Goal: Task Accomplishment & Management: Manage account settings

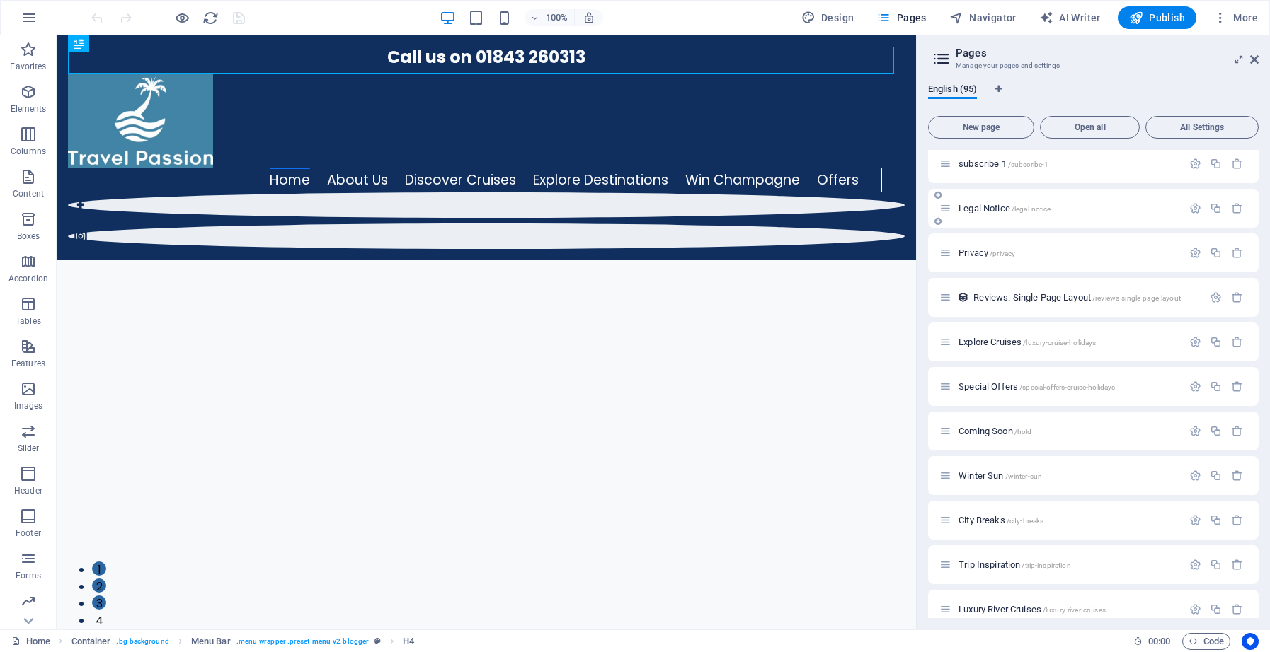
scroll to position [454, 0]
drag, startPoint x: 1254, startPoint y: 226, endPoint x: 1250, endPoint y: 277, distance: 50.4
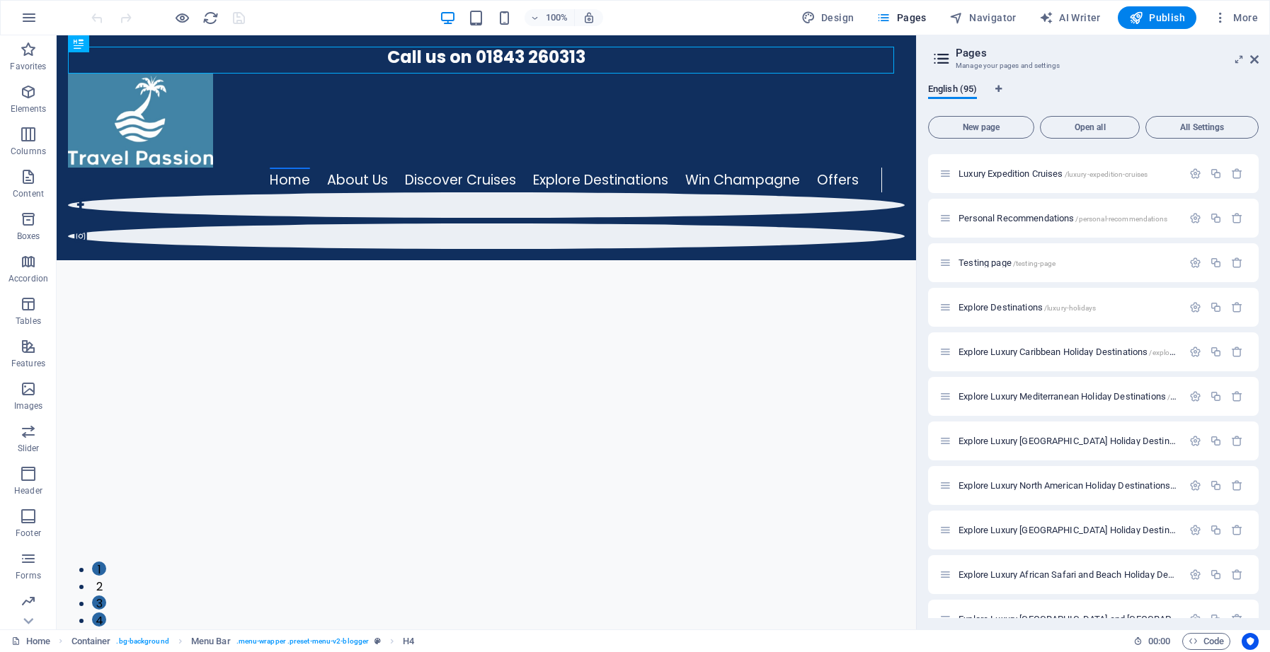
scroll to position [3466, 0]
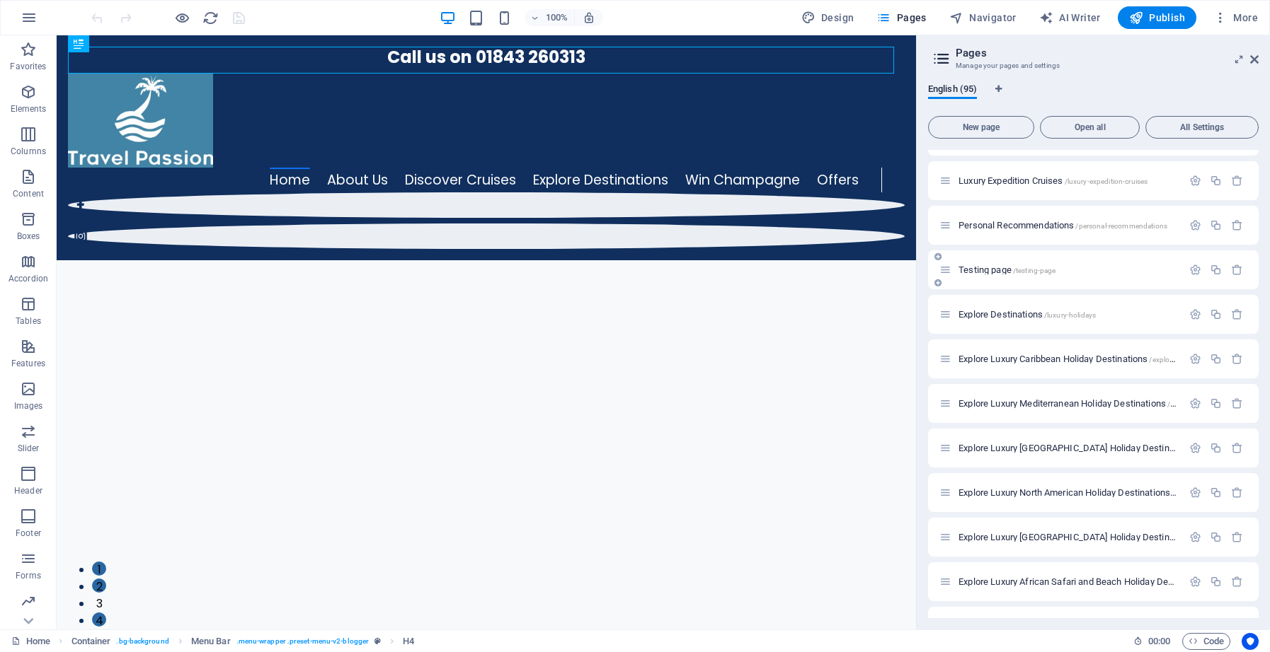
click at [994, 274] on span "Testing page /testing-page" at bounding box center [1006, 270] width 97 height 11
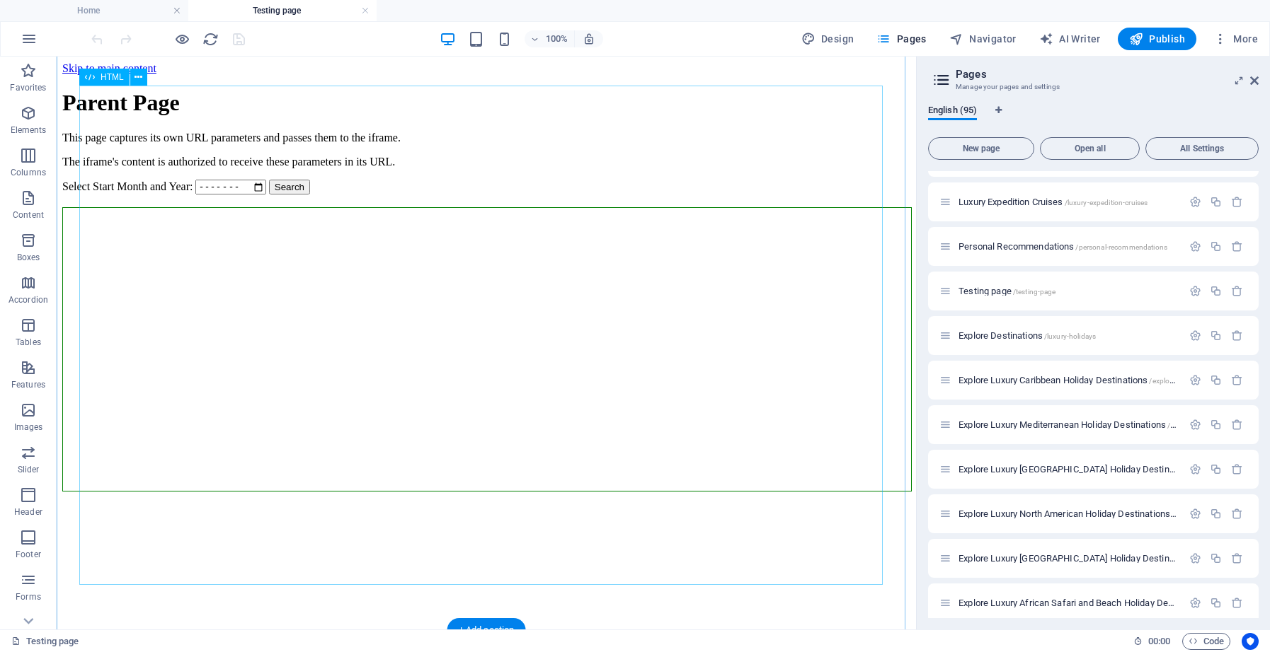
scroll to position [35, 0]
click at [1216, 292] on icon "button" at bounding box center [1215, 291] width 12 height 12
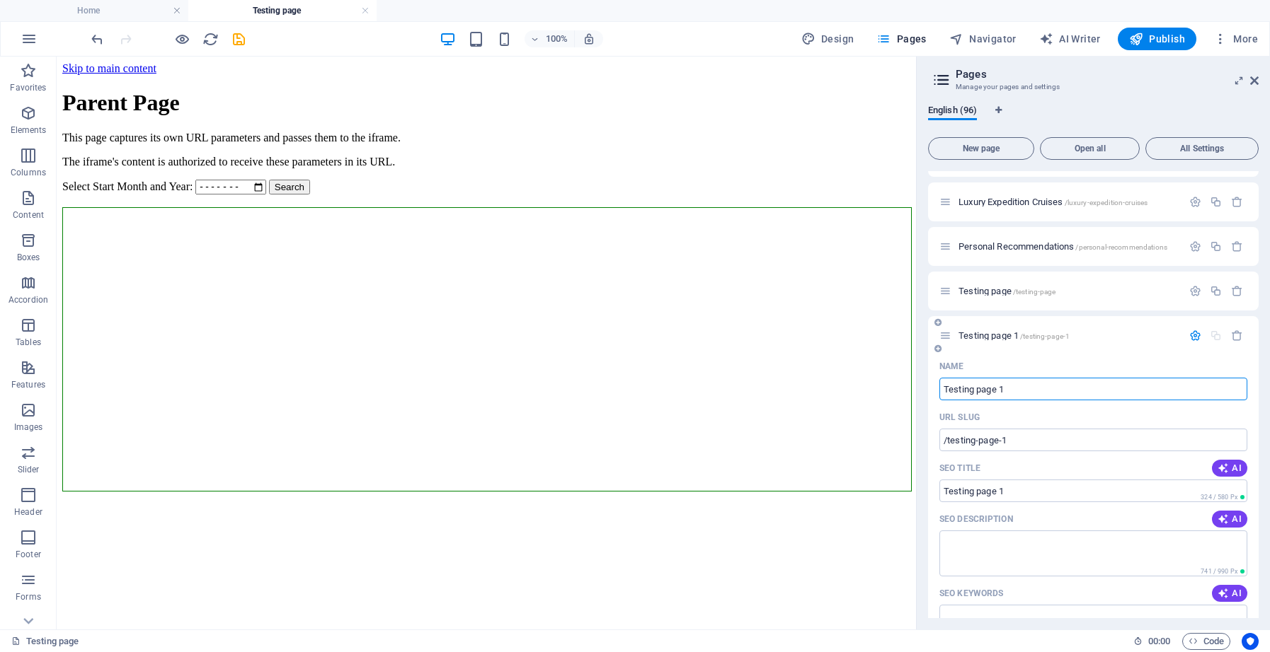
click at [1028, 386] on input "Testing page 1" at bounding box center [1093, 389] width 308 height 23
drag, startPoint x: 1011, startPoint y: 439, endPoint x: 947, endPoint y: 439, distance: 63.7
click at [947, 439] on input "/testing-page-1" at bounding box center [1093, 440] width 308 height 23
click at [1023, 390] on input "Testing page 1" at bounding box center [1093, 389] width 308 height 23
click at [1020, 388] on input "Testing page 1" at bounding box center [1093, 389] width 308 height 23
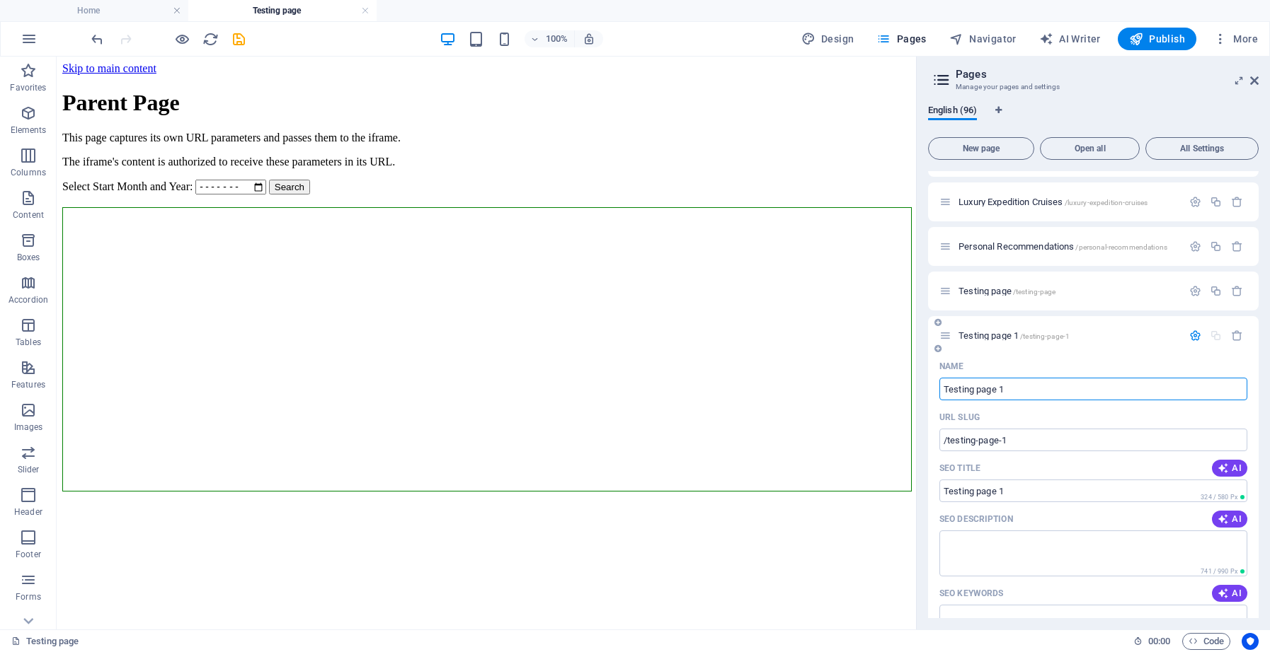
drag, startPoint x: 996, startPoint y: 388, endPoint x: 936, endPoint y: 391, distance: 59.6
click at [936, 391] on div "Name Testing page 1 ​ URL SLUG /testing-page-1 ​ SEO Title AI Testing page 1 ​ …" at bounding box center [1093, 642] width 330 height 575
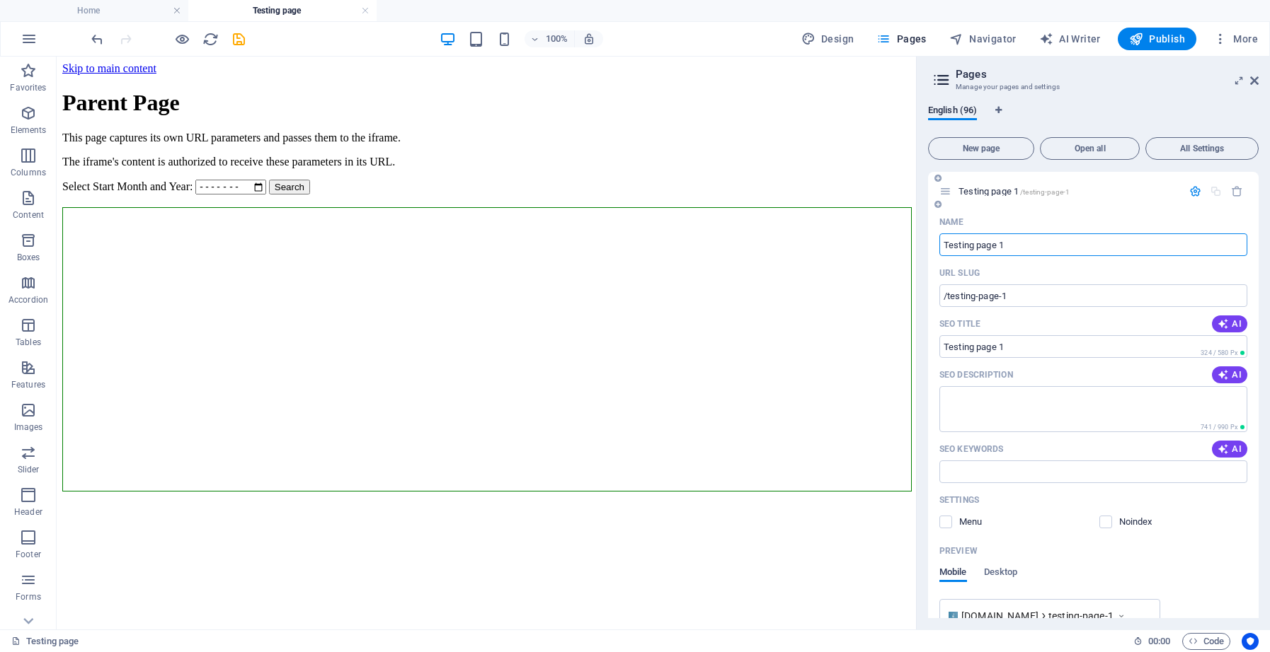
scroll to position [3603, 0]
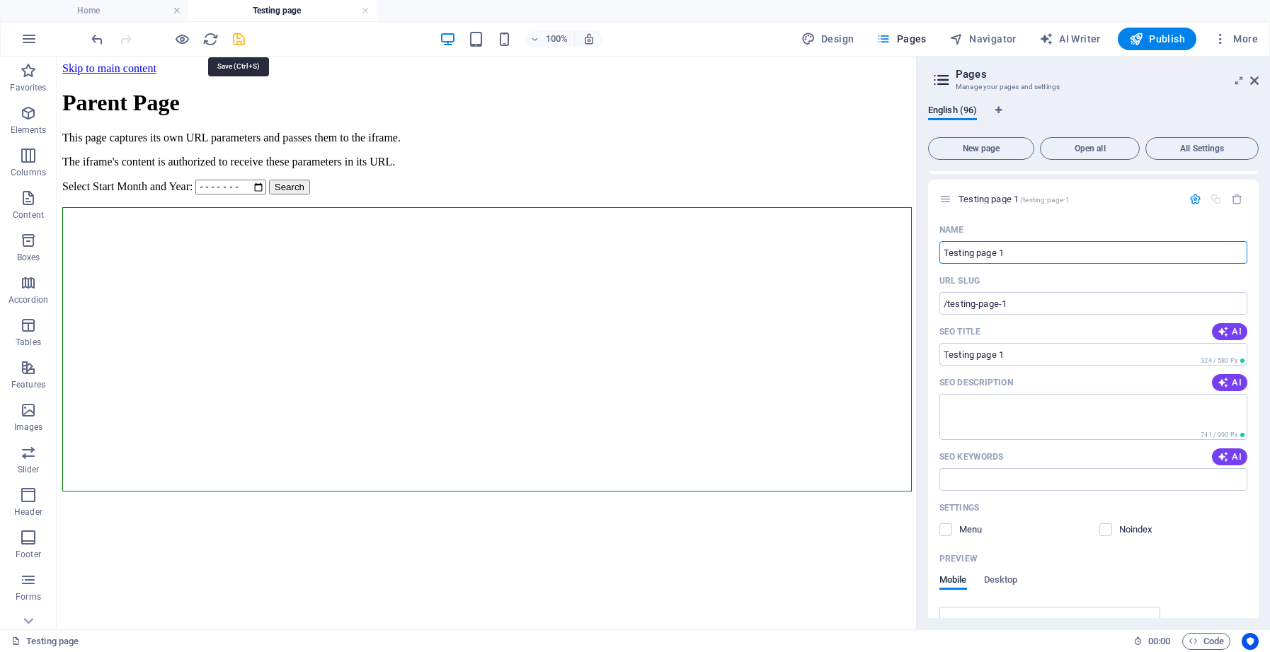
click at [242, 40] on icon "save" at bounding box center [239, 39] width 16 height 16
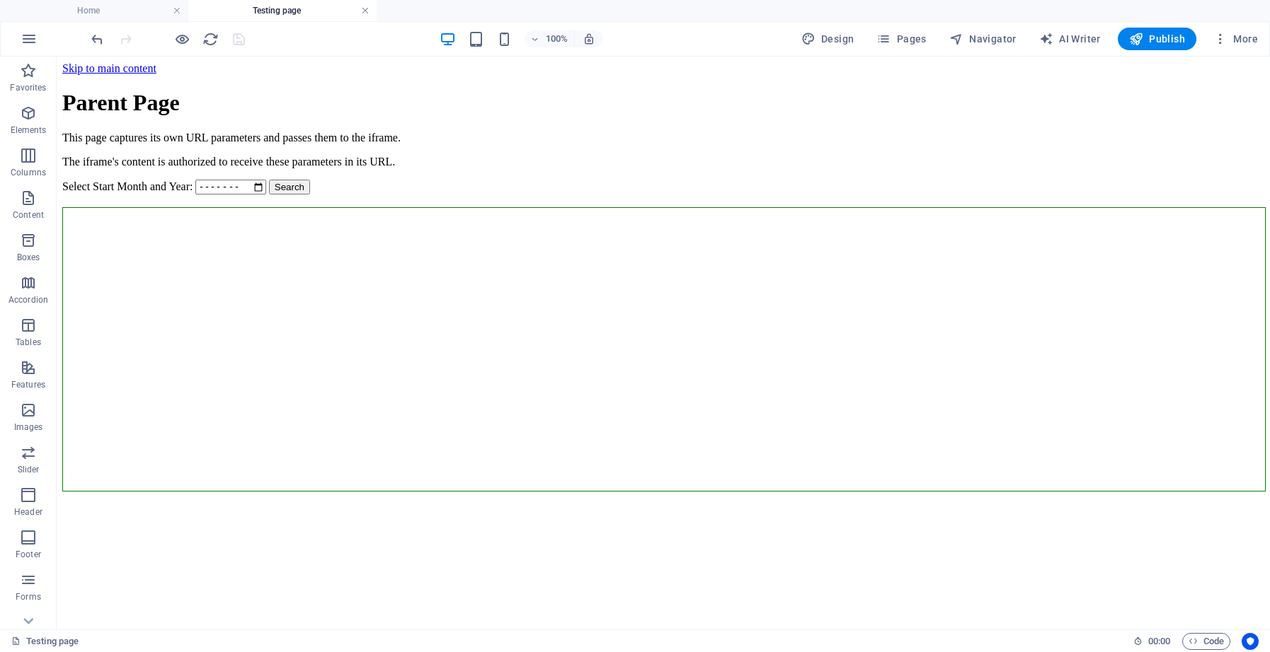
click at [363, 11] on link at bounding box center [365, 10] width 8 height 13
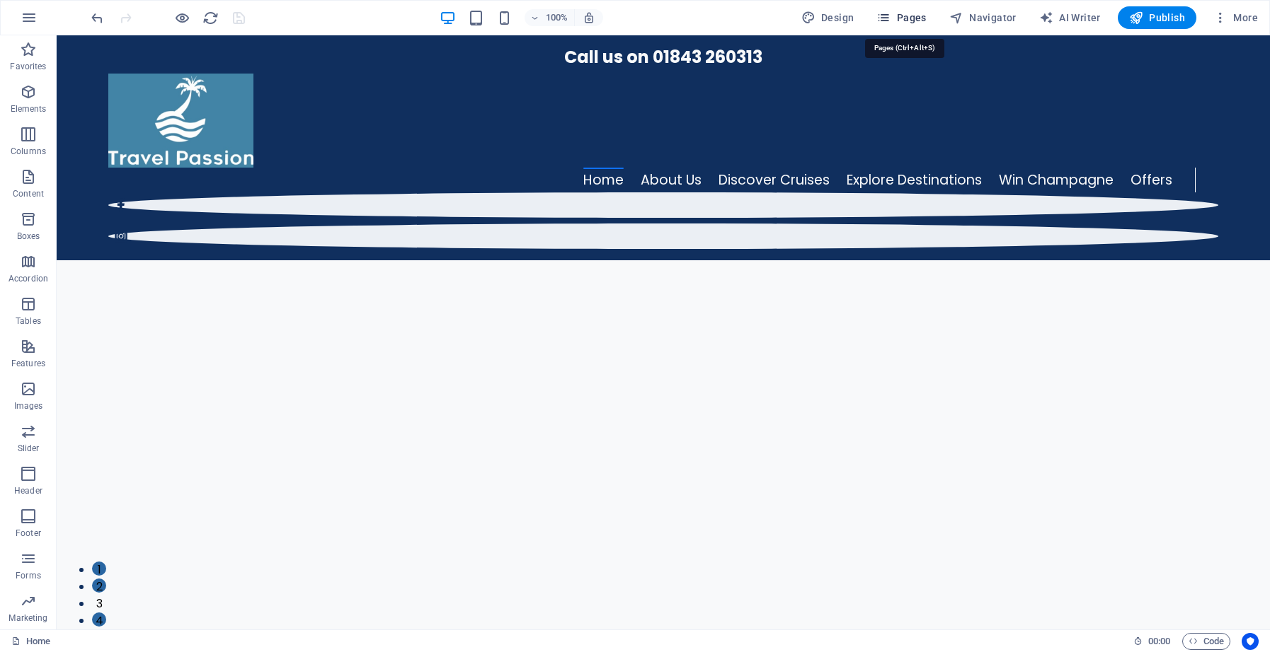
click at [909, 21] on span "Pages" at bounding box center [901, 18] width 50 height 14
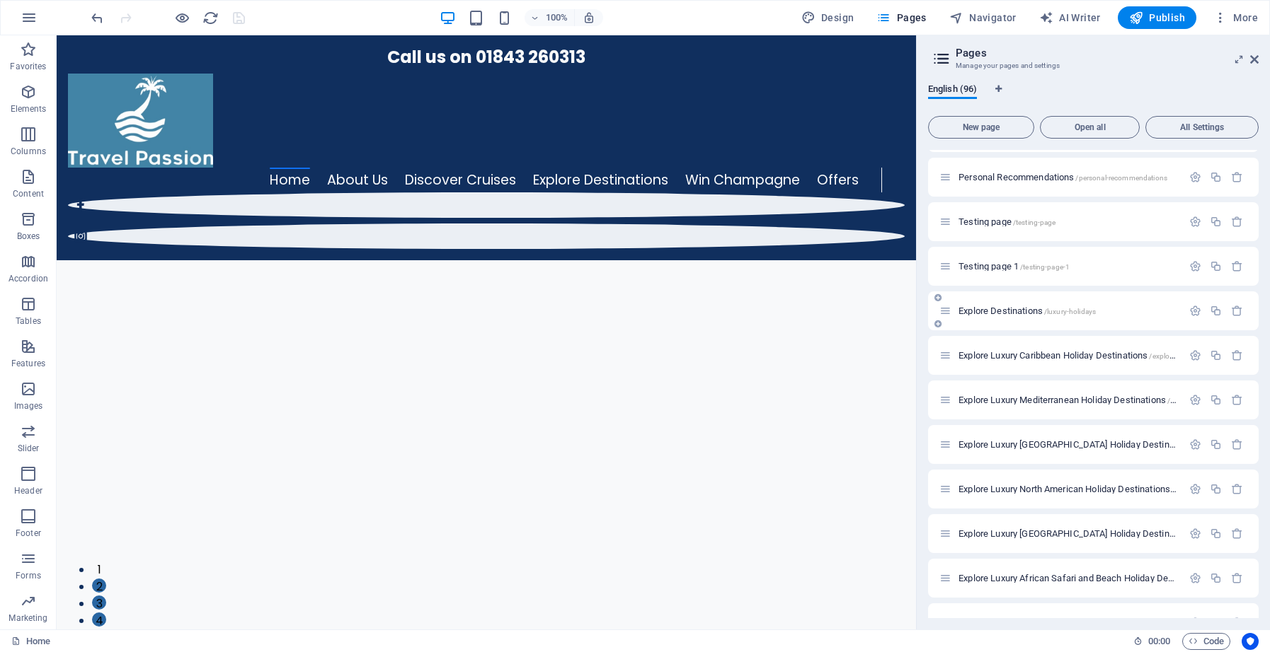
scroll to position [3514, 0]
click at [1004, 271] on span "Testing page 1 /testing-page-1" at bounding box center [1013, 267] width 111 height 11
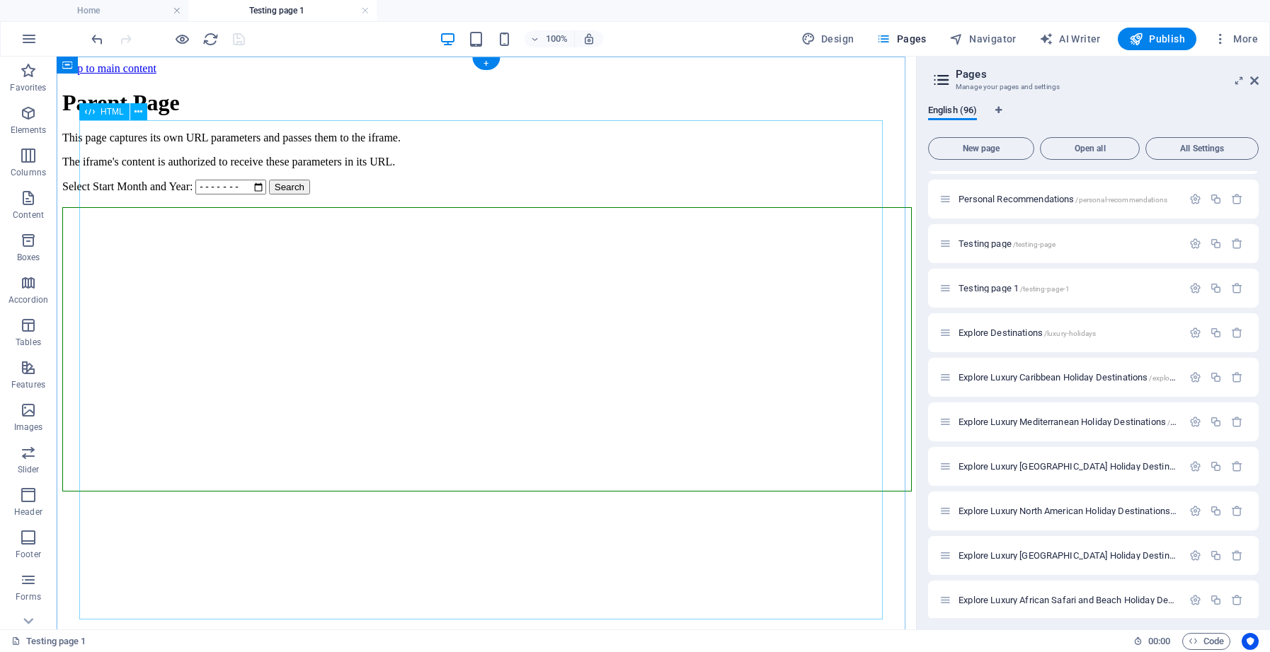
scroll to position [0, 0]
click at [90, 282] on div "Parent Page with Authorized Iframe Parent Page This page captures its own URL p…" at bounding box center [486, 292] width 848 height 405
click at [138, 112] on icon at bounding box center [138, 112] width 8 height 15
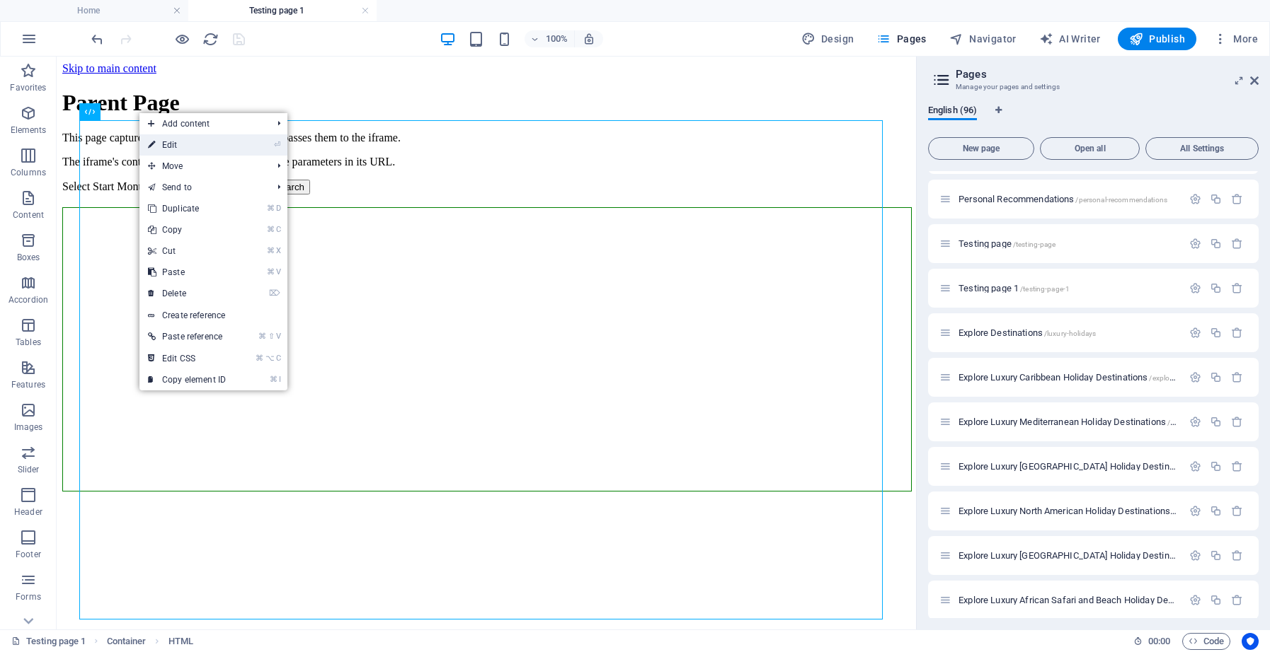
click at [168, 141] on link "⏎ Edit" at bounding box center [186, 144] width 95 height 21
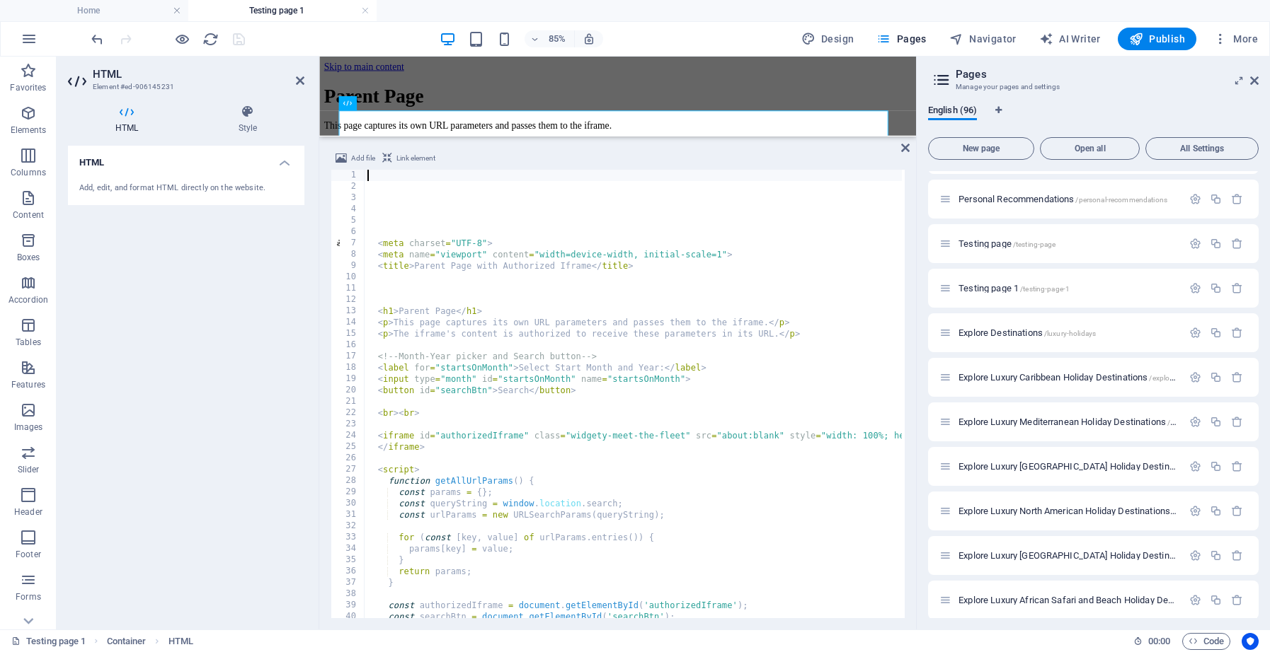
drag, startPoint x: 367, startPoint y: 177, endPoint x: 501, endPoint y: 168, distance: 134.0
click at [501, 168] on div "Add file Link element 1 2 3 4 5 6 7 8 9 10 11 12 13 14 15 16 17 18 19 20 21 22 …" at bounding box center [617, 384] width 574 height 468
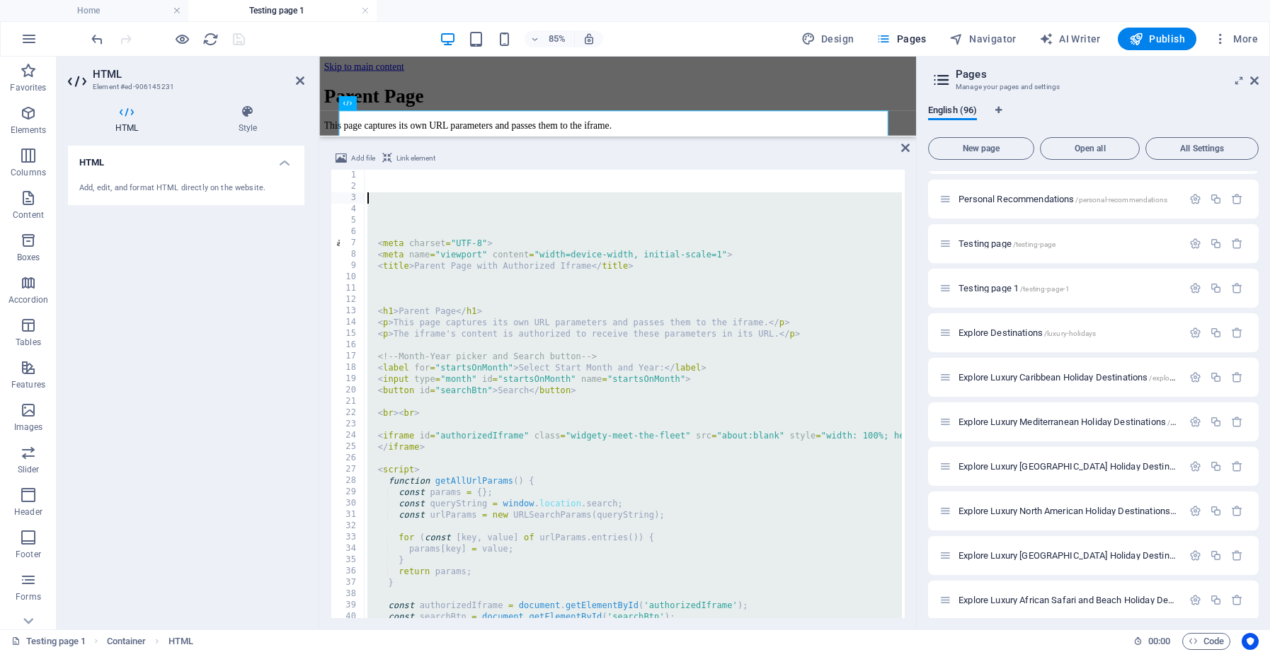
drag, startPoint x: 554, startPoint y: 608, endPoint x: 378, endPoint y: 195, distance: 449.3
click at [378, 195] on div "< meta charset = "UTF-8" > < meta name = "viewport" content = "width=device-wid…" at bounding box center [1218, 404] width 1709 height 468
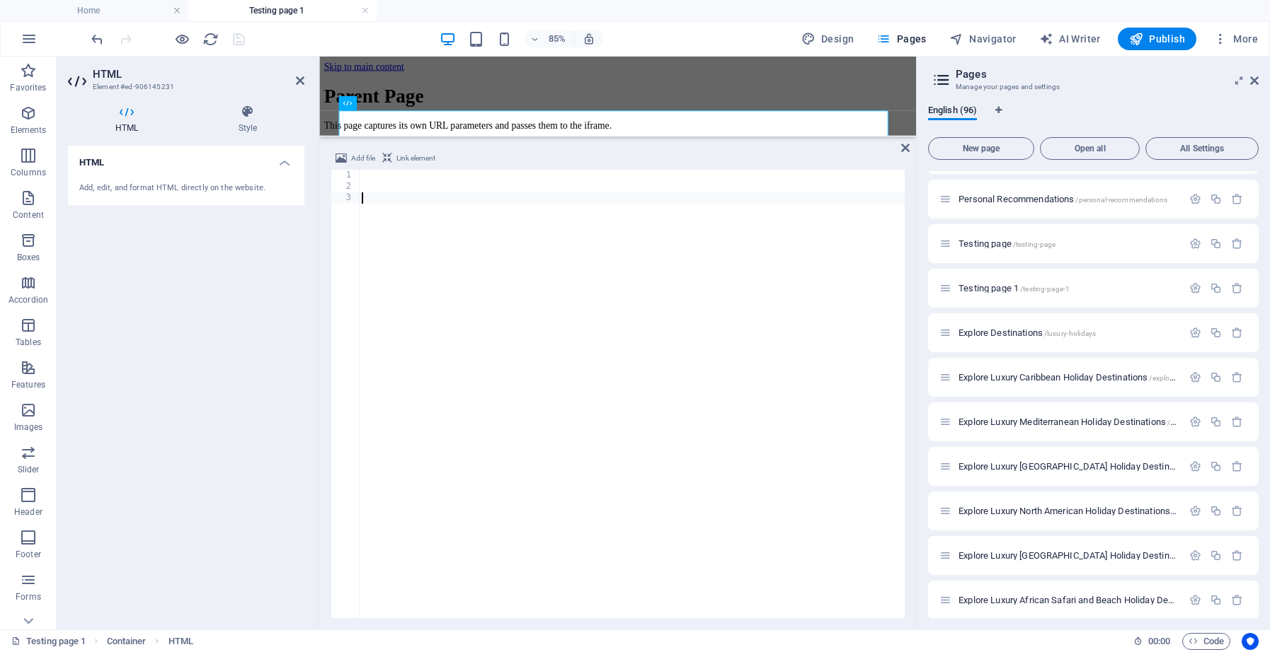
click at [370, 181] on div at bounding box center [632, 405] width 546 height 471
paste textarea "</script>"
type textarea "</script>"
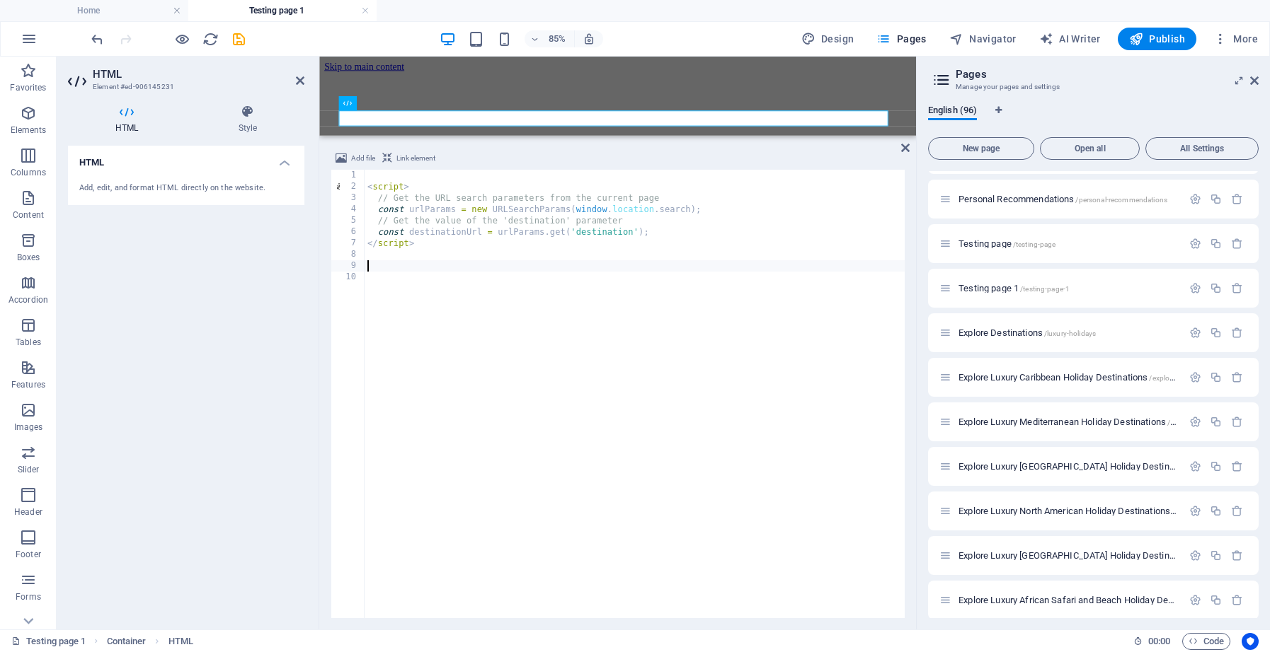
paste textarea "</script>"
type textarea "</script>"
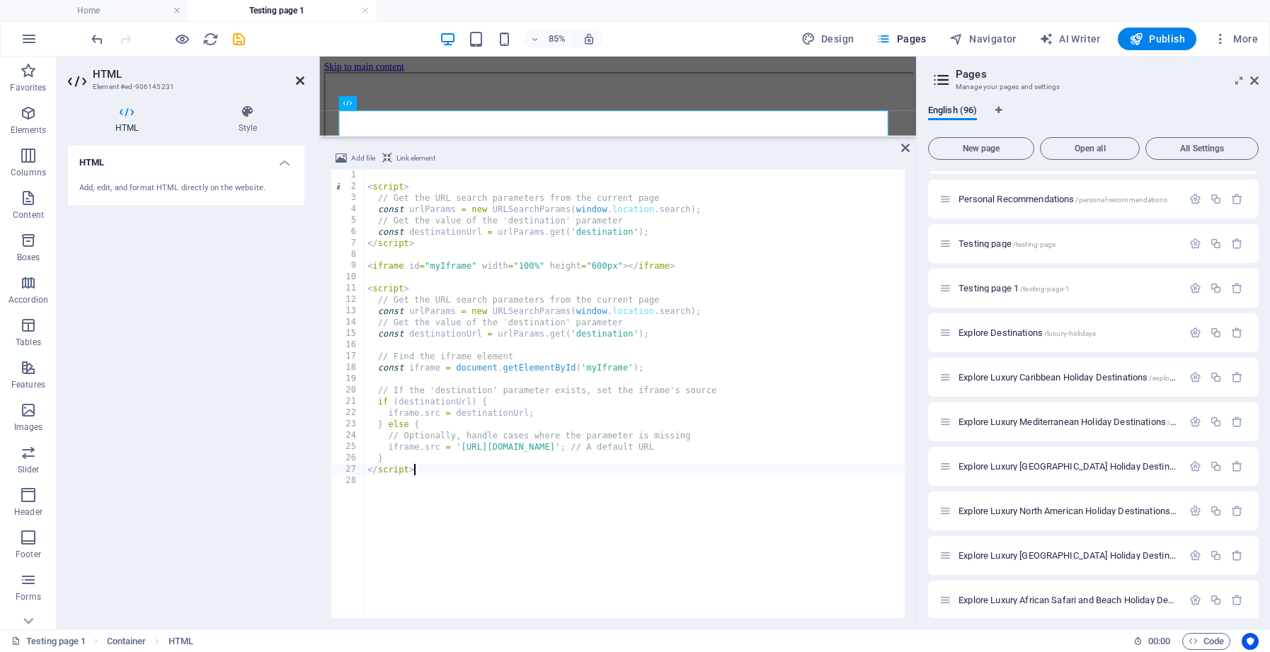
click at [299, 81] on icon at bounding box center [300, 80] width 8 height 11
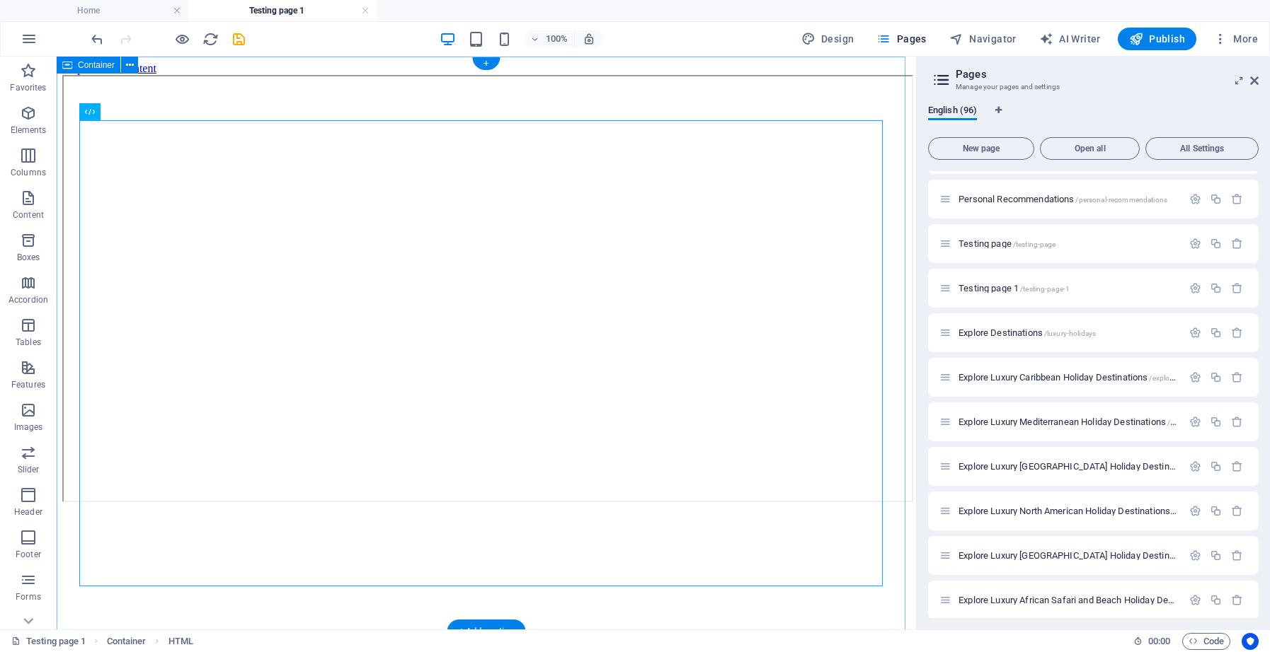
click at [255, 86] on div at bounding box center [486, 290] width 848 height 430
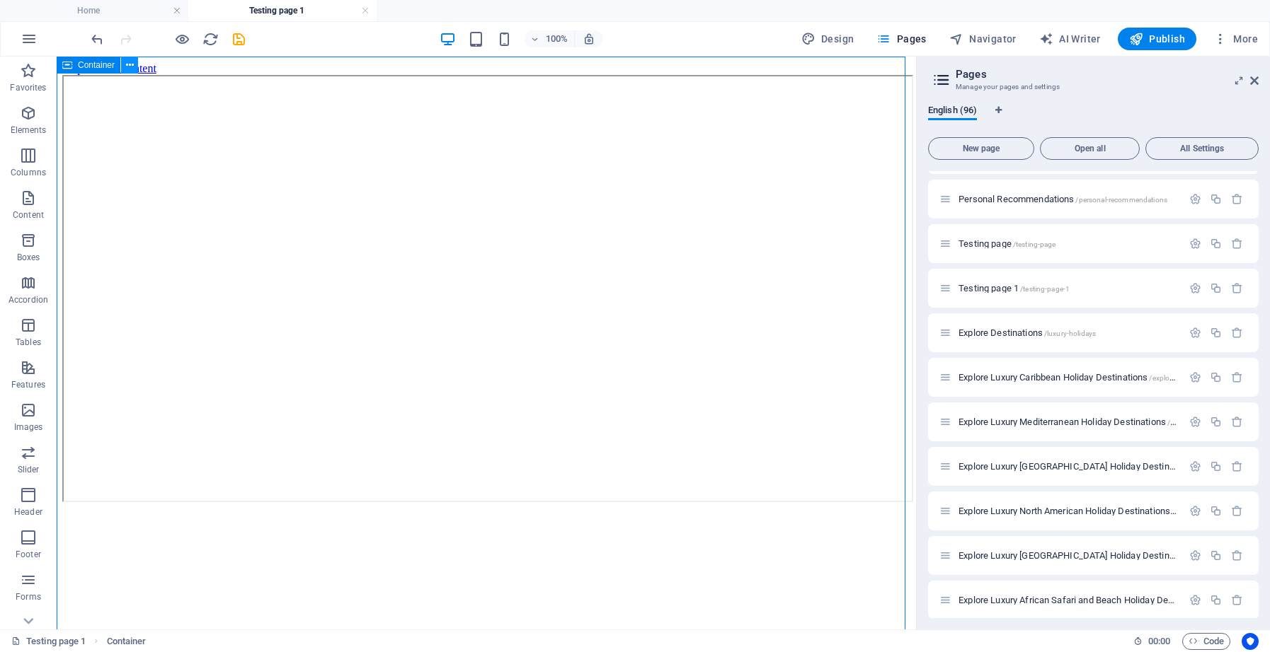
click at [134, 69] on button at bounding box center [129, 65] width 17 height 17
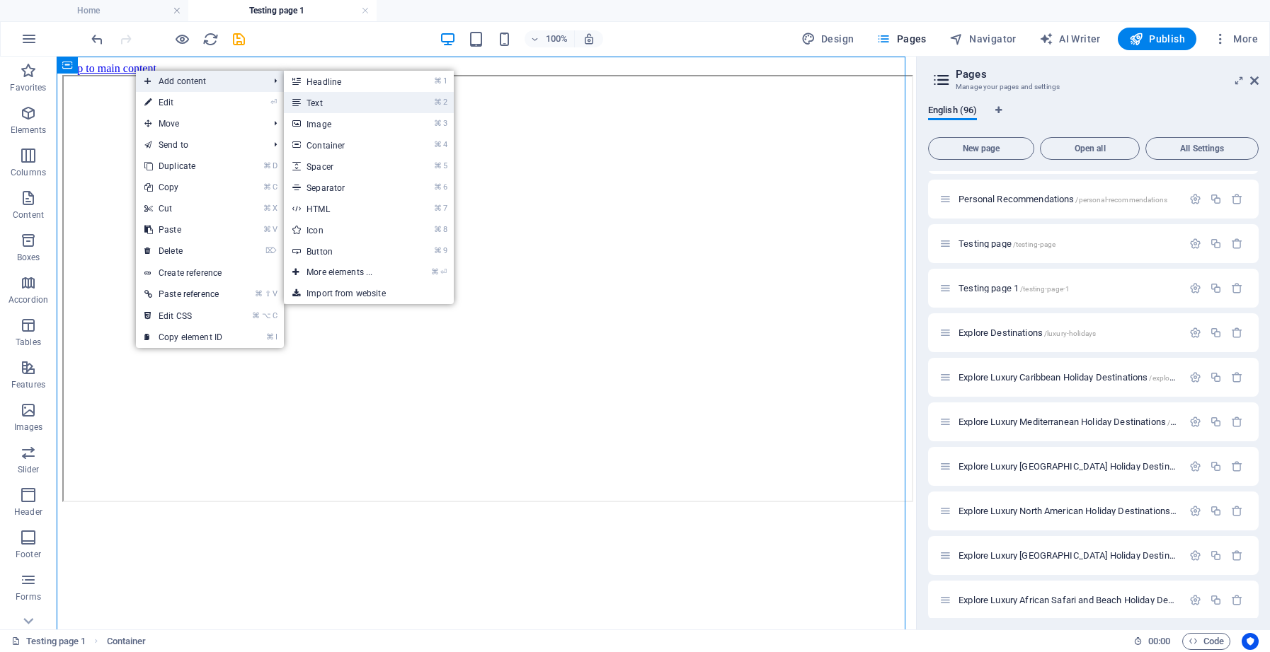
click at [337, 99] on link "⌘ 2 Text" at bounding box center [342, 102] width 117 height 21
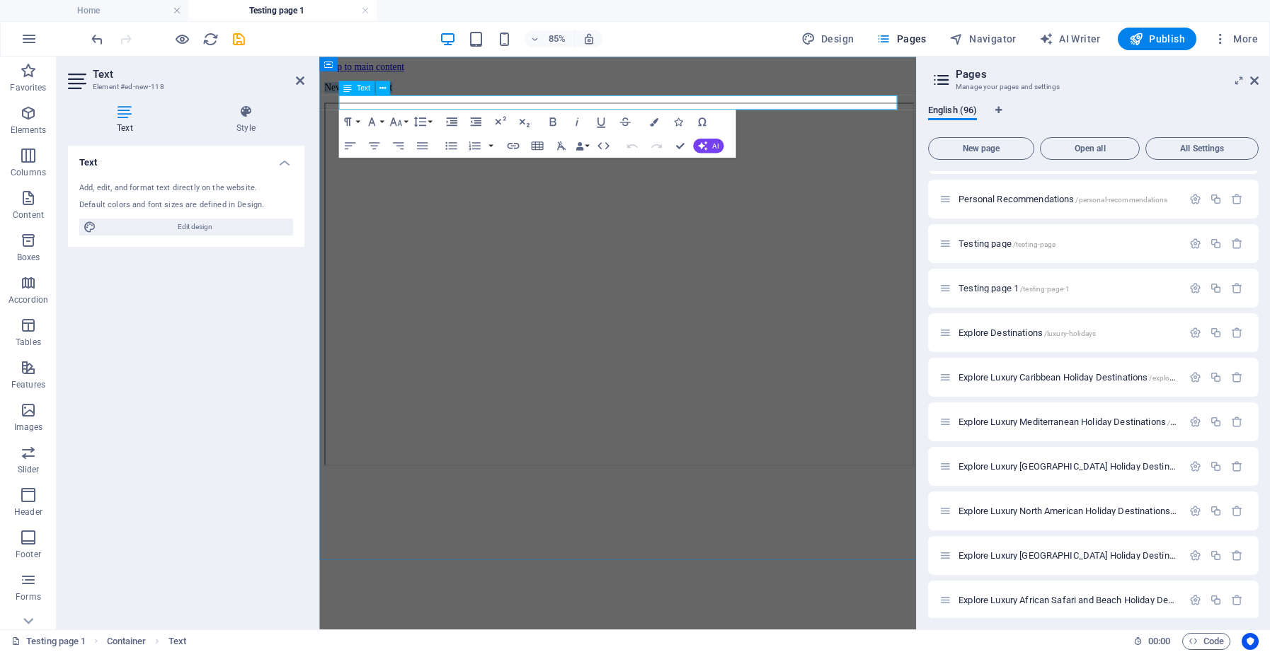
click at [457, 99] on p "New text element" at bounding box center [670, 92] width 691 height 13
drag, startPoint x: 454, startPoint y: 111, endPoint x: 338, endPoint y: 117, distance: 115.5
click at [338, 117] on div "New text element" at bounding box center [670, 313] width 691 height 454
click at [429, 99] on p "Travel Passion Cruise Offer" at bounding box center [670, 92] width 691 height 13
click at [565, 99] on p "Travel Passion Curated Cruise Offer" at bounding box center [670, 92] width 691 height 13
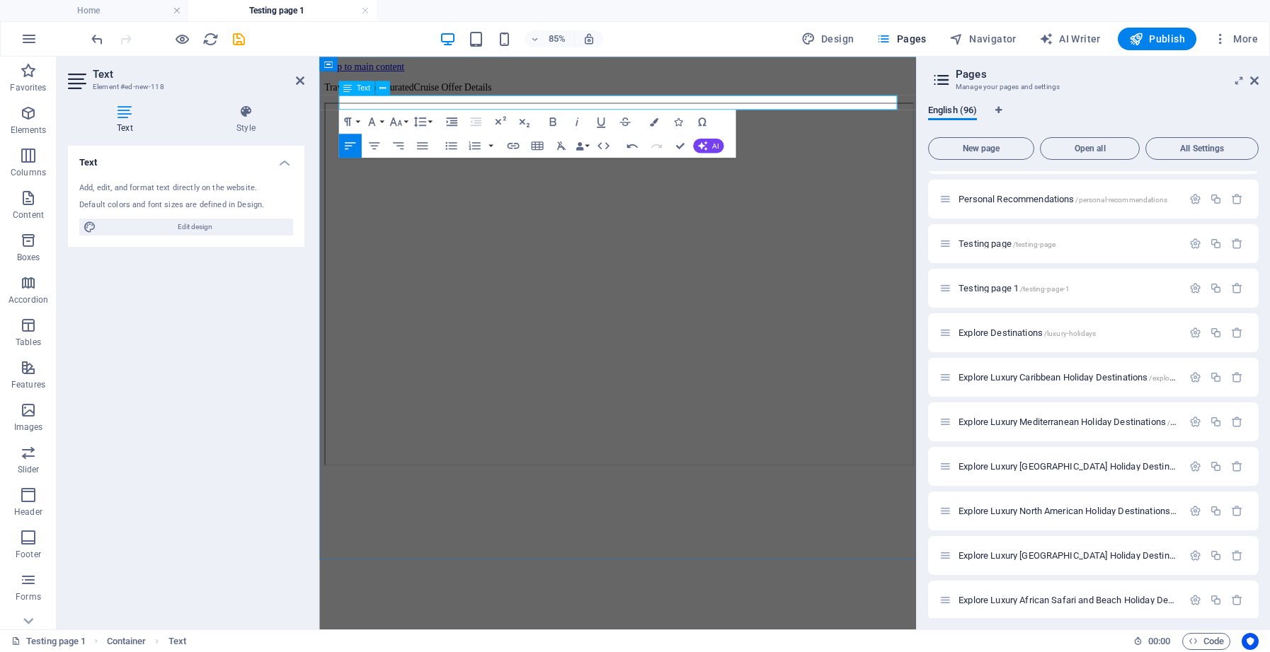
drag, startPoint x: 475, startPoint y: 109, endPoint x: 427, endPoint y: 109, distance: 48.1
click at [427, 99] on p "Travel Passion Curated Cruise Offer Details" at bounding box center [670, 92] width 691 height 13
click at [540, 99] on p "Travel Passion Cruise Offer Details" at bounding box center [670, 92] width 691 height 13
drag, startPoint x: 542, startPoint y: 111, endPoint x: 338, endPoint y: 108, distance: 203.8
click at [338, 108] on div "Travel Passion Cruise Offer Details" at bounding box center [670, 313] width 691 height 454
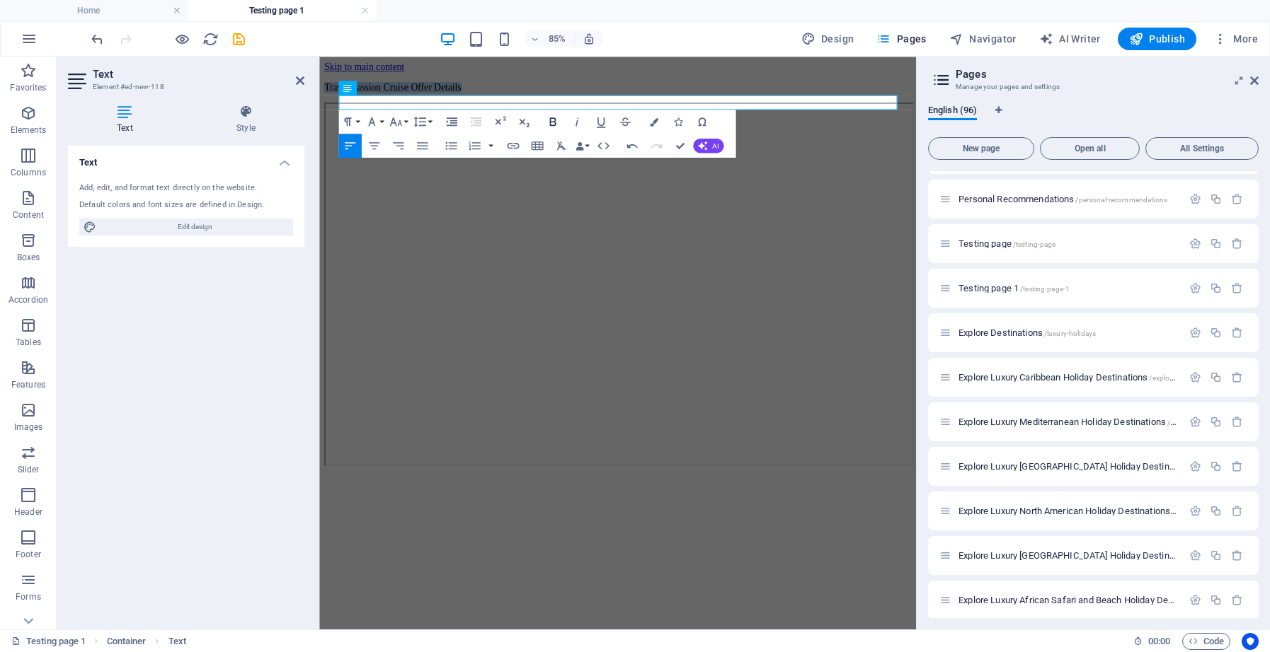
click at [551, 123] on icon "button" at bounding box center [552, 121] width 6 height 8
click at [377, 146] on icon "button" at bounding box center [374, 146] width 14 height 14
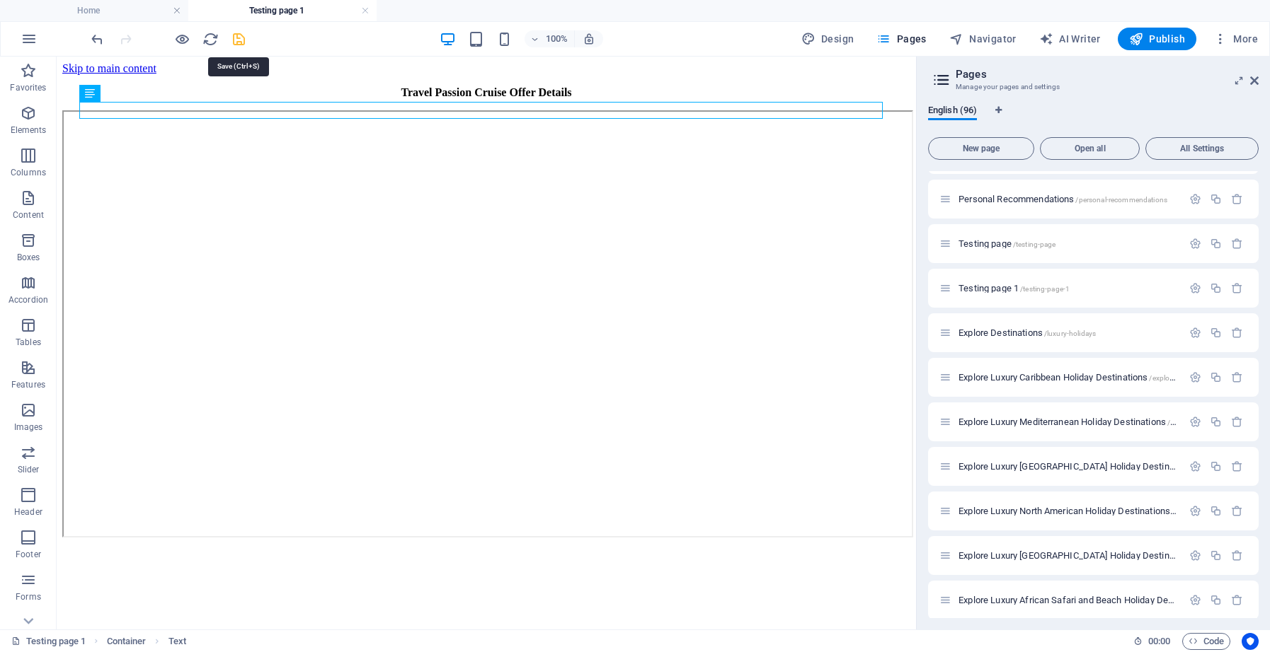
click at [238, 40] on icon "save" at bounding box center [239, 39] width 16 height 16
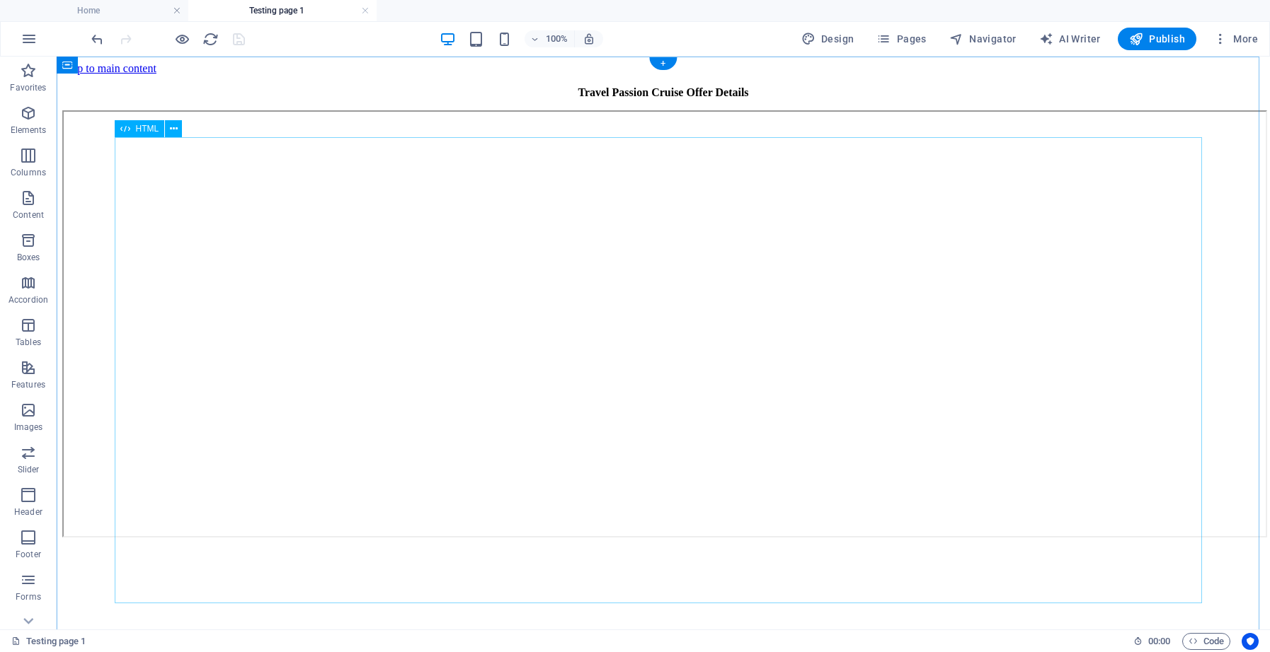
click at [321, 183] on div at bounding box center [663, 325] width 1202 height 430
click at [909, 42] on span "Pages" at bounding box center [901, 39] width 50 height 14
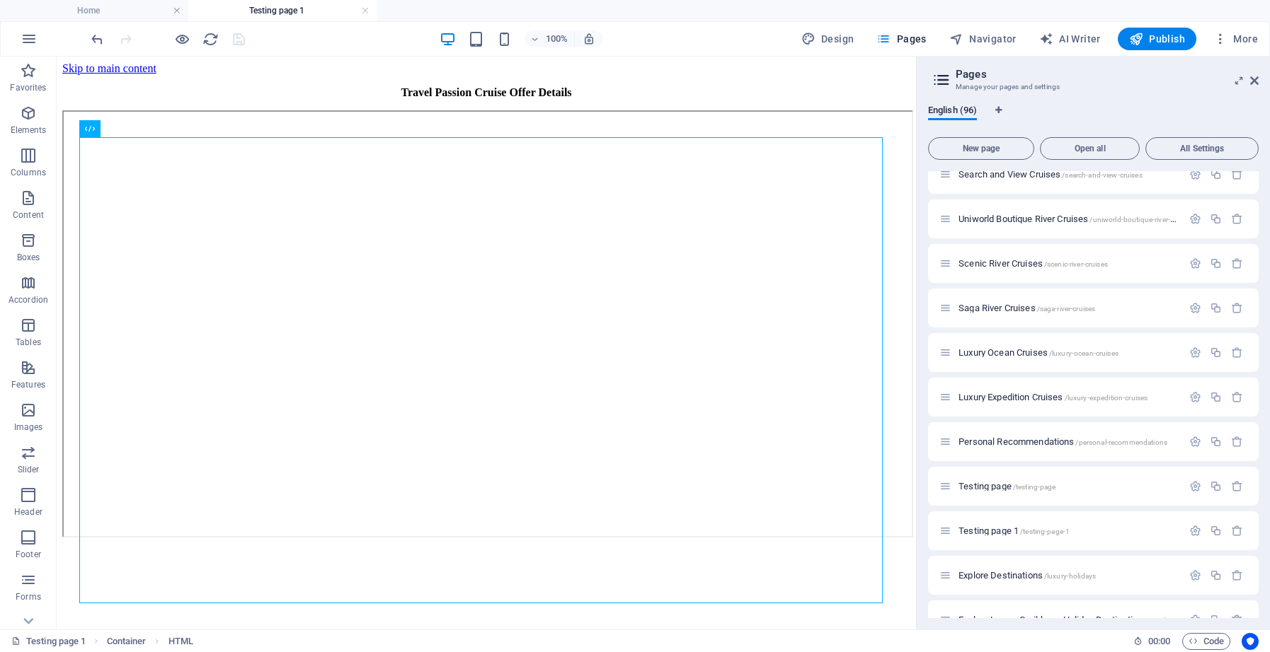
scroll to position [3291, 0]
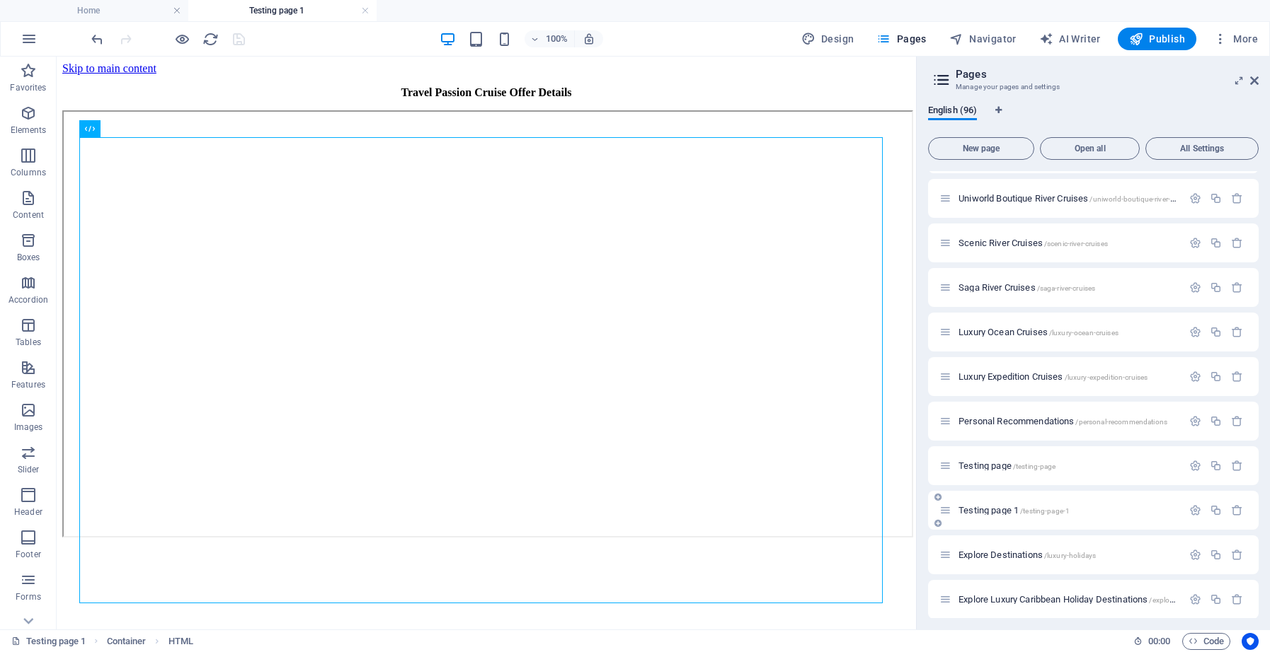
click at [1042, 512] on span "/testing-page-1" at bounding box center [1045, 511] width 50 height 8
click at [1003, 512] on span "Testing page 1 /testing-page-1" at bounding box center [1013, 510] width 111 height 11
click at [970, 507] on span "Testing page 1 /testing-page-1" at bounding box center [1013, 510] width 111 height 11
click at [1193, 512] on icon "button" at bounding box center [1195, 511] width 12 height 12
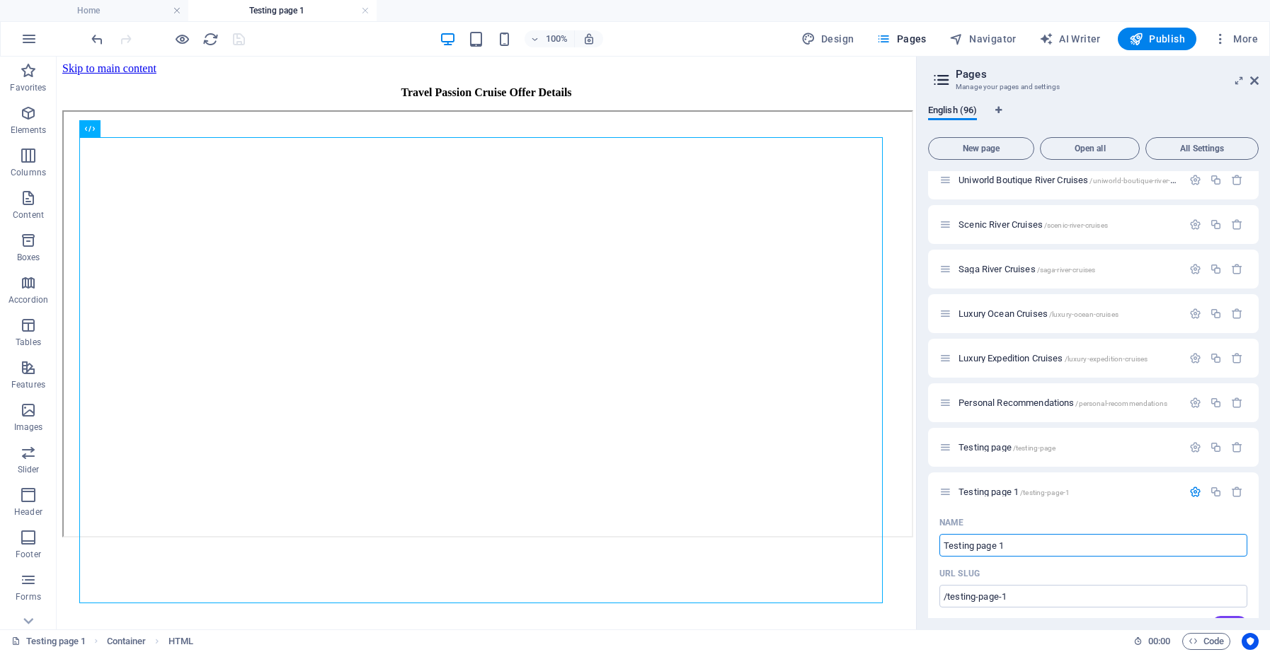
scroll to position [3316, 0]
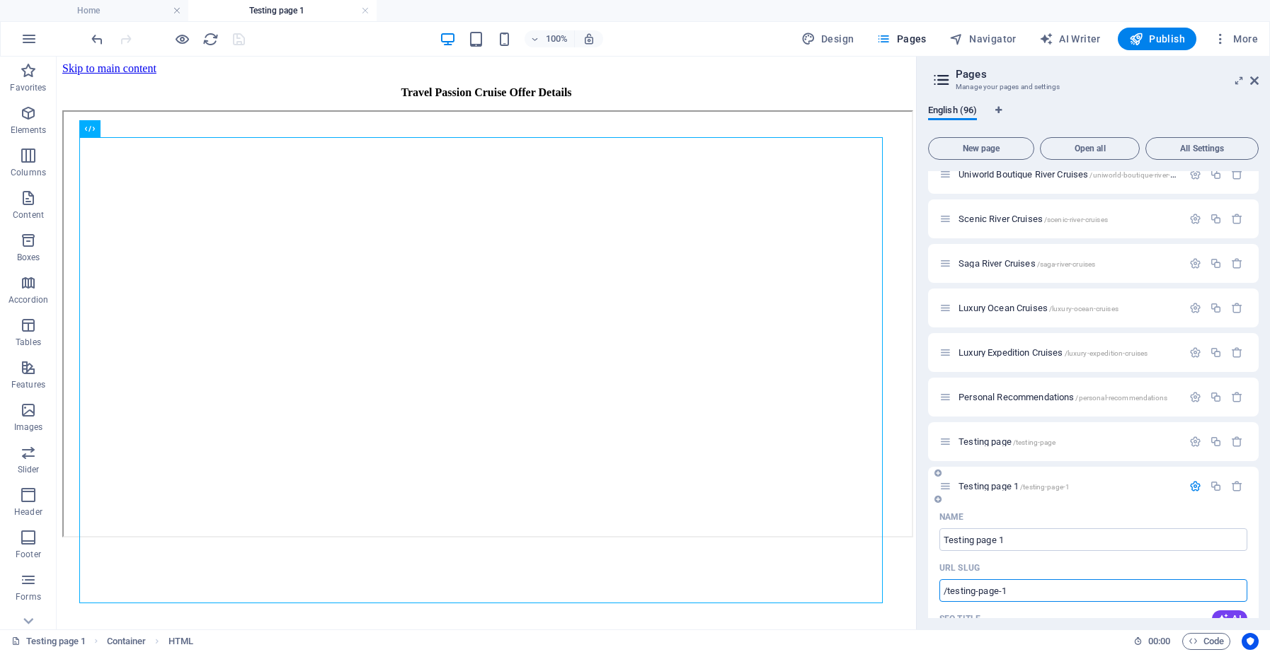
drag, startPoint x: 1011, startPoint y: 590, endPoint x: 948, endPoint y: 592, distance: 63.0
click at [948, 592] on input "/testing-page-1" at bounding box center [1093, 591] width 308 height 23
click at [1031, 563] on div "URL SLUG" at bounding box center [1093, 568] width 308 height 23
click at [1005, 592] on input "/testing-page-1" at bounding box center [1093, 591] width 308 height 23
click at [1004, 592] on input "/testing-page-1" at bounding box center [1093, 591] width 308 height 23
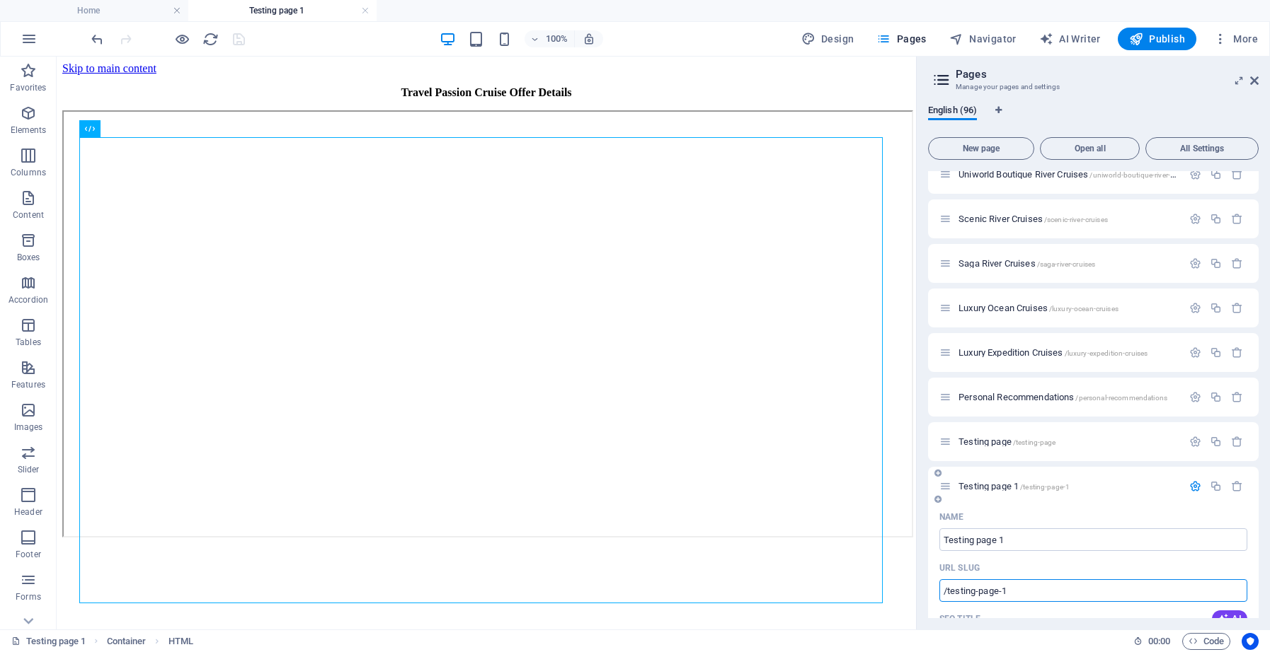
click at [1008, 592] on input "/testing-page-1" at bounding box center [1093, 591] width 308 height 23
click at [1054, 562] on div "URL SLUG" at bounding box center [1093, 568] width 308 height 23
type input "/testing-page-1"
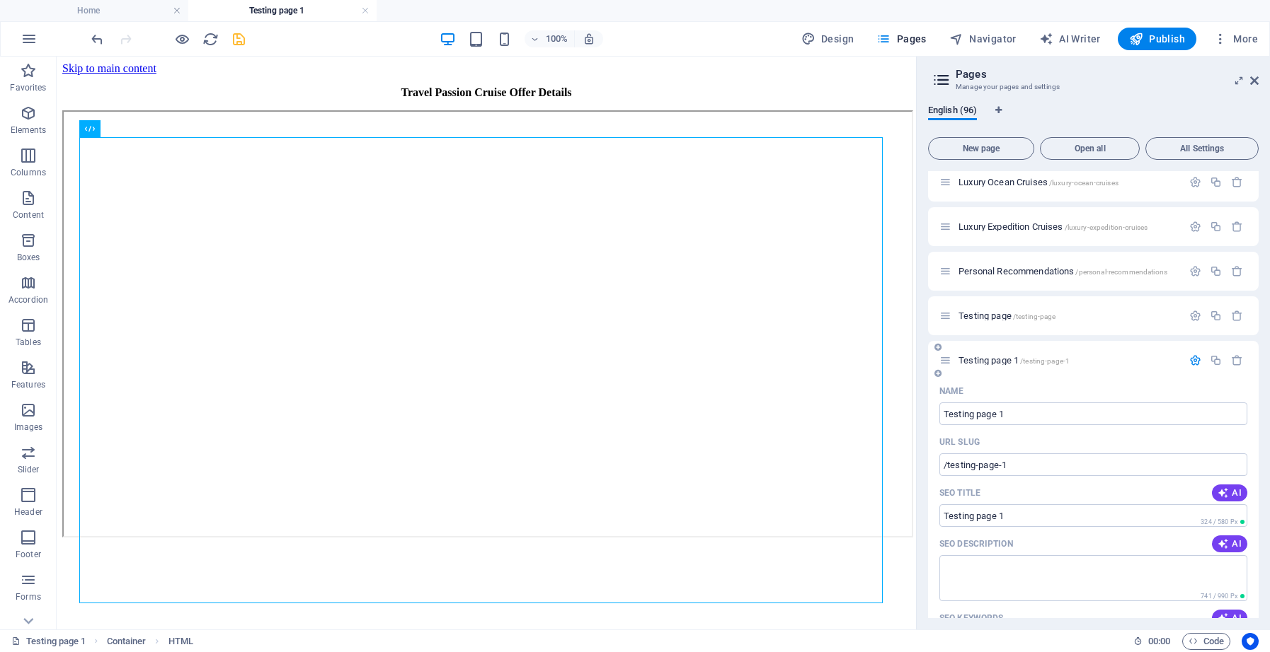
scroll to position [3506, 0]
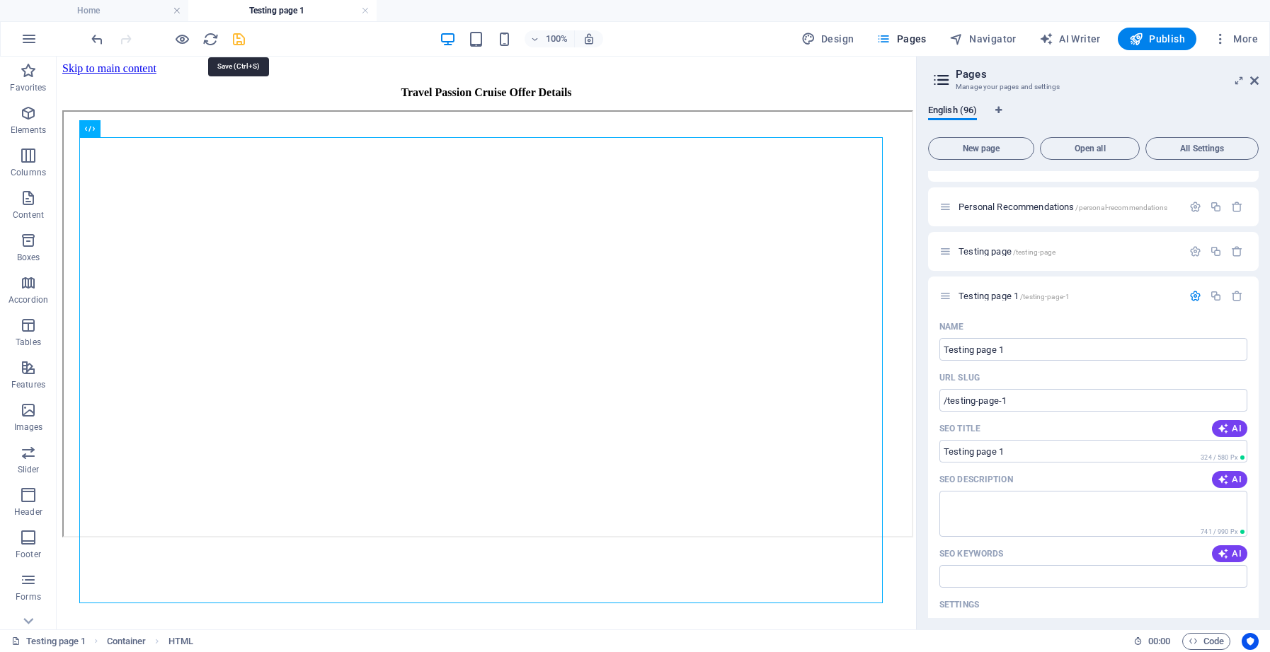
click at [242, 41] on icon "save" at bounding box center [239, 39] width 16 height 16
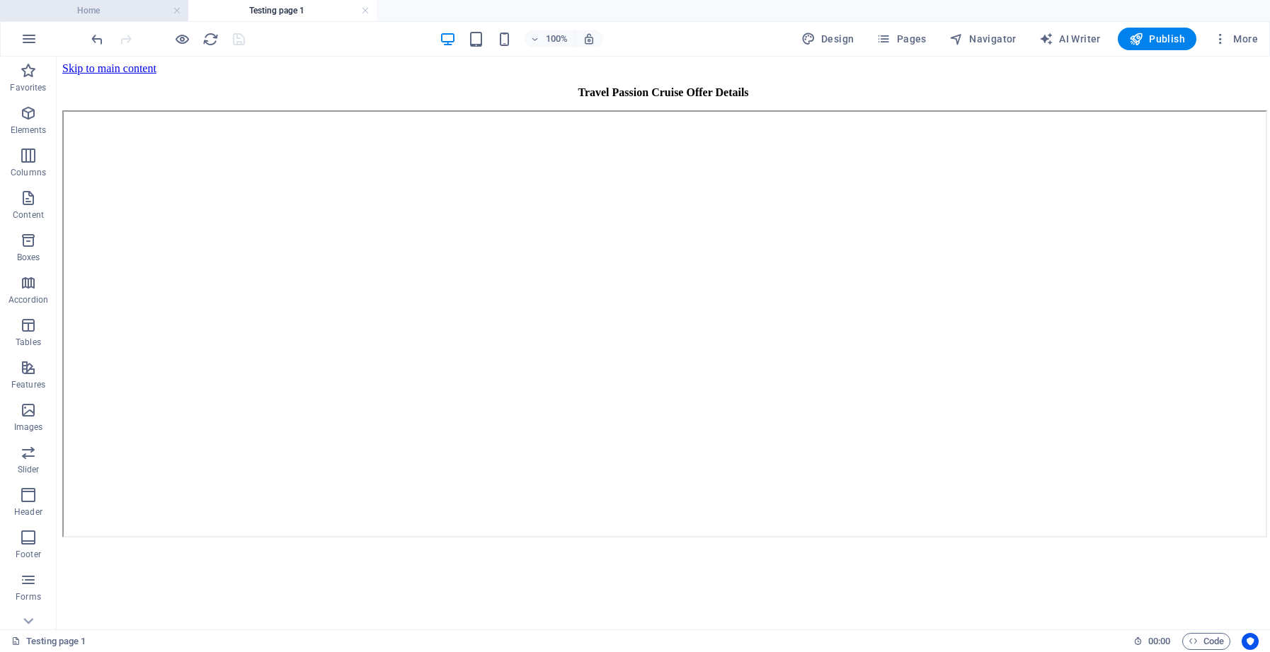
click at [140, 11] on h4 "Home" at bounding box center [94, 11] width 188 height 16
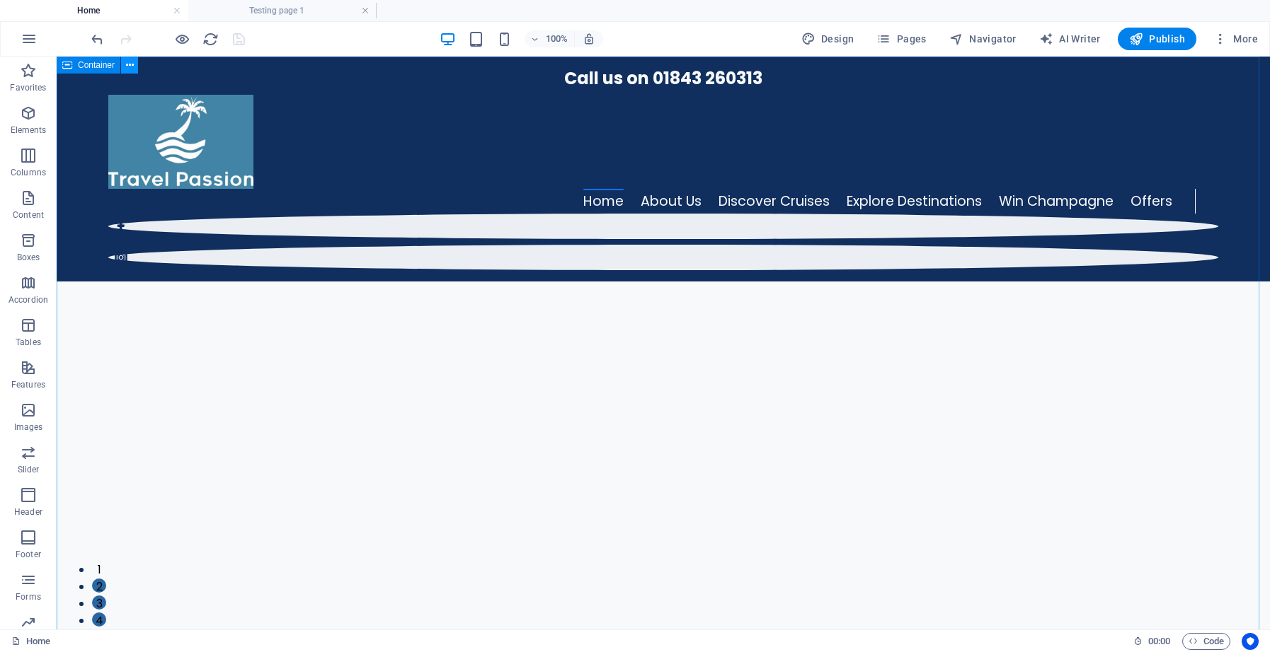
click at [127, 66] on icon at bounding box center [130, 65] width 8 height 15
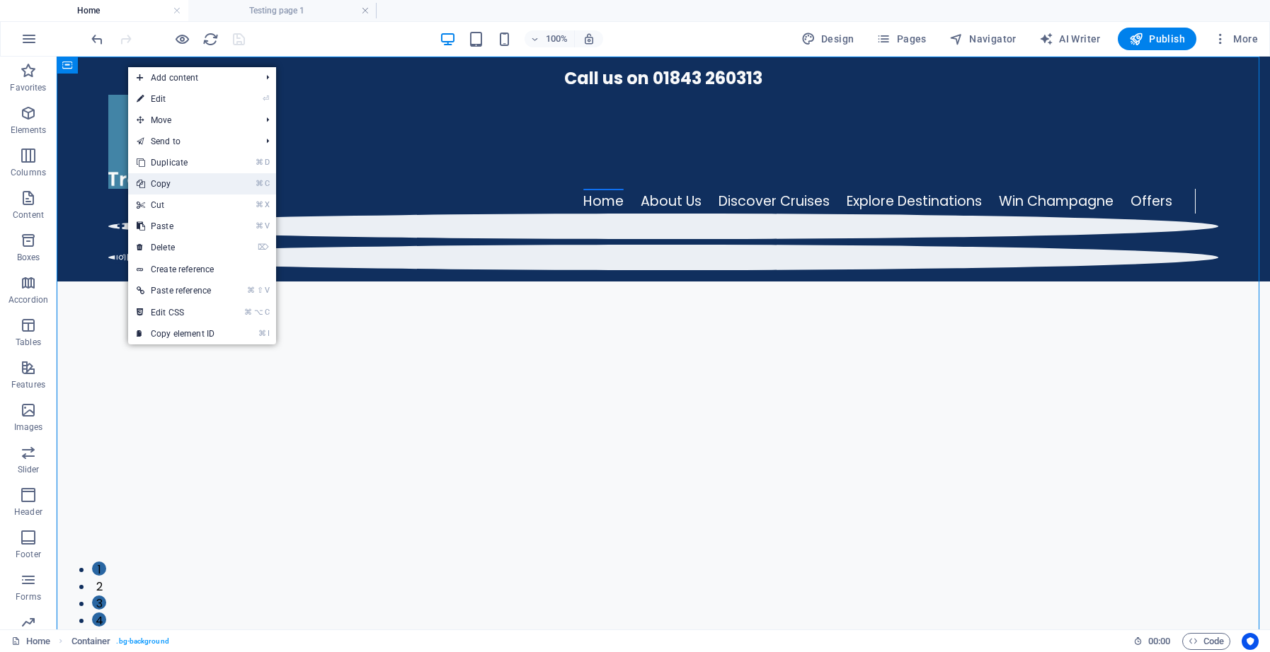
click at [177, 185] on link "⌘ C Copy" at bounding box center [175, 183] width 95 height 21
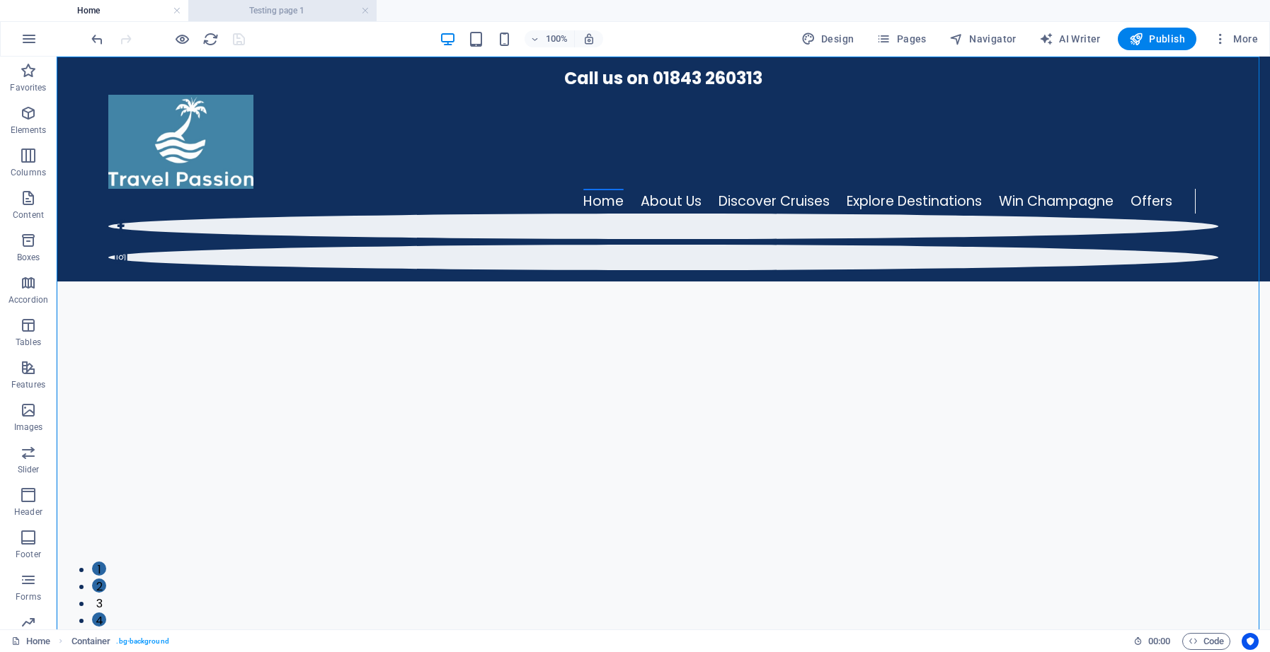
click at [277, 6] on h4 "Testing page 1" at bounding box center [282, 11] width 188 height 16
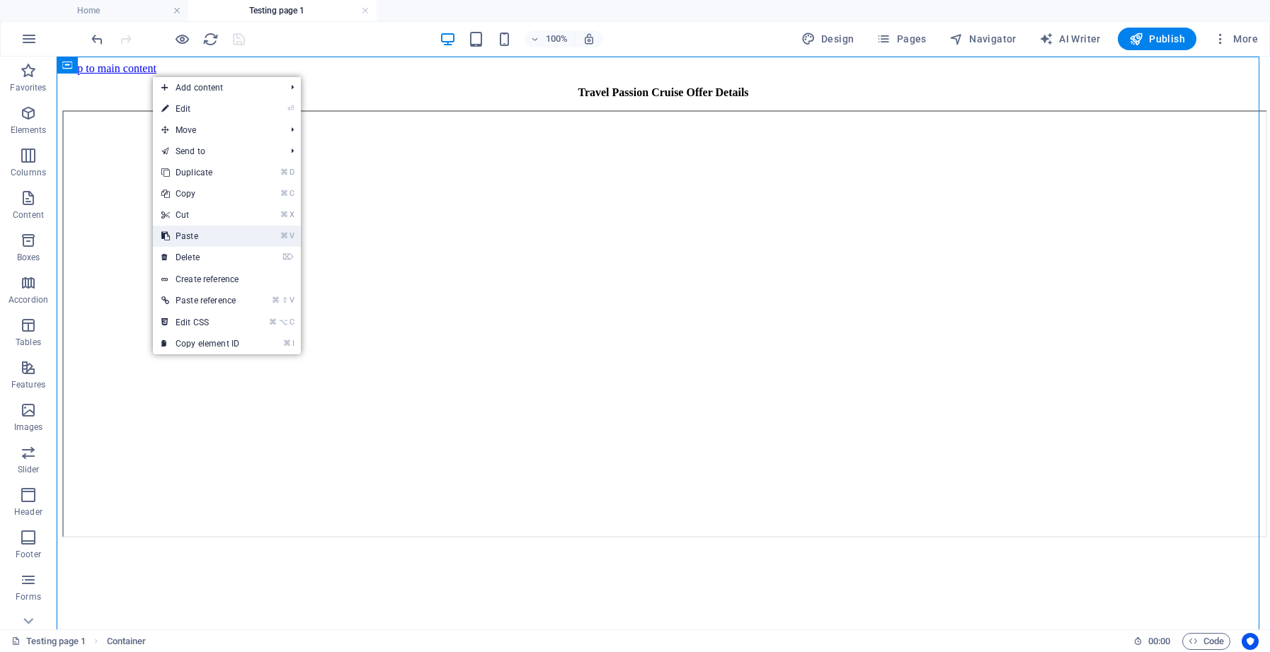
click at [201, 231] on link "⌘ V Paste" at bounding box center [200, 236] width 95 height 21
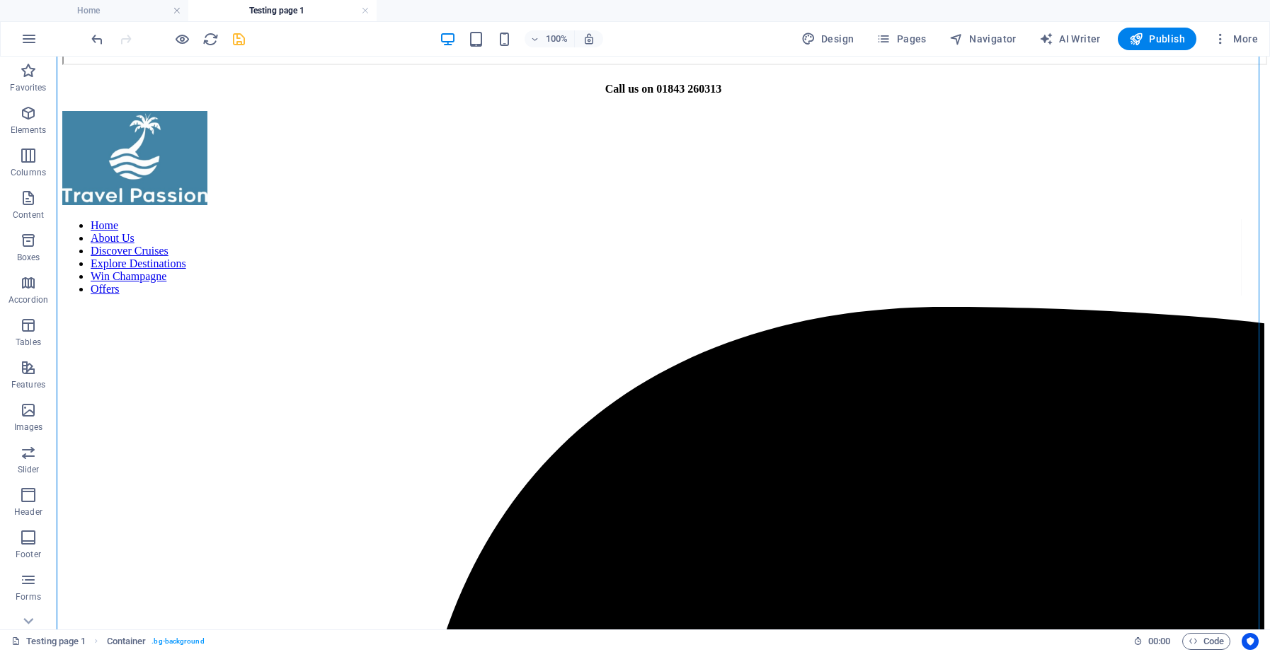
scroll to position [379, 0]
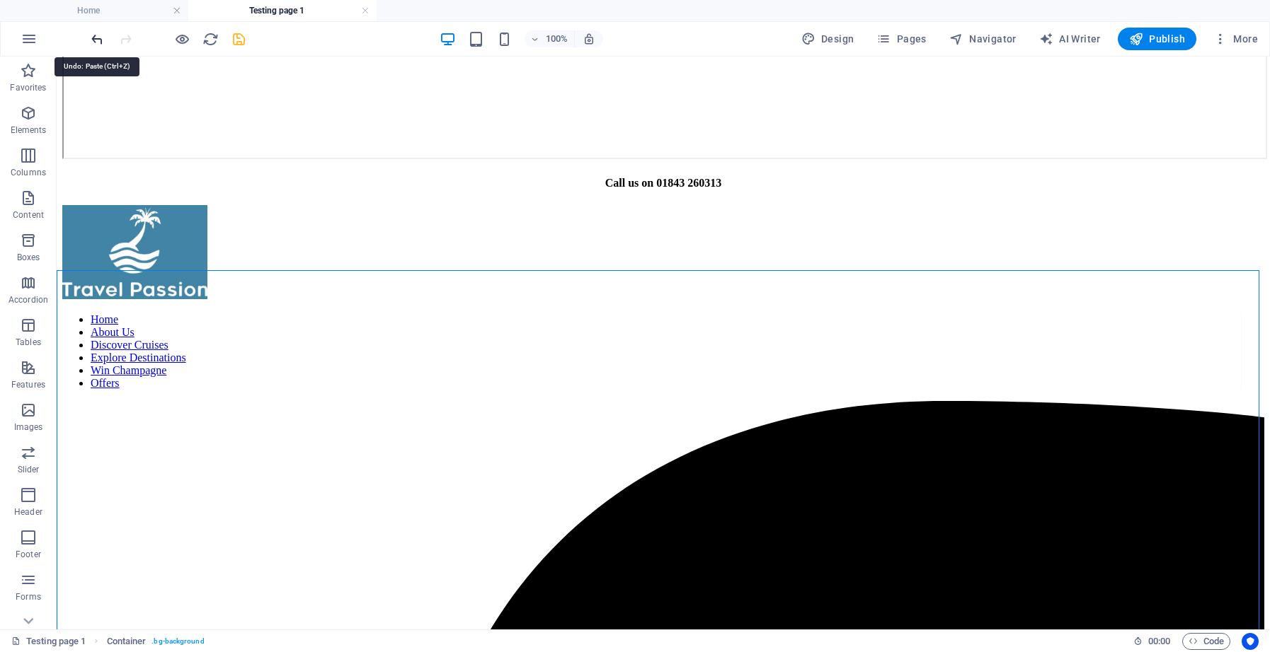
click at [100, 40] on icon "undo" at bounding box center [97, 39] width 16 height 16
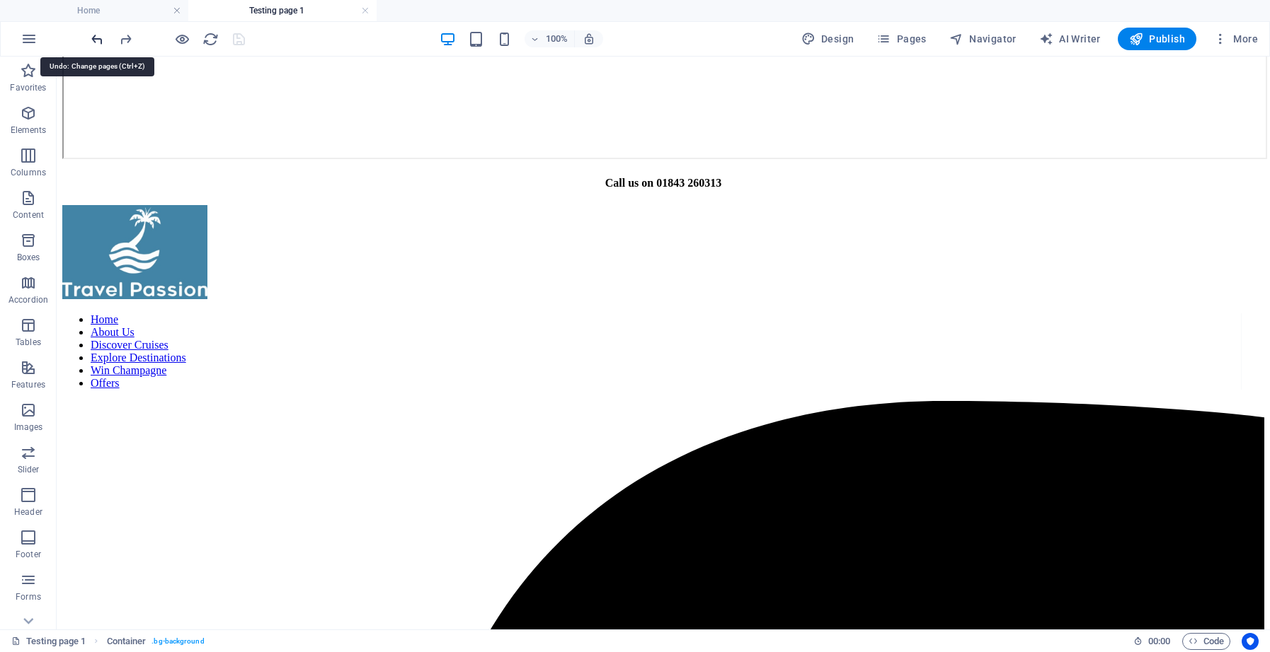
scroll to position [19, 0]
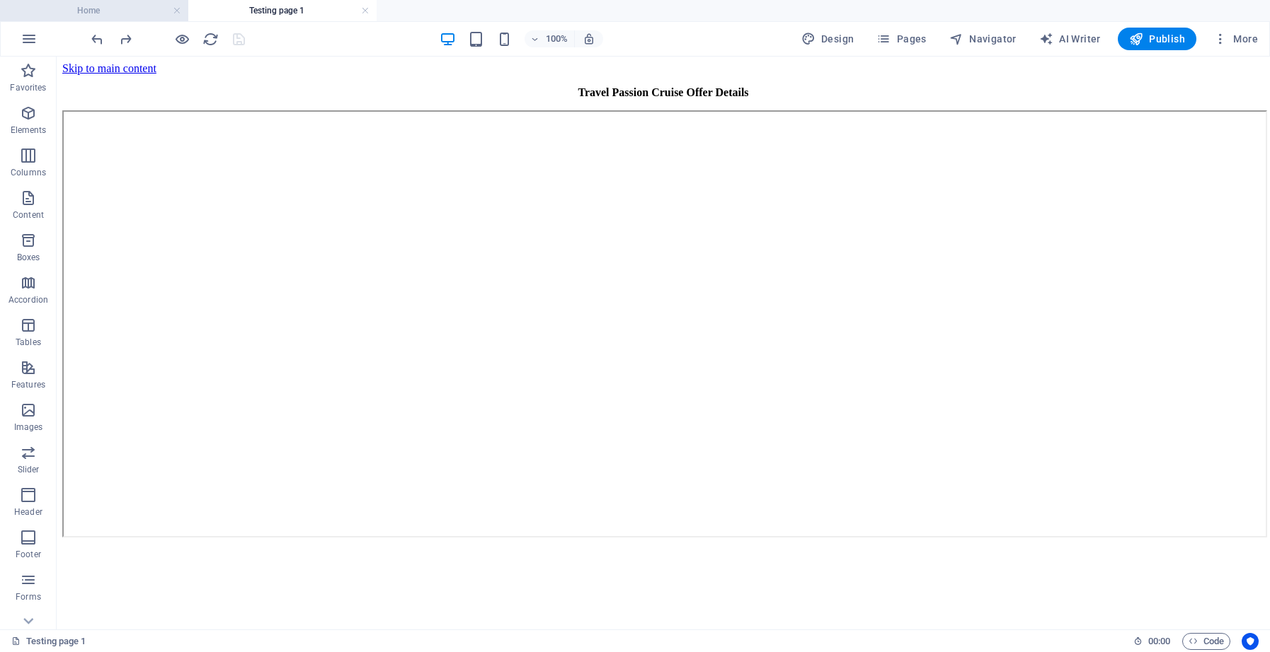
click at [127, 12] on h4 "Home" at bounding box center [94, 11] width 188 height 16
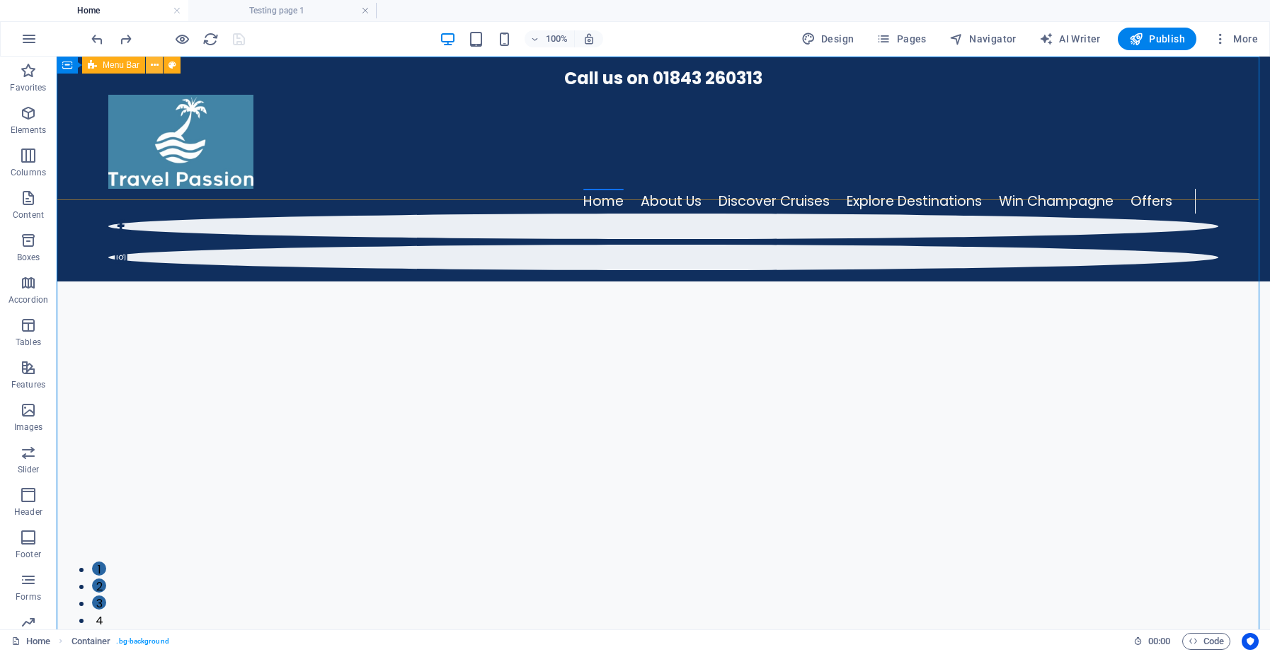
click at [0, 0] on icon at bounding box center [0, 0] width 0 height 0
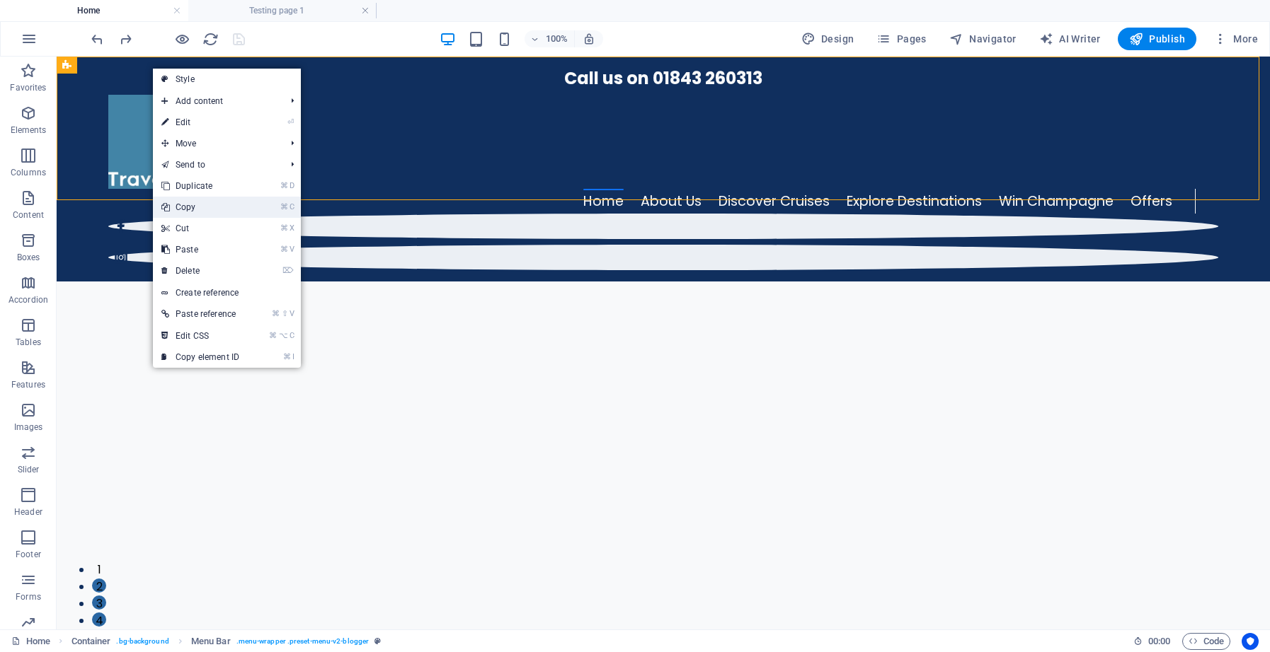
click at [207, 203] on link "⌘ C Copy" at bounding box center [200, 207] width 95 height 21
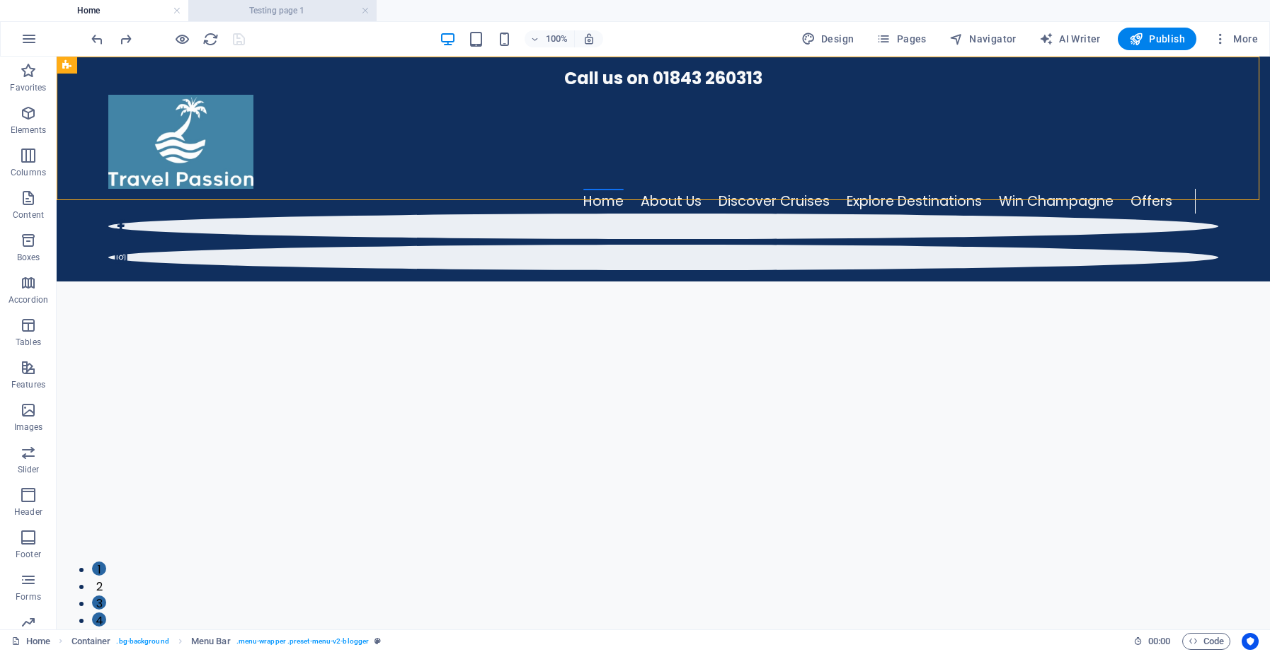
click at [263, 12] on h4 "Testing page 1" at bounding box center [282, 11] width 188 height 16
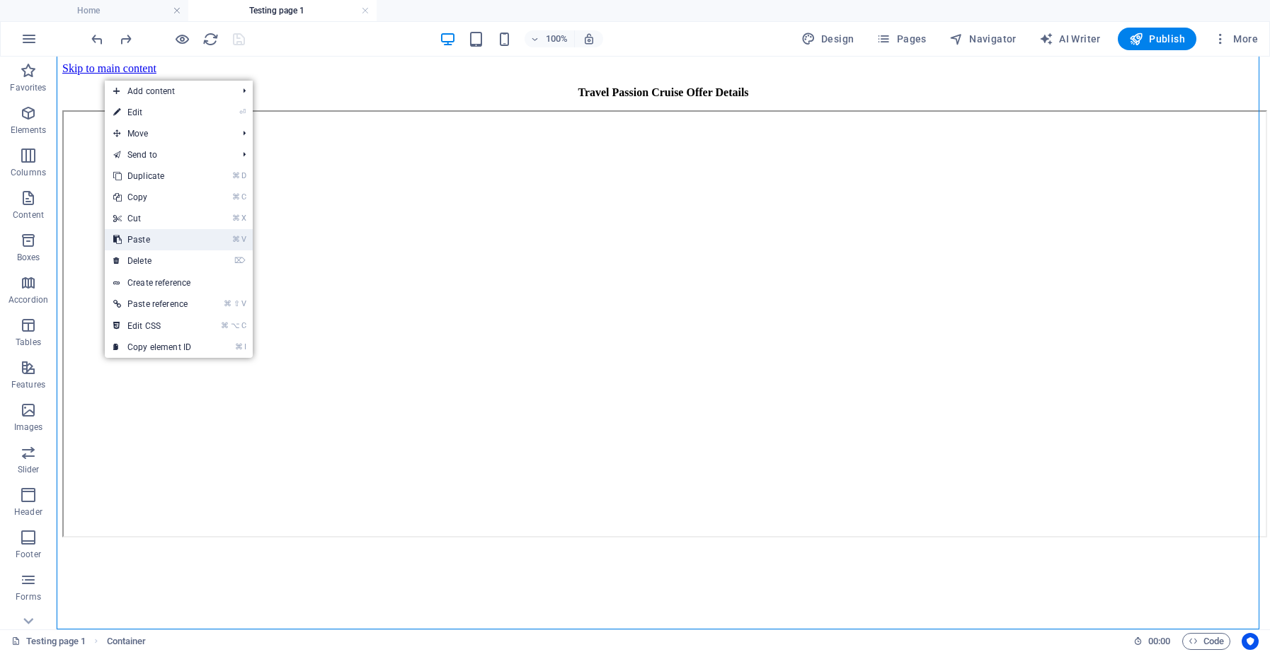
drag, startPoint x: 153, startPoint y: 239, endPoint x: 96, endPoint y: 183, distance: 80.1
click at [153, 239] on link "⌘ V Paste" at bounding box center [152, 239] width 95 height 21
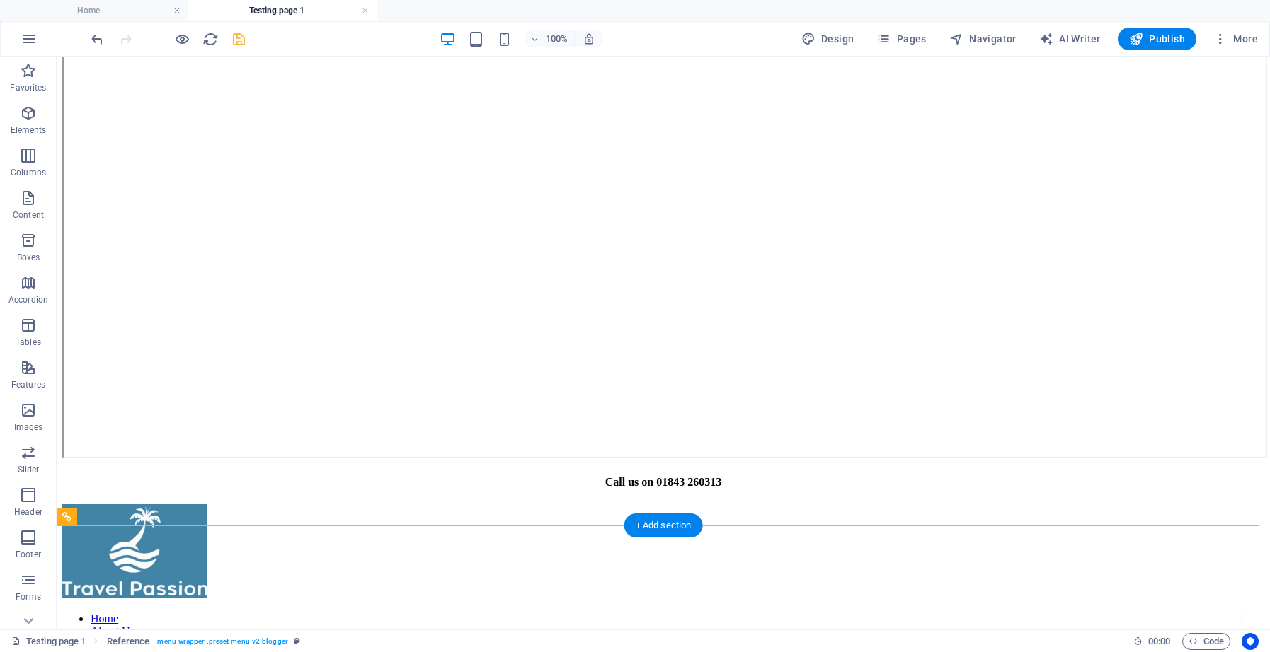
scroll to position [0, 0]
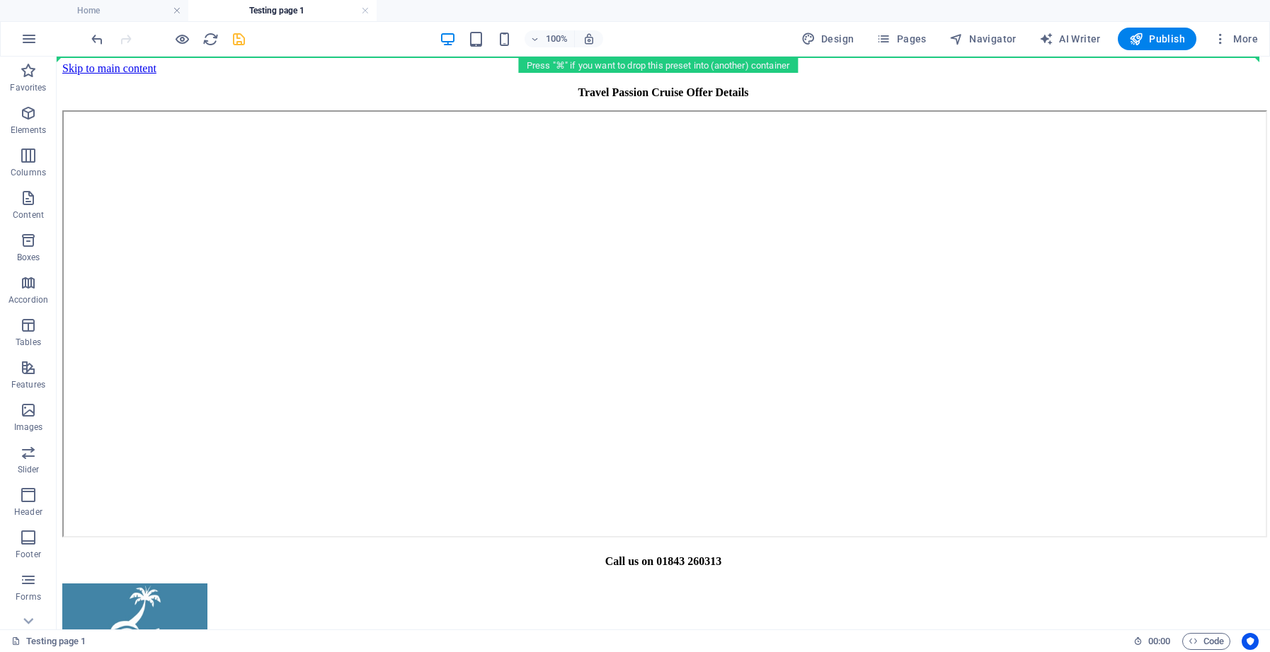
drag, startPoint x: 91, startPoint y: 481, endPoint x: 82, endPoint y: 46, distance: 434.6
click at [82, 57] on section "Favorites Elements Columns Content Boxes Accordion Tables Features Images Slide…" at bounding box center [635, 343] width 1270 height 573
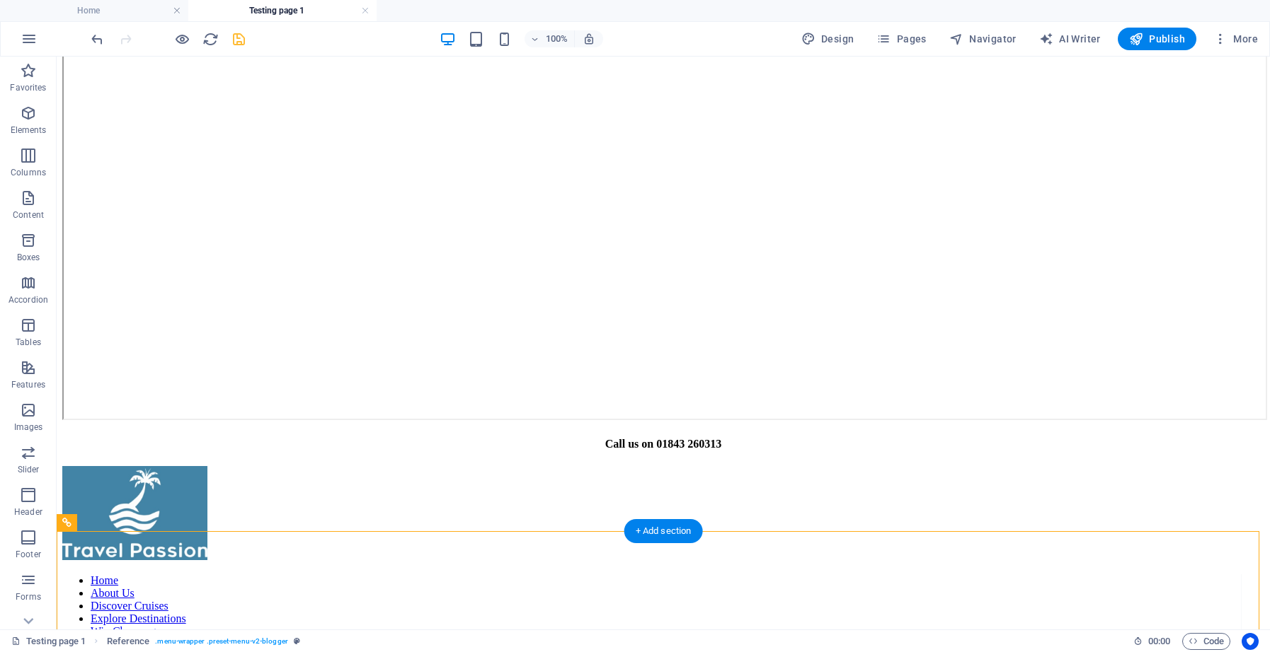
scroll to position [126, 0]
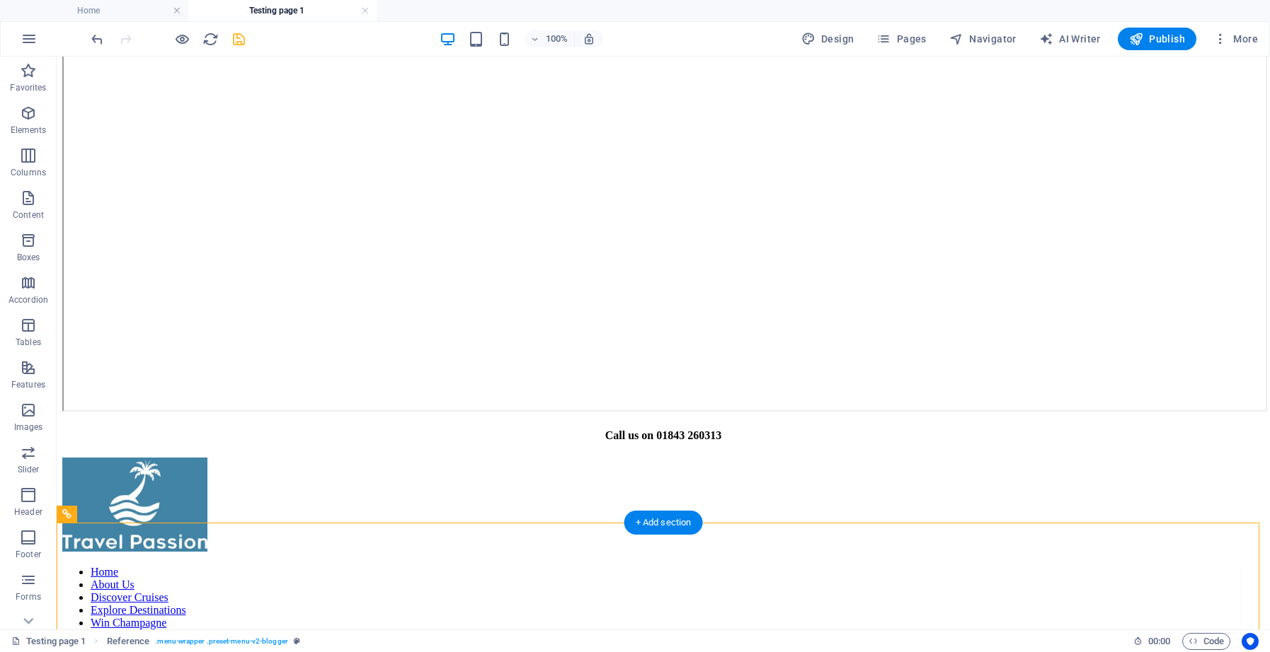
drag, startPoint x: 132, startPoint y: 647, endPoint x: 90, endPoint y: 542, distance: 112.8
click at [130, 516] on icon at bounding box center [131, 514] width 8 height 15
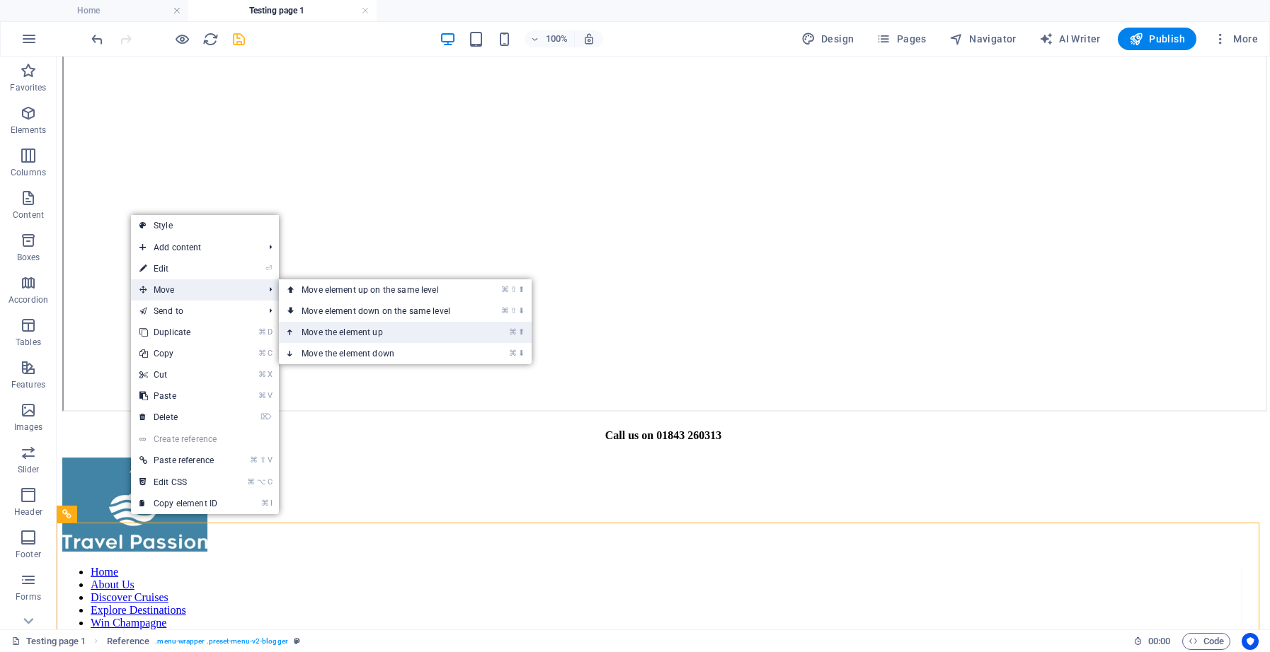
click at [347, 327] on link "⌘ ⬆ Move the element up" at bounding box center [379, 332] width 200 height 21
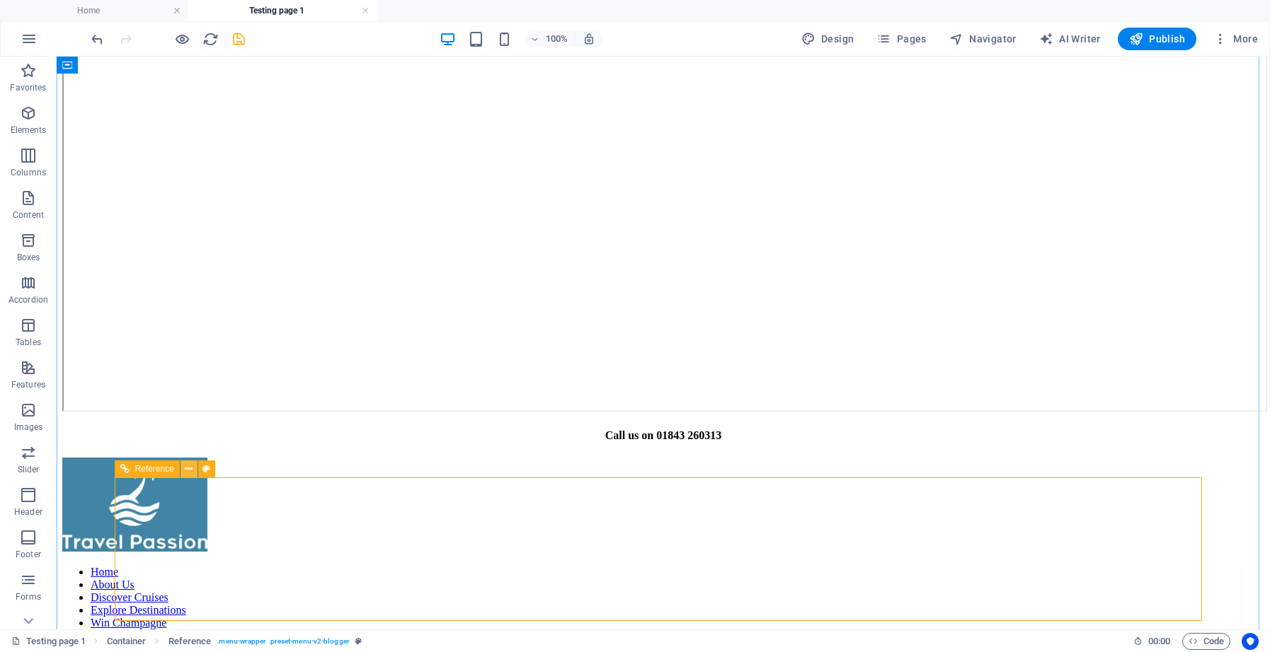
click at [187, 469] on icon at bounding box center [189, 469] width 8 height 15
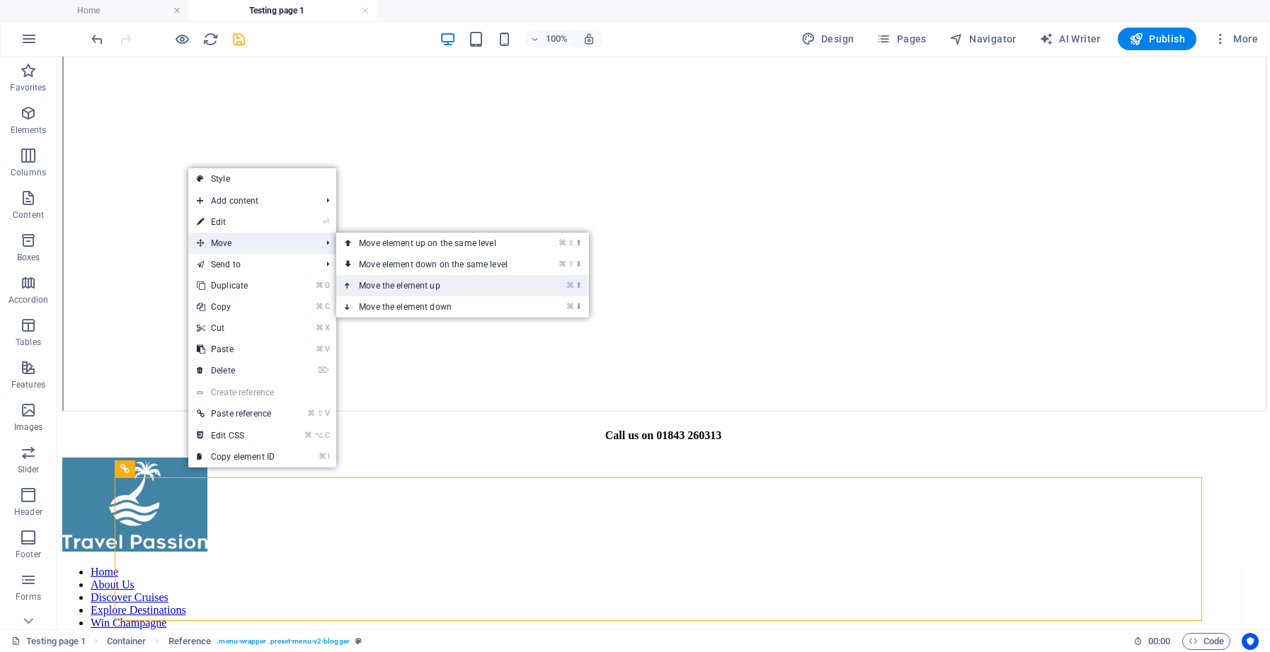
click at [385, 283] on link "⌘ ⬆ Move the element up" at bounding box center [436, 285] width 200 height 21
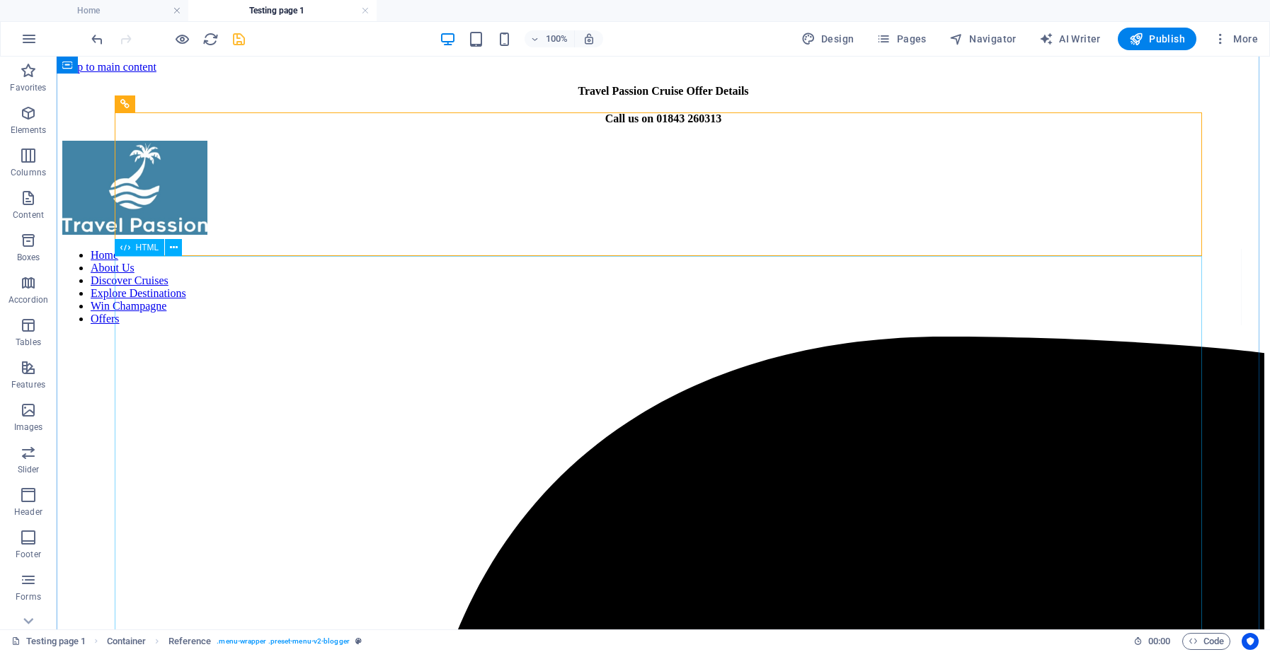
scroll to position [0, 0]
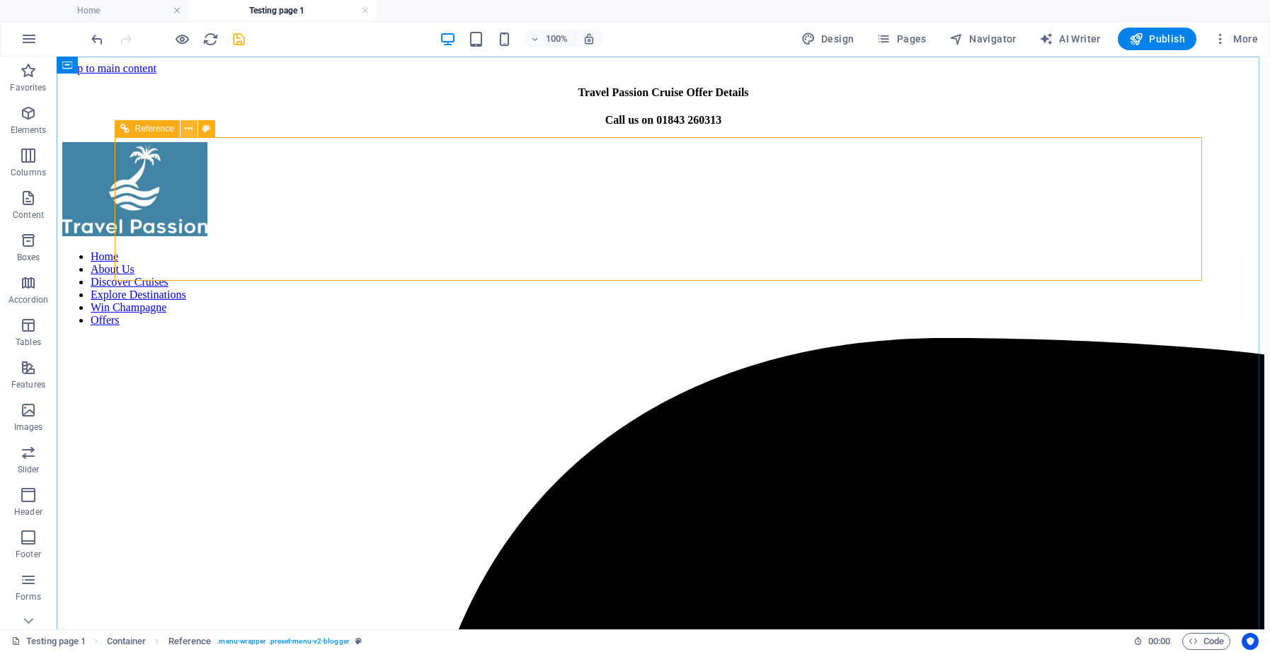
click at [190, 132] on icon at bounding box center [189, 129] width 8 height 15
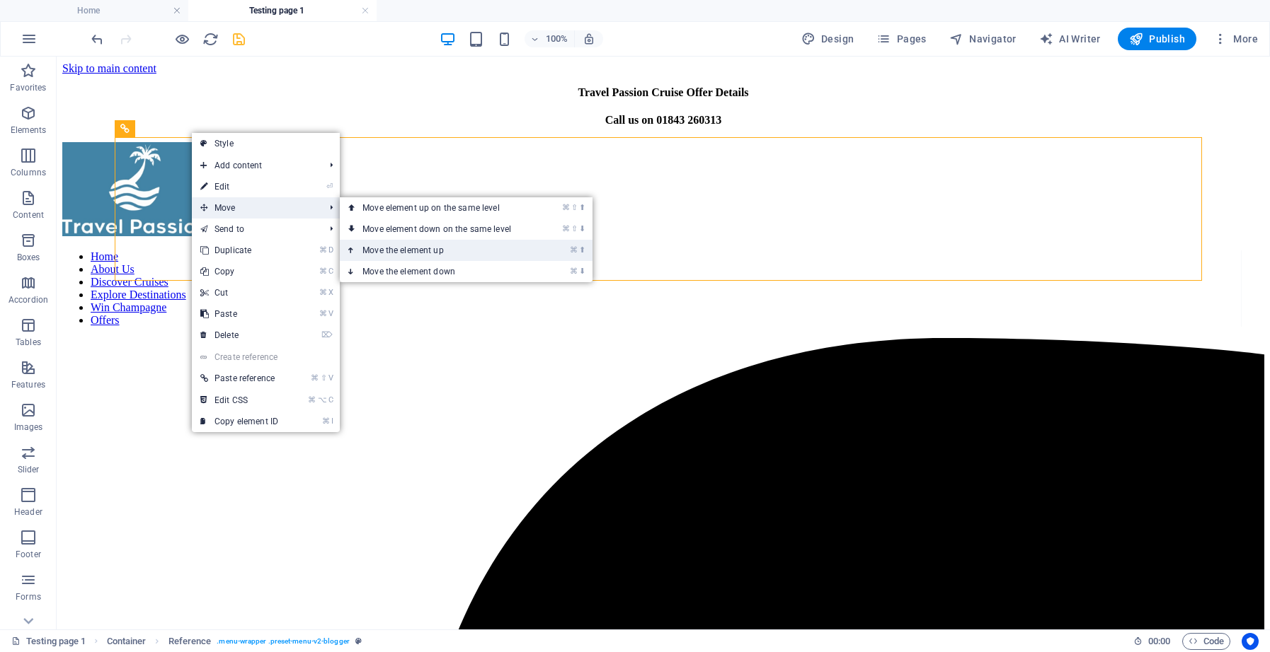
click at [389, 246] on link "⌘ ⬆ Move the element up" at bounding box center [440, 250] width 200 height 21
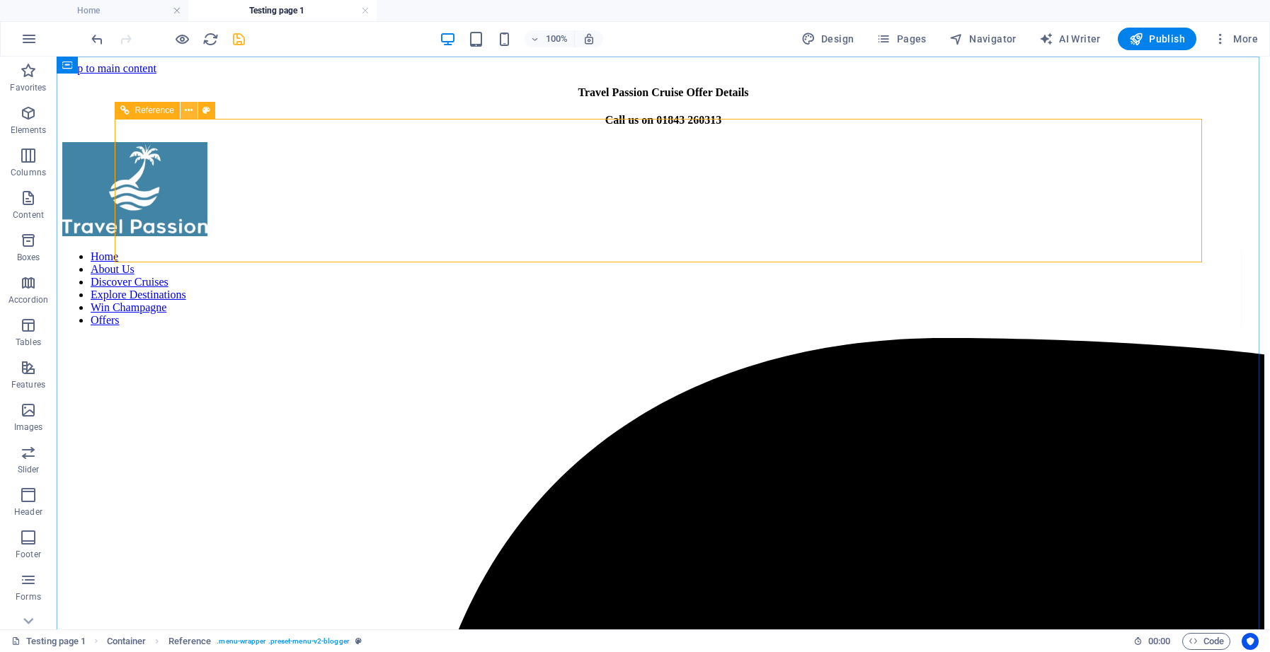
click at [188, 115] on icon at bounding box center [189, 110] width 8 height 15
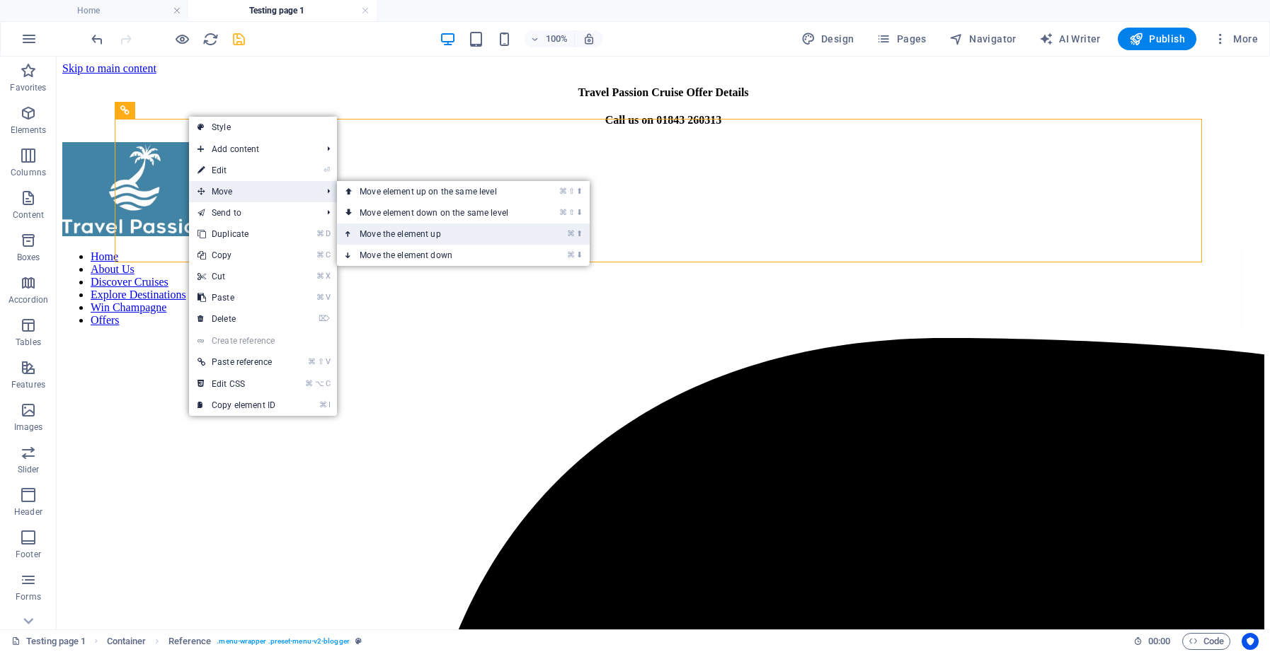
click at [373, 233] on link "⌘ ⬆ Move the element up" at bounding box center [437, 234] width 200 height 21
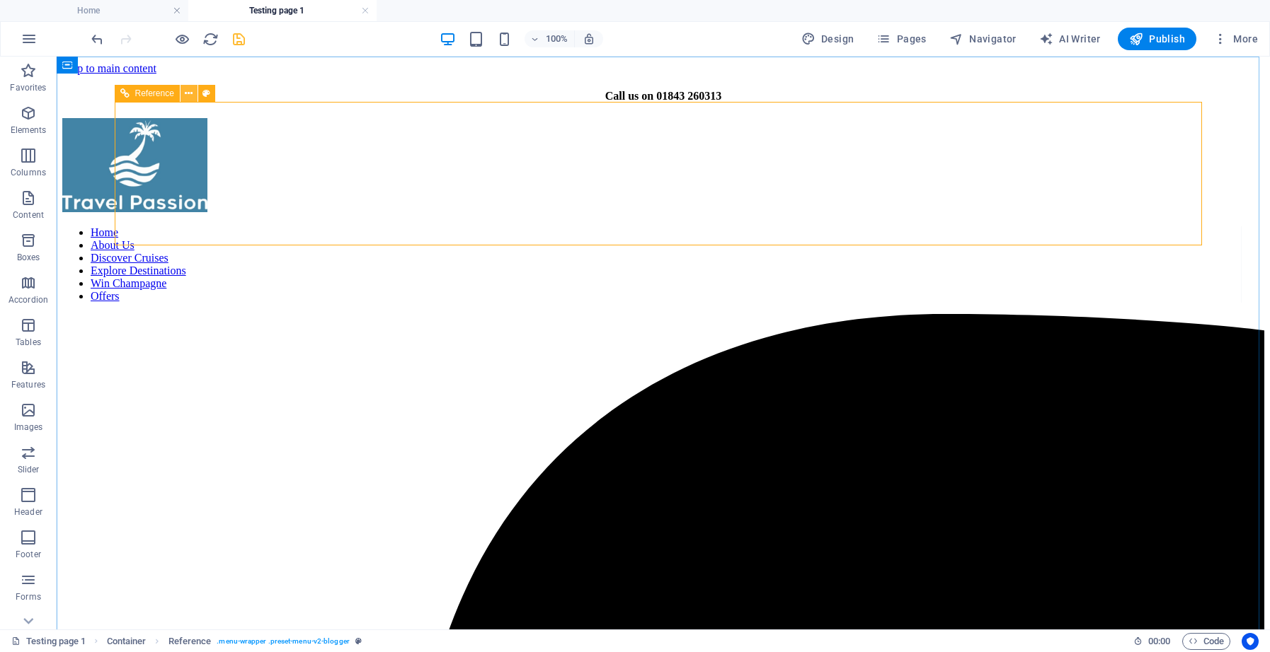
click at [191, 97] on icon at bounding box center [189, 93] width 8 height 15
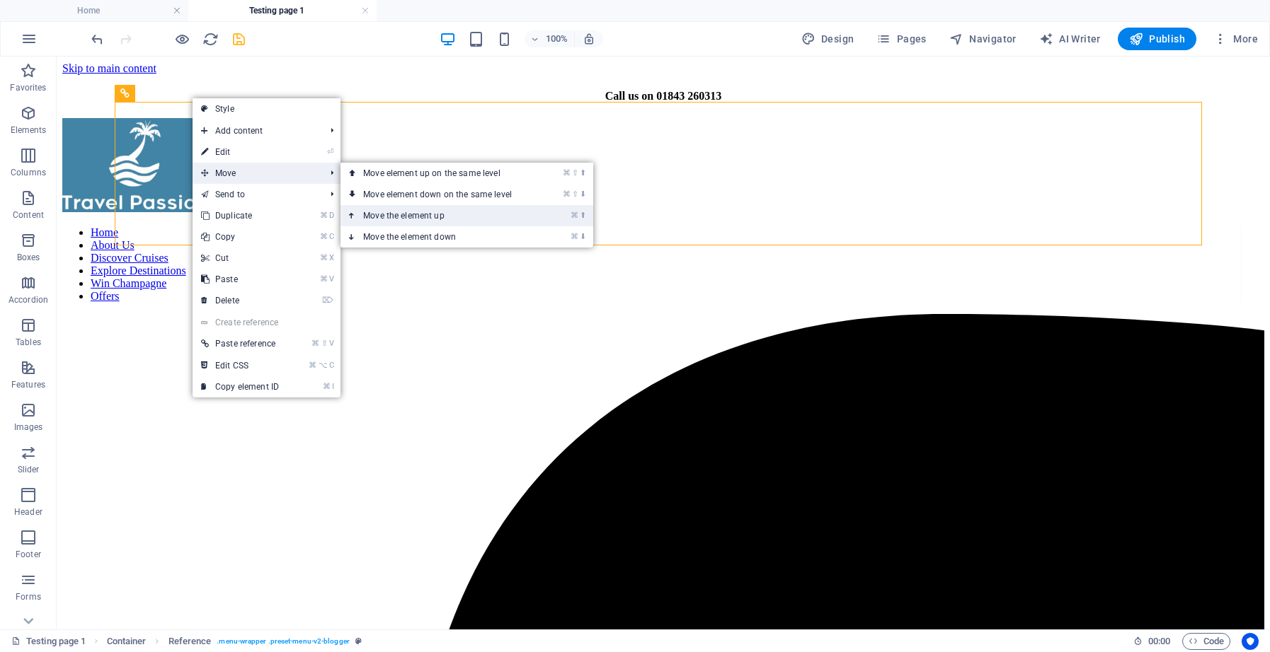
click at [379, 213] on link "⌘ ⬆ Move the element up" at bounding box center [440, 215] width 200 height 21
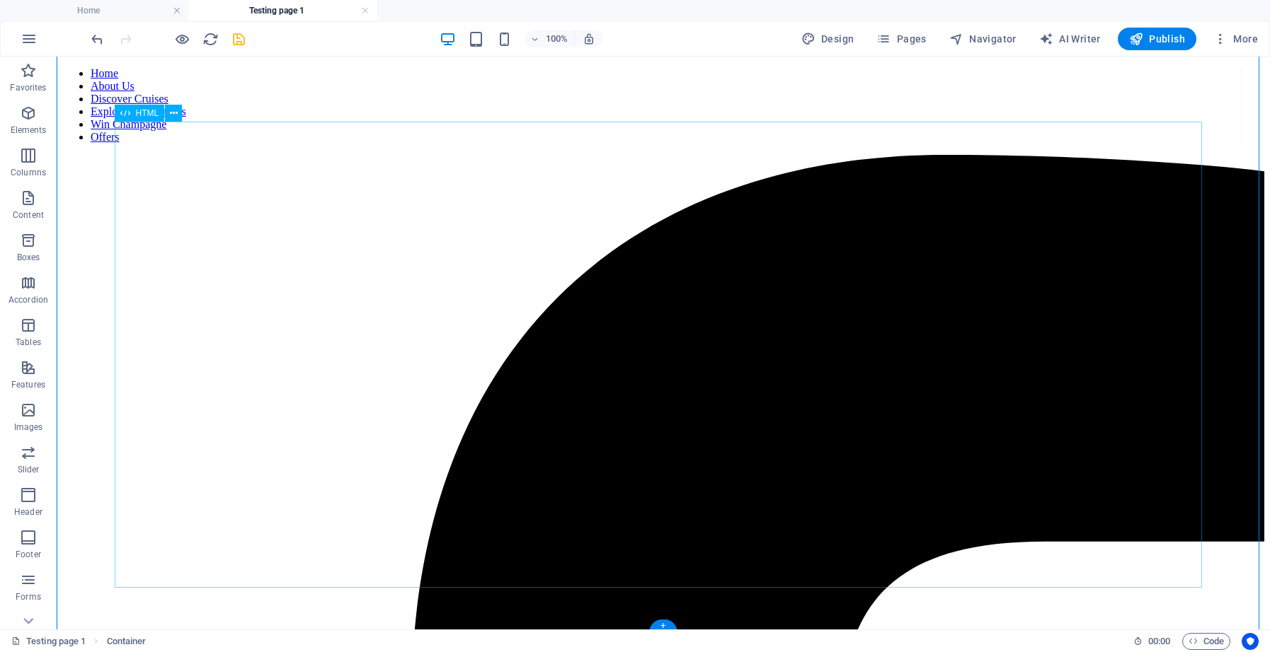
scroll to position [163, 0]
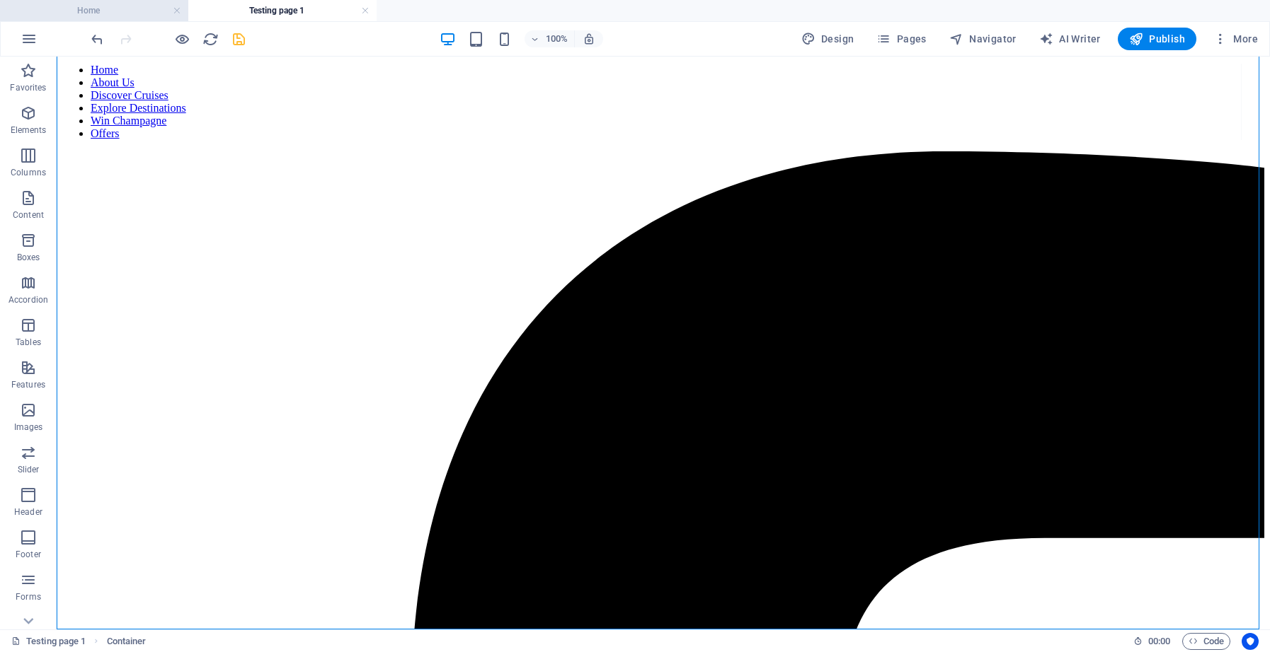
click at [119, 8] on h4 "Home" at bounding box center [94, 11] width 188 height 16
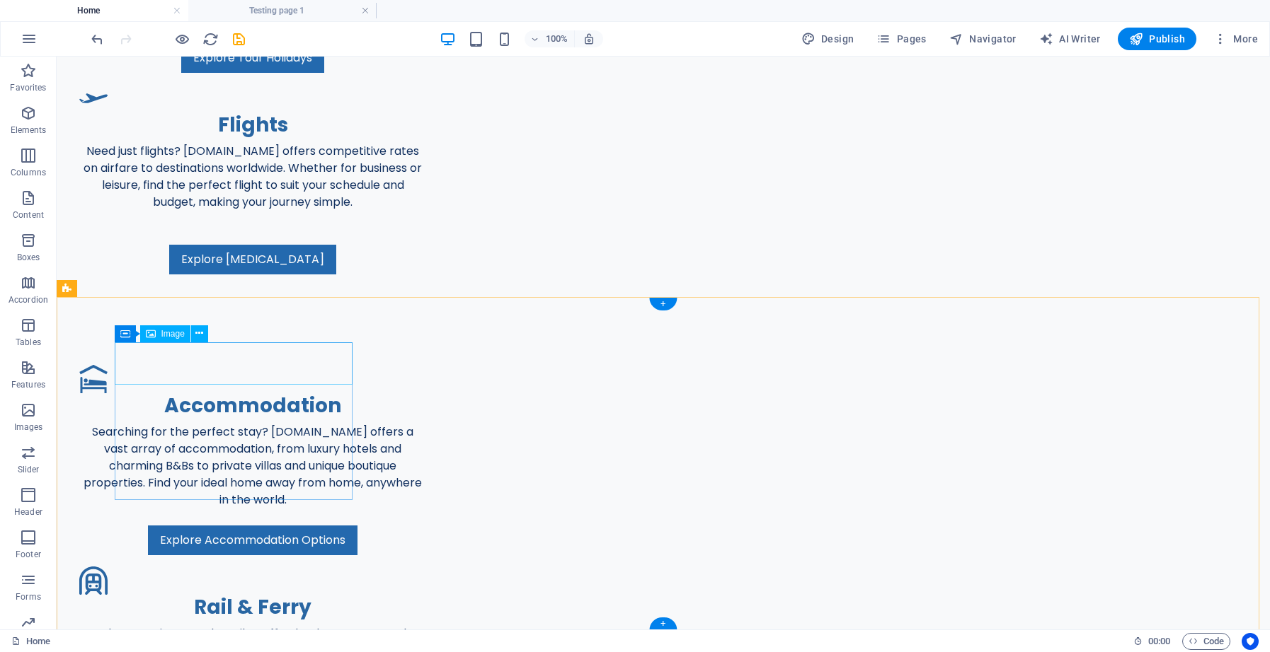
scroll to position [2834, 0]
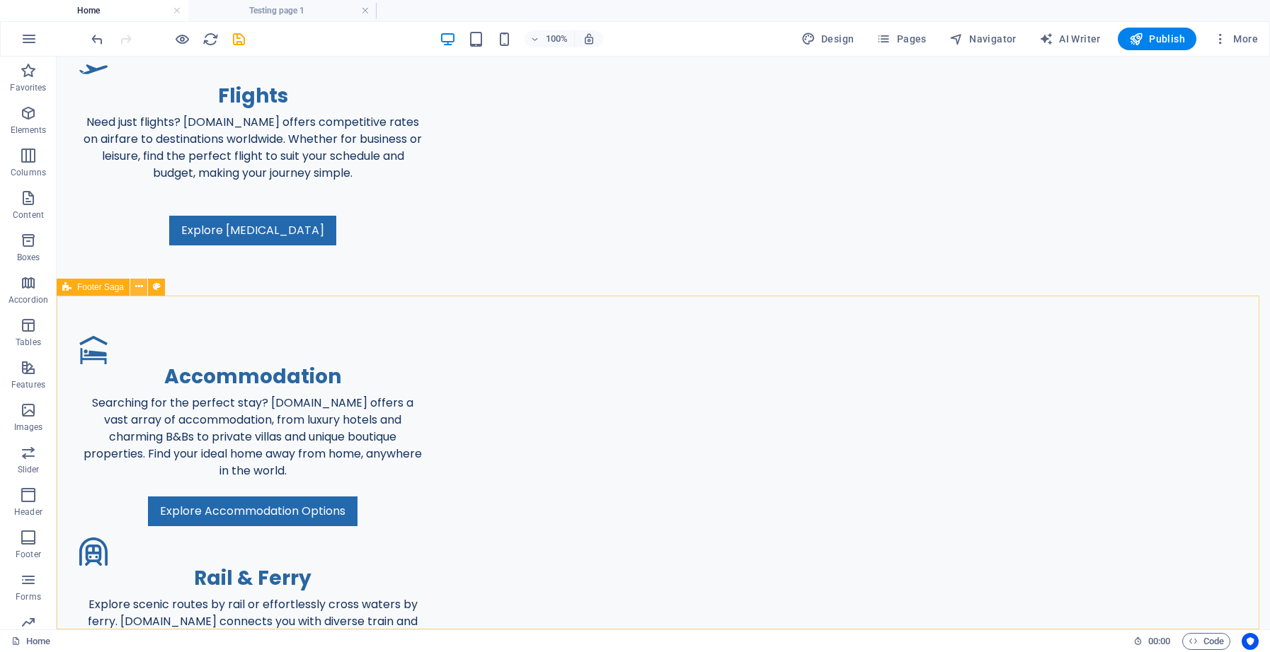
click at [137, 289] on icon at bounding box center [139, 287] width 8 height 15
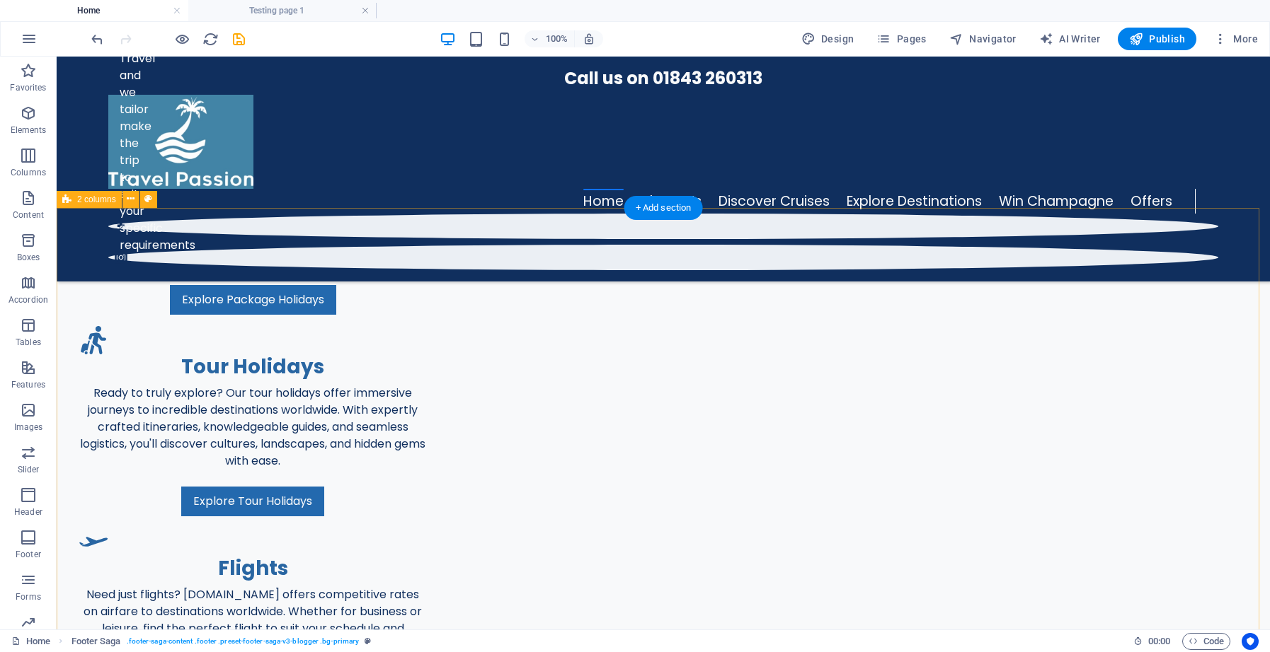
scroll to position [2256, 0]
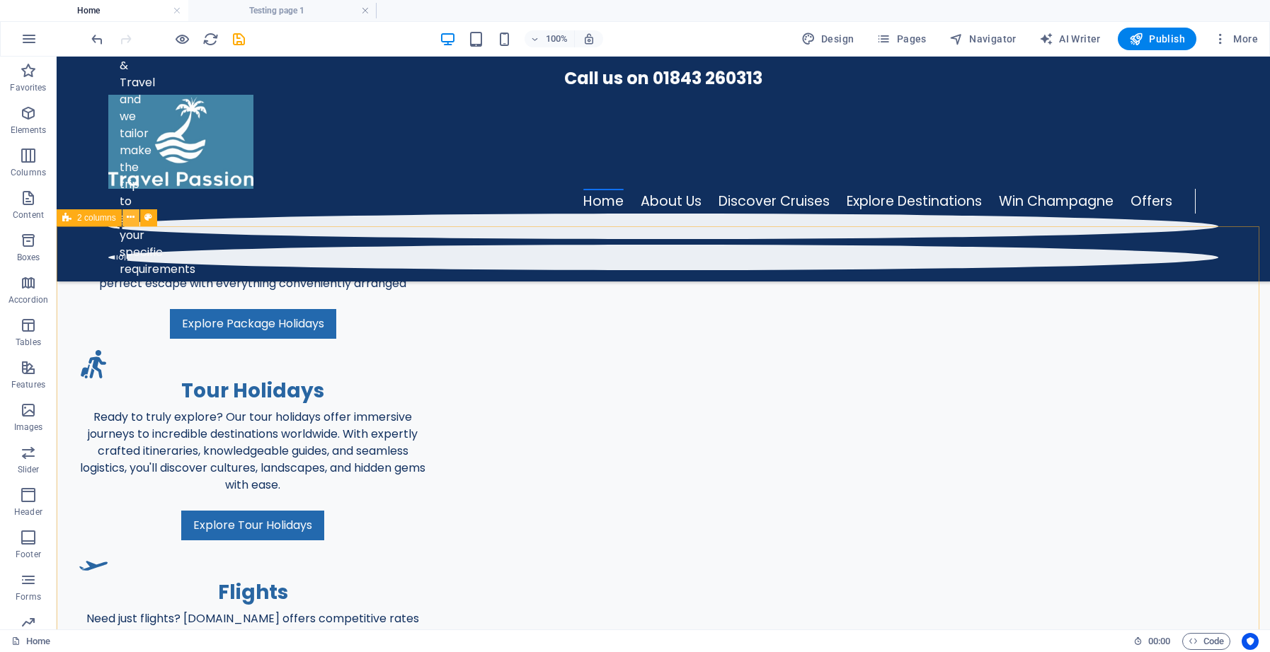
click at [134, 221] on icon at bounding box center [131, 217] width 8 height 15
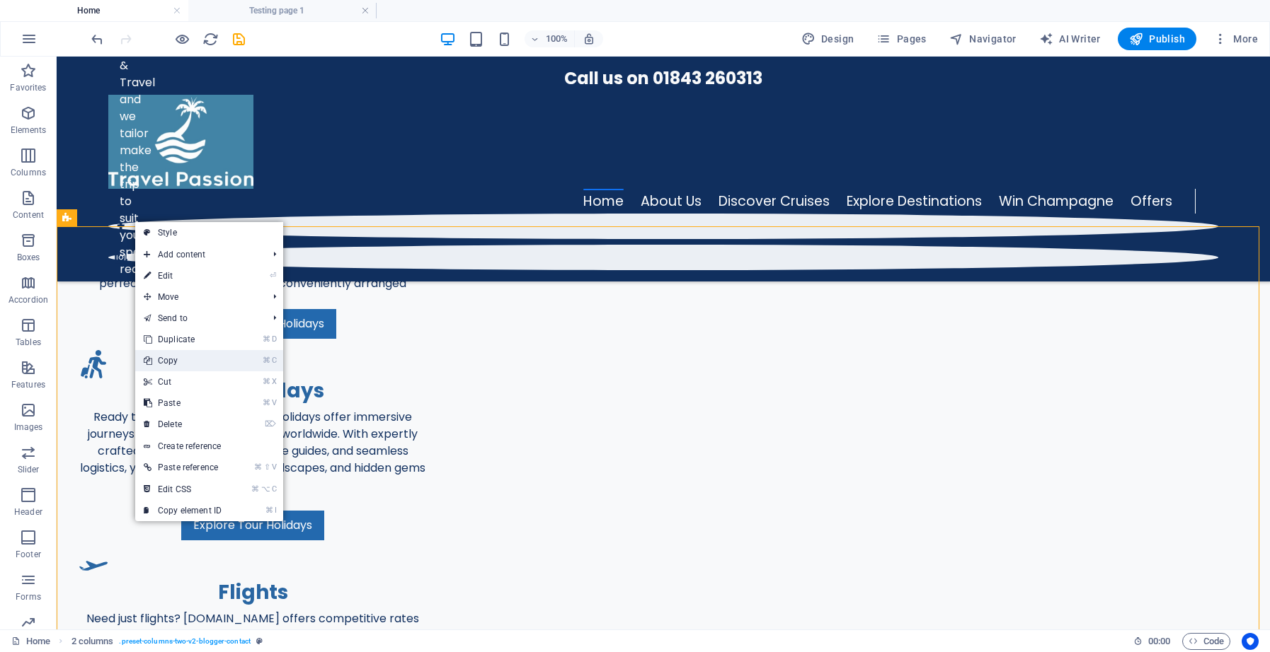
click at [187, 360] on link "⌘ C Copy" at bounding box center [182, 360] width 95 height 21
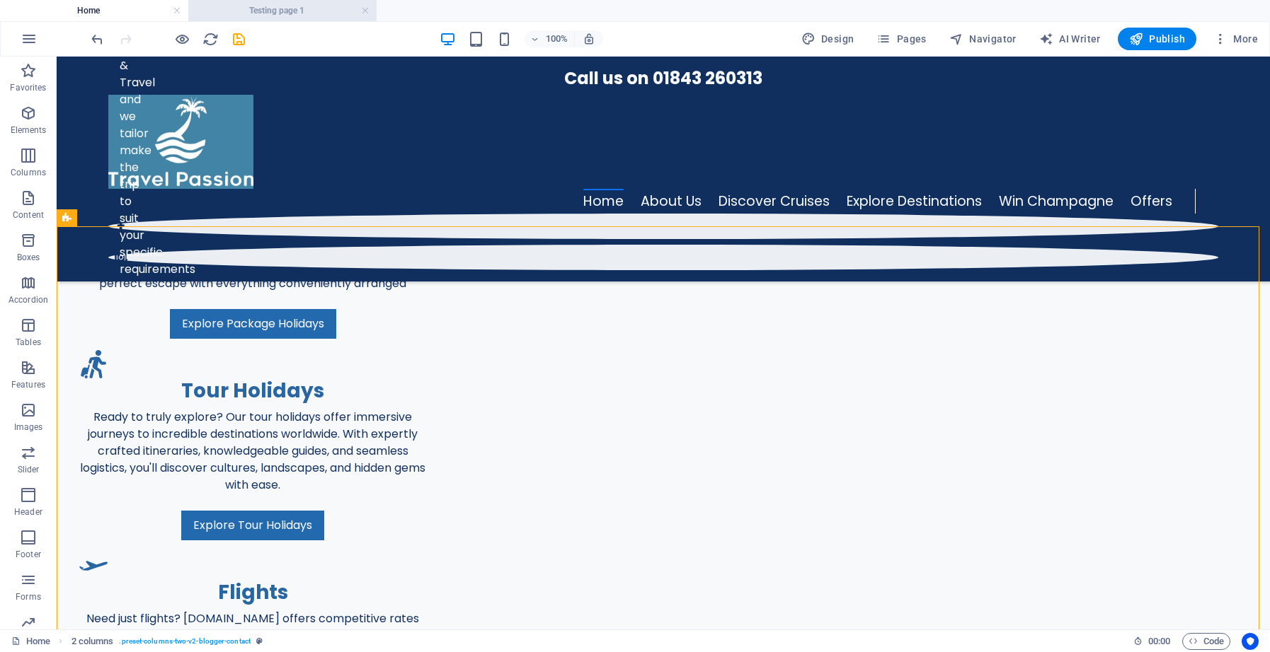
click at [270, 11] on h4 "Testing page 1" at bounding box center [282, 11] width 188 height 16
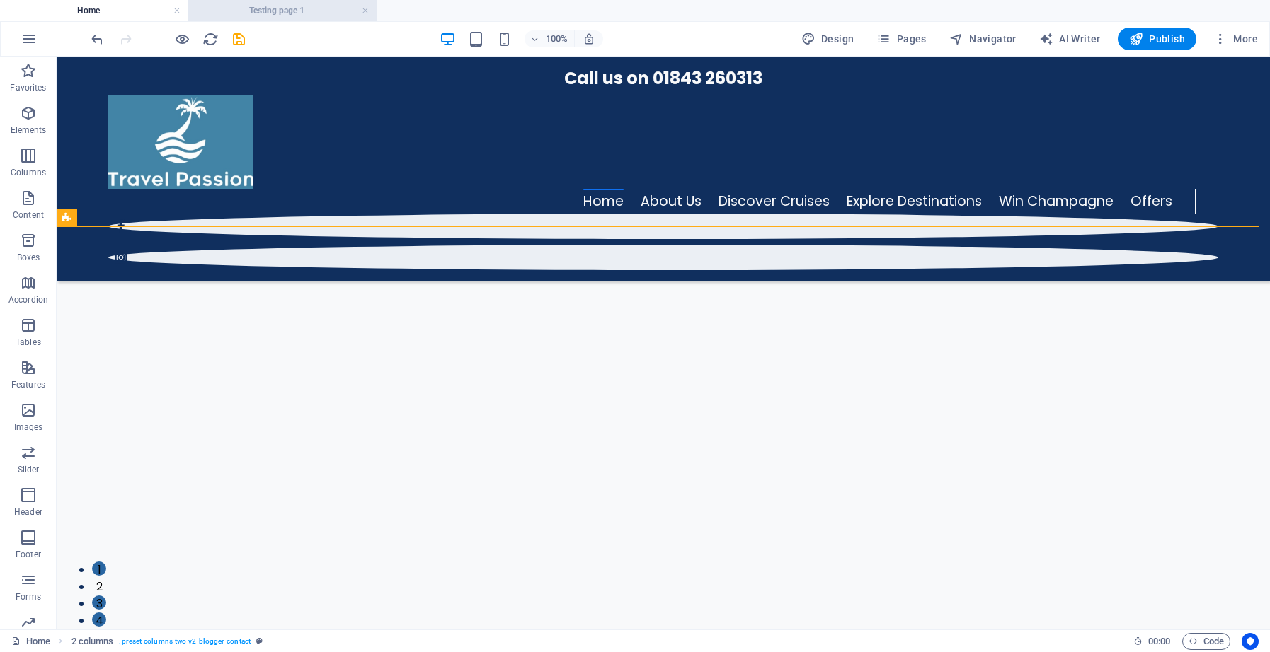
scroll to position [163, 0]
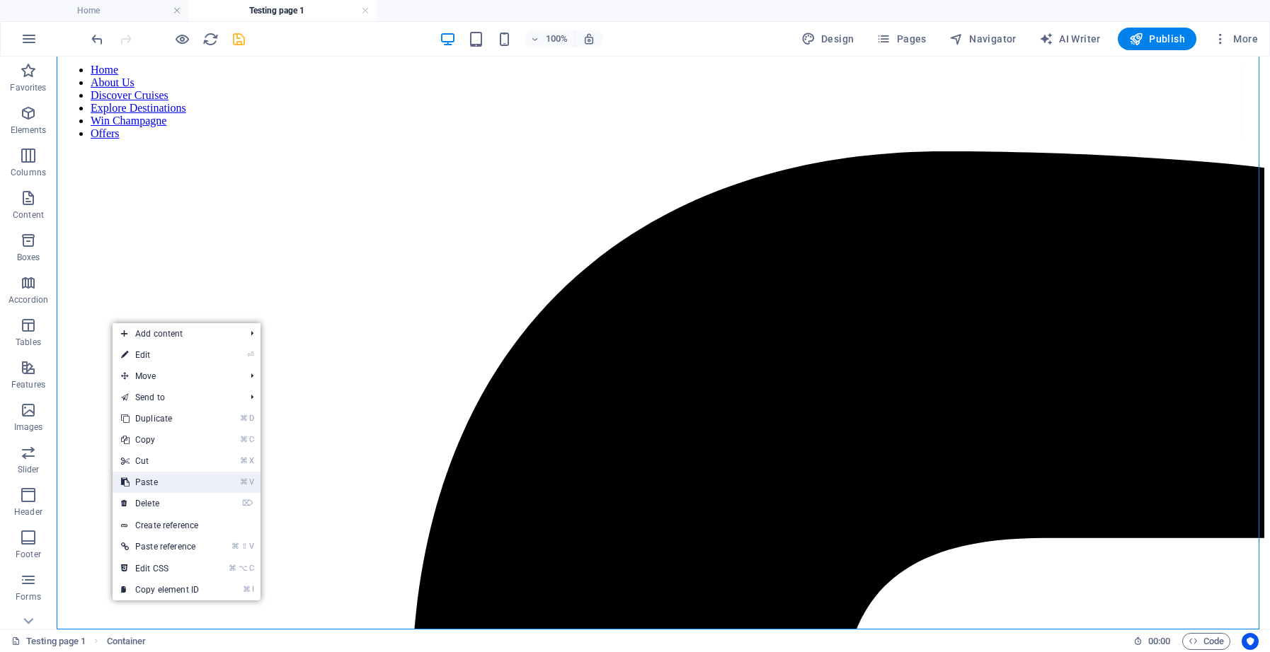
click at [169, 483] on link "⌘ V Paste" at bounding box center [160, 482] width 95 height 21
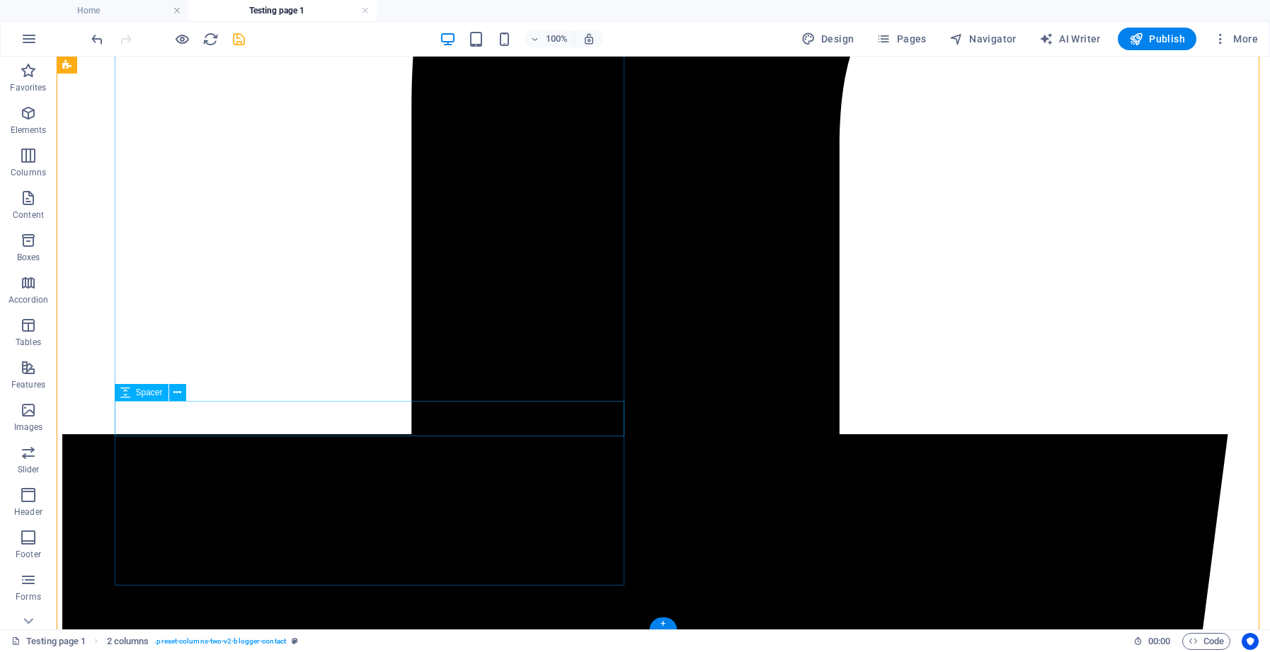
scroll to position [810, 0]
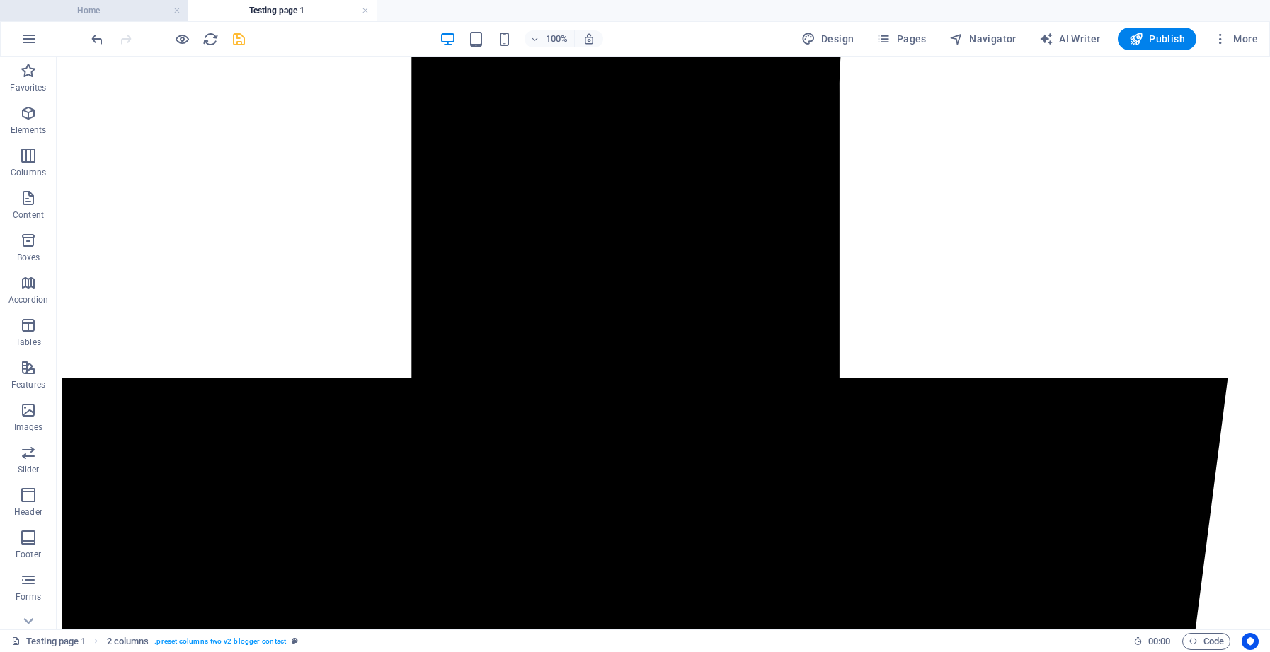
click at [127, 9] on h4 "Home" at bounding box center [94, 11] width 188 height 16
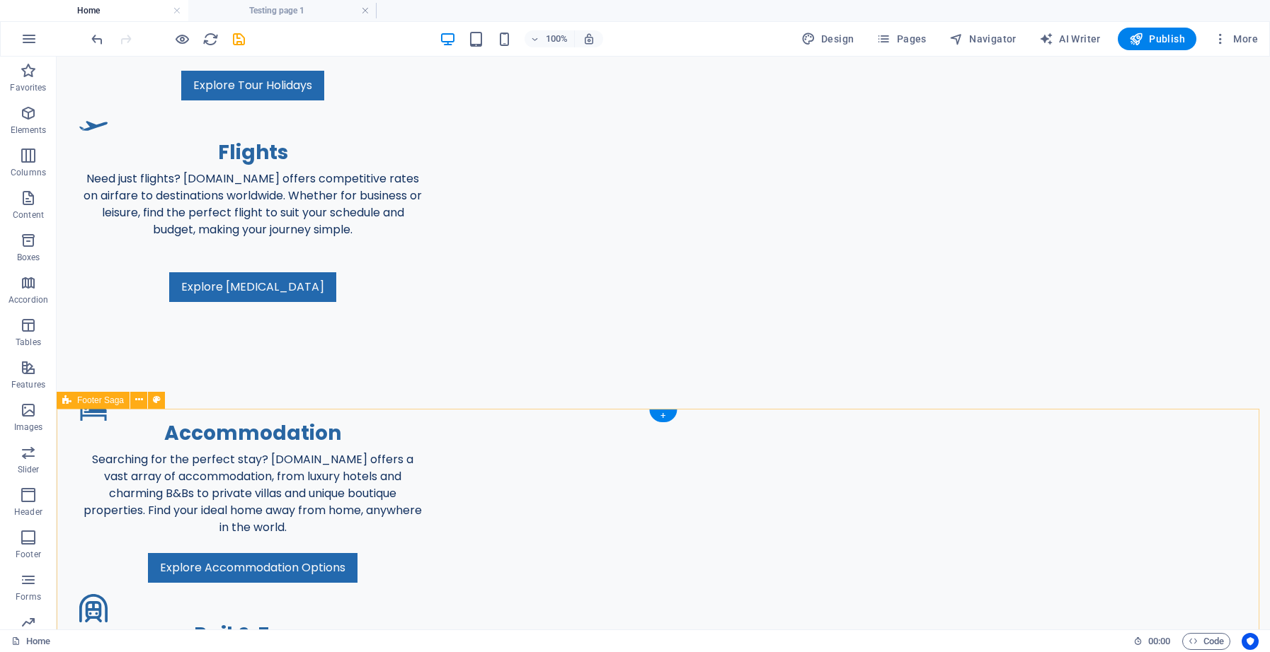
scroll to position [2795, 0]
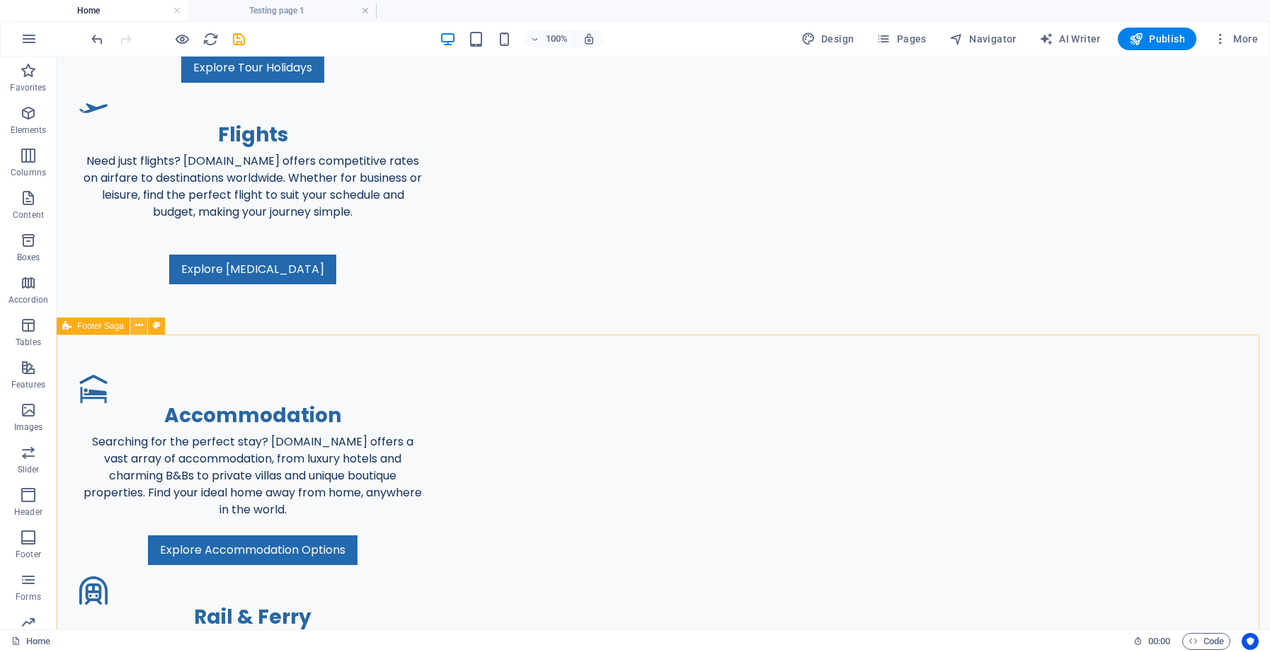
click at [135, 328] on icon at bounding box center [139, 325] width 8 height 15
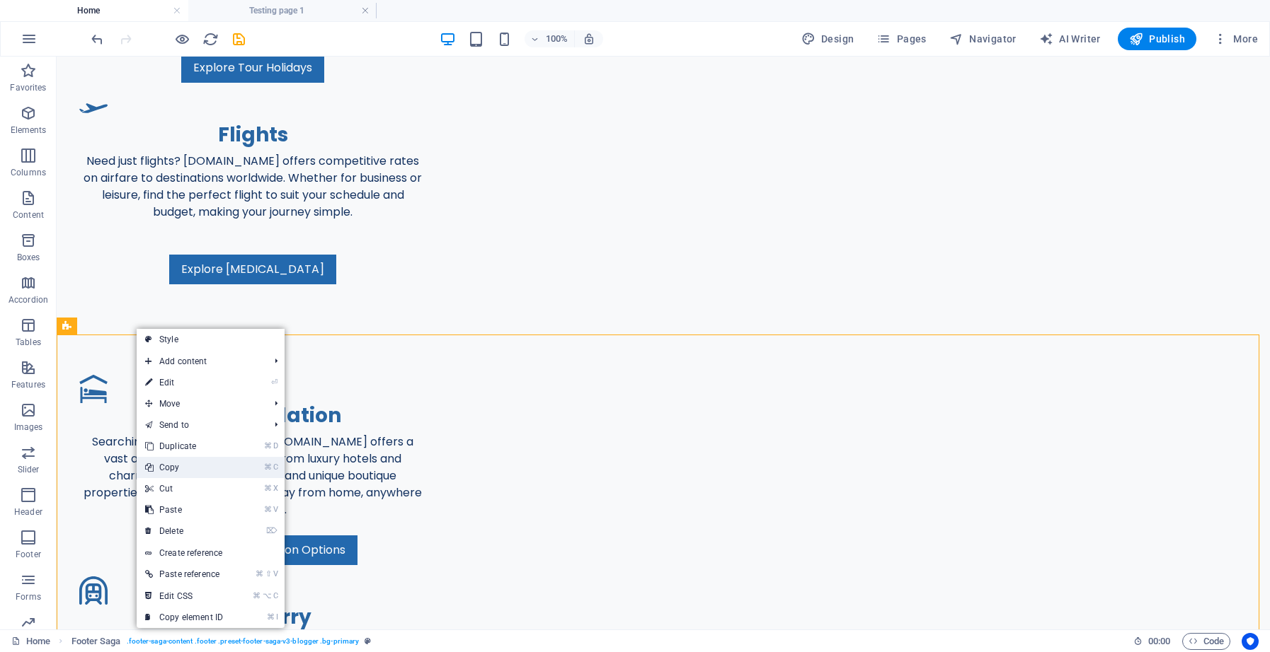
click at [187, 465] on link "⌘ C Copy" at bounding box center [184, 467] width 95 height 21
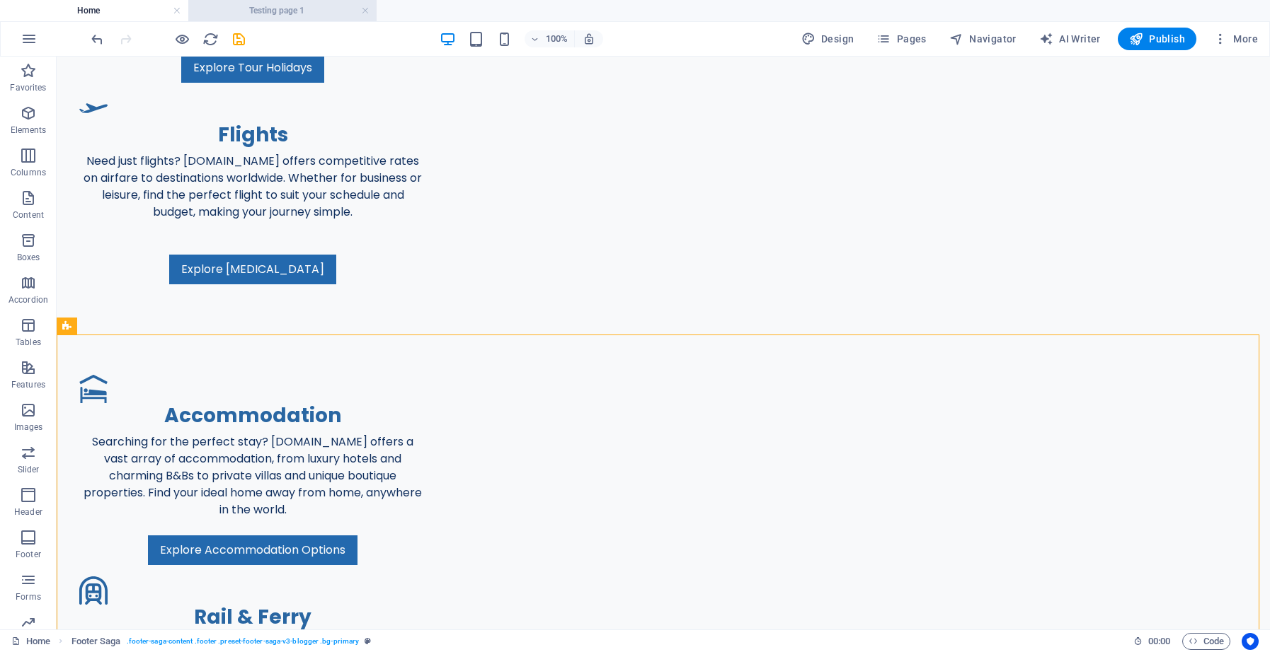
click at [255, 11] on h4 "Testing page 1" at bounding box center [282, 11] width 188 height 16
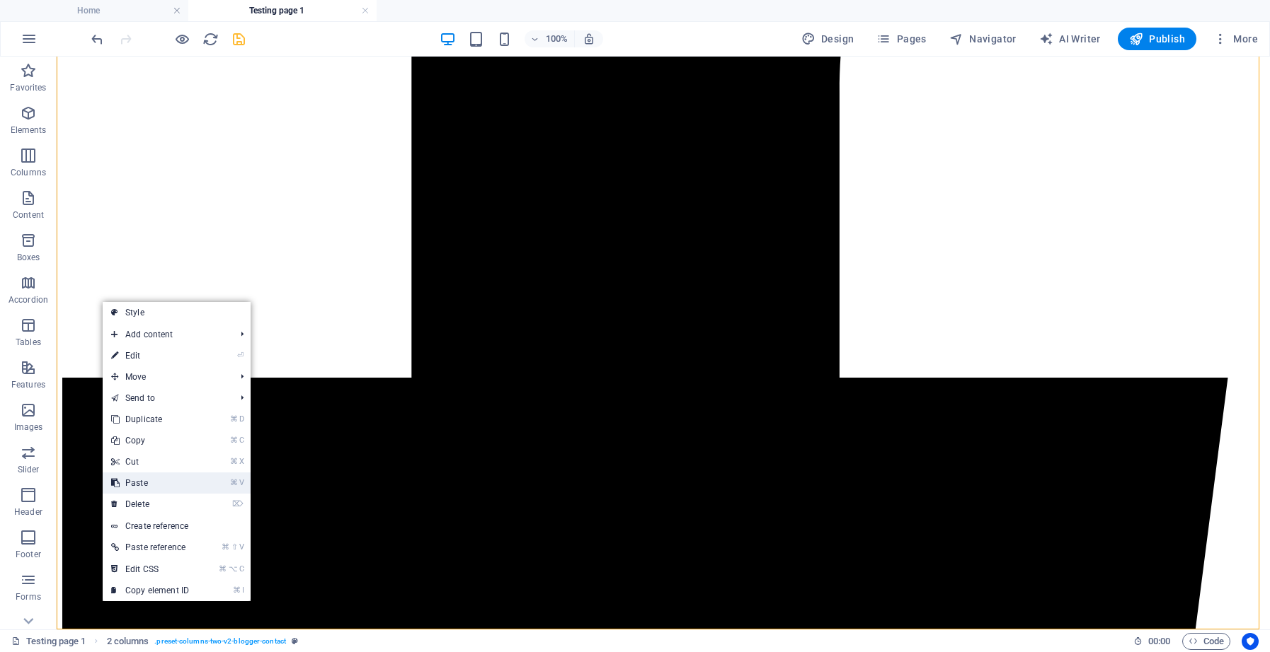
click at [160, 479] on link "⌘ V Paste" at bounding box center [150, 483] width 95 height 21
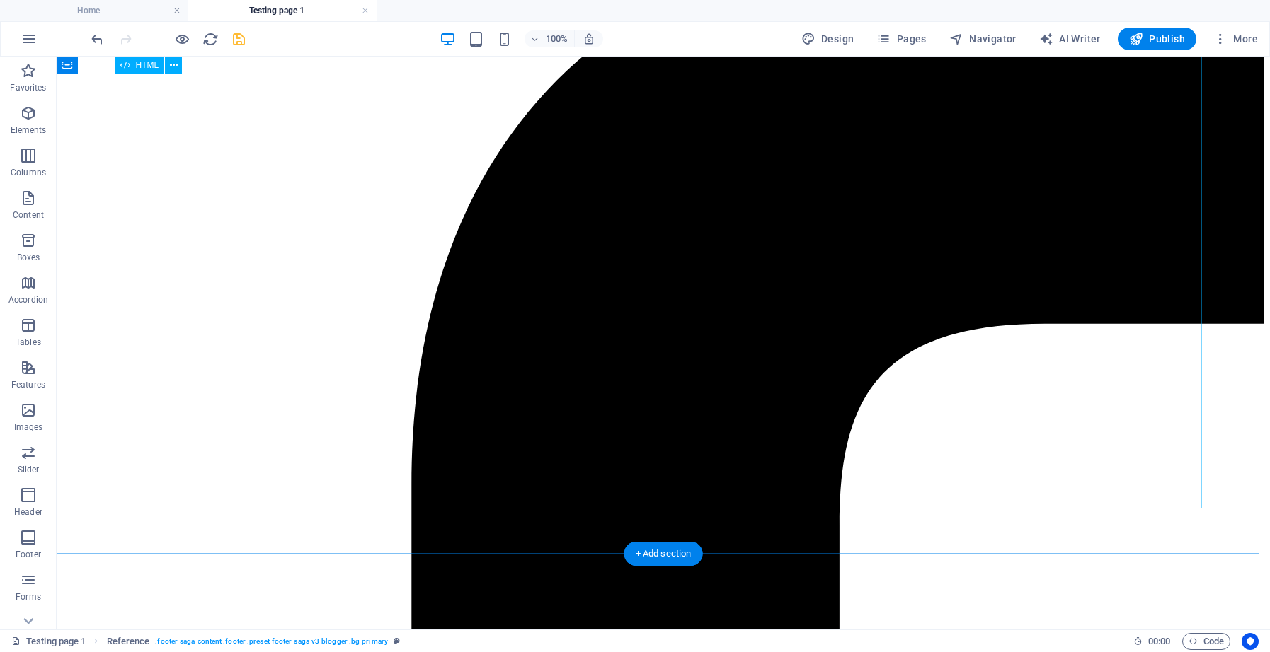
scroll to position [238, 0]
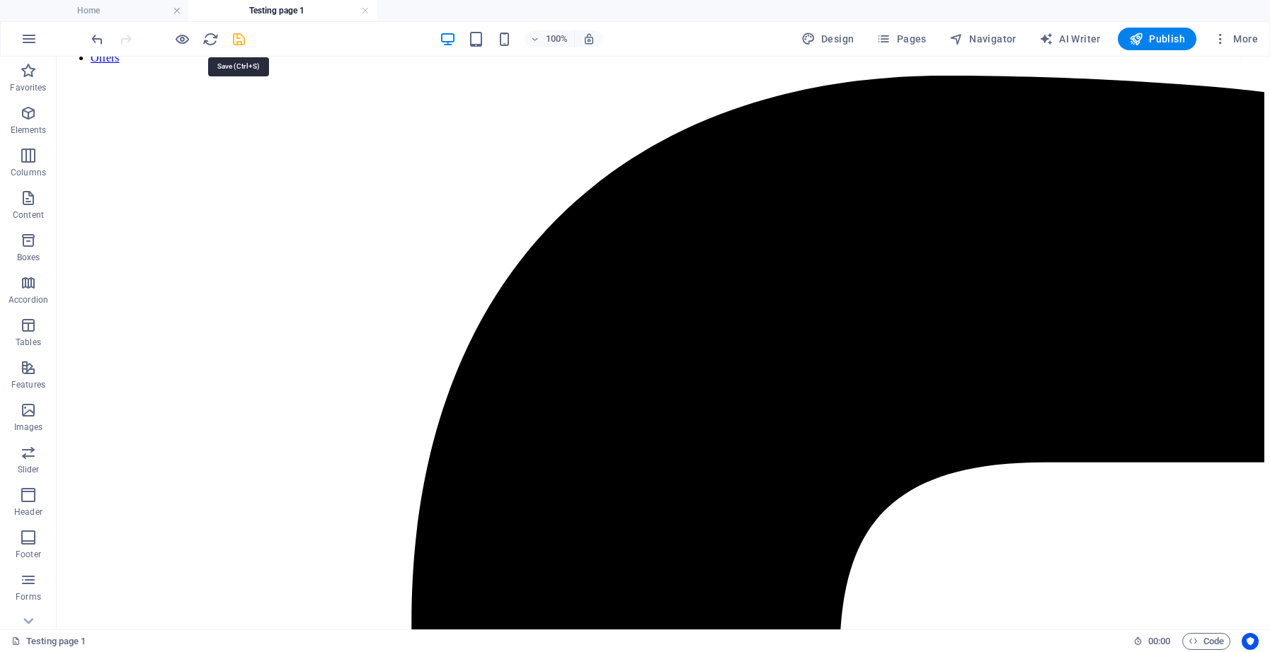
click at [239, 42] on icon "save" at bounding box center [239, 39] width 16 height 16
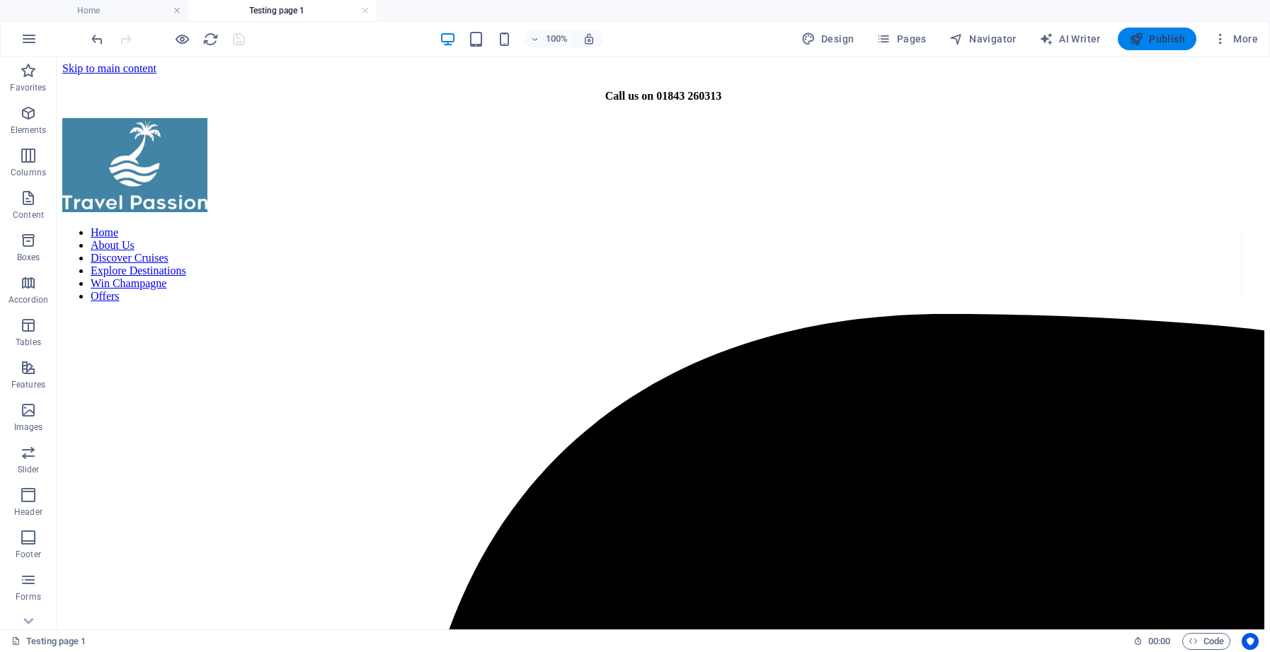
click at [1152, 40] on span "Publish" at bounding box center [1157, 39] width 56 height 14
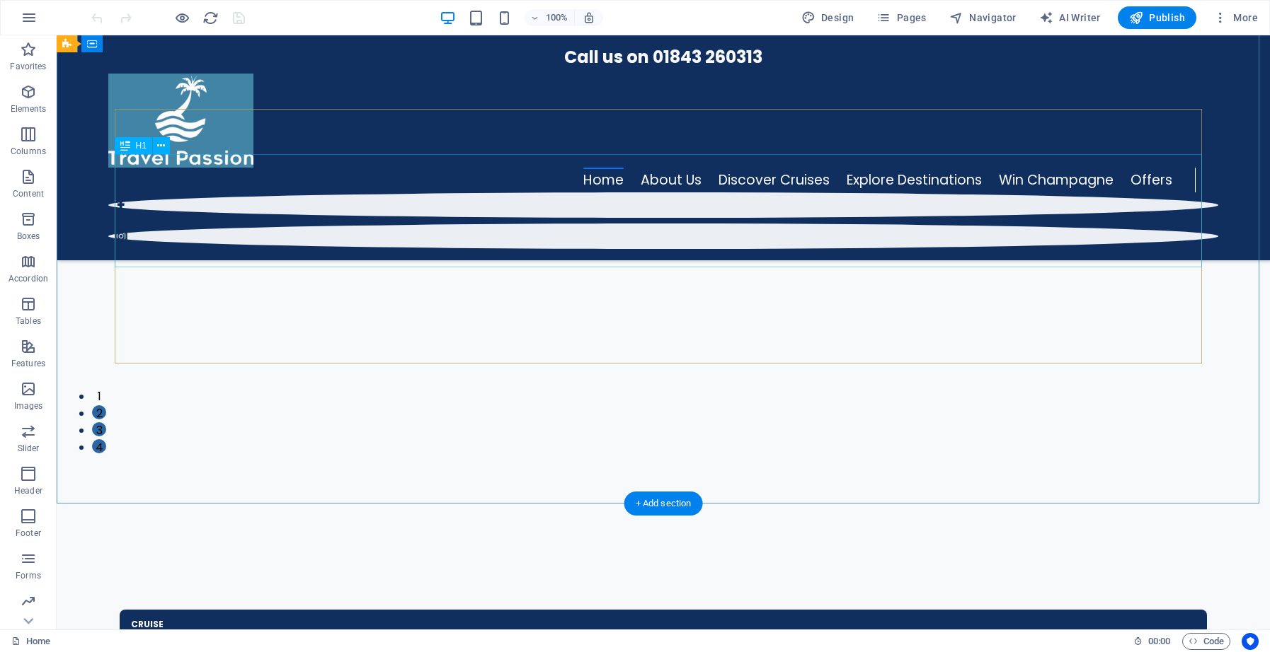
scroll to position [144, 0]
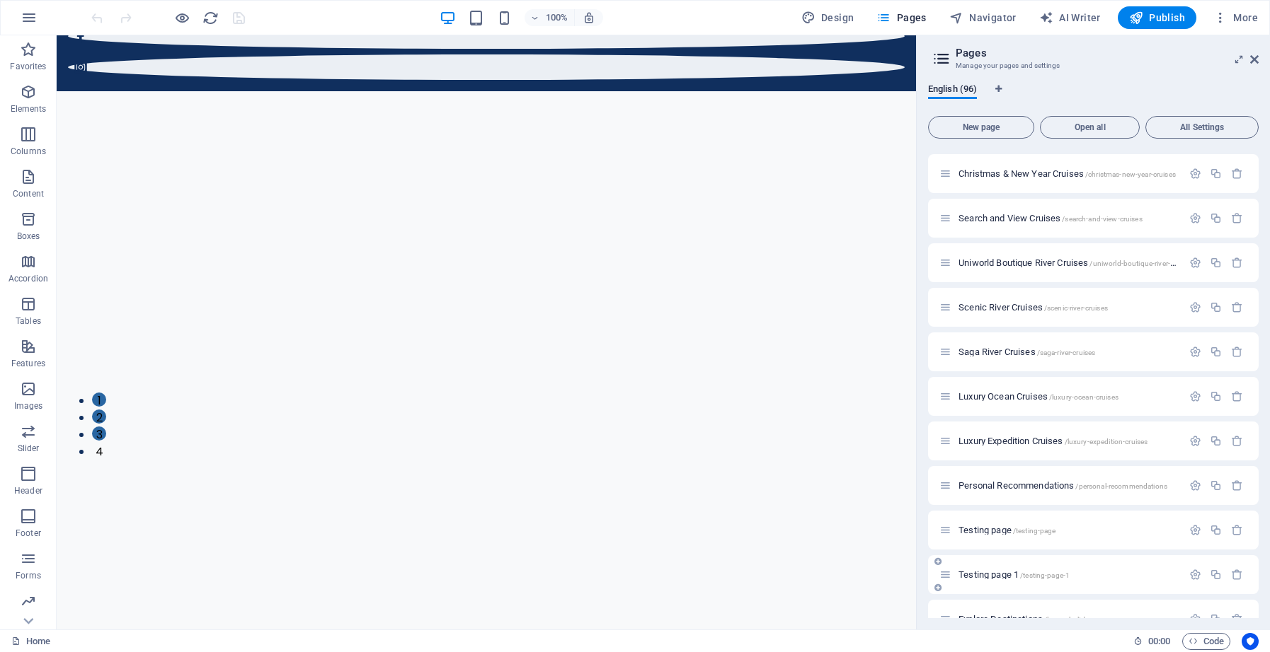
scroll to position [3207, 0]
click at [993, 573] on span "Testing page 1 /testing-page-1" at bounding box center [1013, 574] width 111 height 11
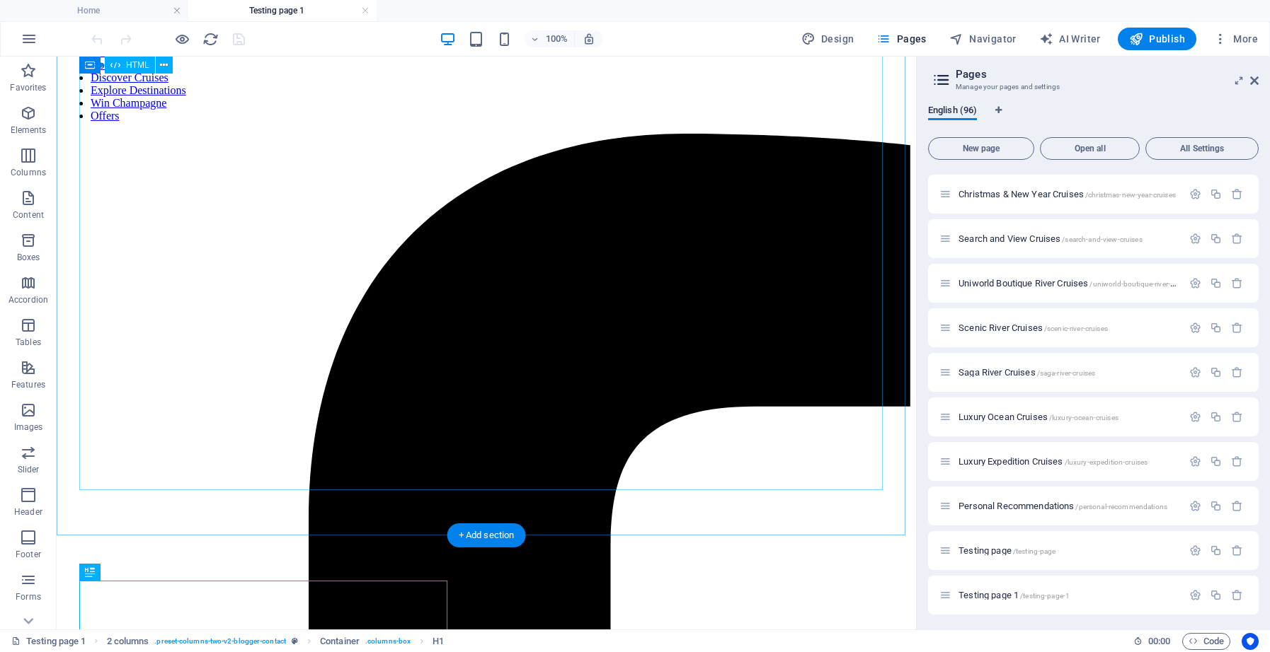
scroll to position [0, 0]
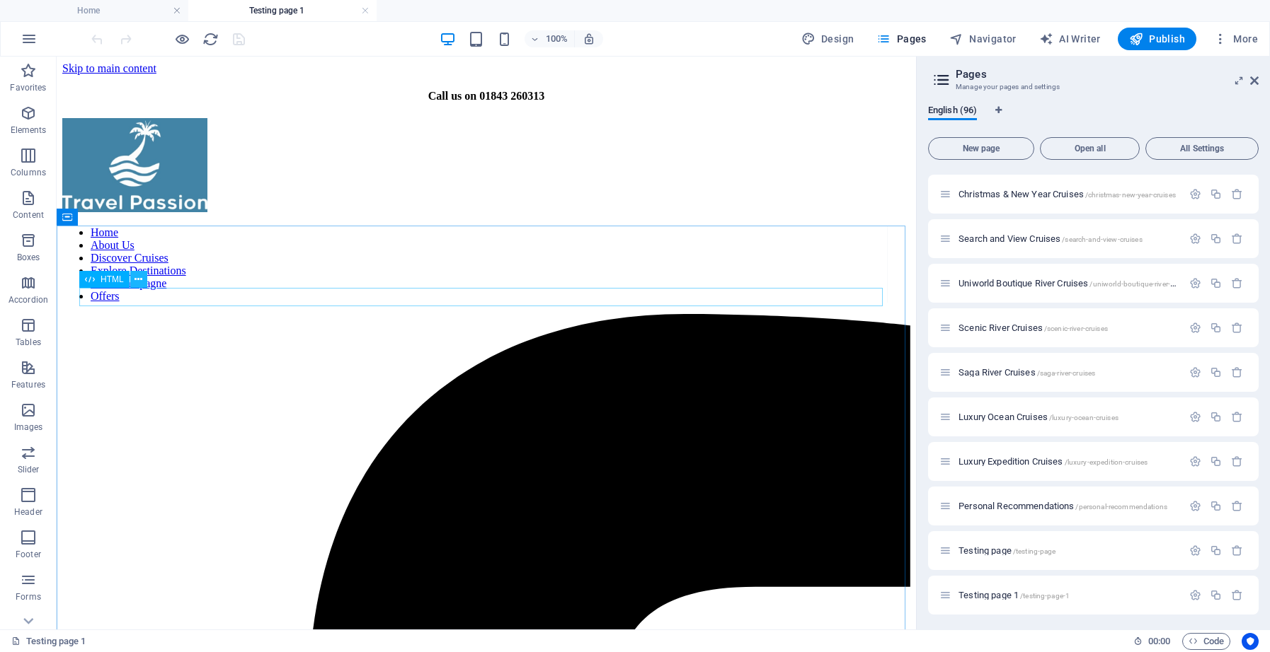
click at [140, 280] on icon at bounding box center [138, 279] width 8 height 15
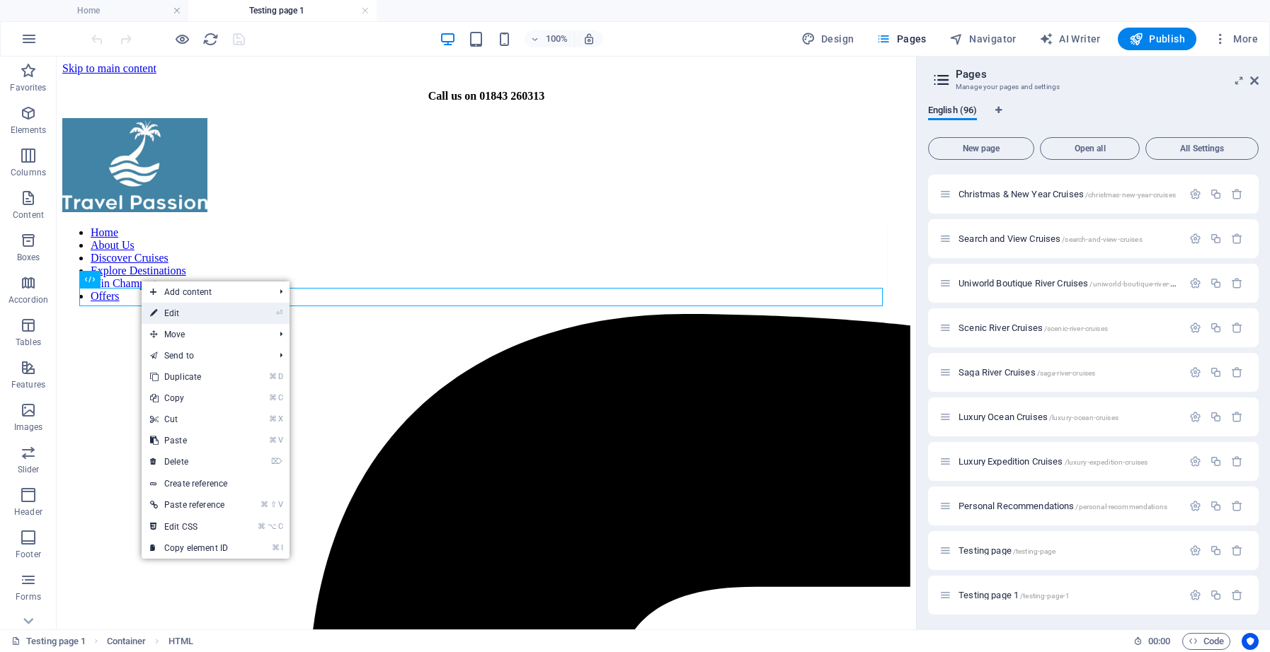
click at [166, 312] on link "⏎ Edit" at bounding box center [189, 313] width 95 height 21
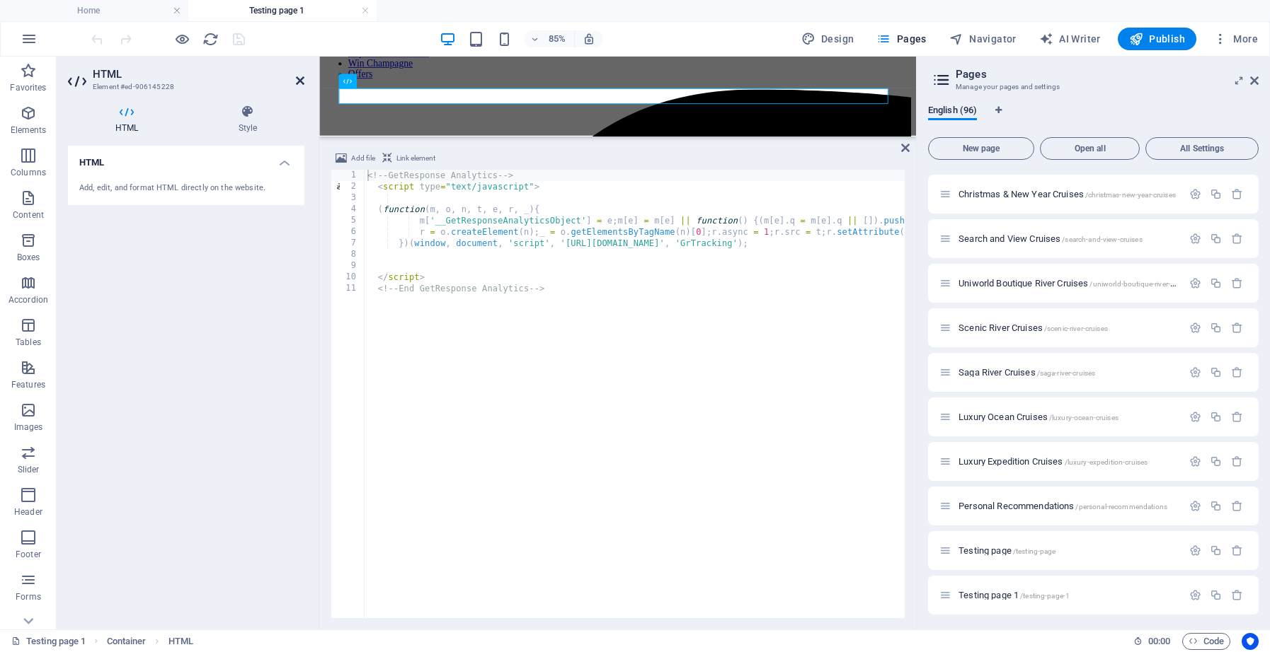
click at [297, 80] on icon at bounding box center [300, 80] width 8 height 11
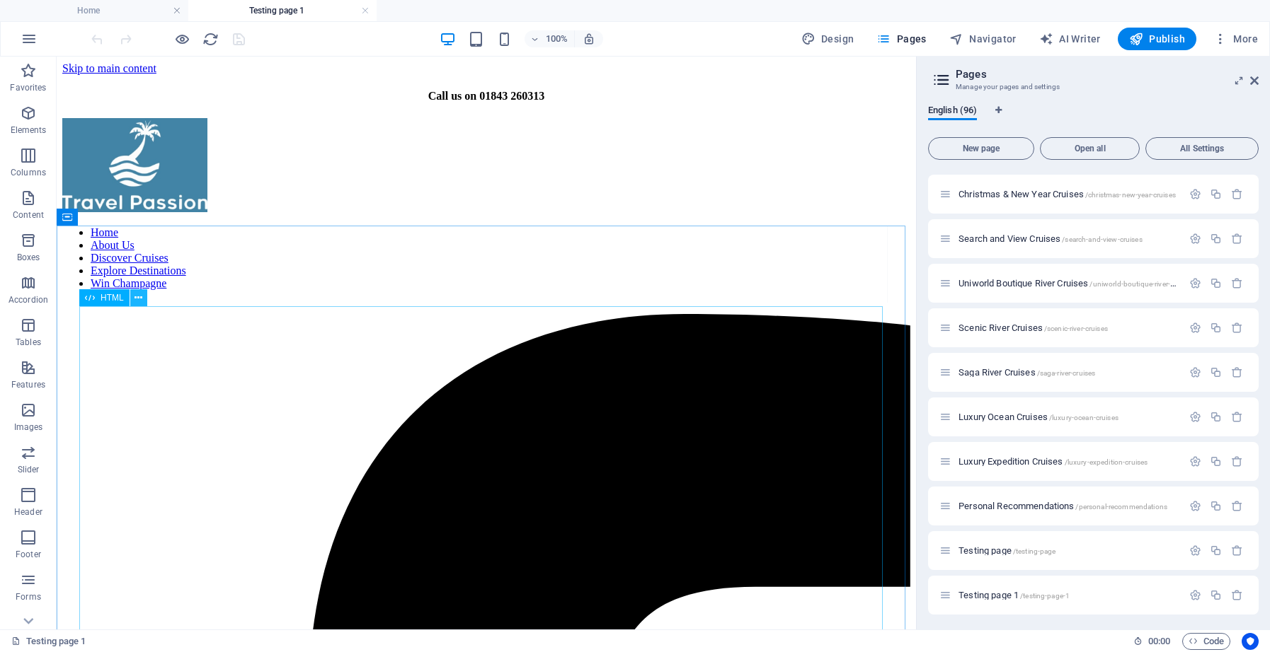
click at [137, 298] on icon at bounding box center [138, 298] width 8 height 15
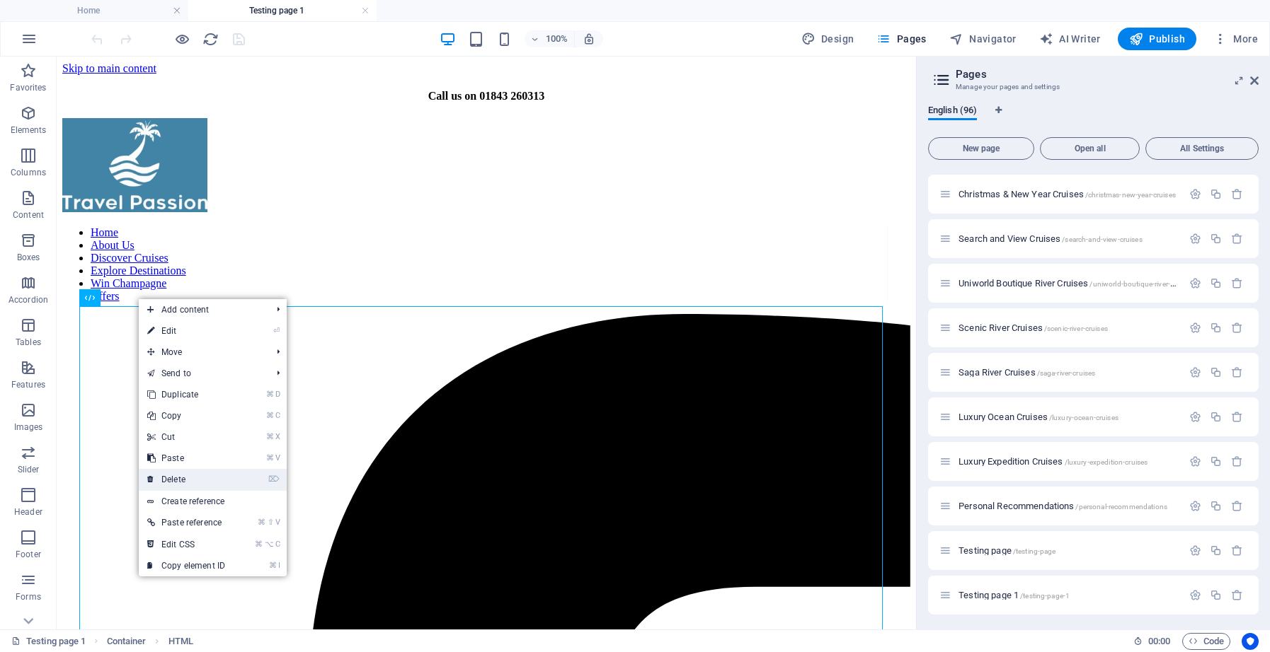
click at [192, 479] on link "⌦ Delete" at bounding box center [186, 479] width 95 height 21
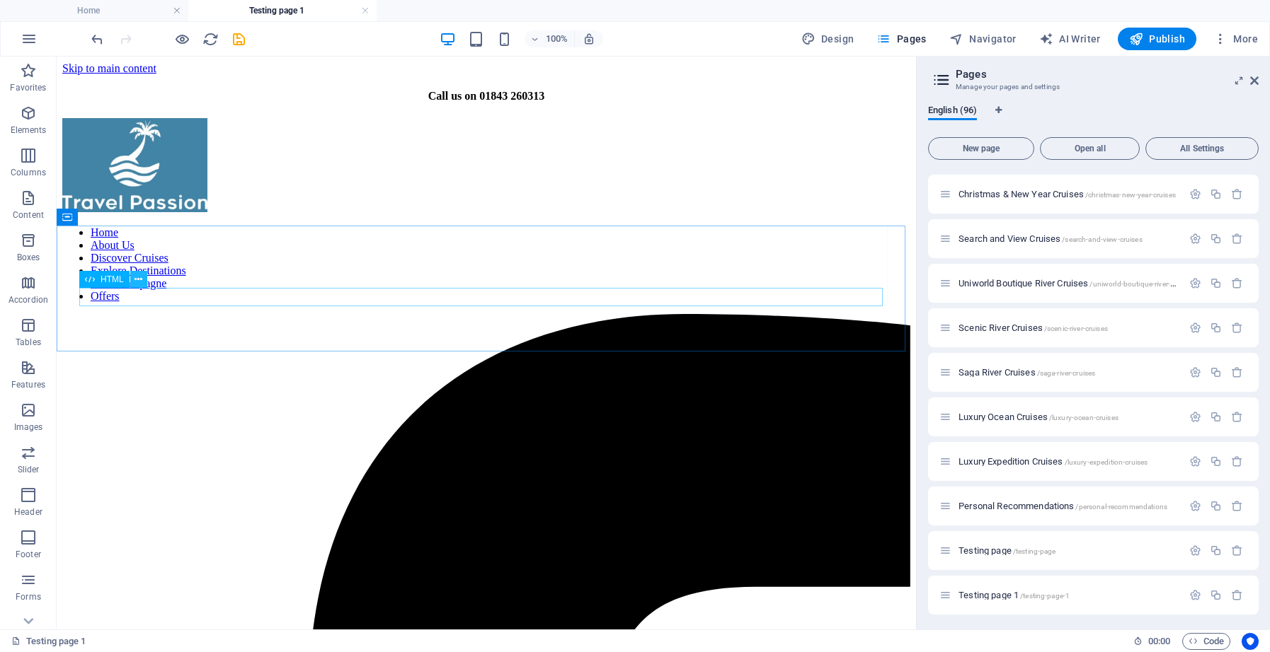
click at [138, 280] on icon at bounding box center [138, 279] width 8 height 15
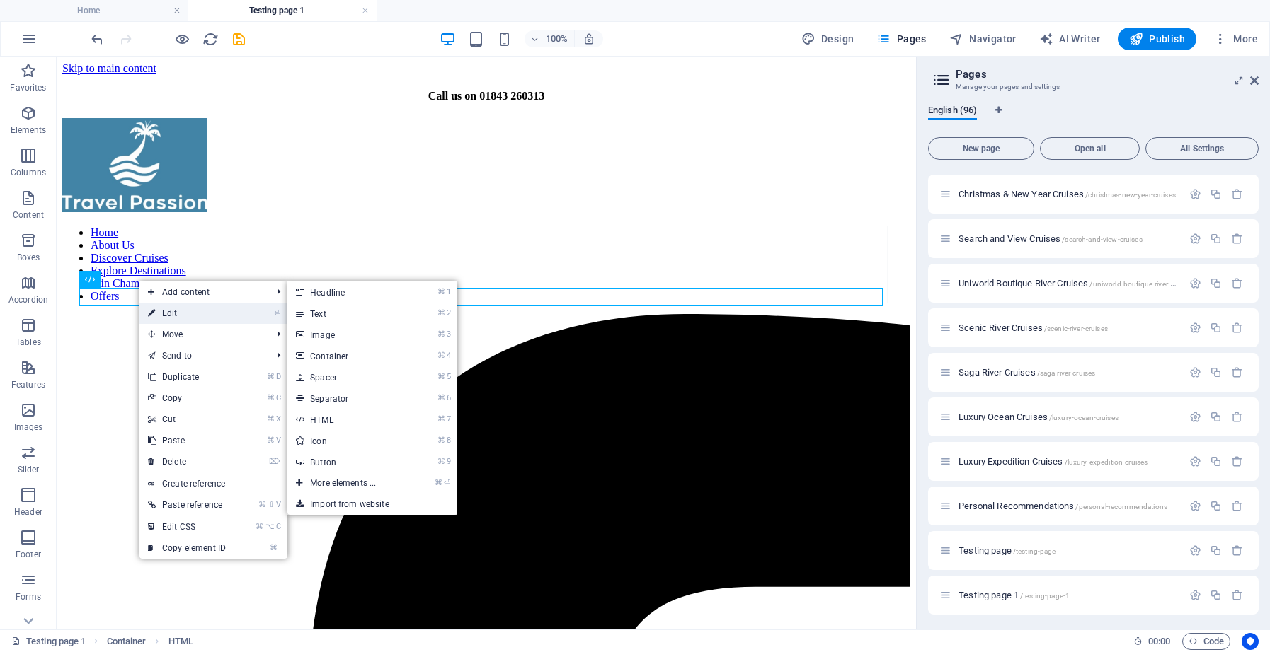
click at [164, 309] on link "⏎ Edit" at bounding box center [186, 313] width 95 height 21
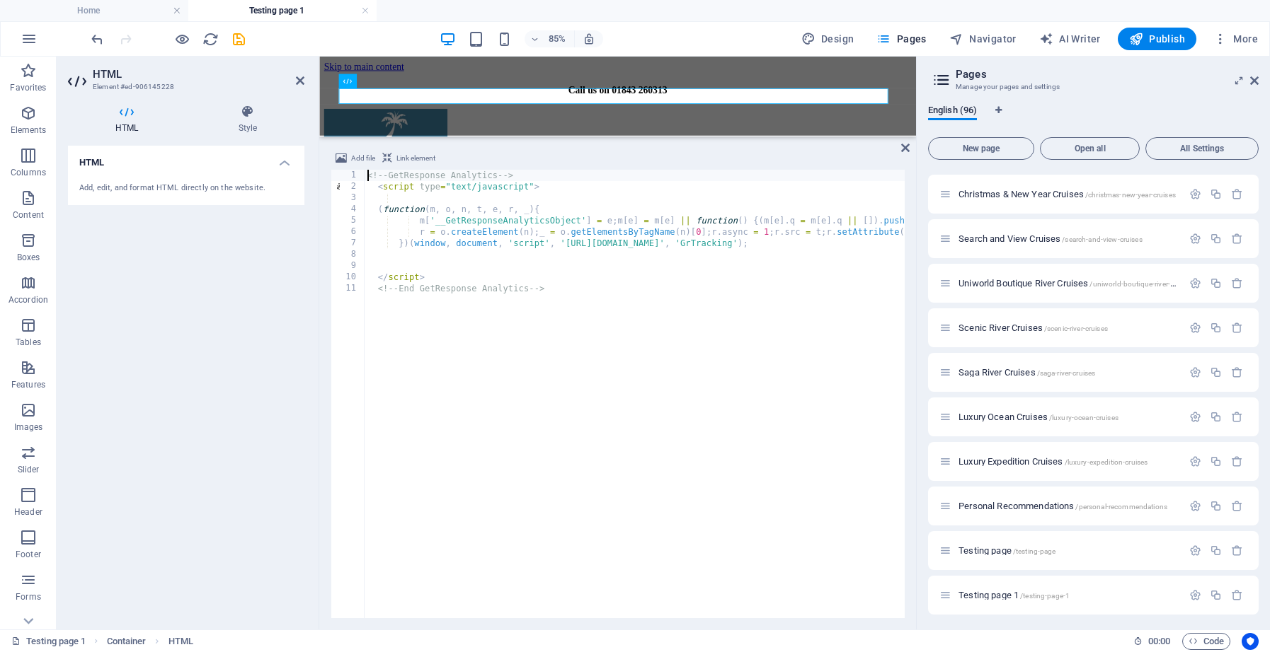
scroll to position [219, 0]
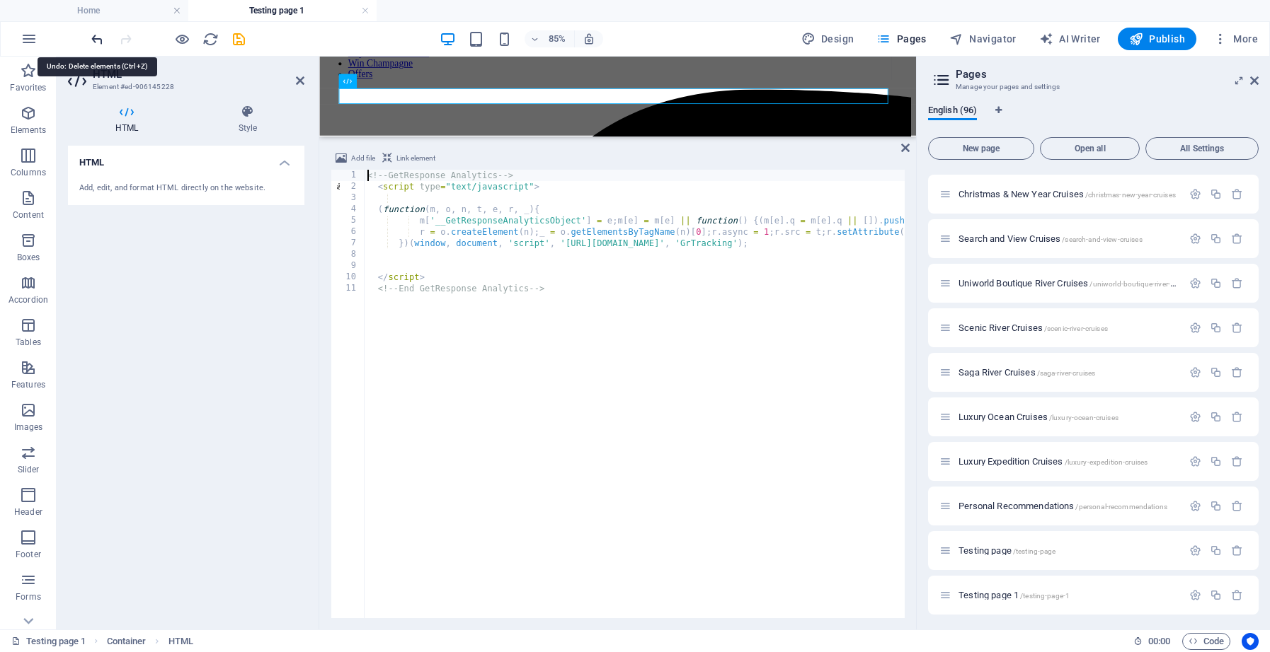
click at [98, 40] on icon "undo" at bounding box center [97, 39] width 16 height 16
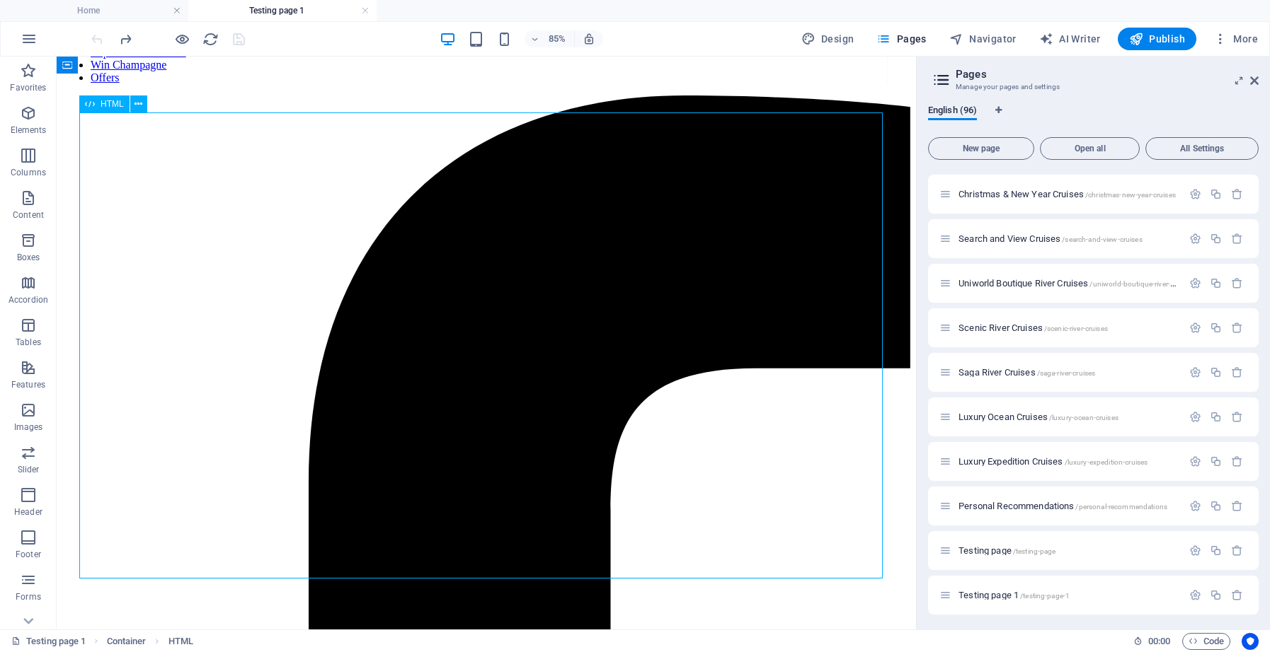
scroll to position [194, 0]
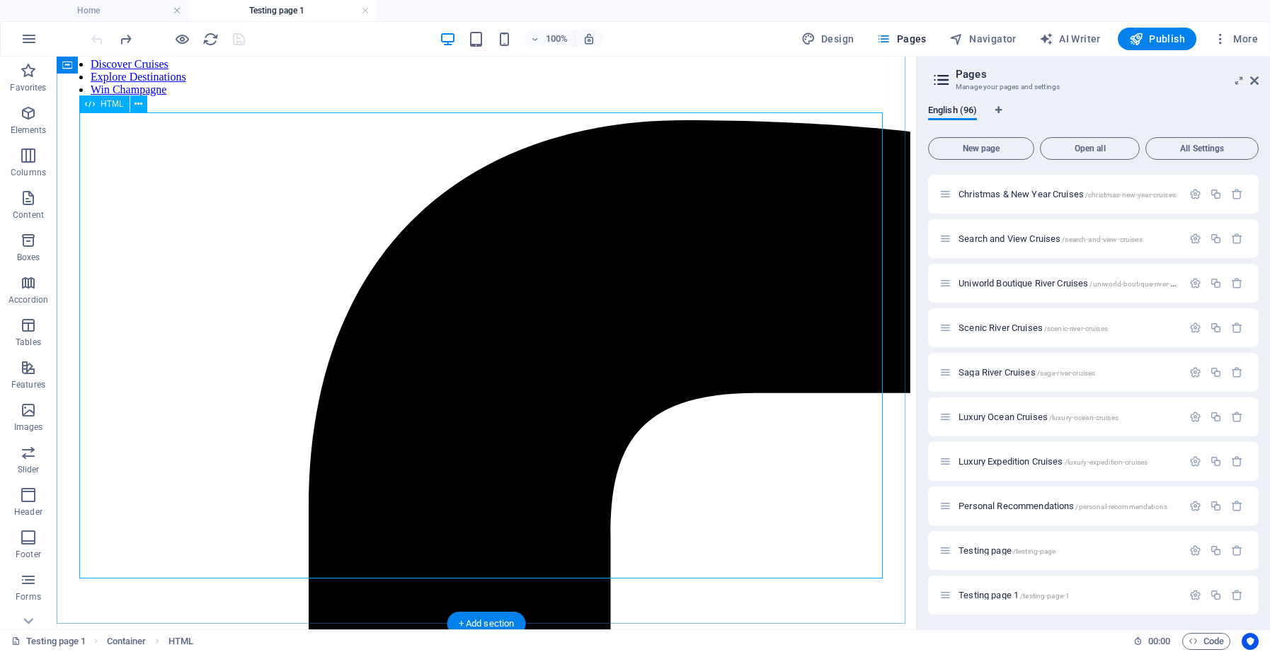
click at [140, 101] on icon at bounding box center [138, 104] width 8 height 15
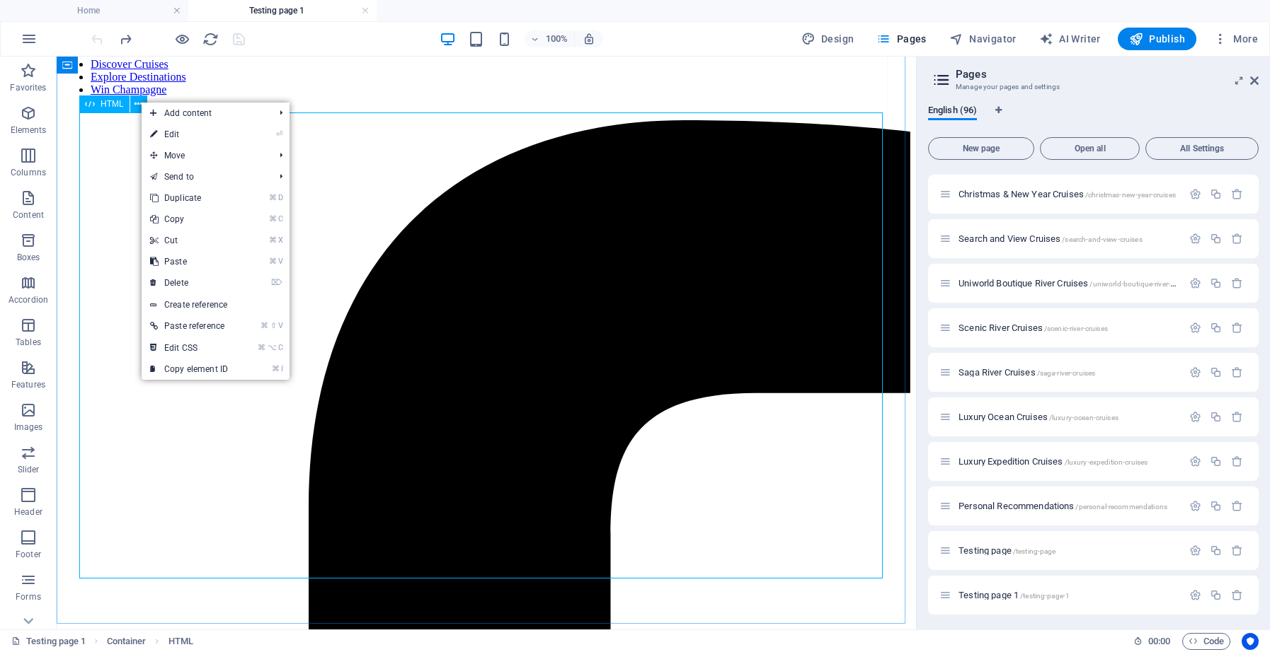
click at [0, 0] on span "HTML" at bounding box center [0, 0] width 0 height 0
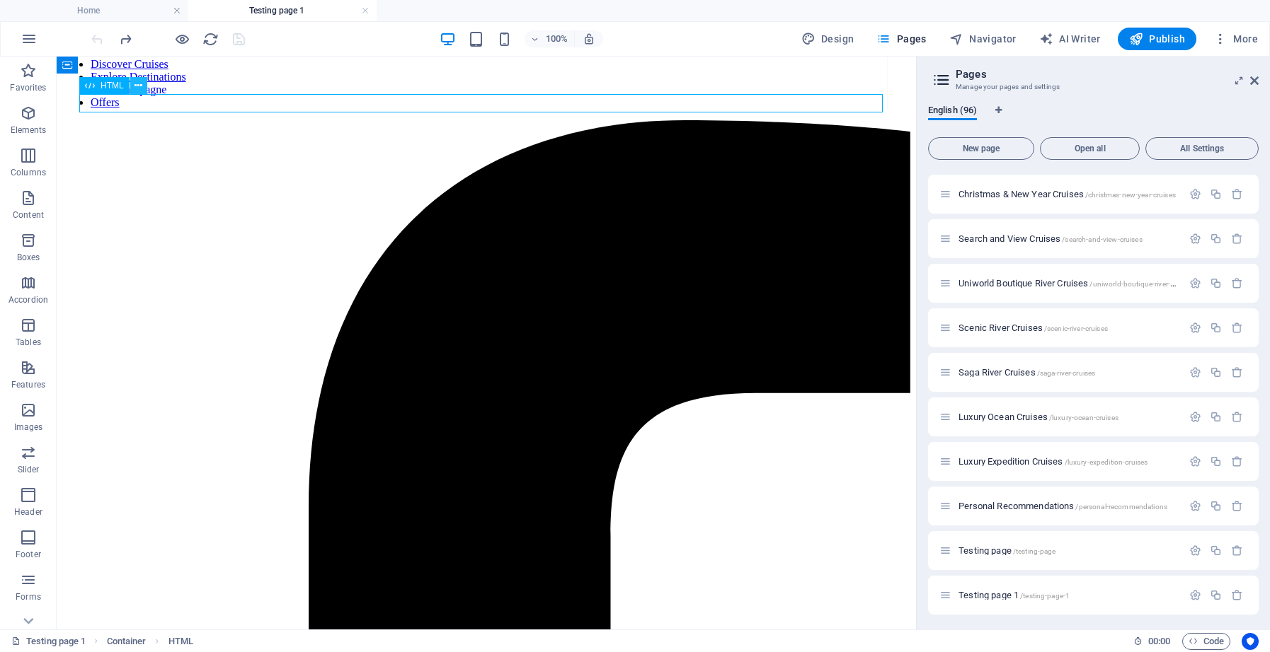
click at [139, 84] on icon at bounding box center [138, 86] width 8 height 15
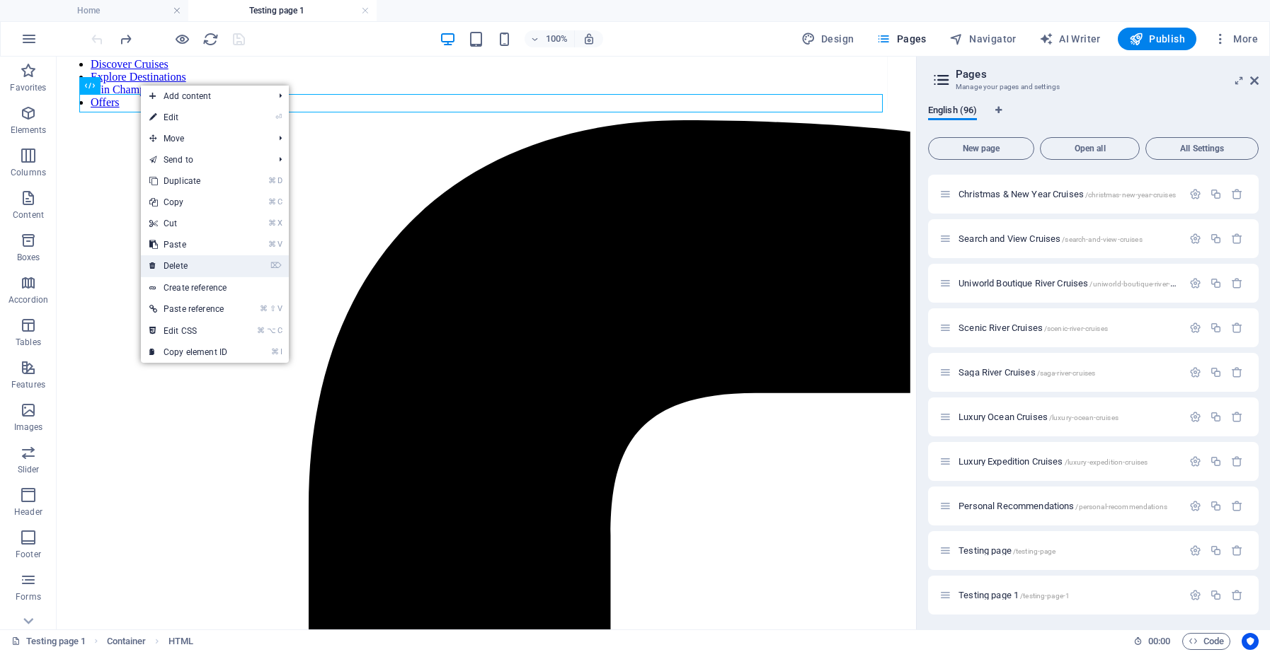
click at [199, 259] on link "⌦ Delete" at bounding box center [188, 265] width 95 height 21
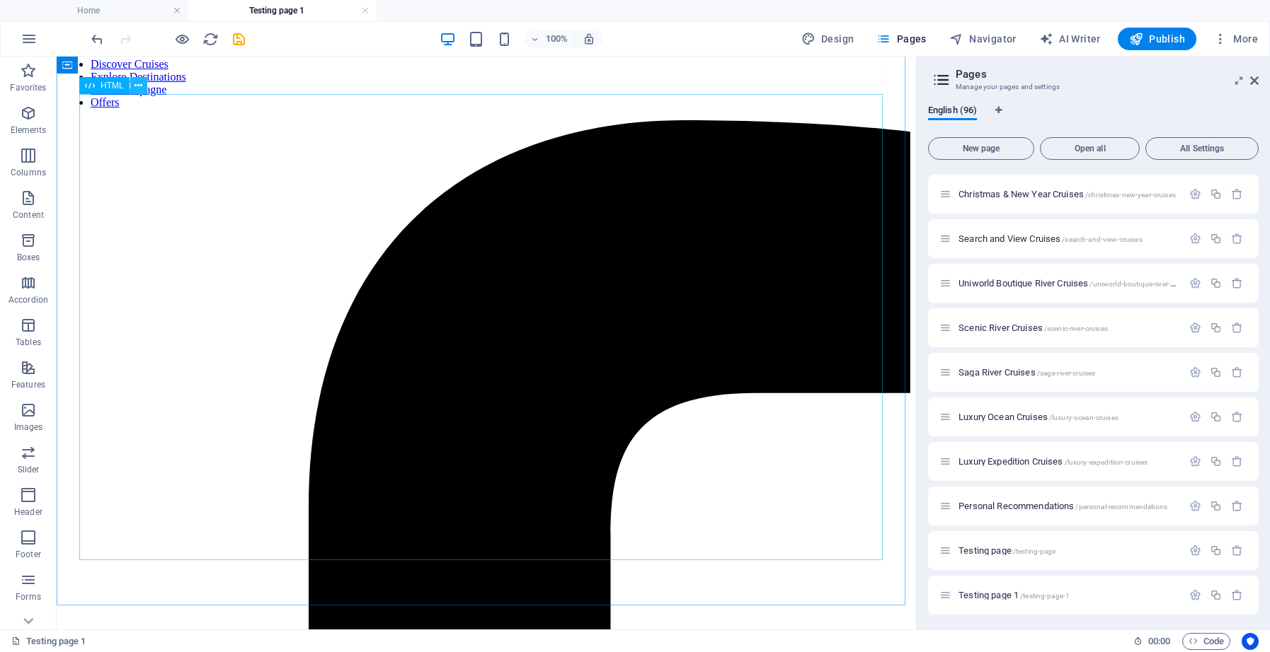
click at [136, 88] on icon at bounding box center [138, 86] width 8 height 15
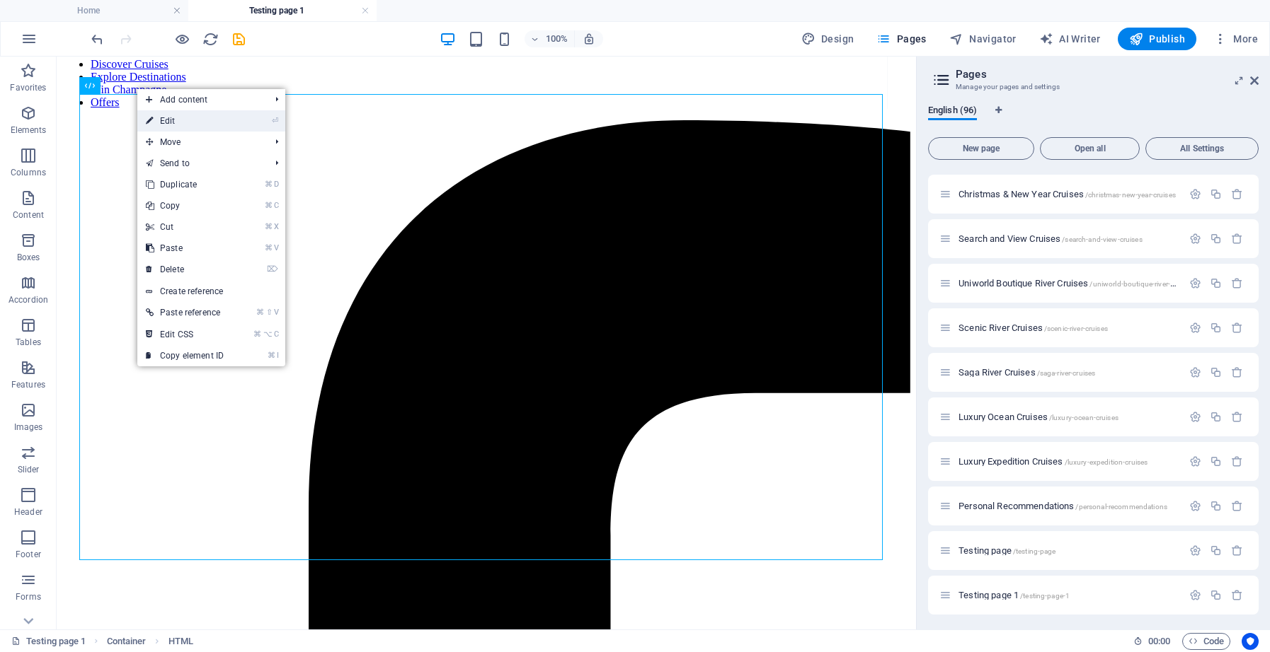
click at [170, 121] on link "⏎ Edit" at bounding box center [184, 120] width 95 height 21
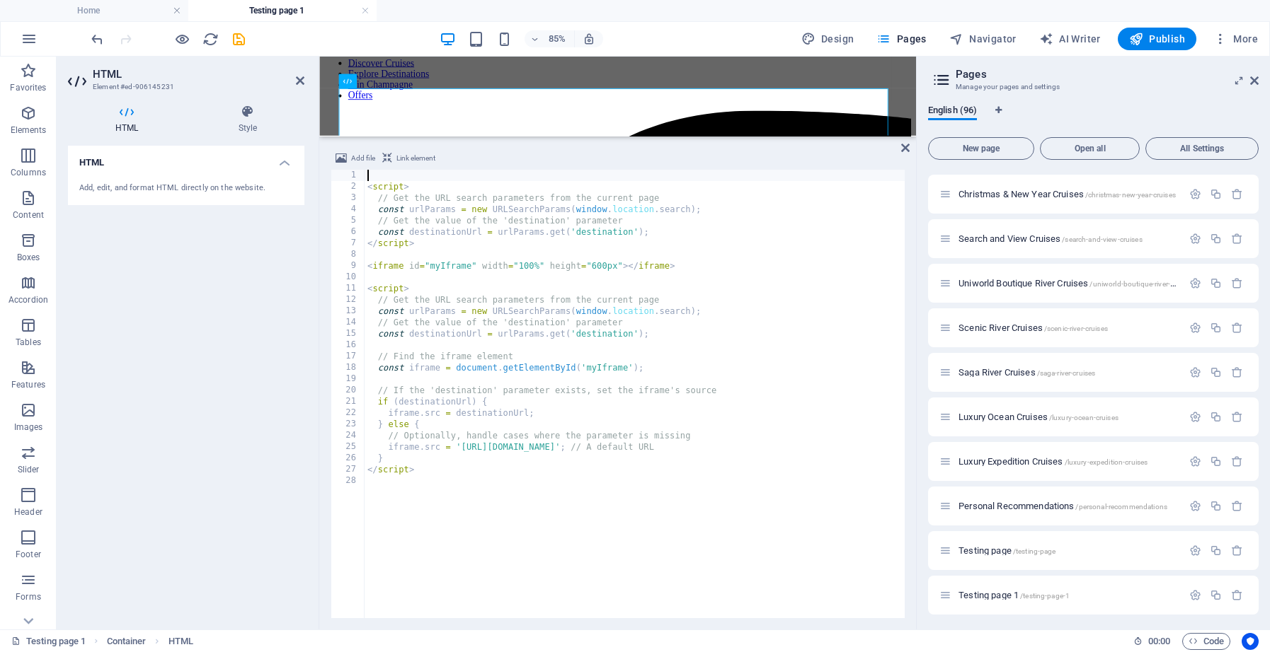
scroll to position [219, 0]
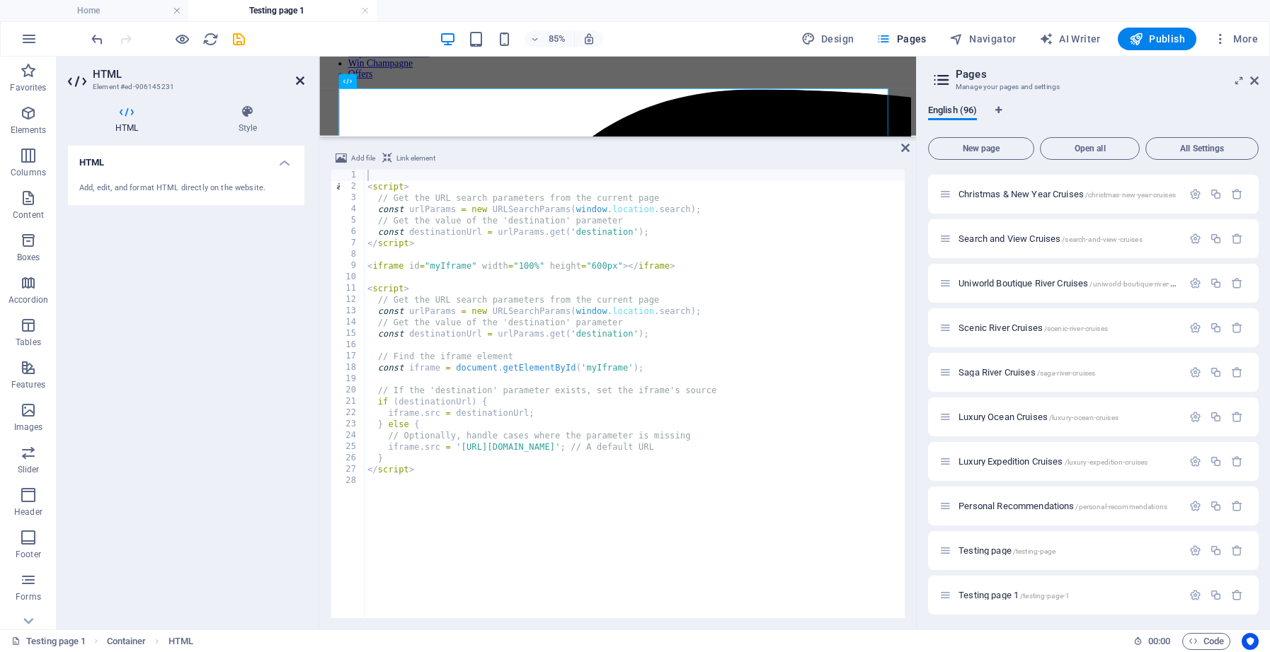
click at [298, 80] on icon at bounding box center [300, 80] width 8 height 11
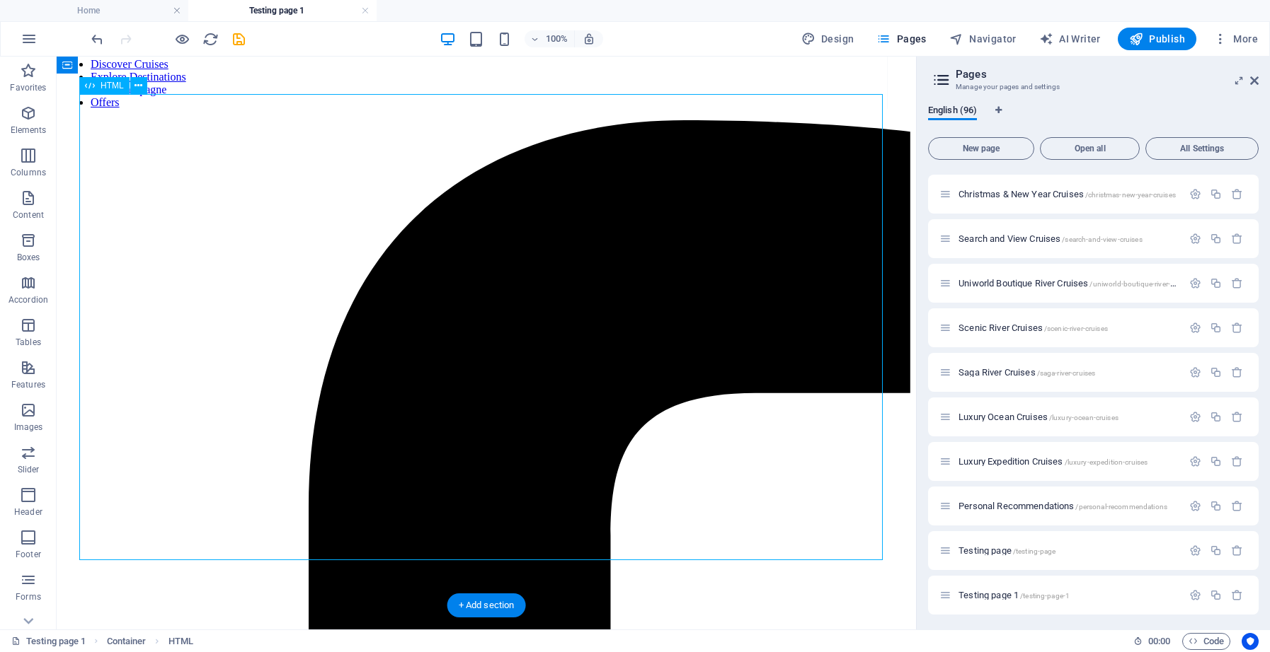
drag, startPoint x: 96, startPoint y: 549, endPoint x: 100, endPoint y: 473, distance: 76.5
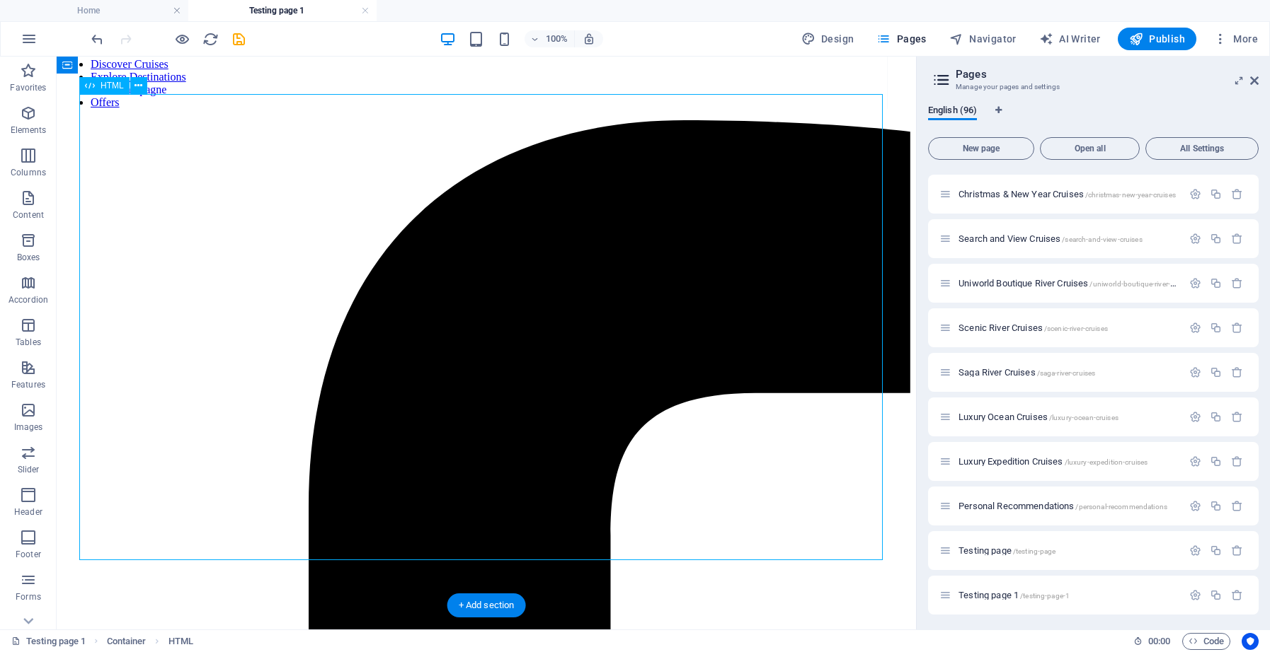
scroll to position [202, 0]
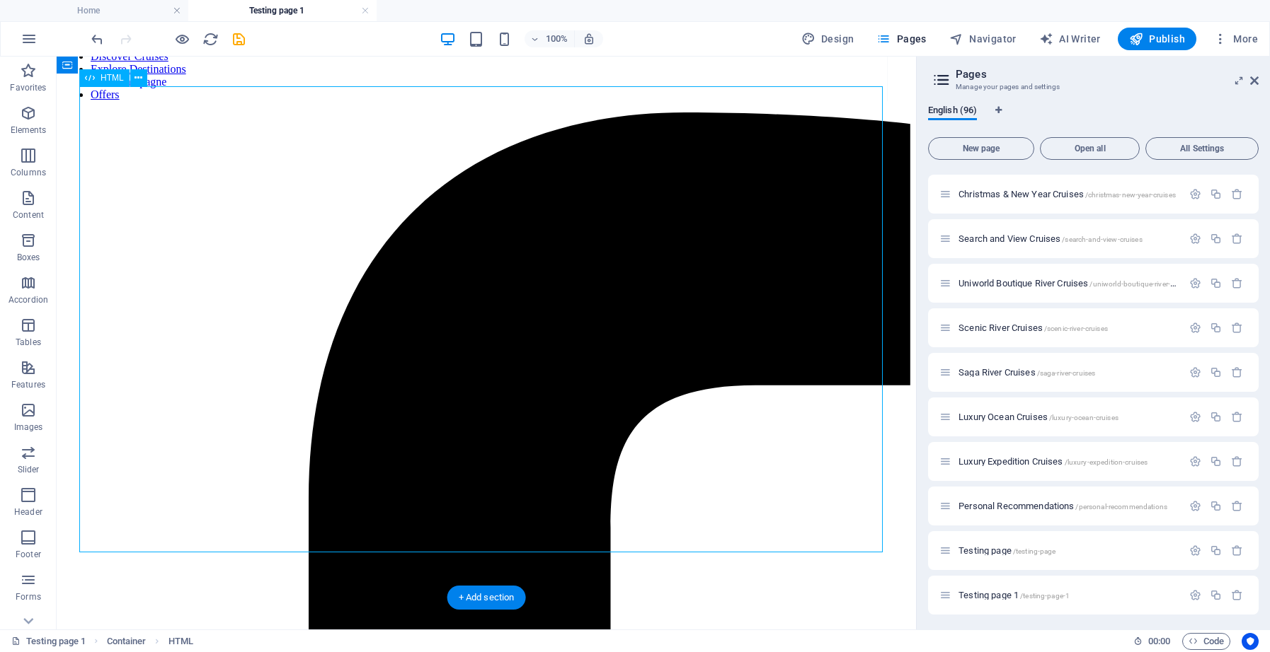
click at [142, 77] on icon at bounding box center [138, 78] width 8 height 15
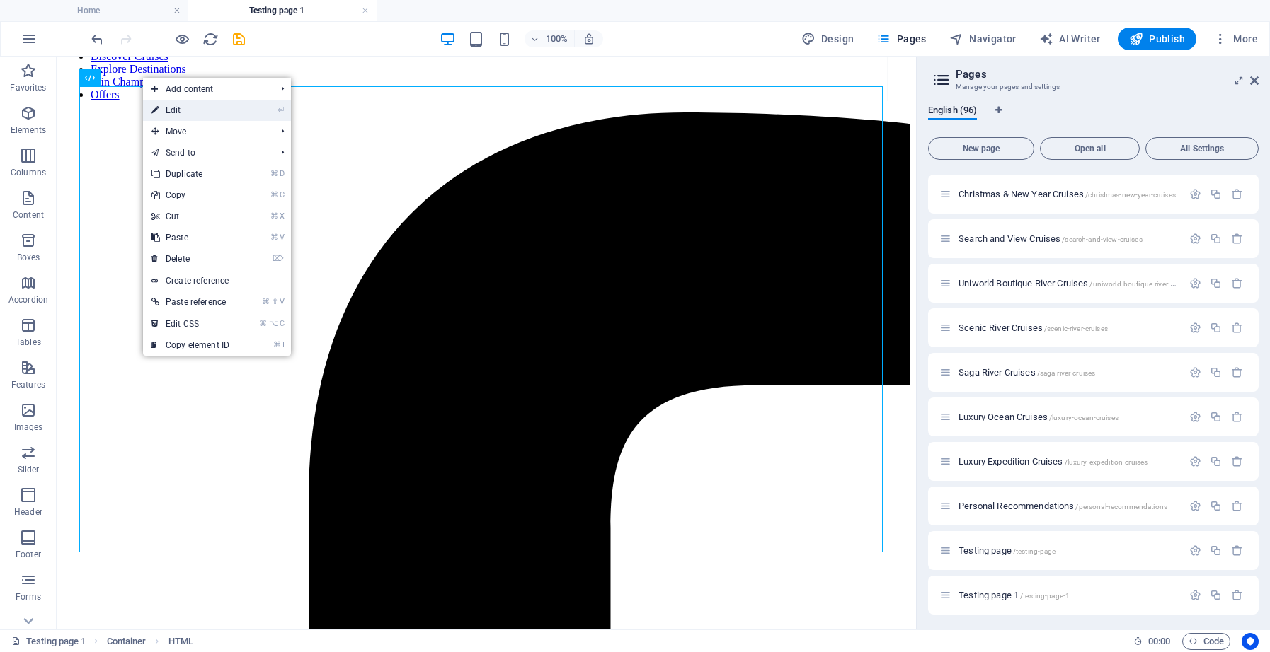
click at [169, 111] on link "⏎ Edit" at bounding box center [190, 110] width 95 height 21
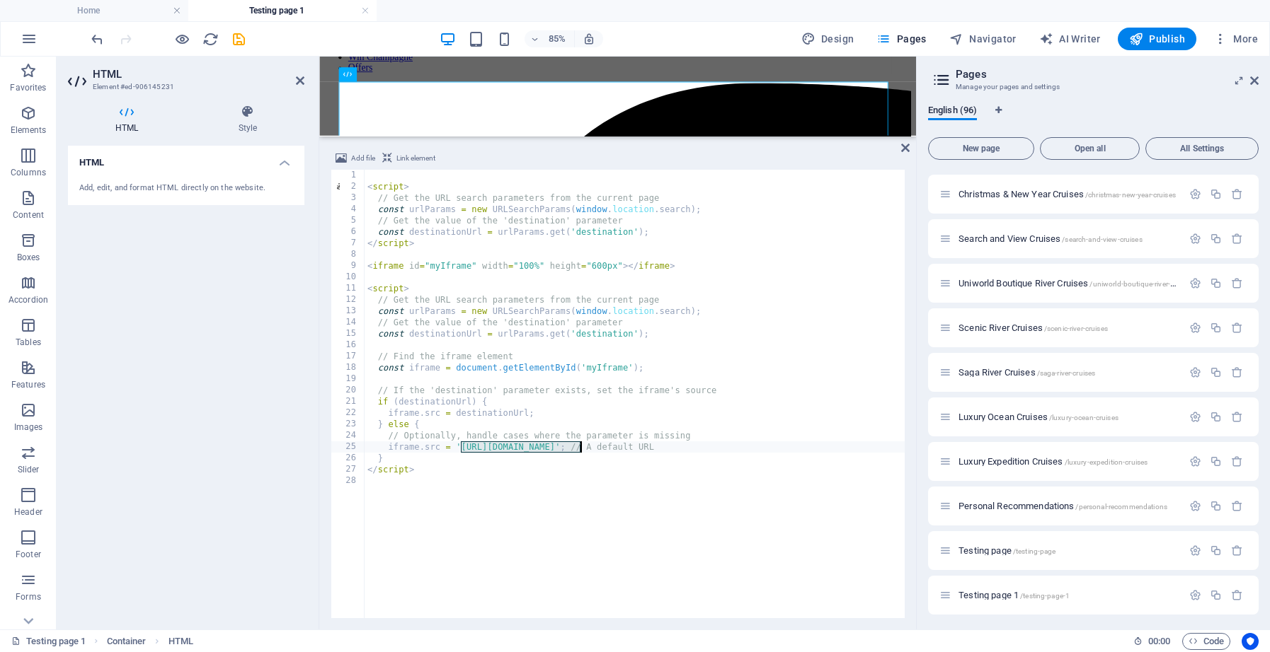
drag, startPoint x: 463, startPoint y: 449, endPoint x: 579, endPoint y: 443, distance: 116.2
click at [579, 443] on div "< script > // Get the URL search parameters from the current page const urlPara…" at bounding box center [634, 405] width 540 height 471
type textarea "iframe.src = ''; // A default URL"
click at [100, 42] on icon "undo" at bounding box center [97, 39] width 16 height 16
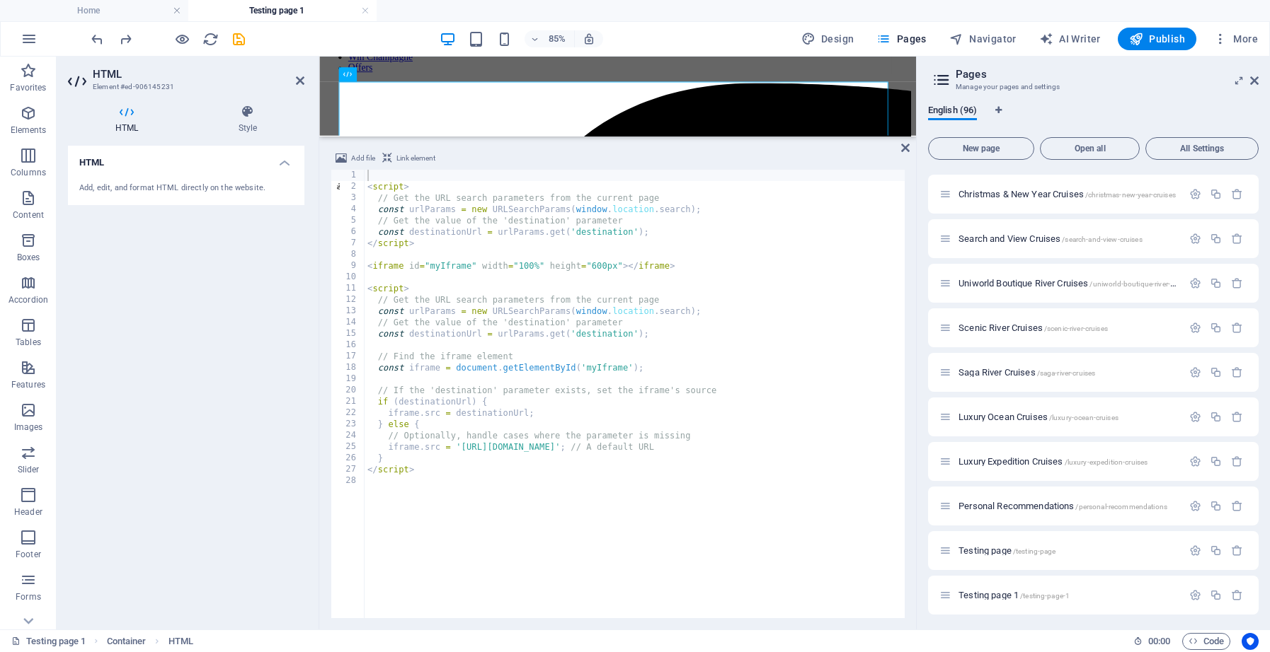
click at [537, 486] on div "< script > // Get the URL search parameters from the current page const urlPara…" at bounding box center [634, 405] width 540 height 471
click at [524, 451] on div "< script > // Get the URL search parameters from the current page const urlPara…" at bounding box center [634, 405] width 540 height 471
drag, startPoint x: 524, startPoint y: 448, endPoint x: 558, endPoint y: 447, distance: 33.3
click at [558, 447] on div "< script > // Get the URL search parameters from the current page const urlPara…" at bounding box center [634, 405] width 540 height 471
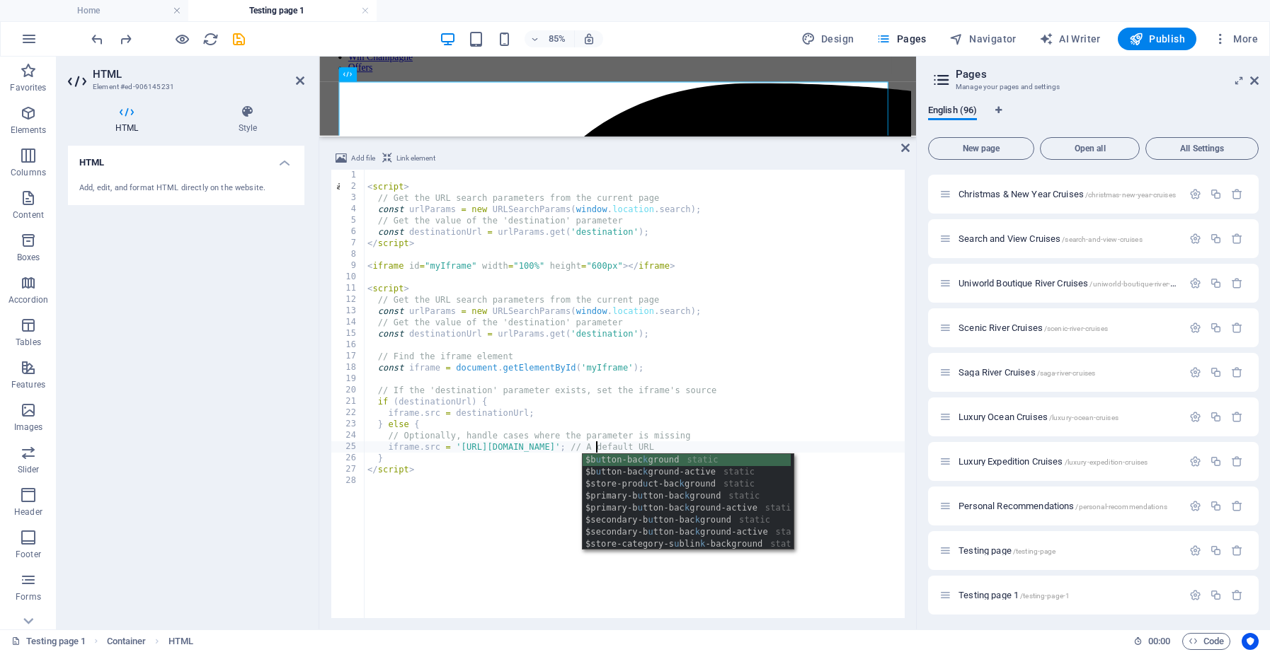
scroll to position [0, 18]
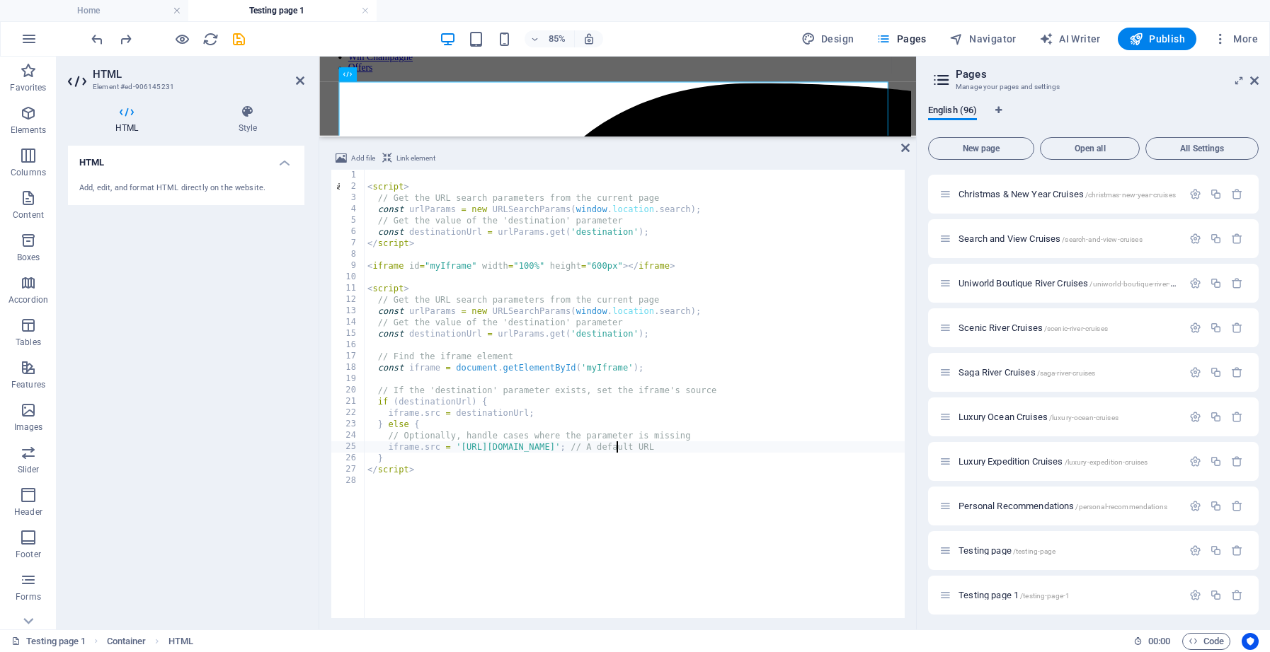
click at [617, 448] on div "< script > // Get the URL search parameters from the current page const urlPara…" at bounding box center [634, 405] width 540 height 471
type textarea "iframe.src = 'https://www.gocruise.me.uk'; // A default URL"
click at [611, 499] on div "< script > // Get the URL search parameters from the current page const urlPara…" at bounding box center [634, 405] width 540 height 471
click at [426, 248] on div "< script > // Get the URL search parameters from the current page const urlPara…" at bounding box center [634, 405] width 540 height 471
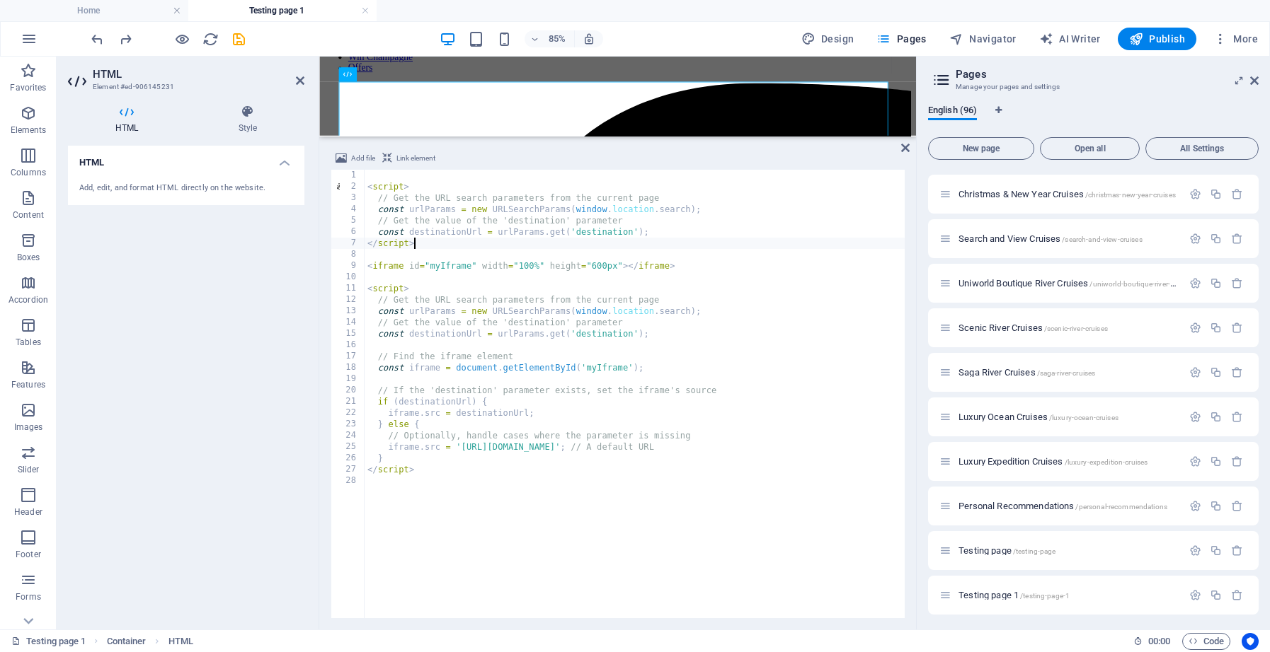
type textarea "</script>"
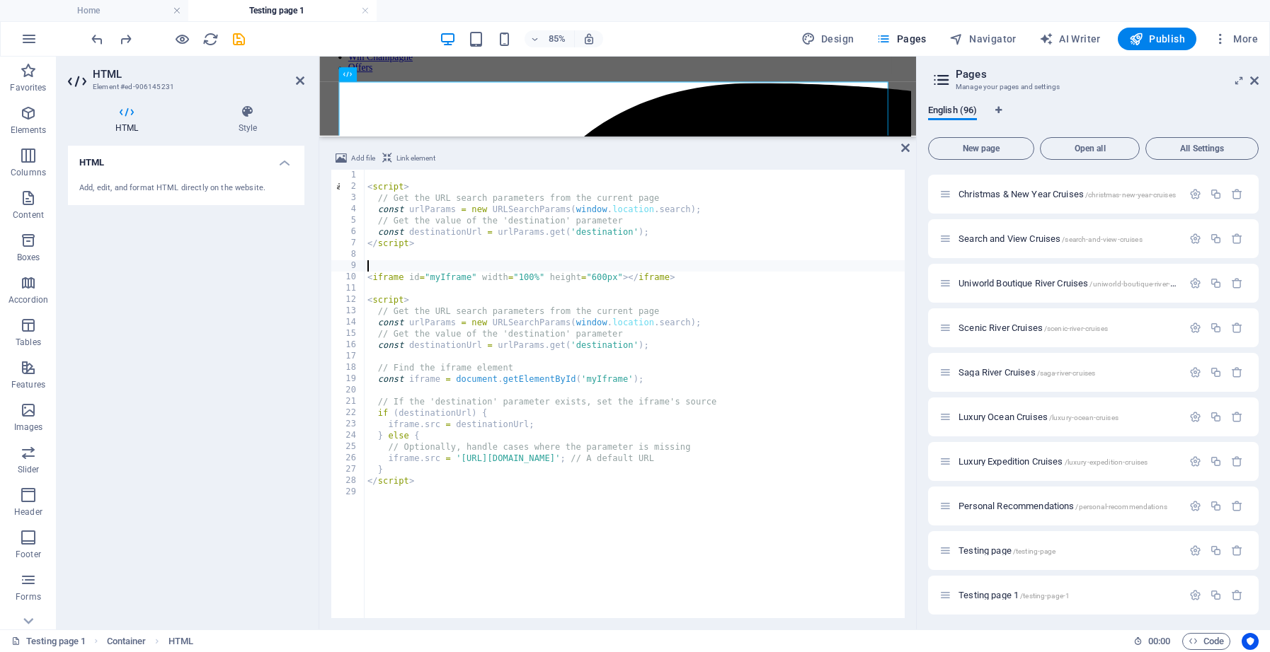
click at [365, 270] on div "< script > // Get the URL search parameters from the current page const urlPara…" at bounding box center [634, 405] width 540 height 471
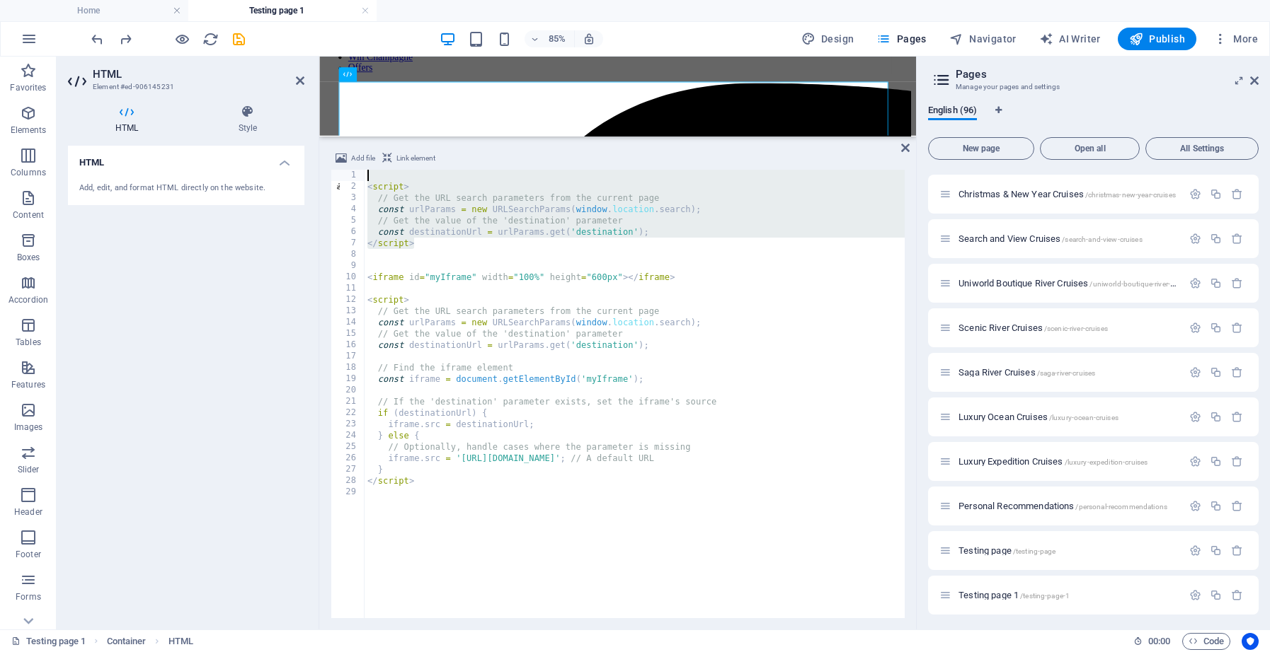
drag, startPoint x: 418, startPoint y: 246, endPoint x: 360, endPoint y: 173, distance: 93.1
click at [360, 173] on div "1 2 3 4 5 6 7 8 9 10 11 12 13 14 15 16 17 18 19 20 21 22 23 24 25 26 27 28 29 <…" at bounding box center [617, 394] width 574 height 449
type textarea "<script>"
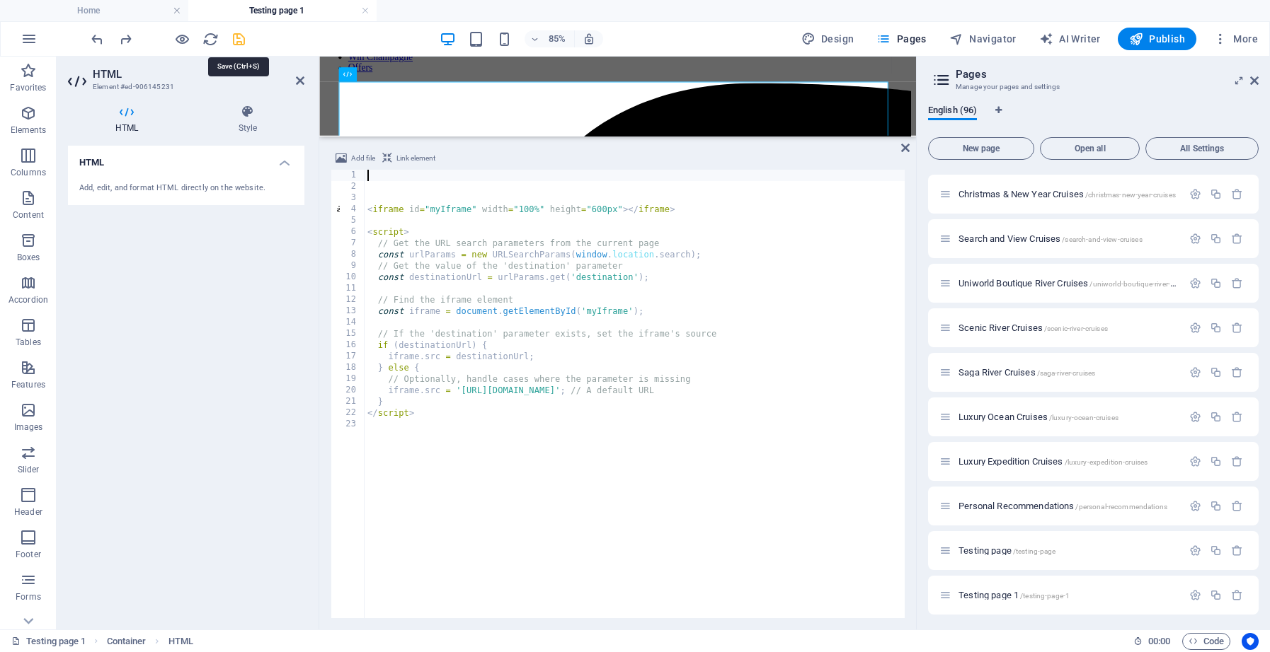
click at [237, 40] on icon "save" at bounding box center [239, 39] width 16 height 16
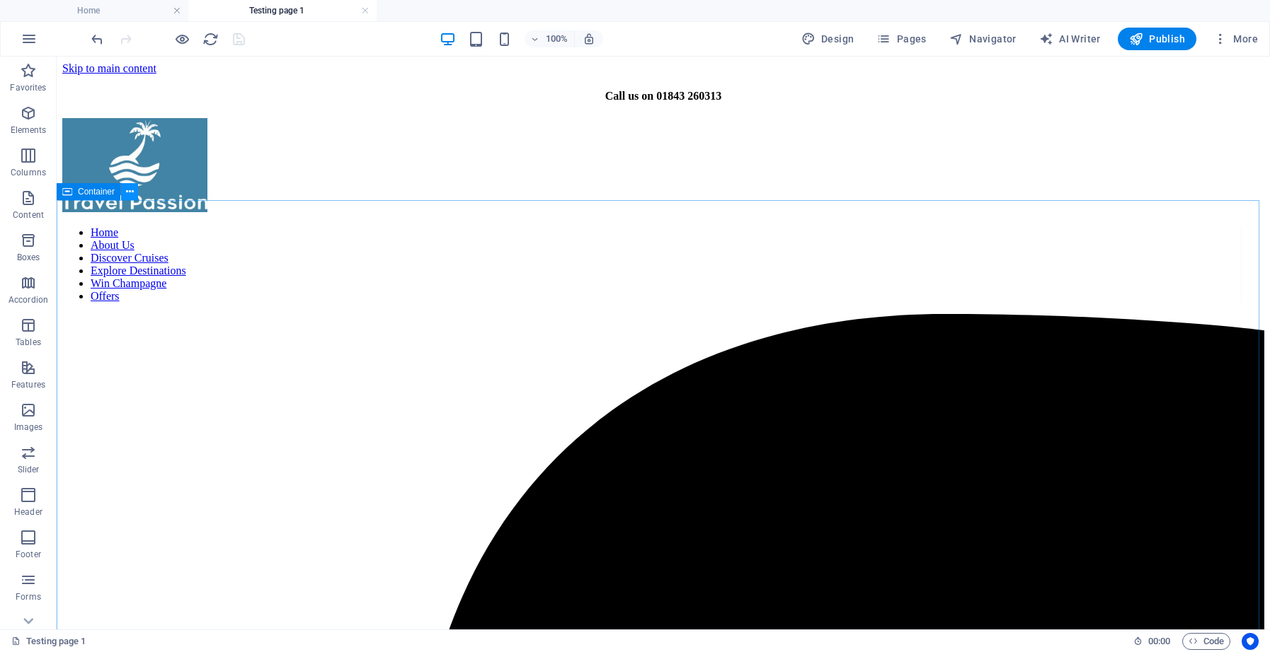
click at [131, 192] on icon at bounding box center [130, 192] width 8 height 15
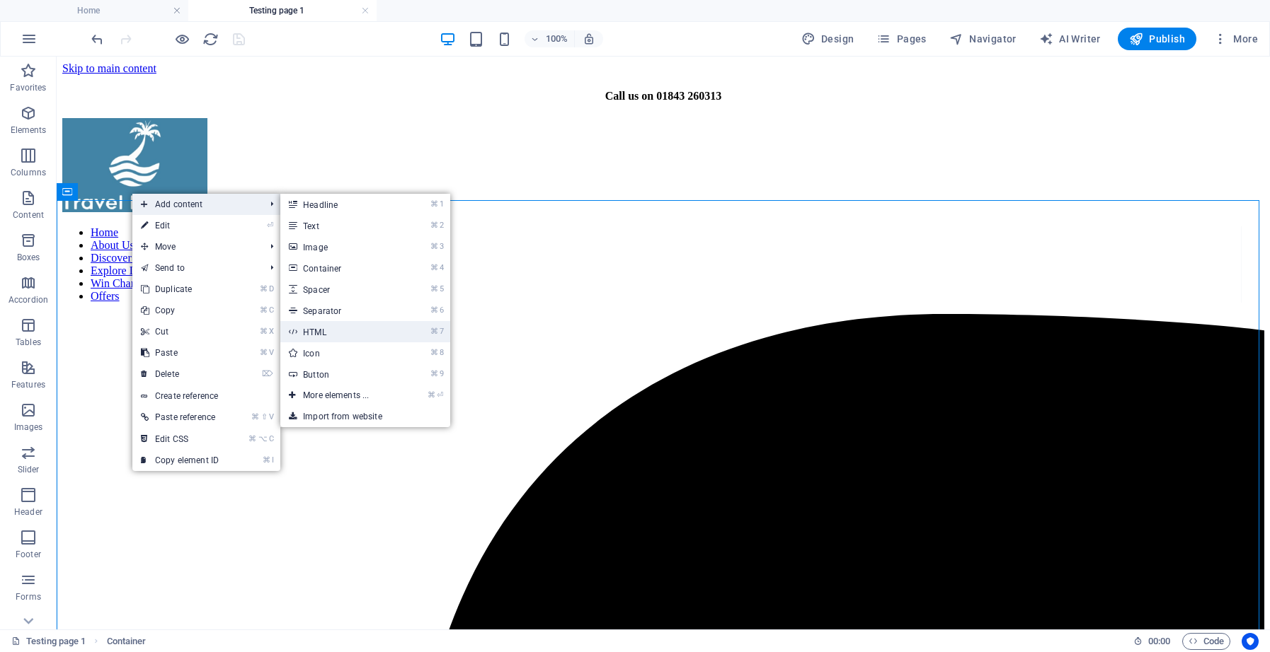
click at [335, 333] on link "⌘ 7 HTML" at bounding box center [338, 331] width 117 height 21
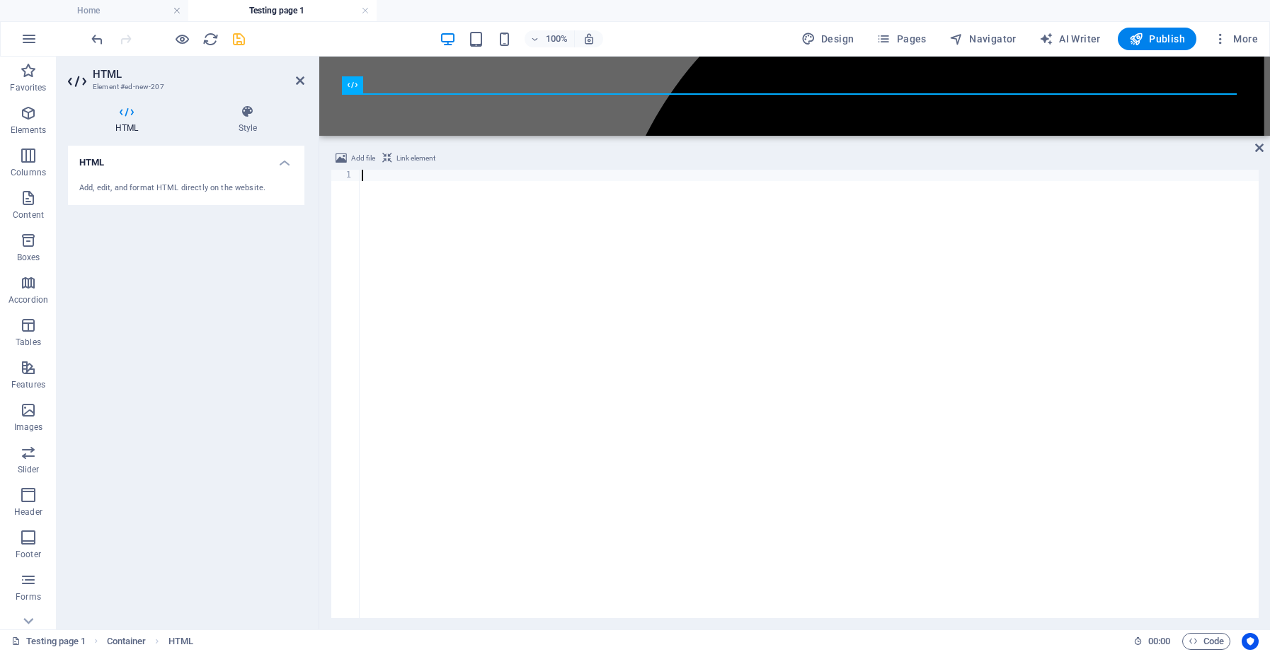
scroll to position [149, 0]
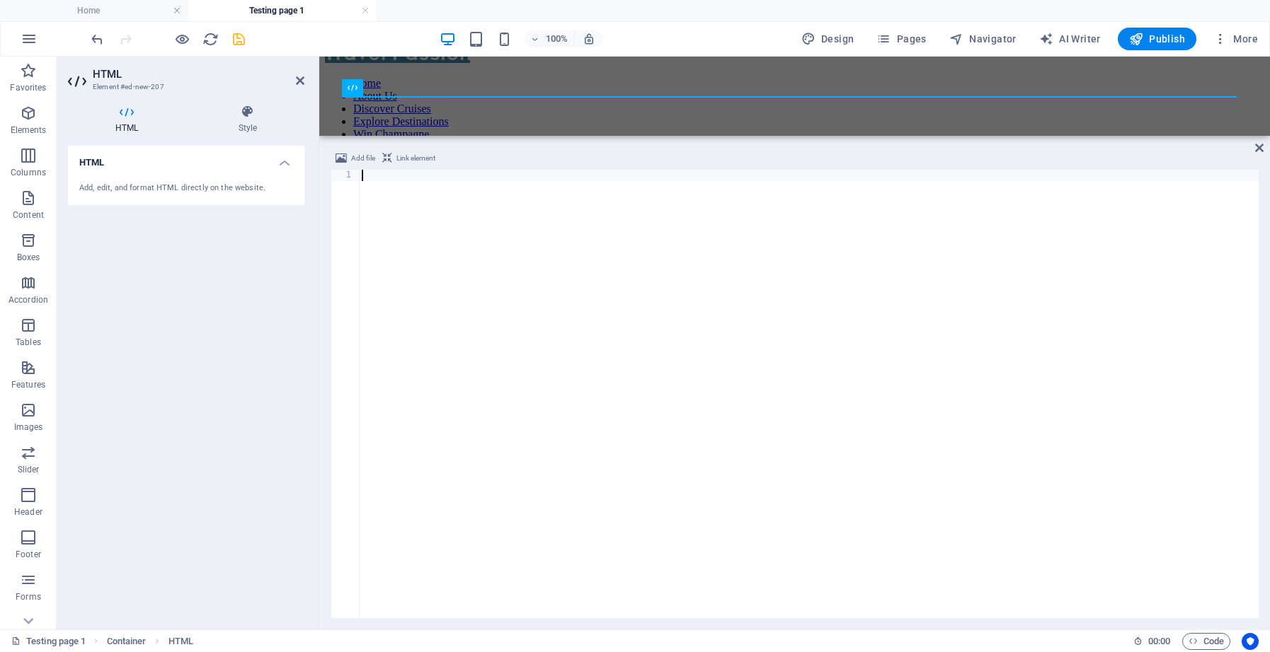
type textarea "</script>"
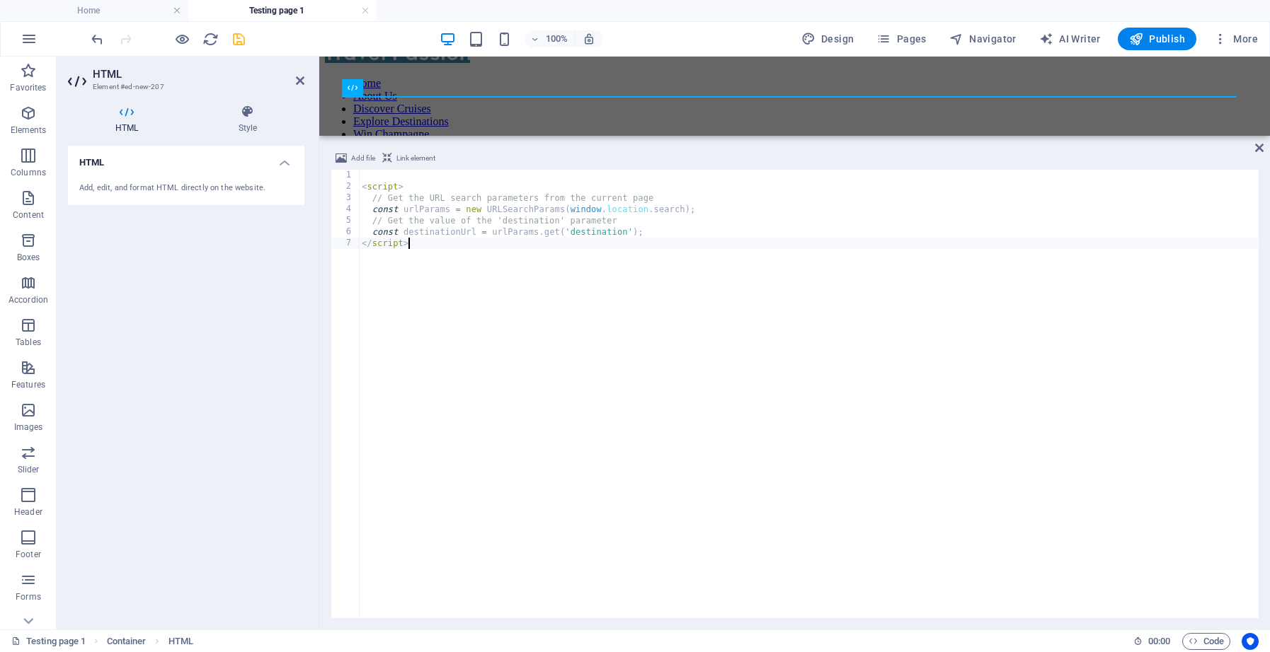
scroll to position [168, 0]
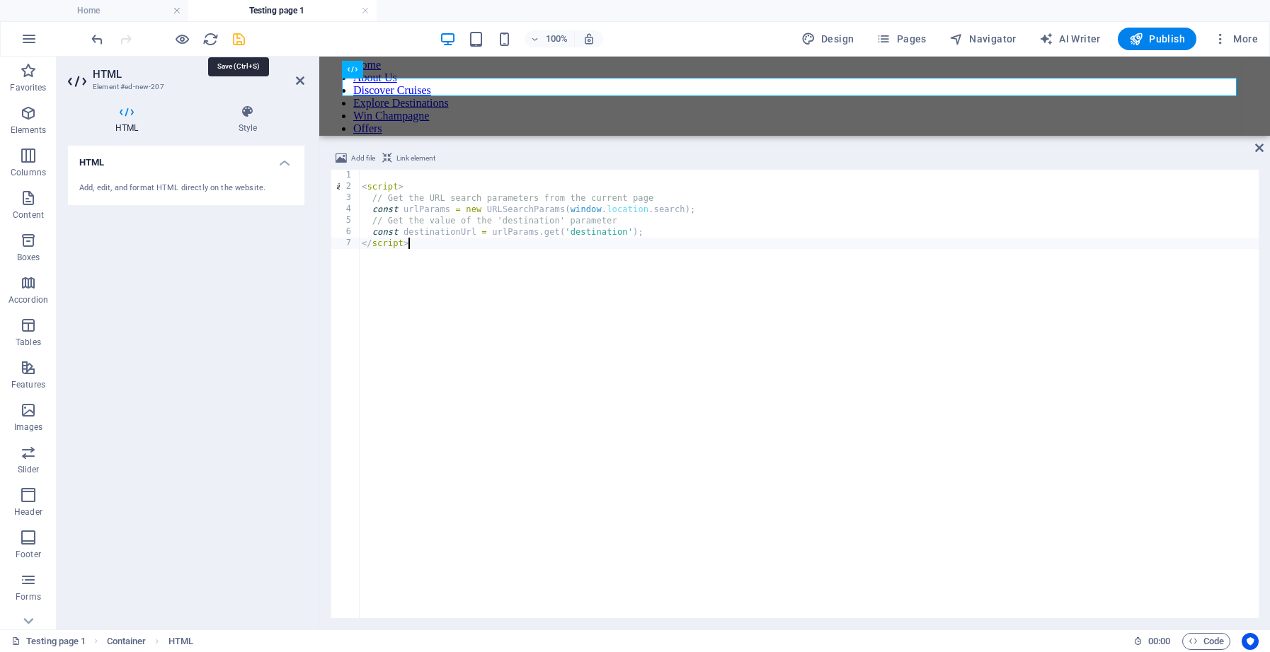
click at [234, 38] on icon "save" at bounding box center [239, 39] width 16 height 16
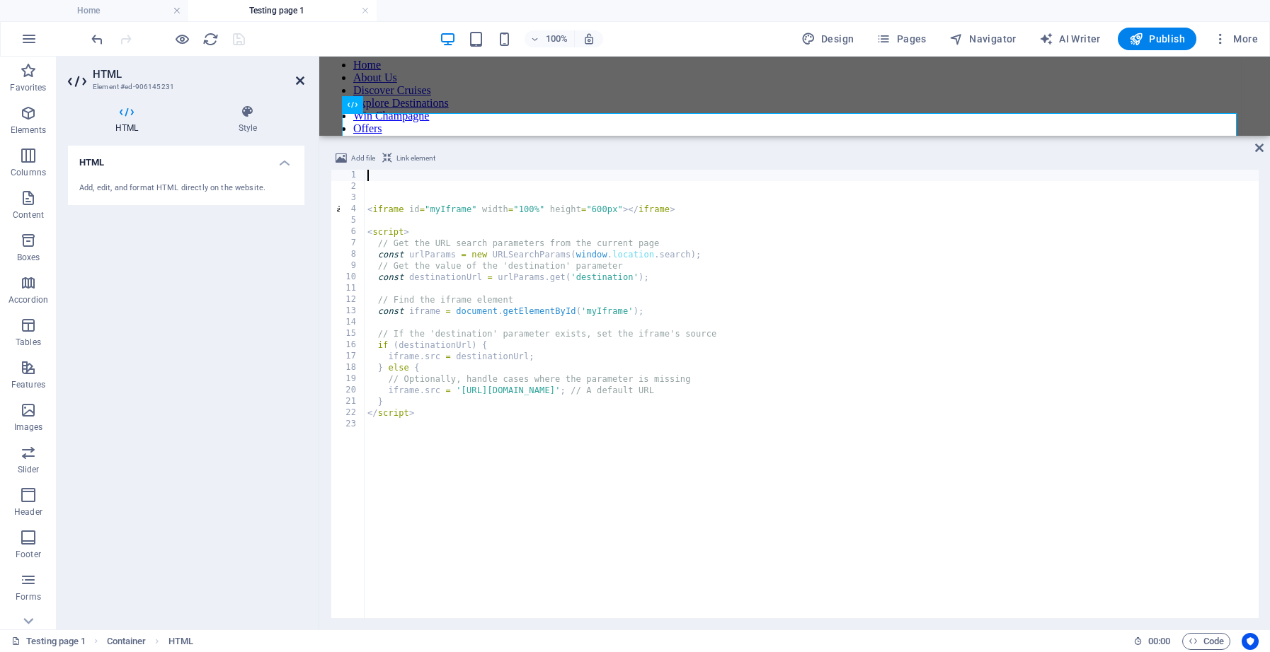
click at [296, 79] on icon at bounding box center [300, 80] width 8 height 11
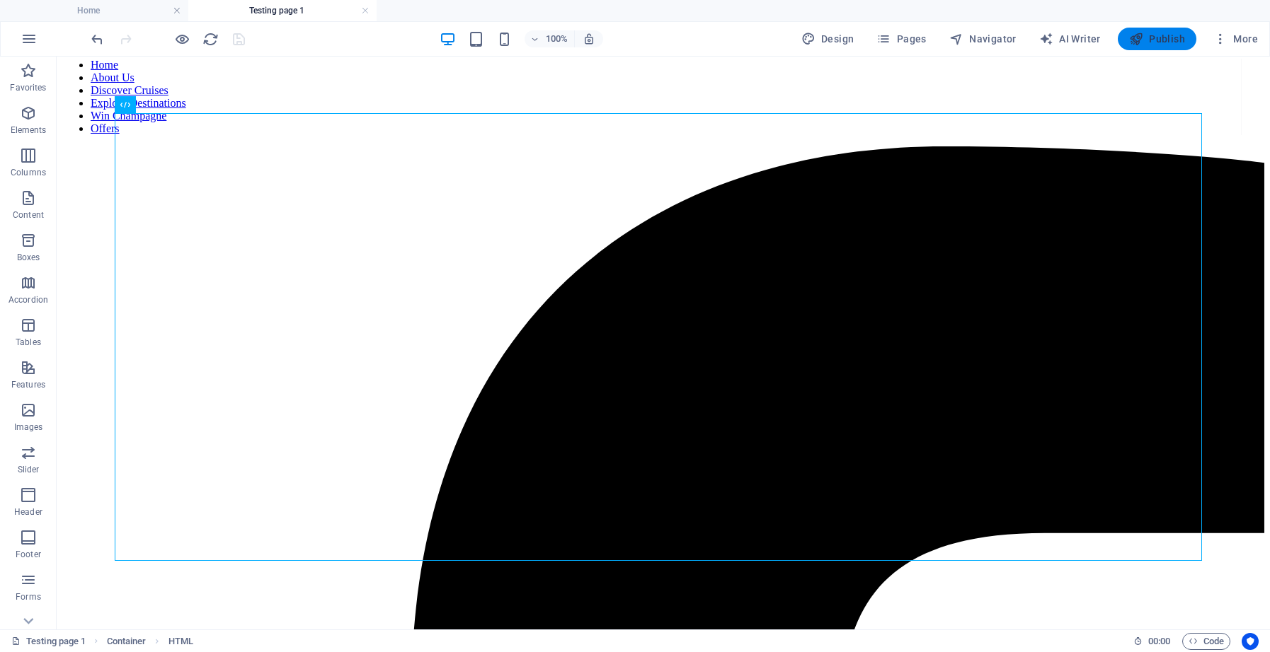
click at [1167, 40] on span "Publish" at bounding box center [1157, 39] width 56 height 14
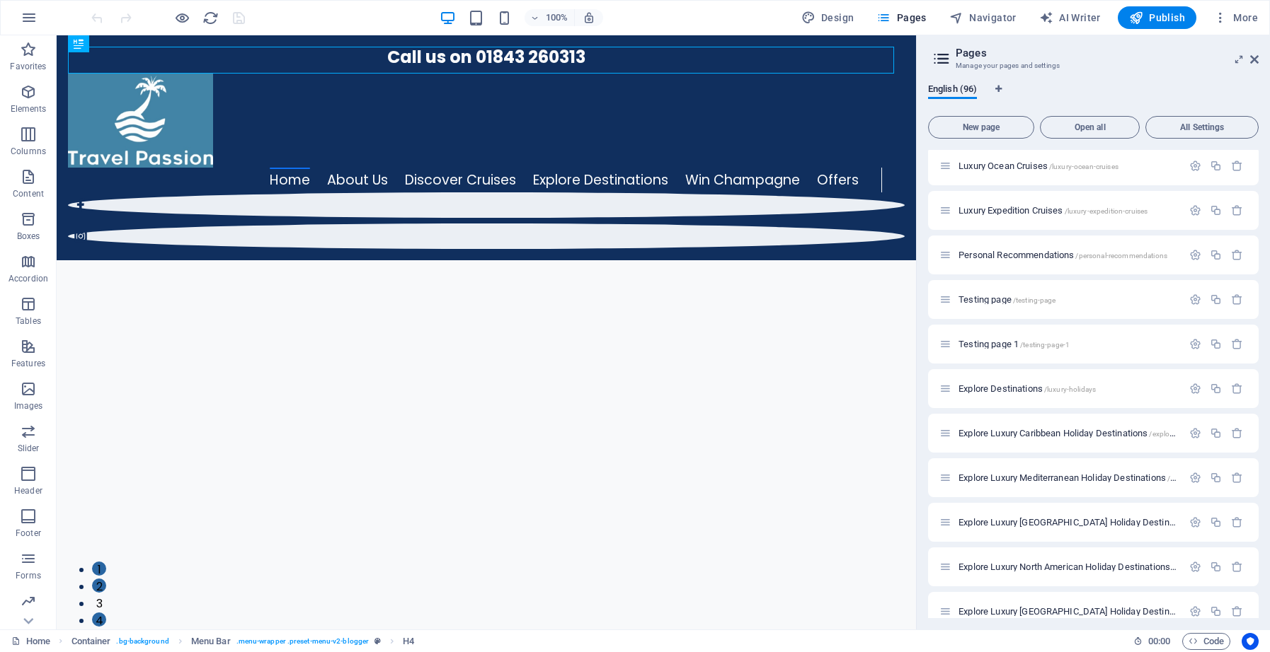
scroll to position [3430, 0]
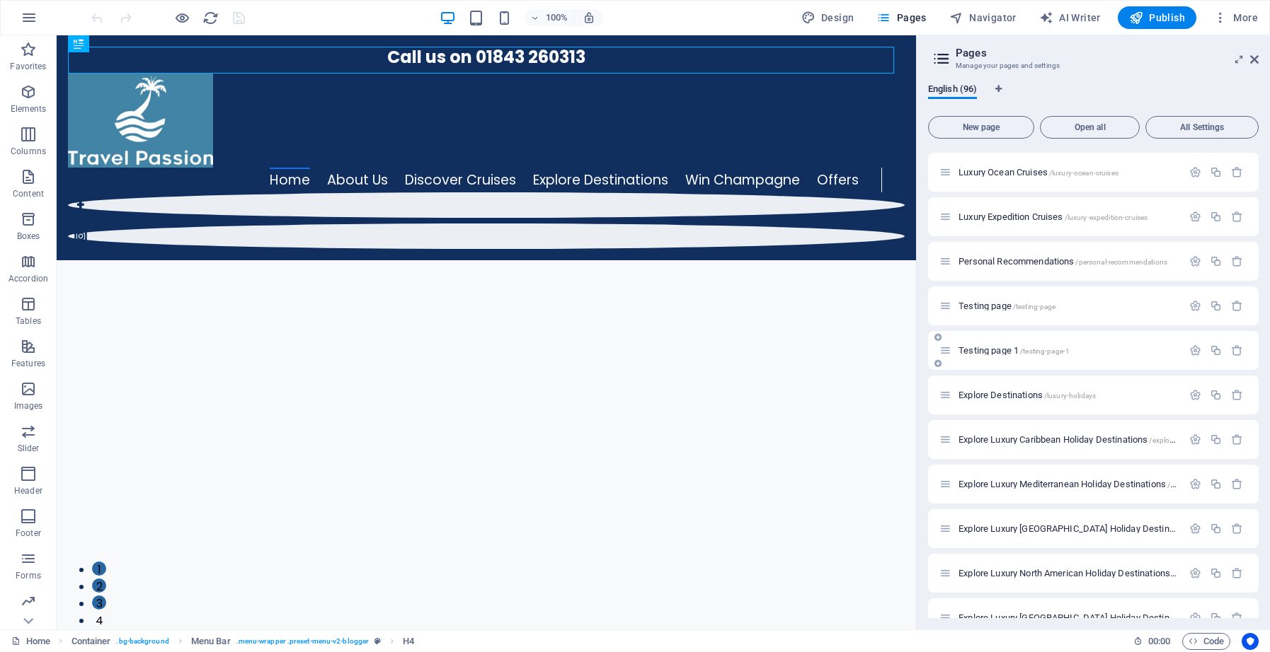
click at [977, 353] on span "Testing page 1 /testing-page-1" at bounding box center [1013, 350] width 111 height 11
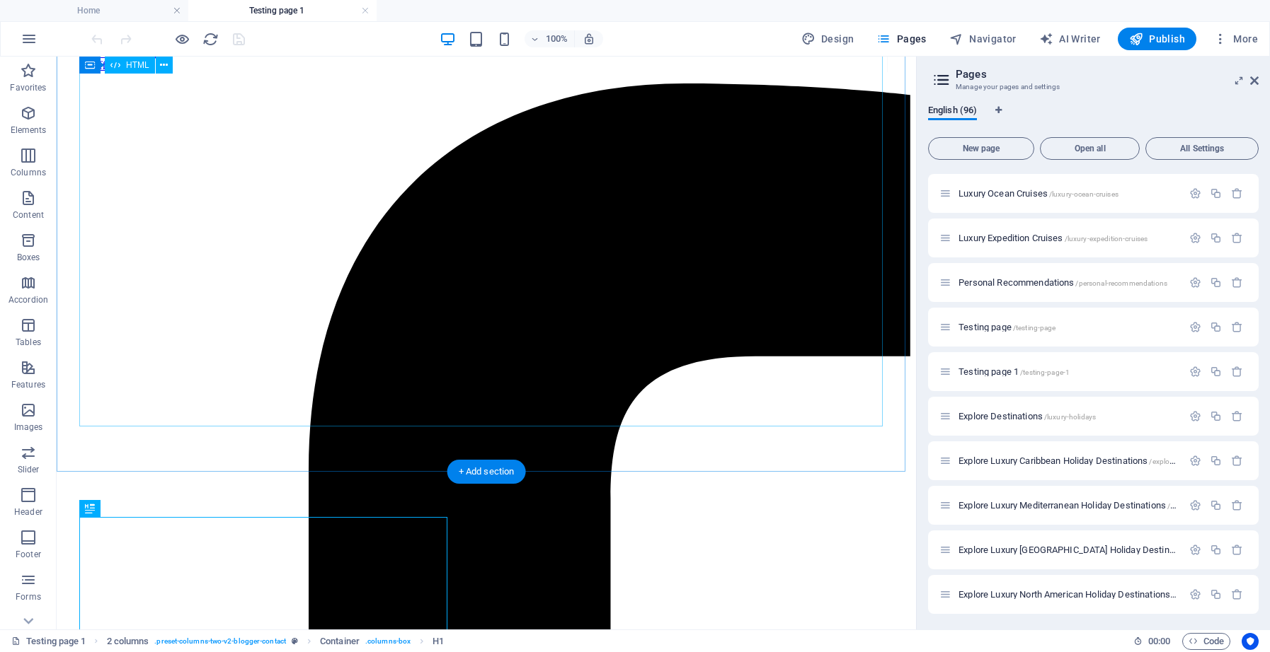
scroll to position [98, 0]
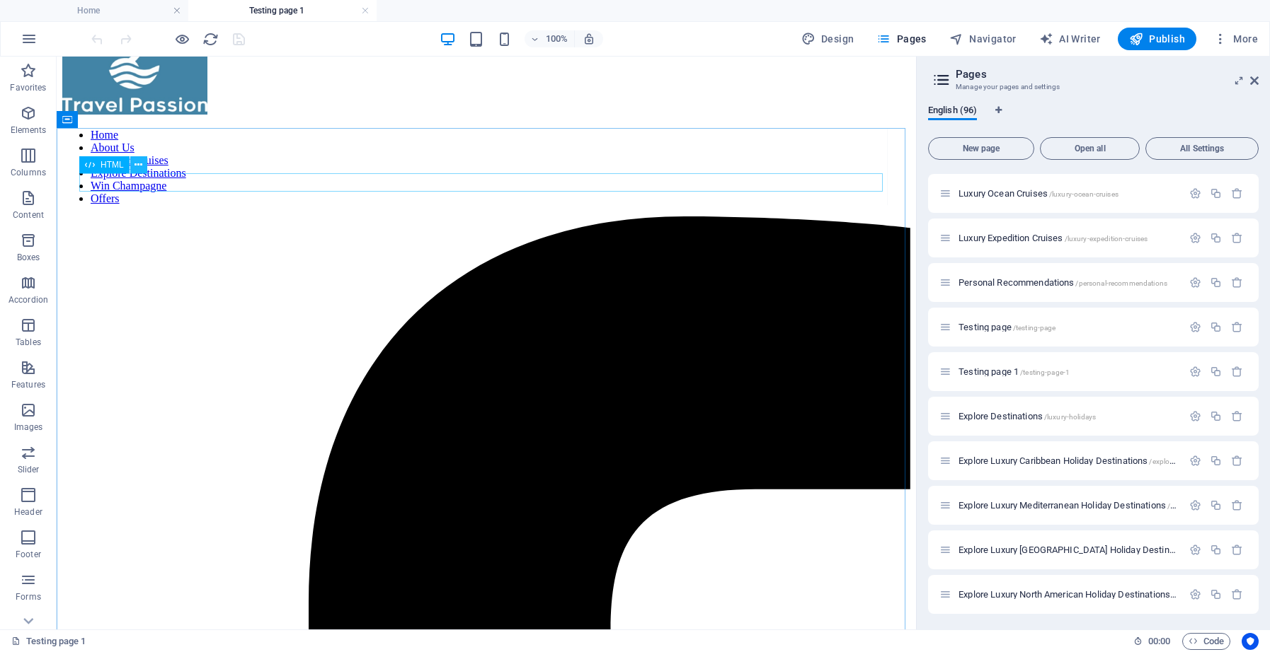
click at [138, 166] on icon at bounding box center [138, 165] width 8 height 15
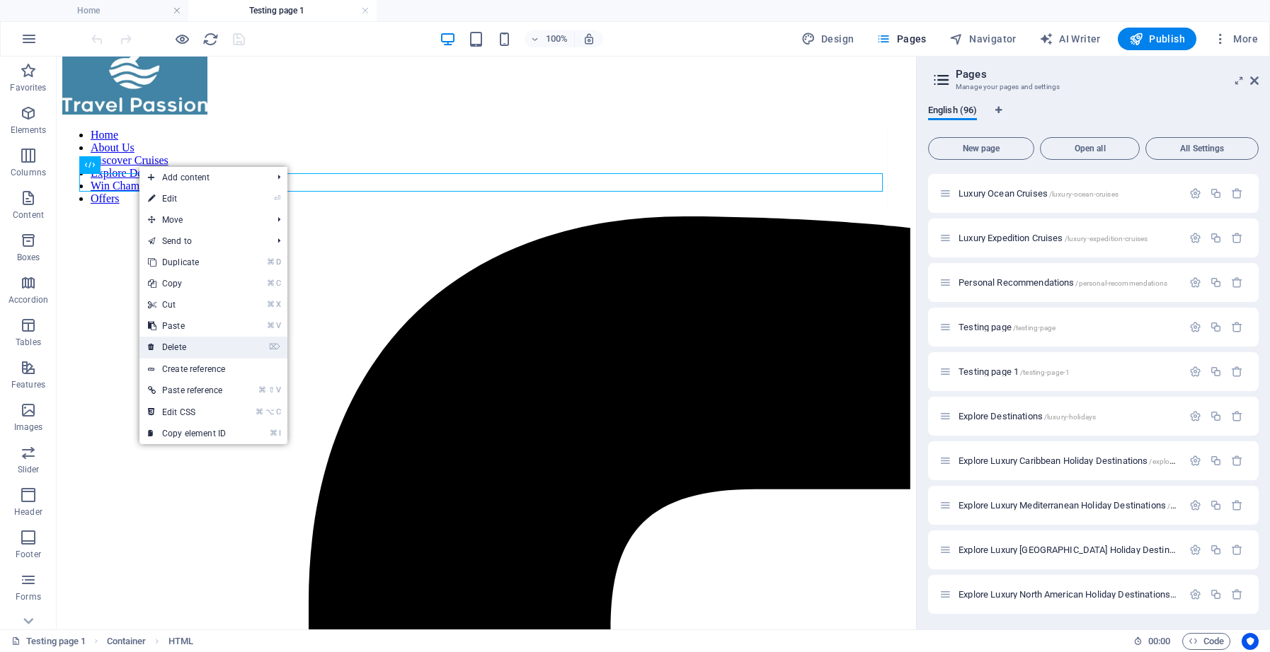
click at [194, 342] on link "⌦ Delete" at bounding box center [186, 347] width 95 height 21
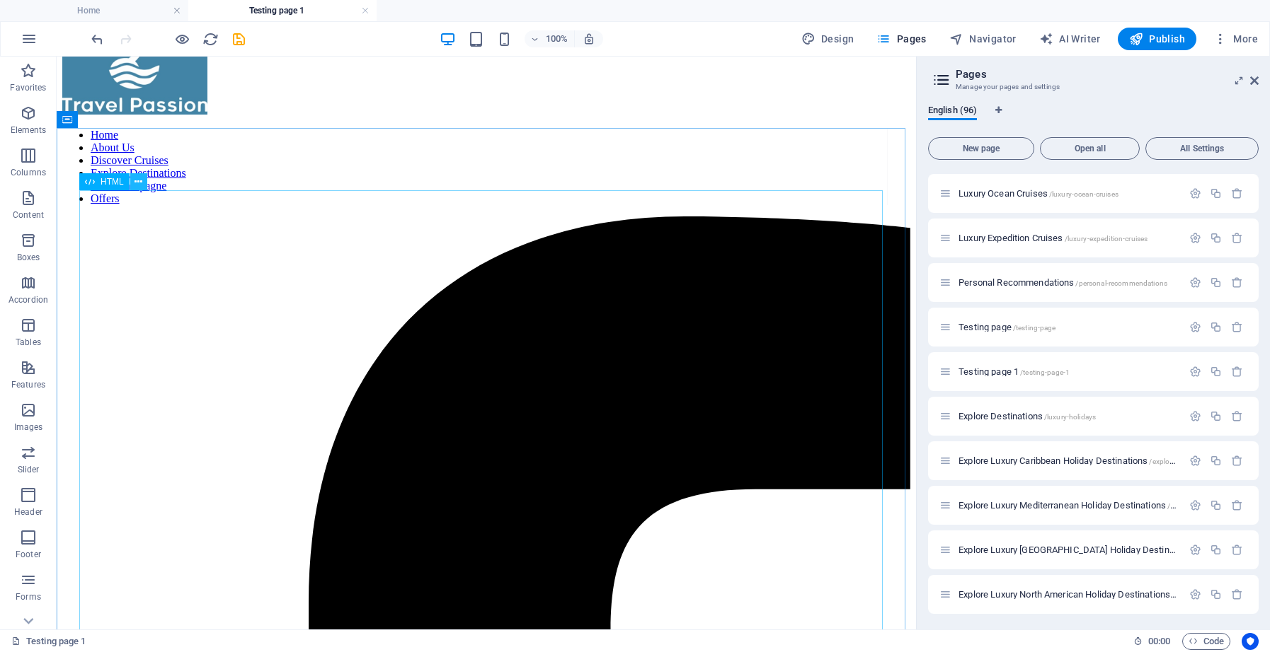
click at [139, 183] on icon at bounding box center [138, 182] width 8 height 15
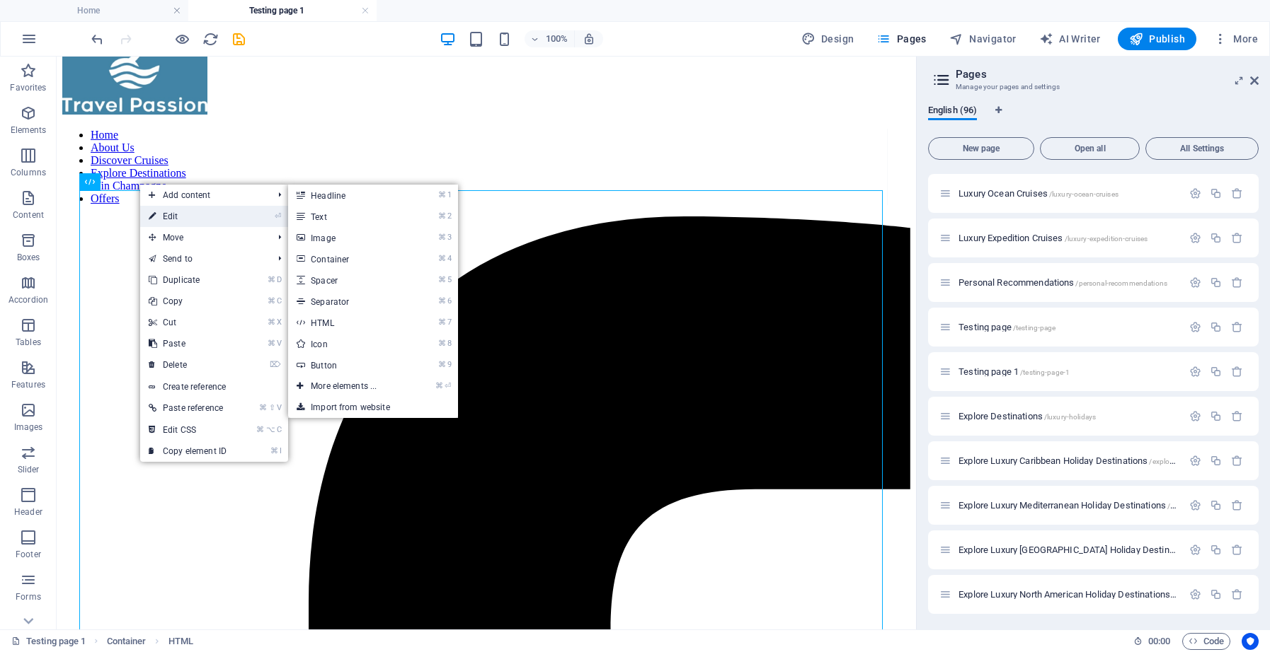
click at [178, 220] on link "⏎ Edit" at bounding box center [187, 216] width 95 height 21
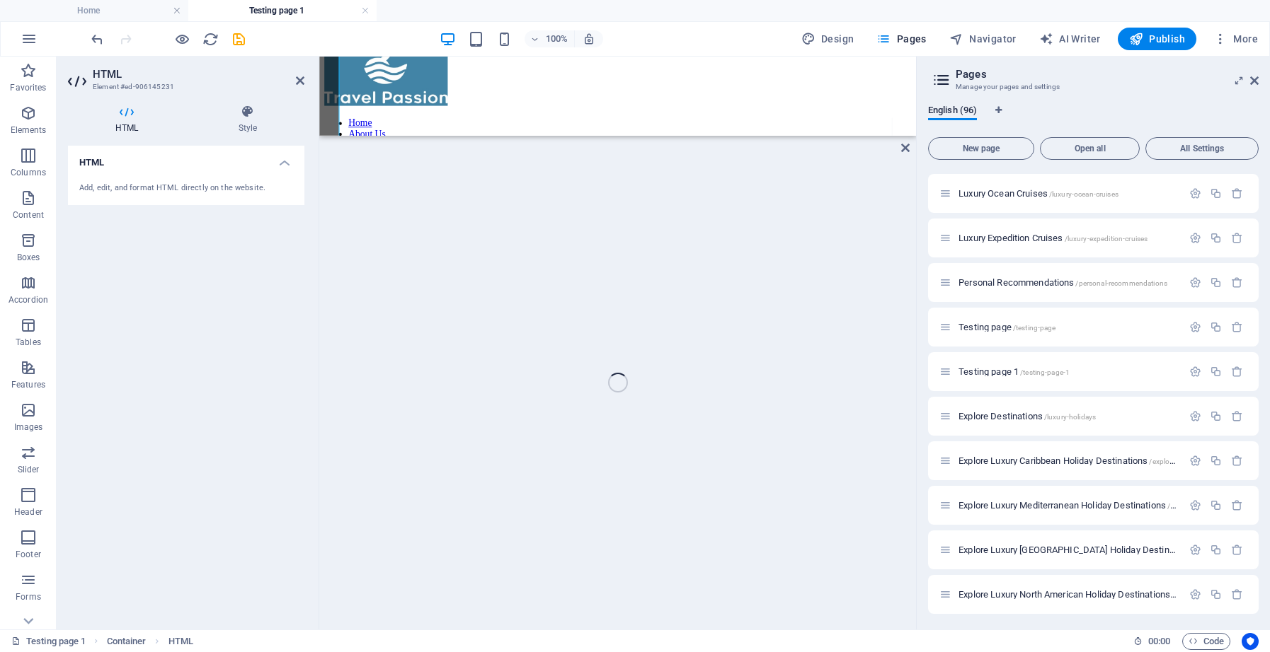
scroll to position [434, 0]
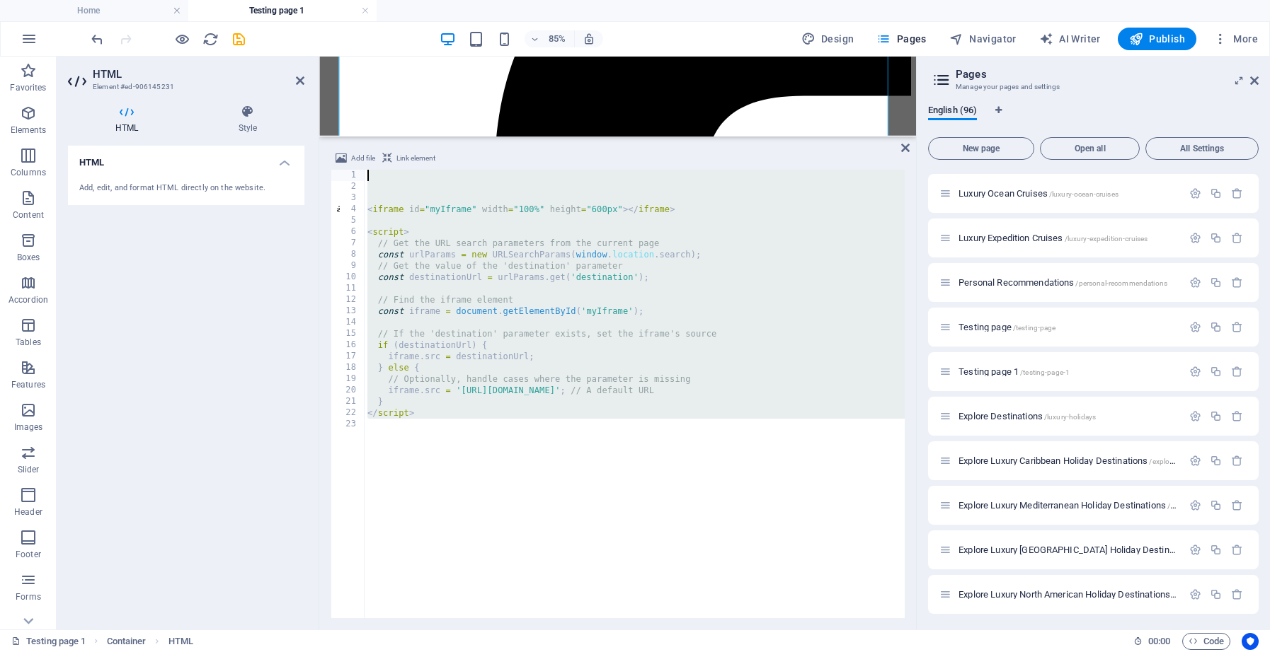
drag, startPoint x: 447, startPoint y: 437, endPoint x: 357, endPoint y: 173, distance: 279.8
click at [357, 173] on div "1 2 3 4 5 6 7 8 9 10 11 12 13 14 15 16 17 18 19 20 21 22 23 < iframe id = "myIf…" at bounding box center [617, 394] width 574 height 449
type textarea "</script>"
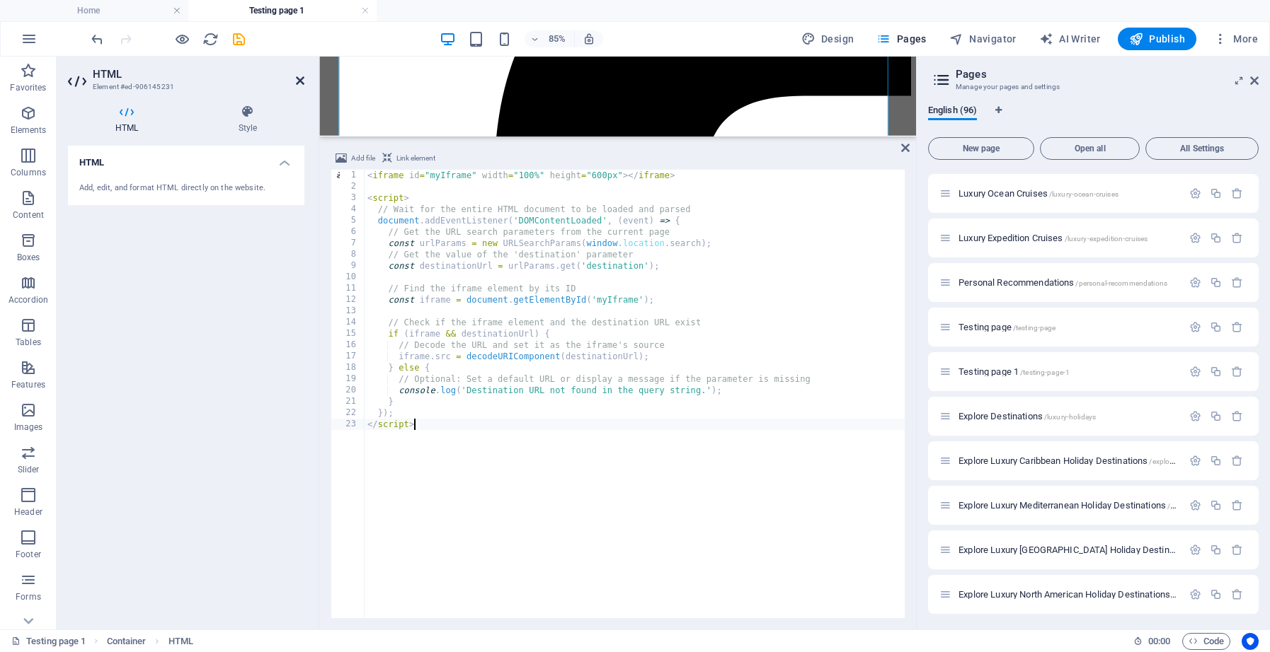
click at [298, 80] on icon at bounding box center [300, 80] width 8 height 11
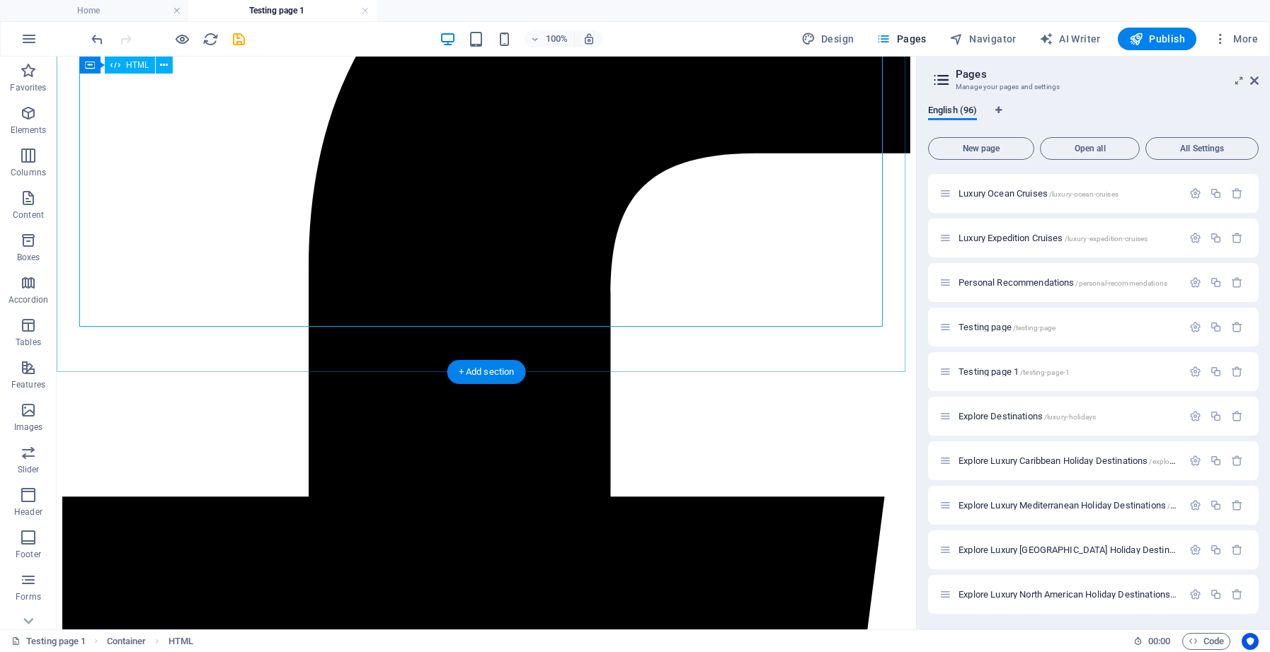
scroll to position [409, 0]
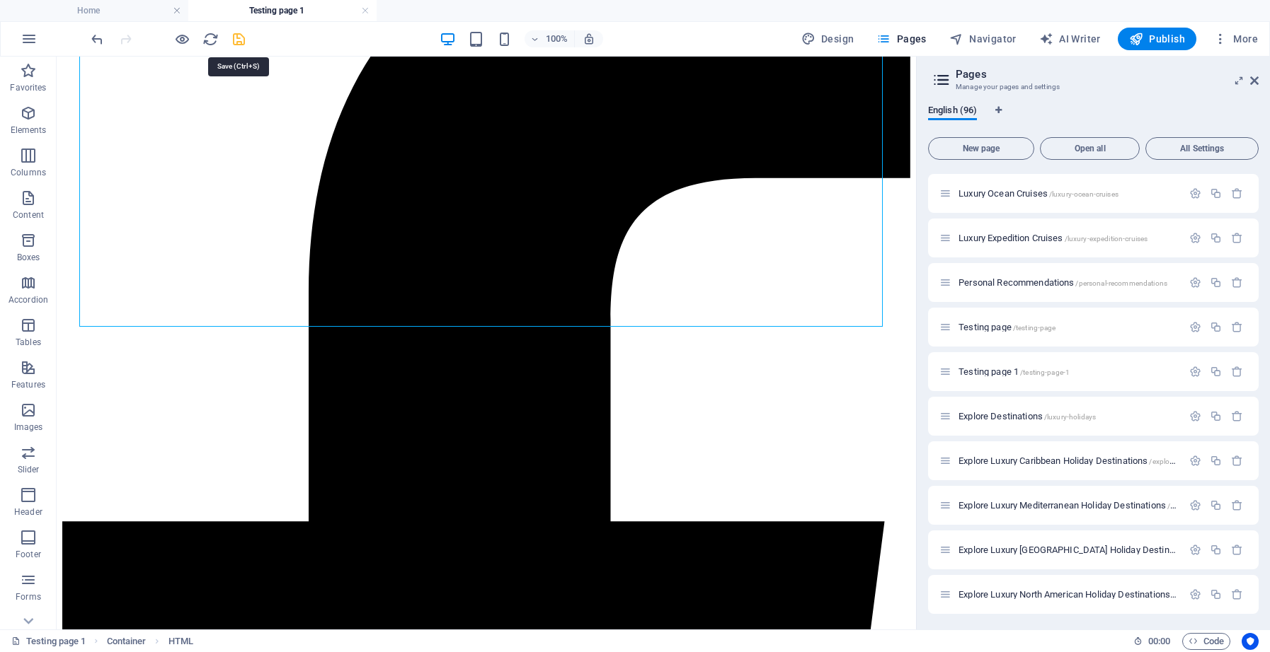
click at [236, 40] on icon "save" at bounding box center [239, 39] width 16 height 16
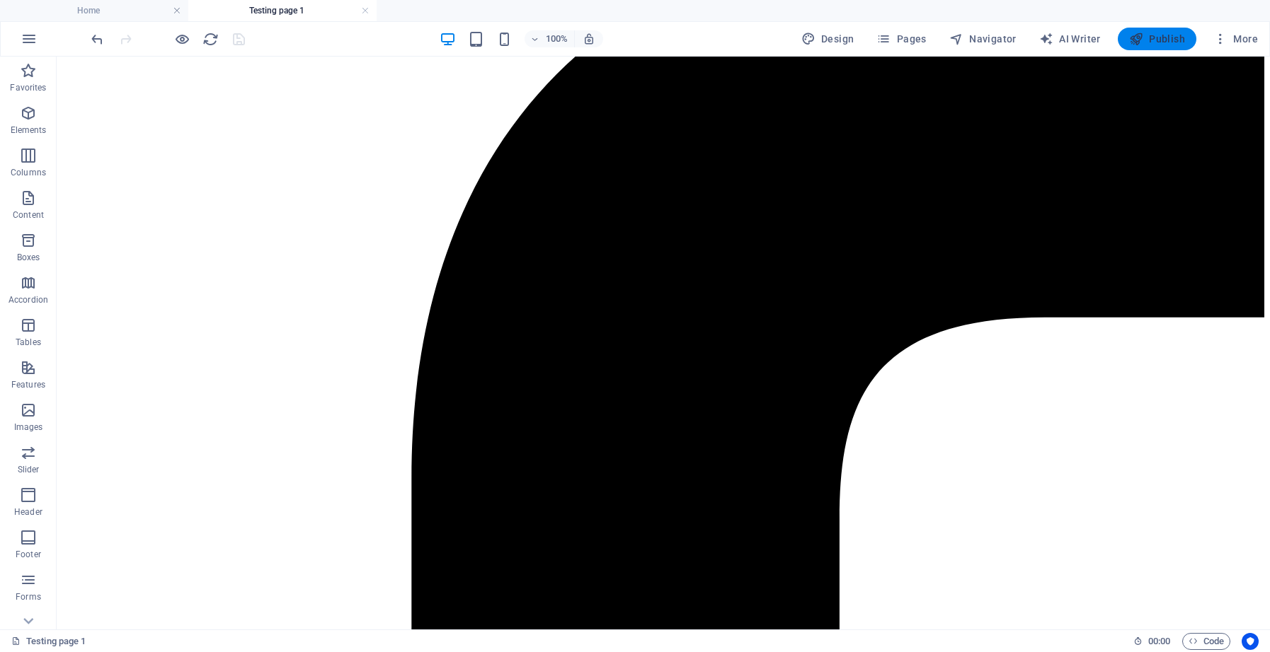
click at [1156, 45] on span "Publish" at bounding box center [1157, 39] width 56 height 14
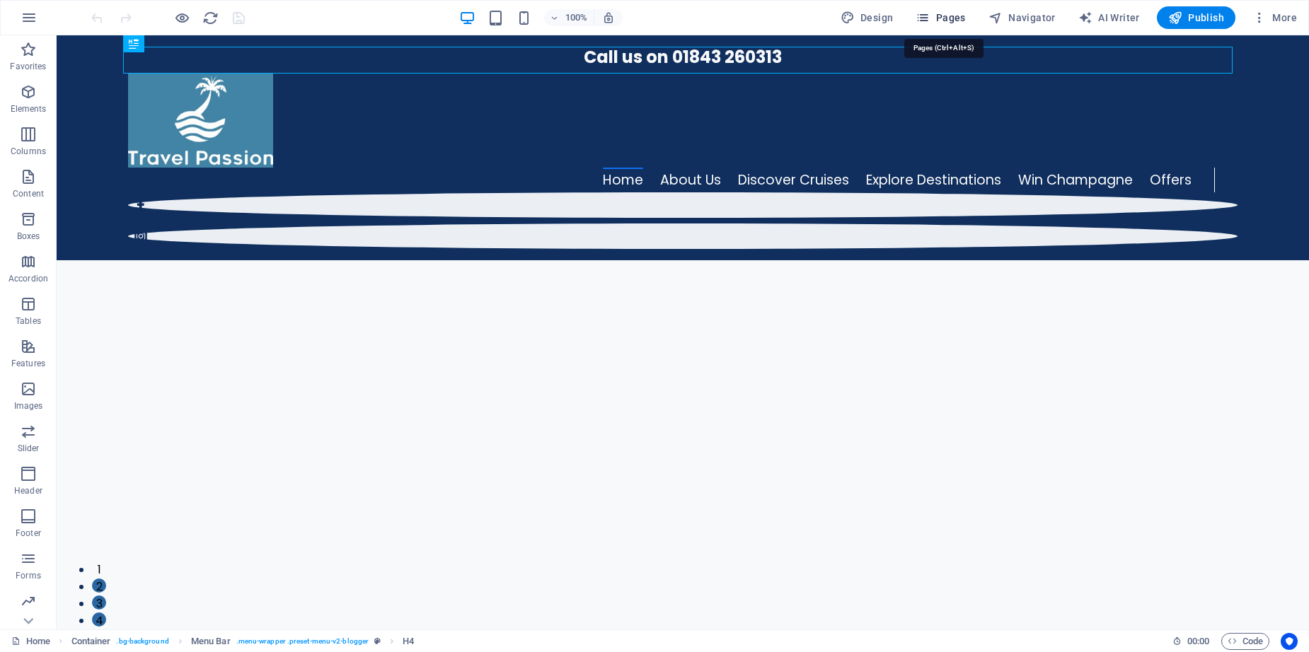
drag, startPoint x: 953, startPoint y: 17, endPoint x: 893, endPoint y: 4, distance: 60.9
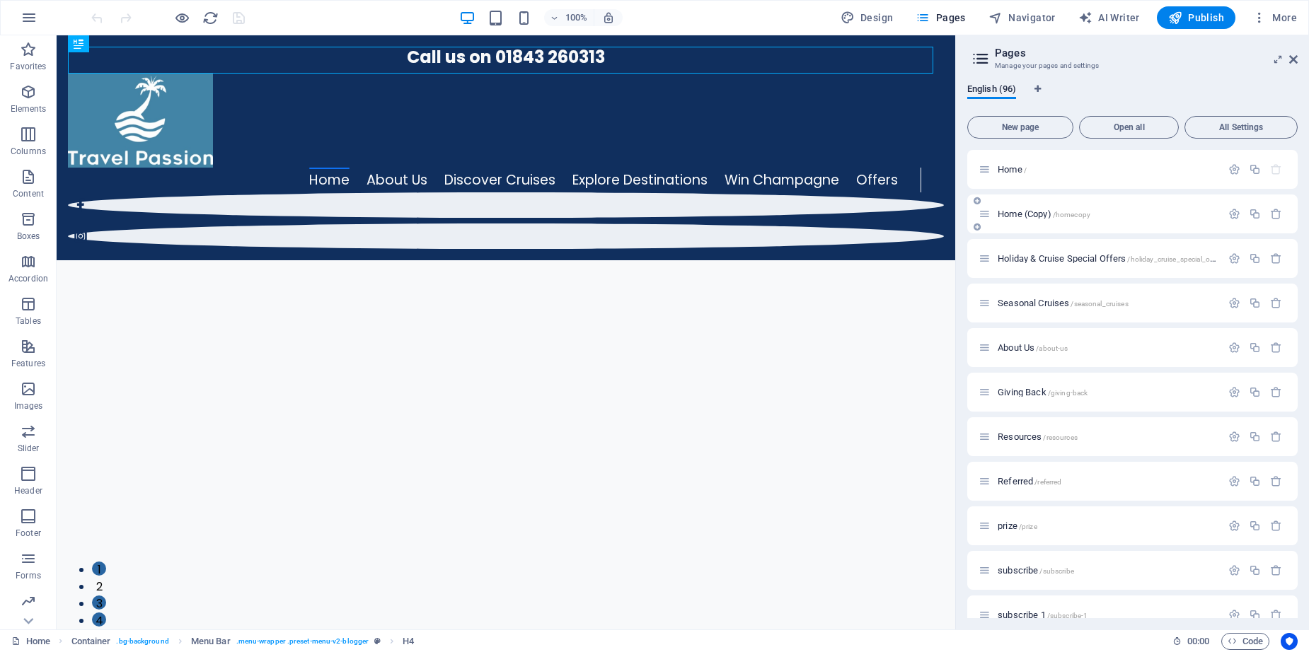
drag, startPoint x: 1294, startPoint y: 177, endPoint x: 1294, endPoint y: 210, distance: 33.3
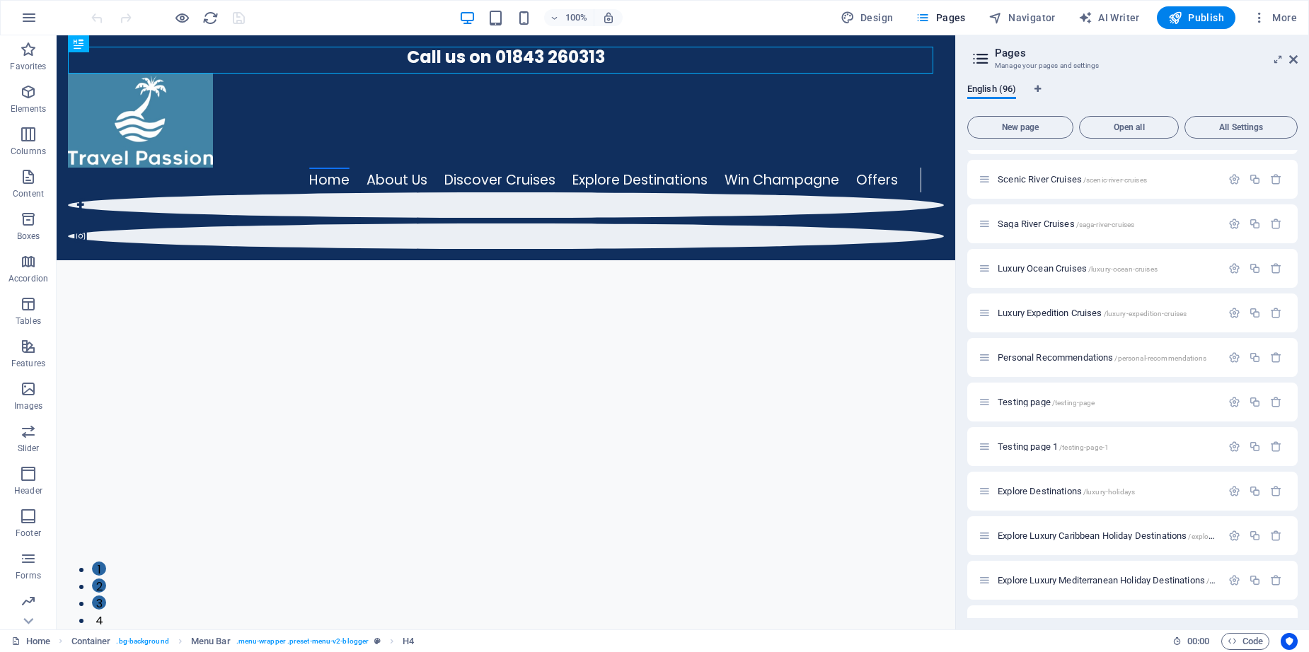
scroll to position [3340, 0]
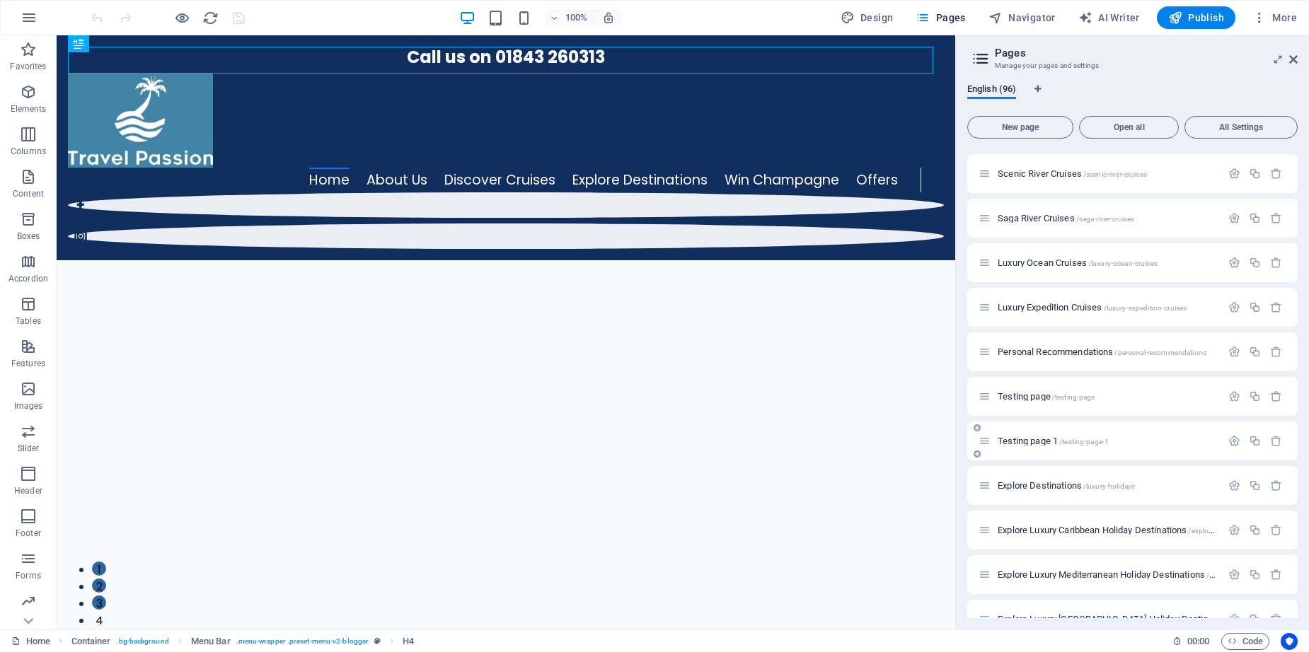
click at [1060, 442] on span "/testing-page-1" at bounding box center [1084, 442] width 50 height 8
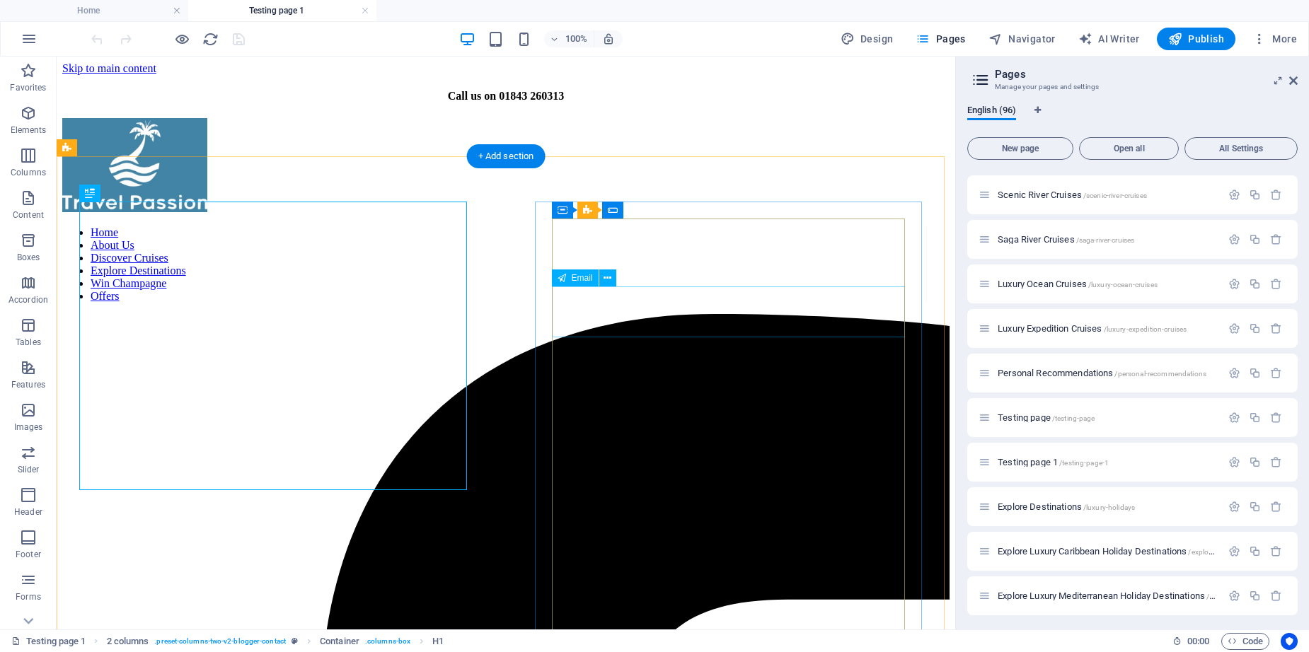
scroll to position [599, 0]
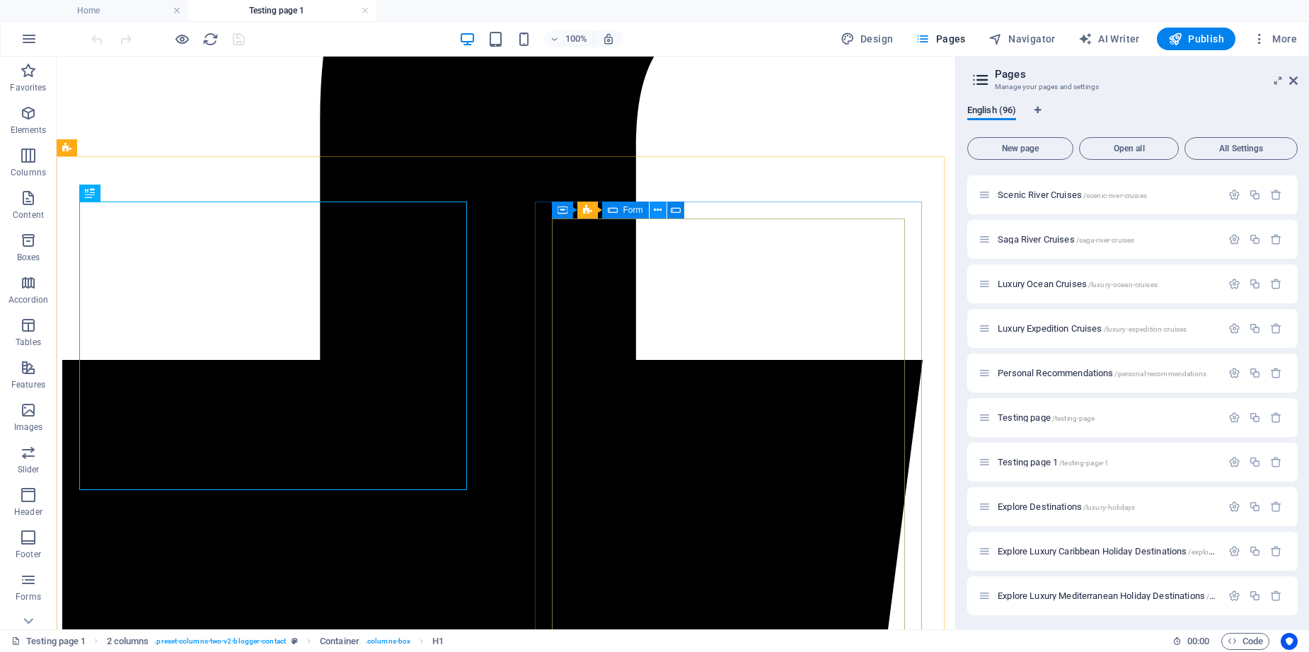
click at [655, 214] on icon at bounding box center [658, 210] width 8 height 15
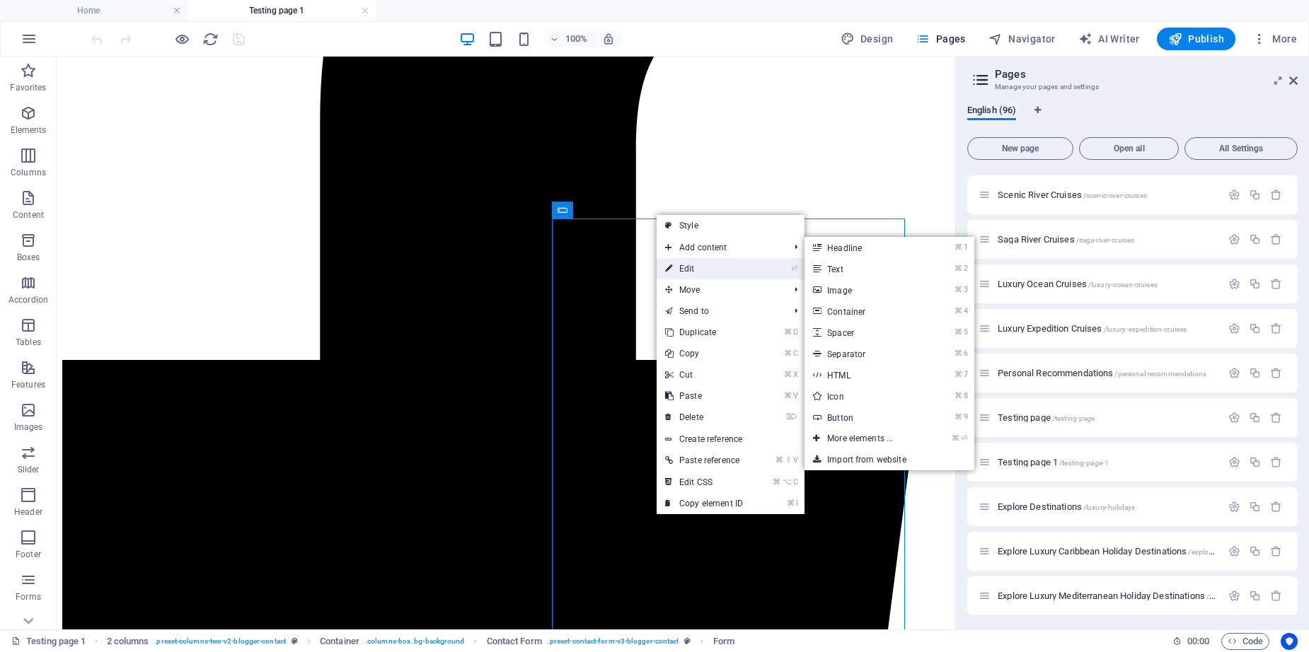
click at [691, 264] on link "⏎ Edit" at bounding box center [704, 268] width 95 height 21
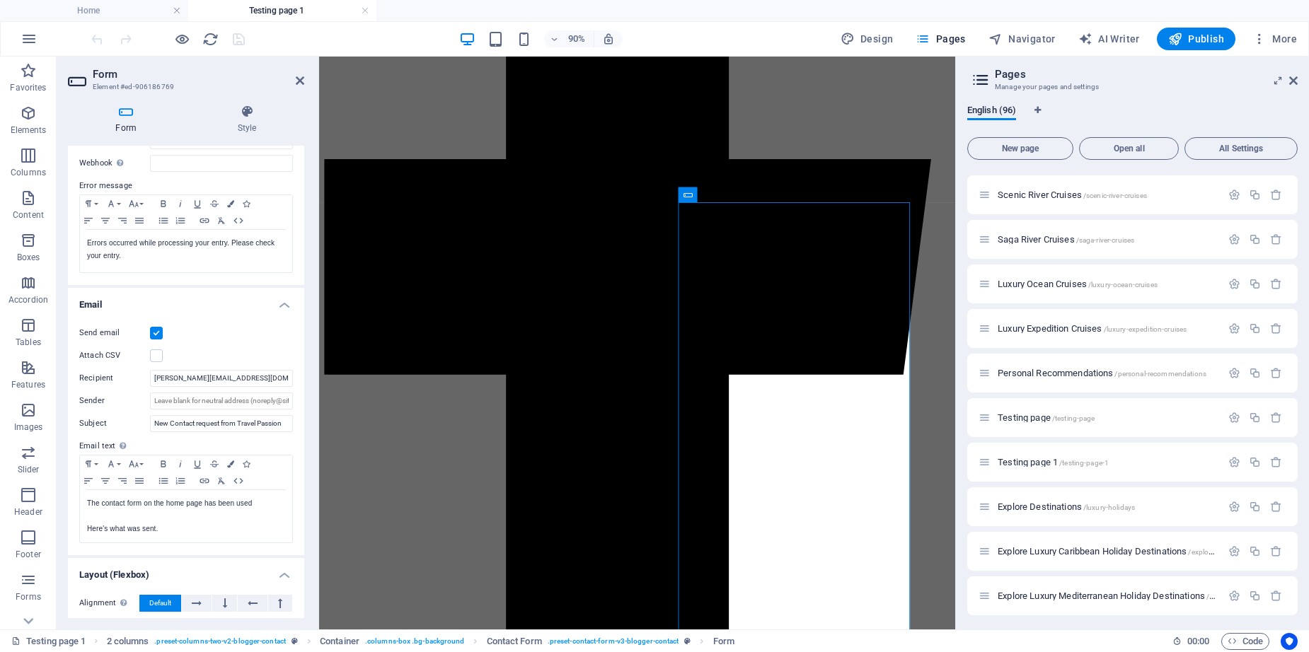
scroll to position [234, 0]
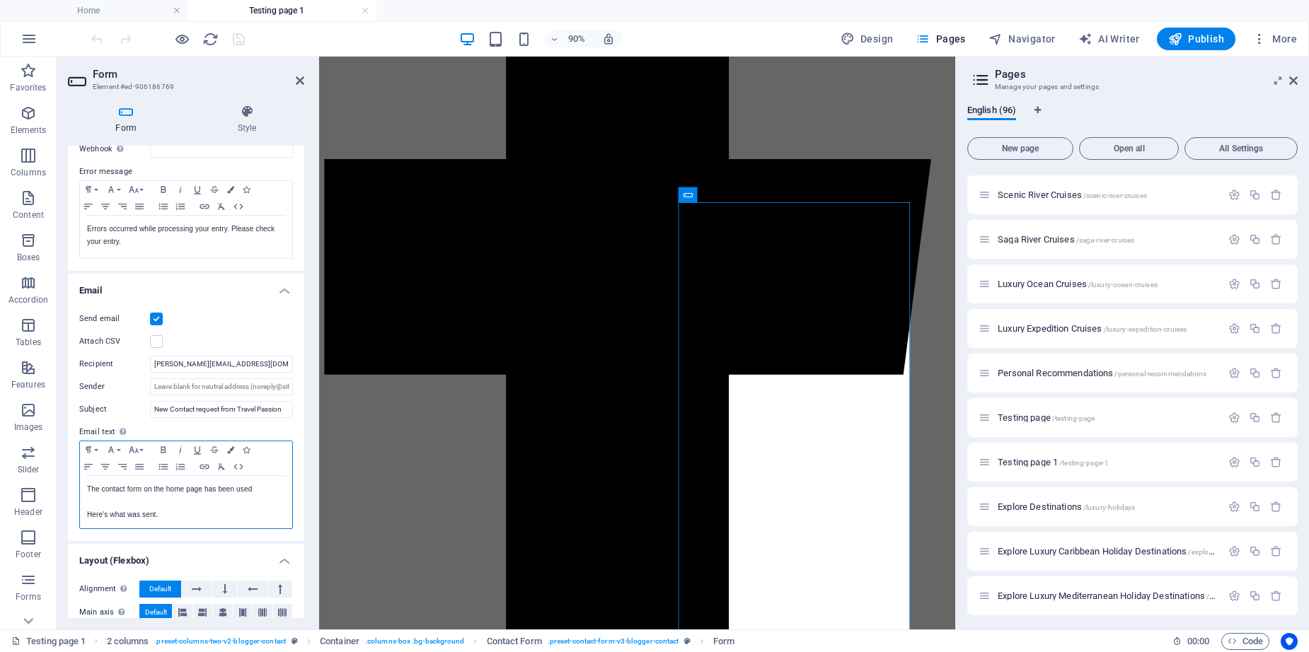
click at [179, 499] on p at bounding box center [186, 502] width 198 height 13
click at [170, 500] on p at bounding box center [186, 502] width 198 height 13
drag, startPoint x: 167, startPoint y: 492, endPoint x: 184, endPoint y: 492, distance: 17.0
click at [184, 492] on p "The contact form on the home page has been used" at bounding box center [186, 489] width 198 height 13
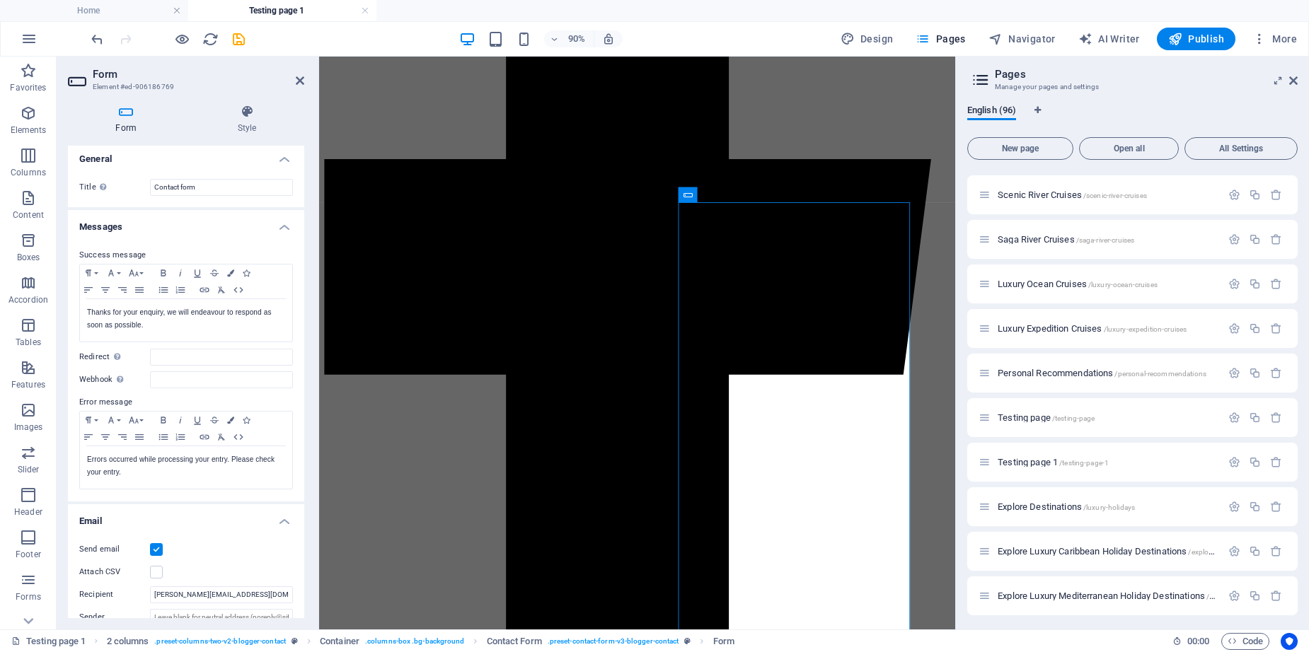
scroll to position [0, 0]
click at [795, 196] on icon at bounding box center [795, 194] width 7 height 13
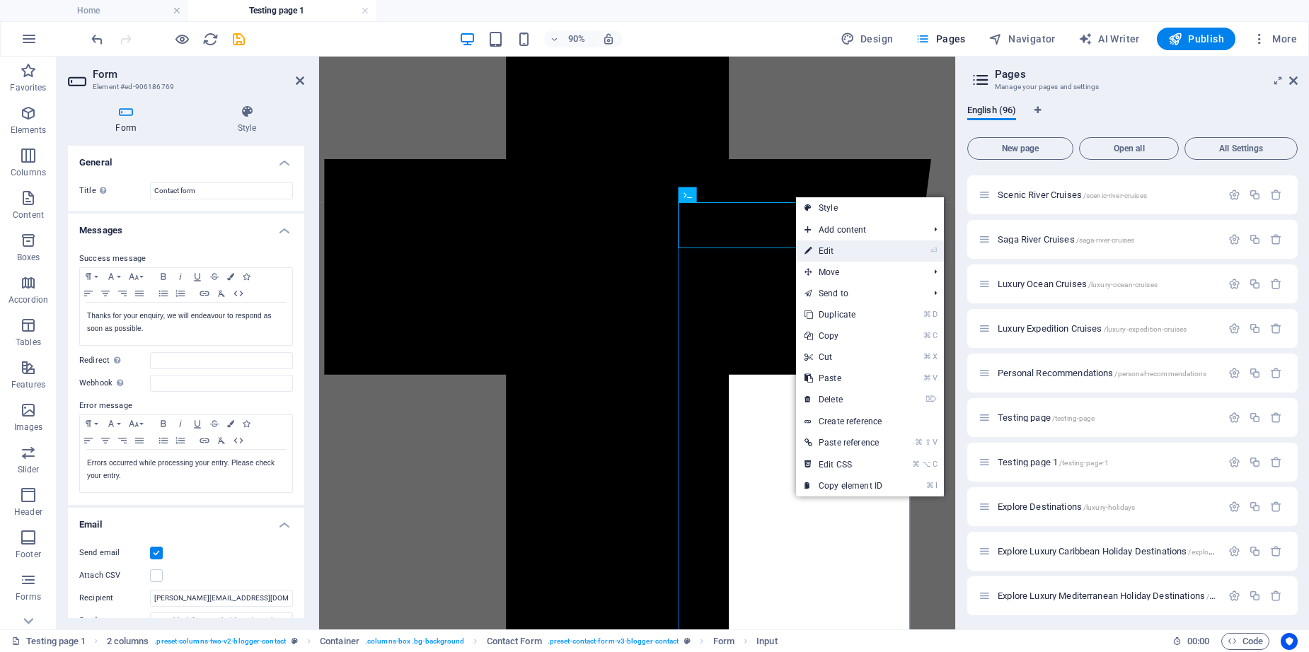
click at [832, 248] on link "⏎ Edit" at bounding box center [843, 251] width 95 height 21
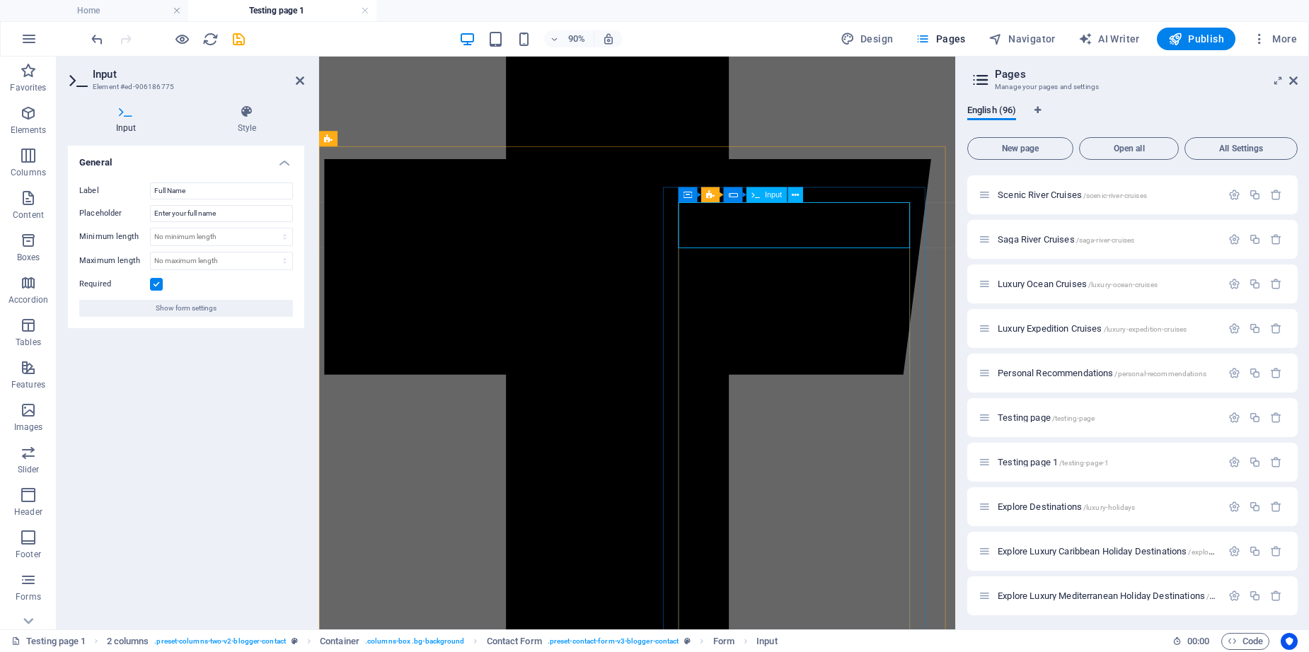
drag, startPoint x: 770, startPoint y: 257, endPoint x: 716, endPoint y: 255, distance: 53.8
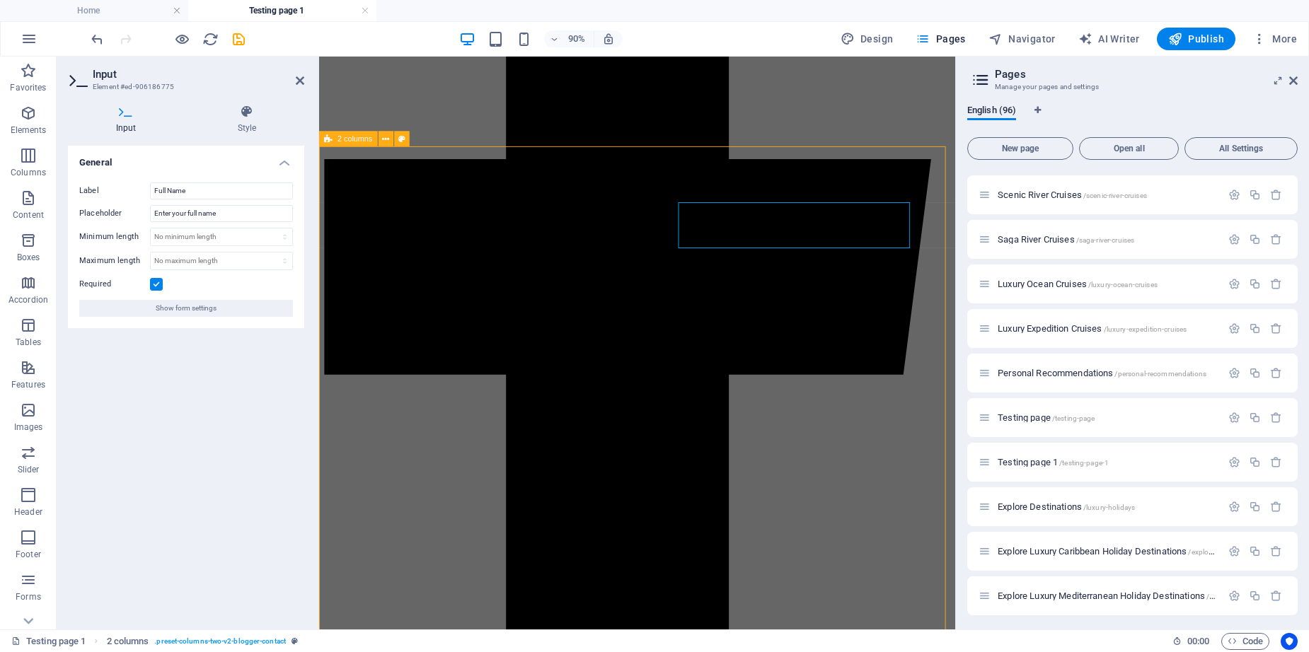
scroll to position [599, 0]
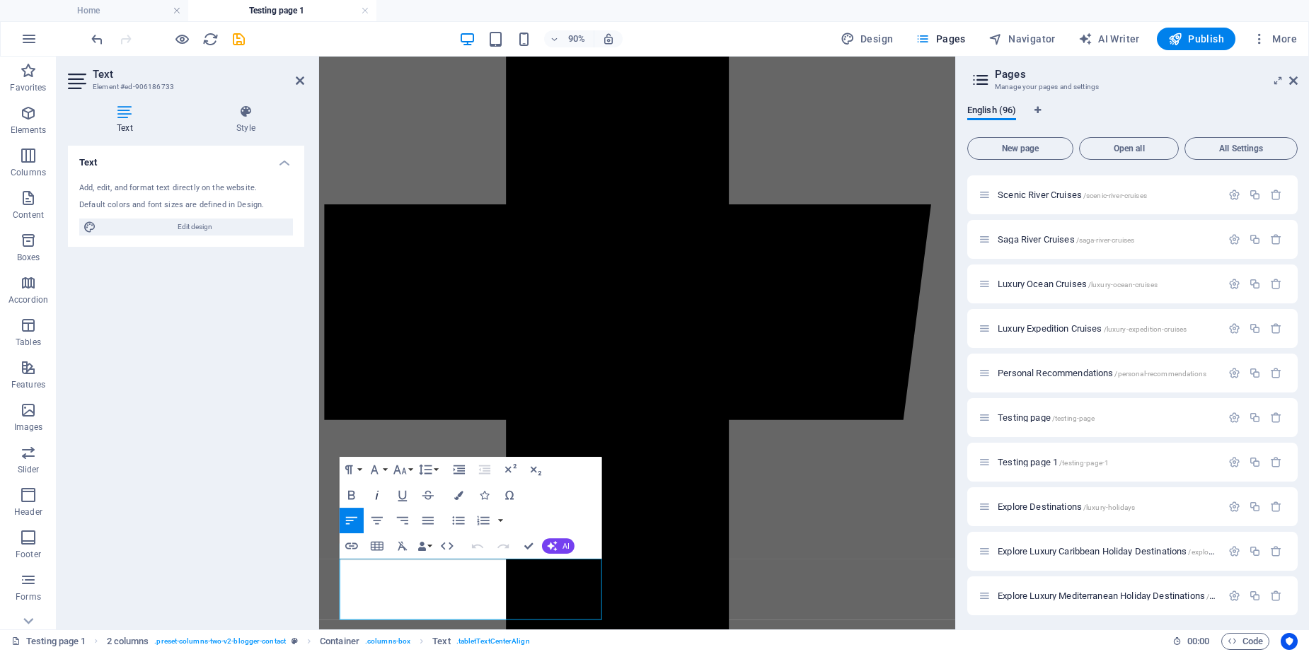
scroll to position [650, 0]
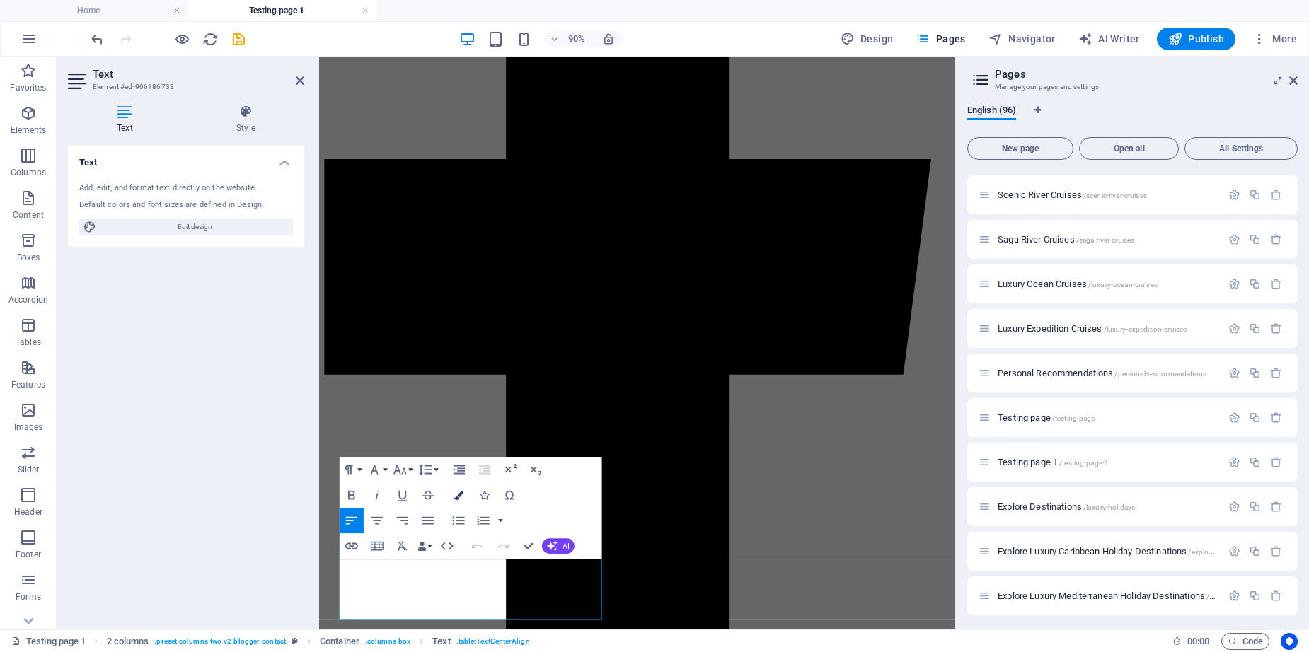
click at [459, 495] on icon "button" at bounding box center [458, 495] width 9 height 9
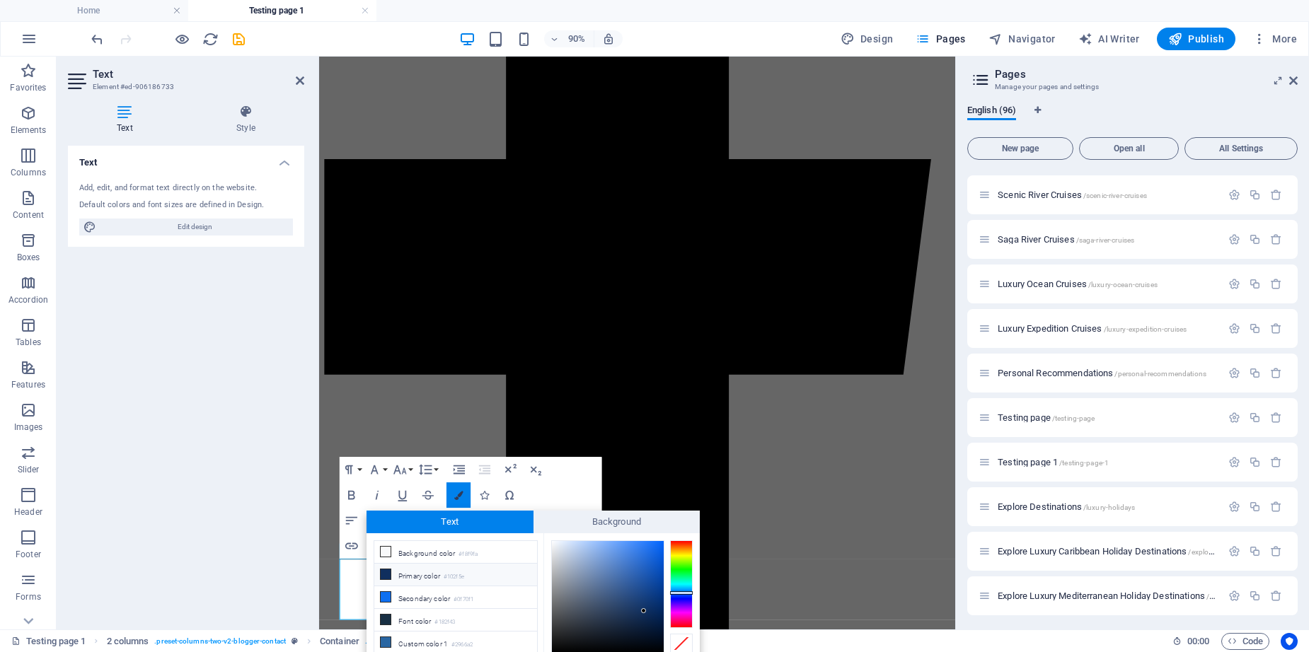
scroll to position [57, 0]
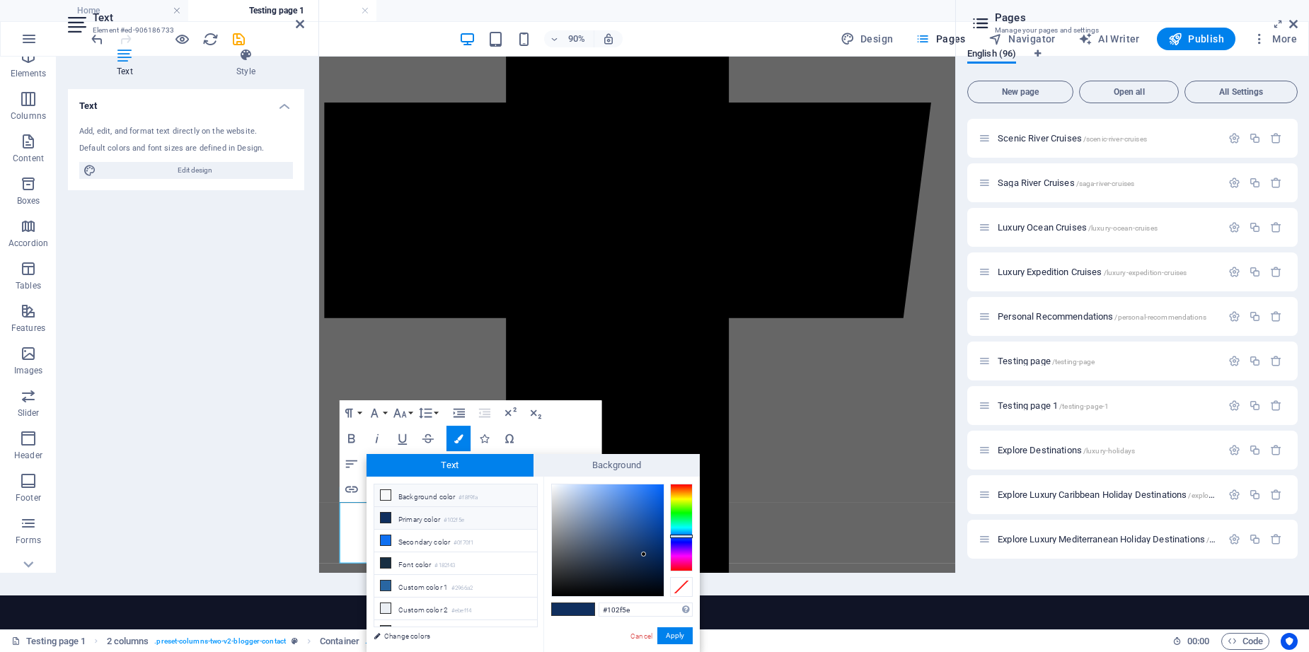
click at [386, 497] on icon at bounding box center [386, 495] width 10 height 10
type input "#f8f9fa"
click at [674, 636] on button "Apply" at bounding box center [674, 636] width 35 height 17
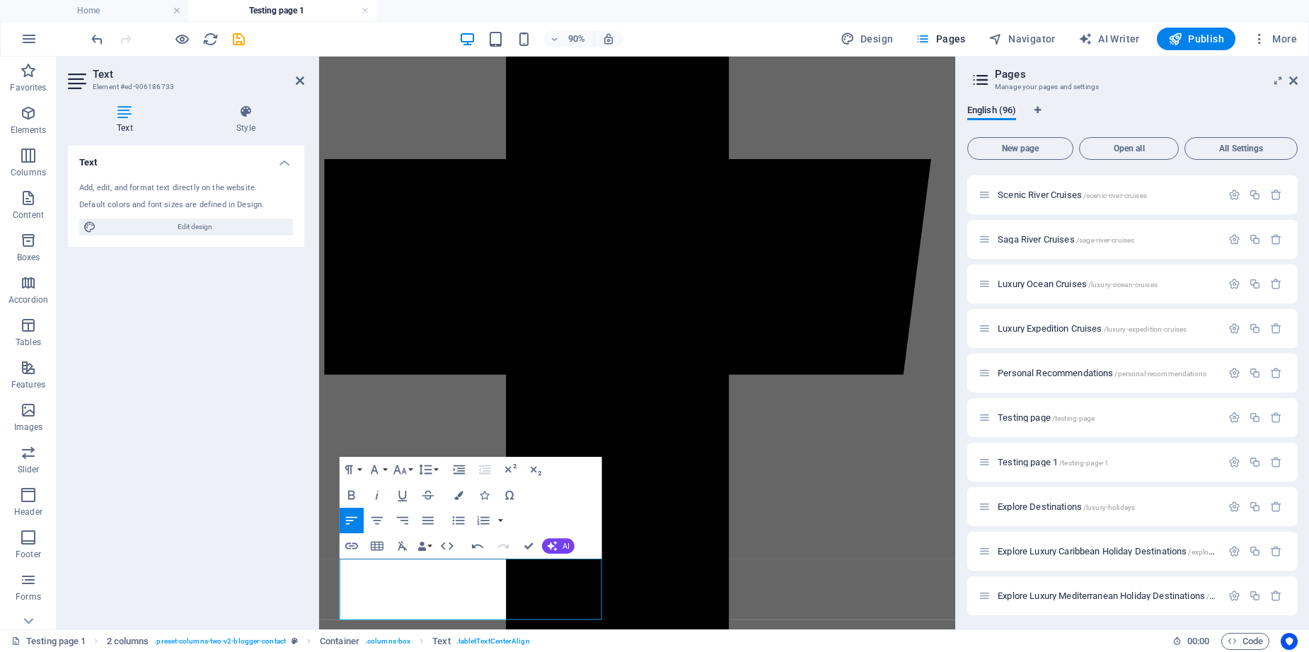
scroll to position [0, 0]
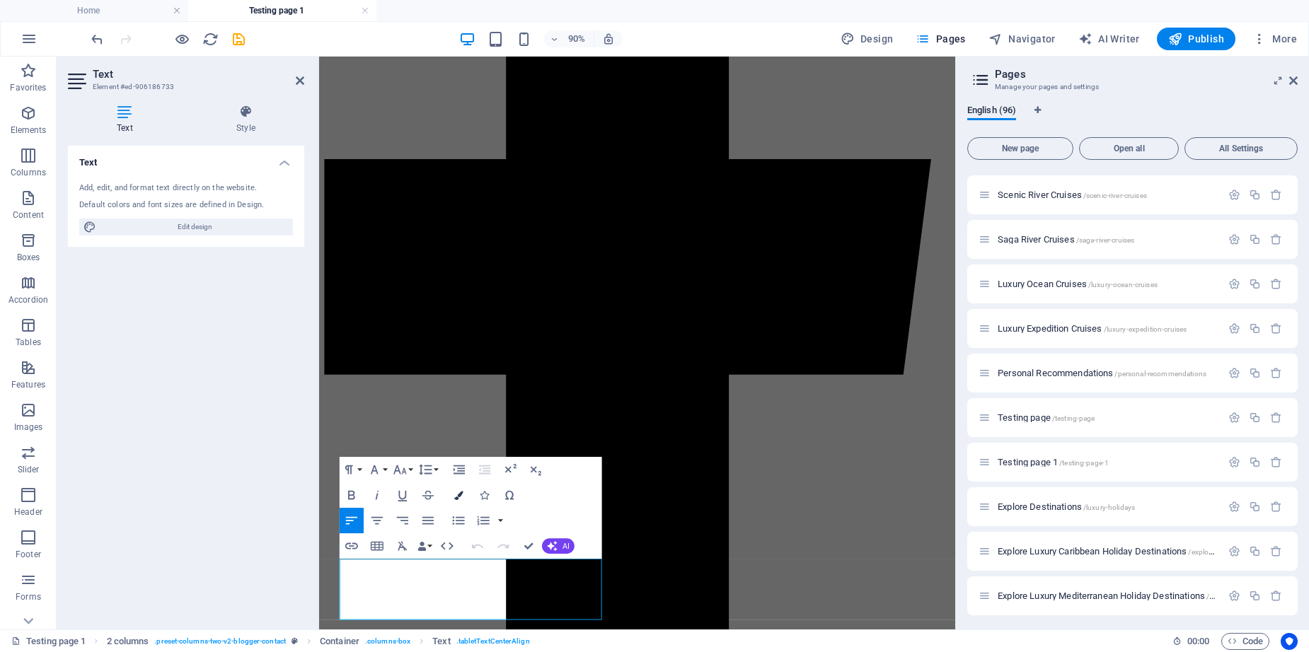
click at [458, 496] on icon "button" at bounding box center [458, 495] width 9 height 9
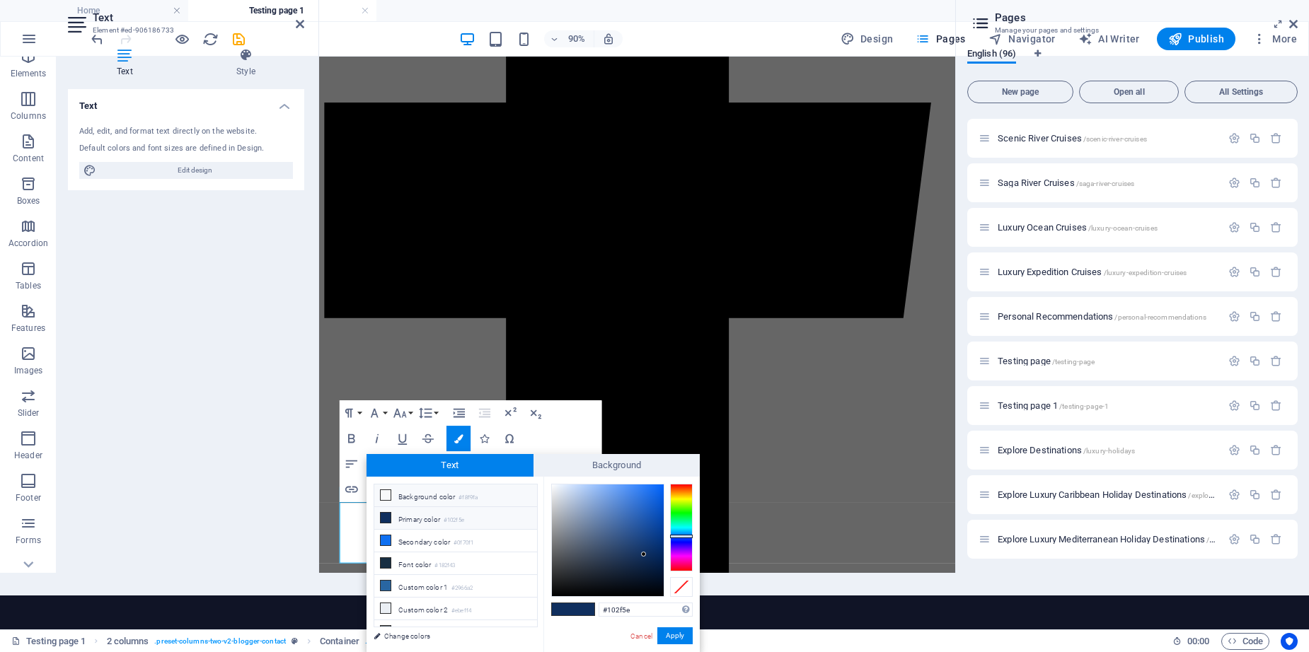
click at [385, 496] on icon at bounding box center [386, 495] width 10 height 10
type input "#f8f9fa"
click at [670, 637] on button "Apply" at bounding box center [674, 636] width 35 height 17
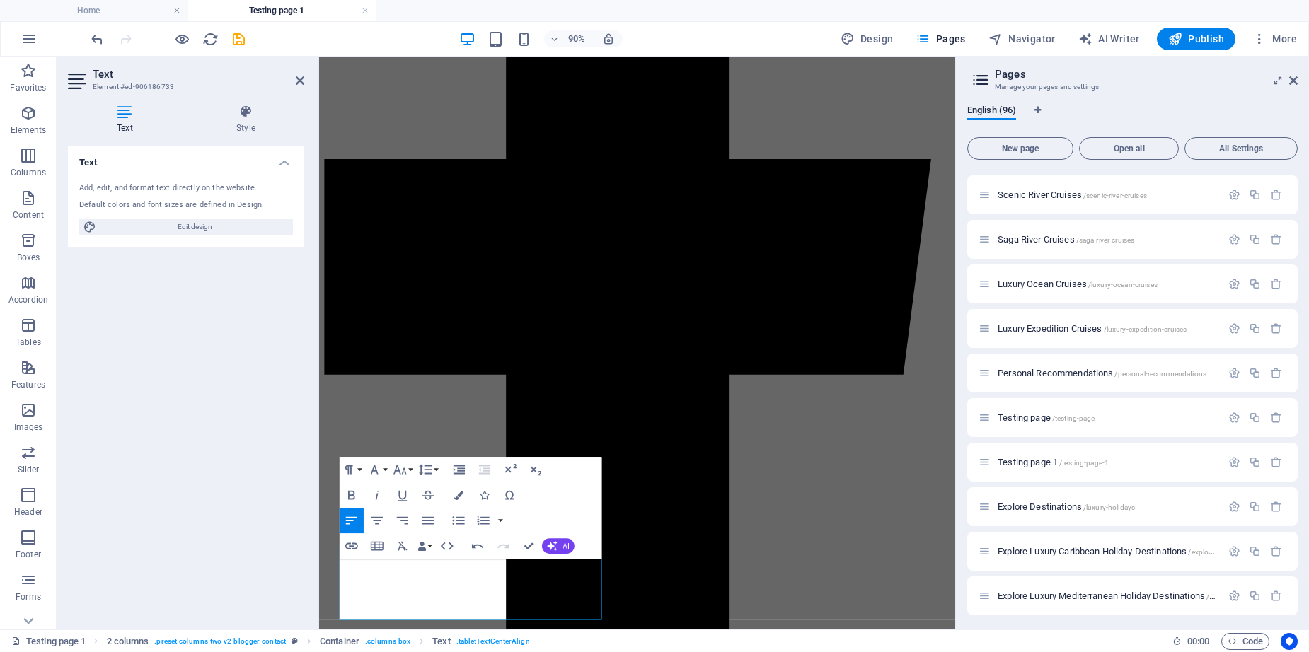
scroll to position [0, 0]
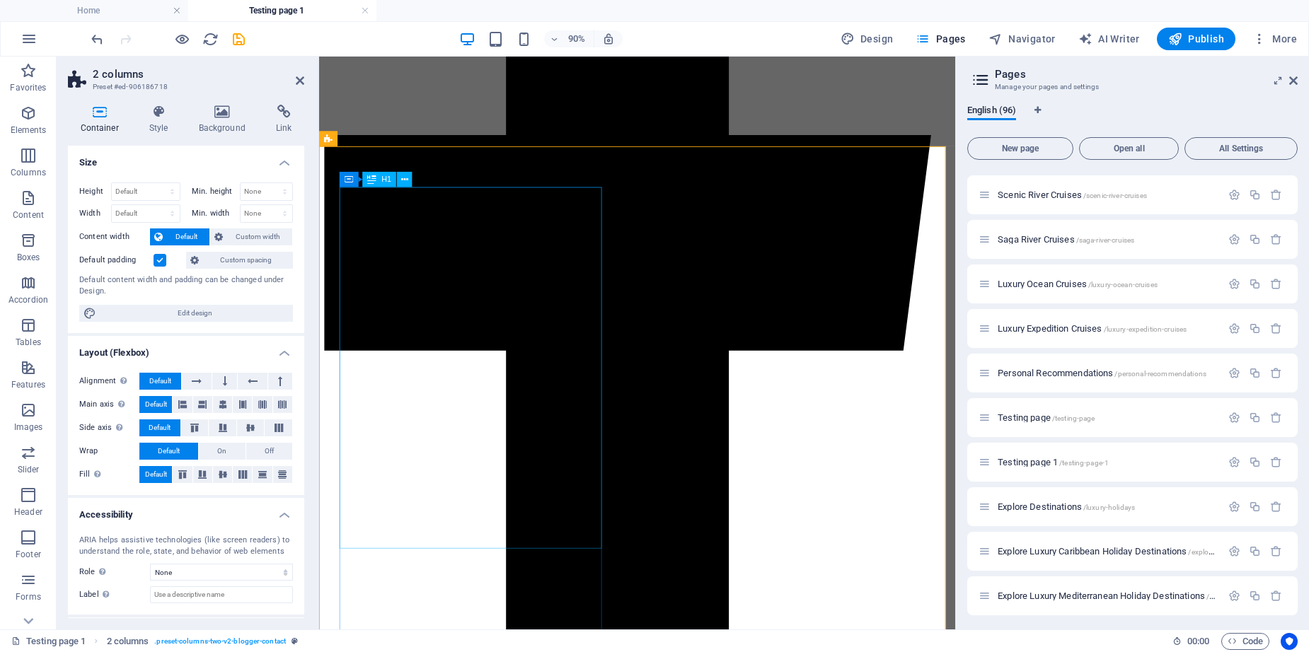
scroll to position [769, 0]
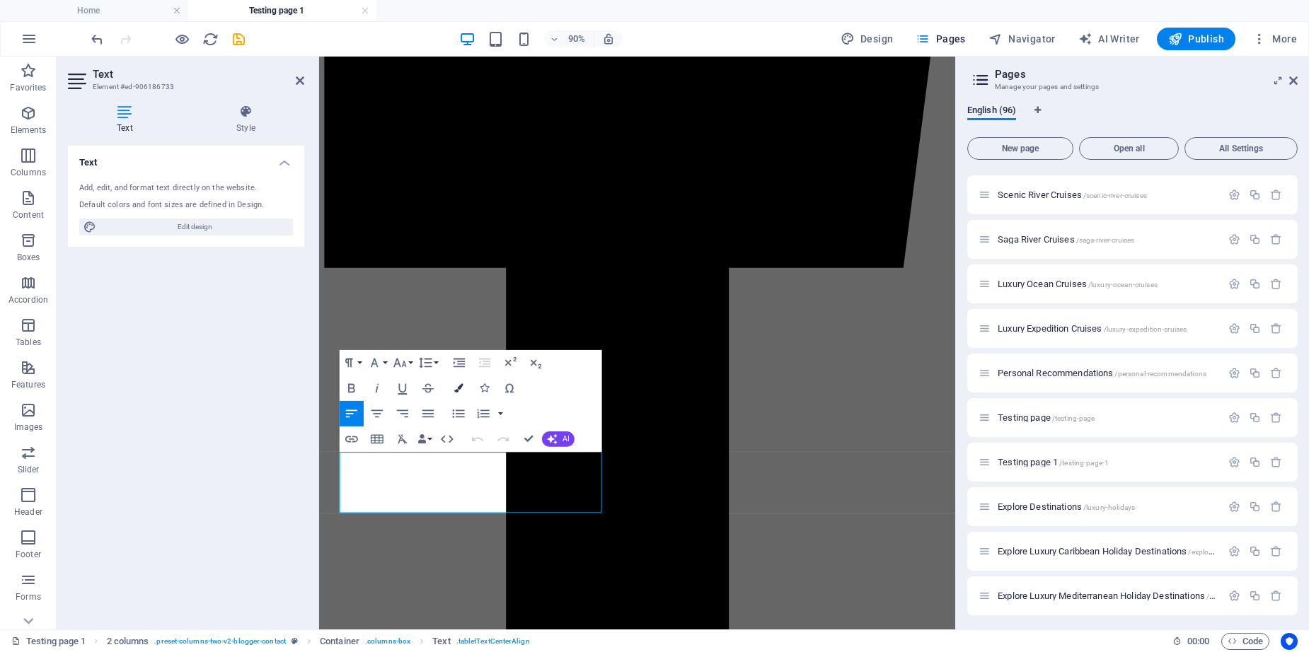
click at [461, 387] on icon "button" at bounding box center [458, 388] width 9 height 9
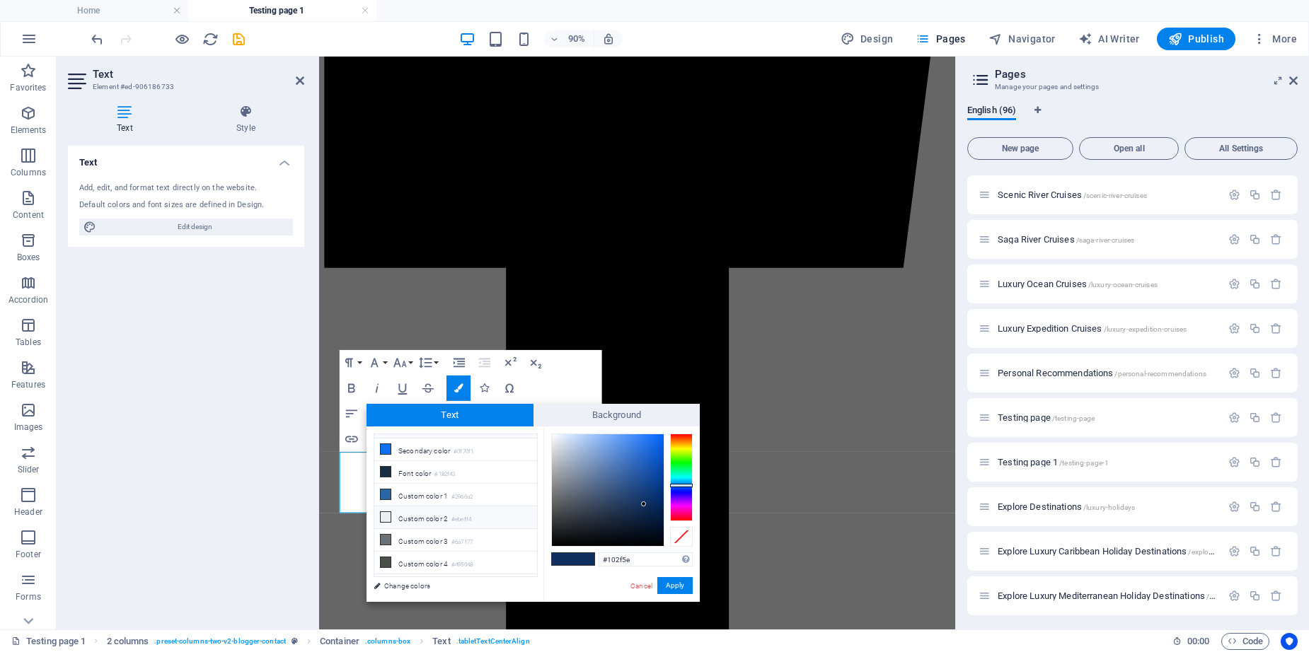
scroll to position [0, 0]
click at [388, 444] on icon at bounding box center [386, 445] width 10 height 10
type input "#f8f9fa"
click at [388, 444] on icon at bounding box center [386, 445] width 10 height 10
click at [588, 558] on span at bounding box center [583, 559] width 21 height 12
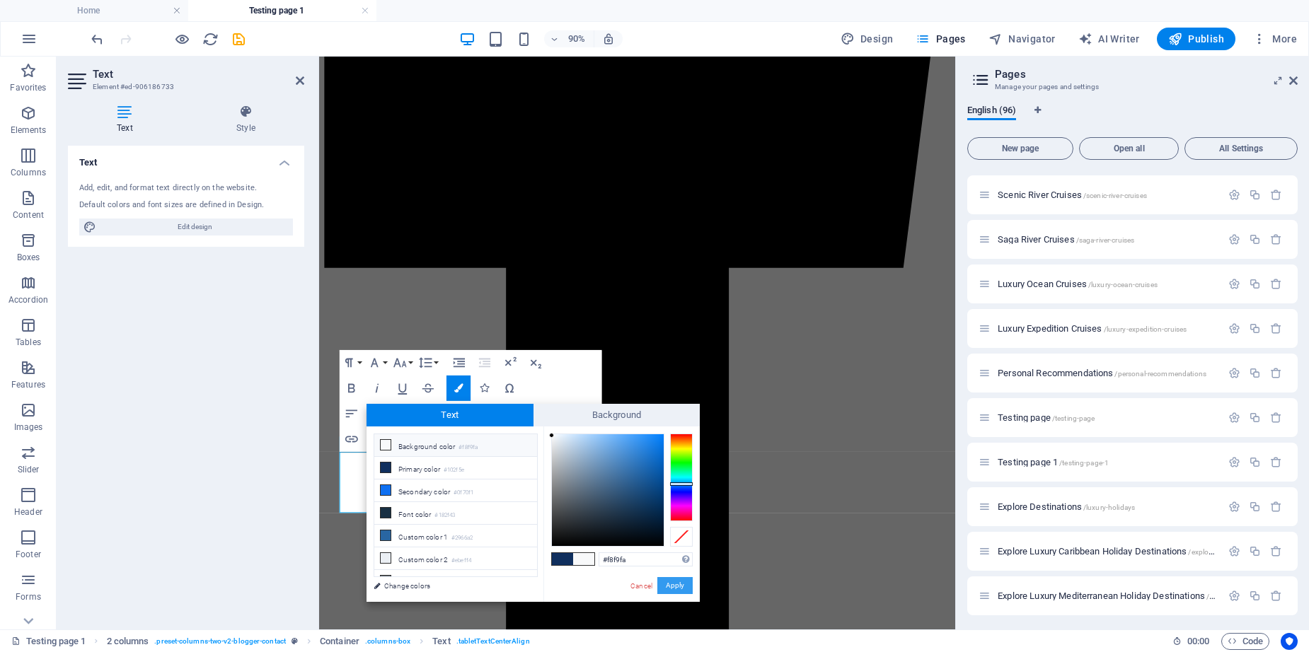
click at [669, 585] on button "Apply" at bounding box center [674, 585] width 35 height 17
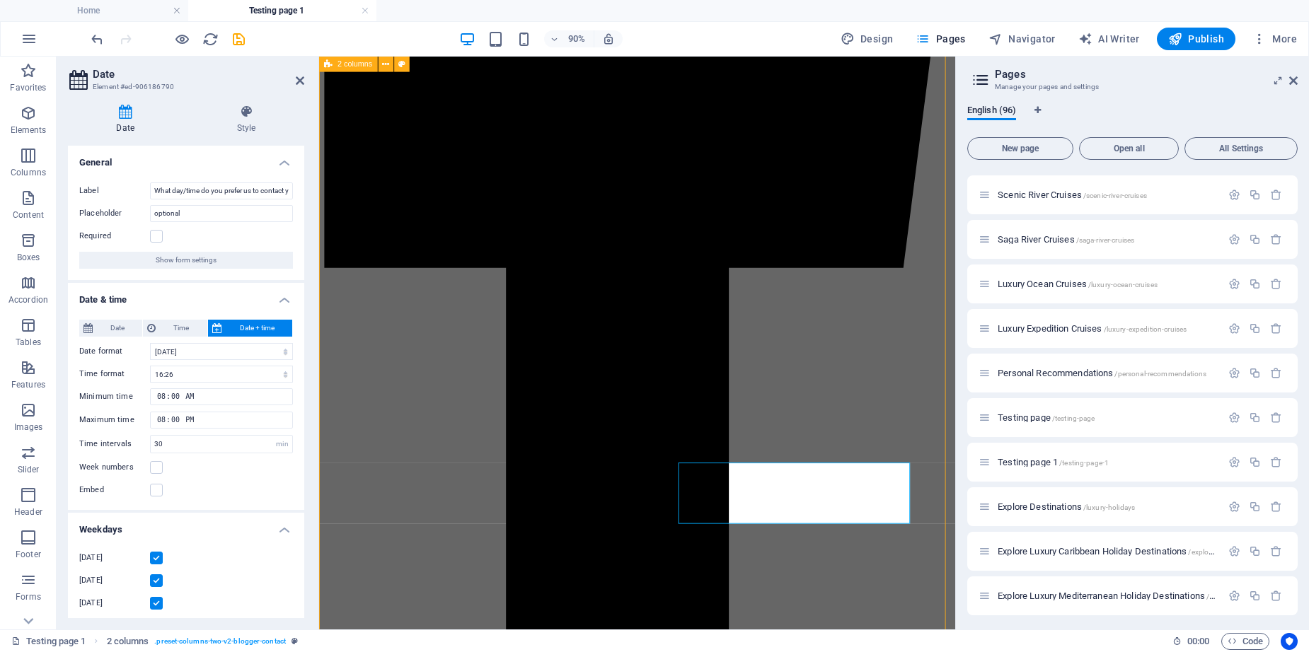
scroll to position [718, 0]
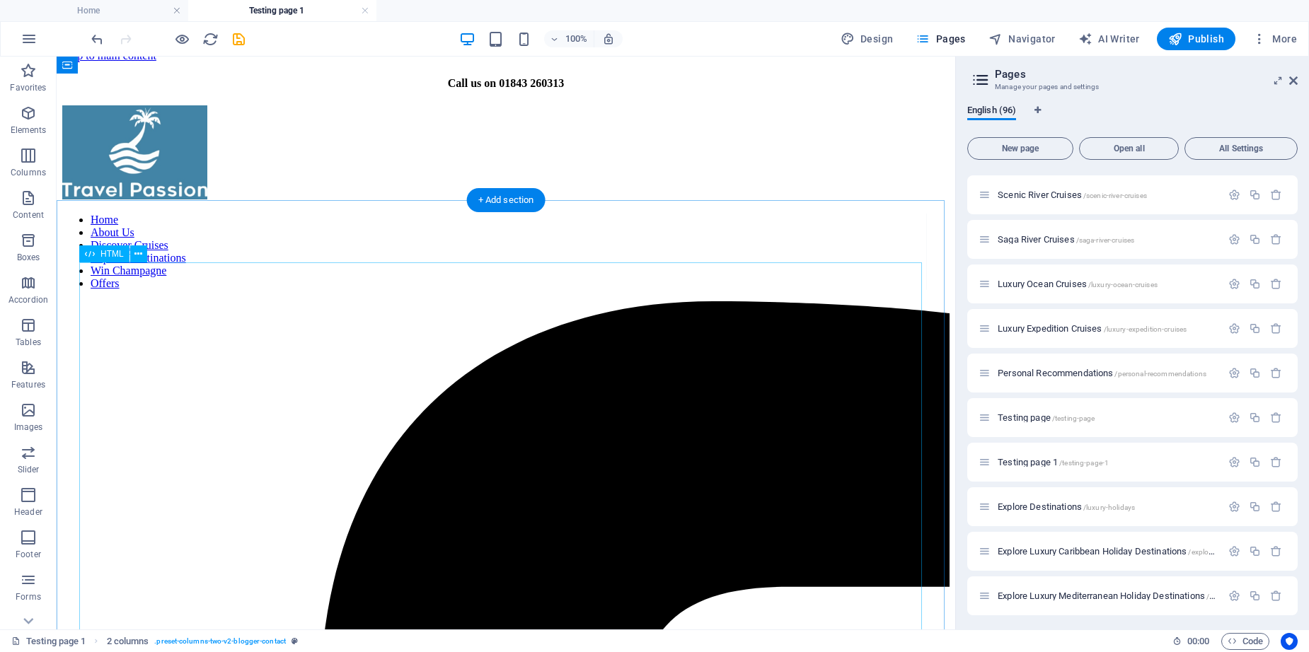
scroll to position [0, 0]
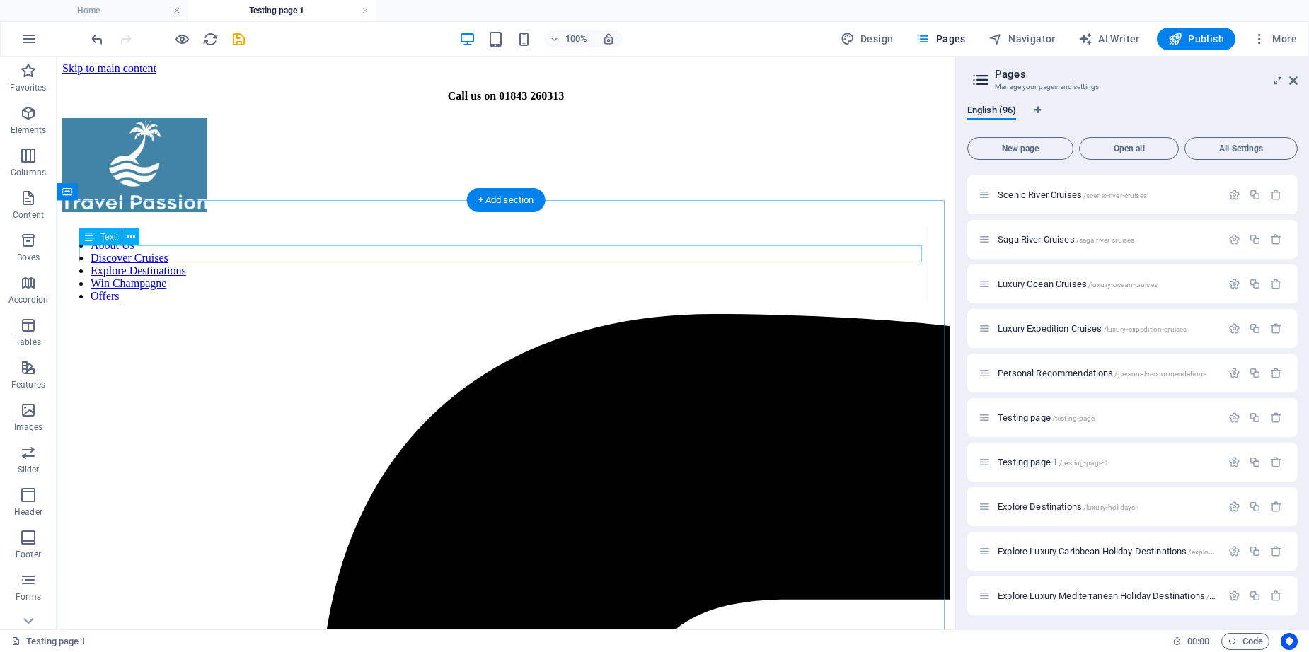
click at [1054, 466] on span "Testing page 1 /testing-page-1" at bounding box center [1053, 462] width 111 height 11
click at [1020, 461] on span "Testing page 1 /testing-page-1" at bounding box center [1053, 462] width 111 height 11
click at [1233, 459] on icon "button" at bounding box center [1235, 462] width 12 height 12
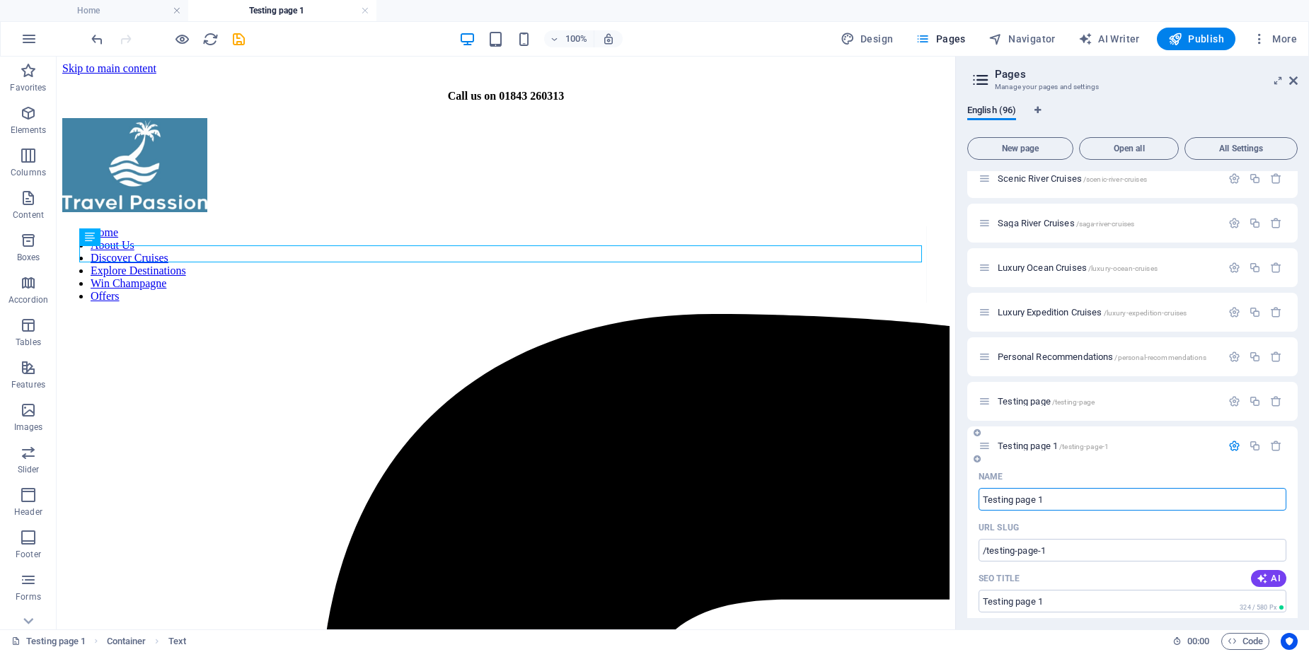
scroll to position [3369, 0]
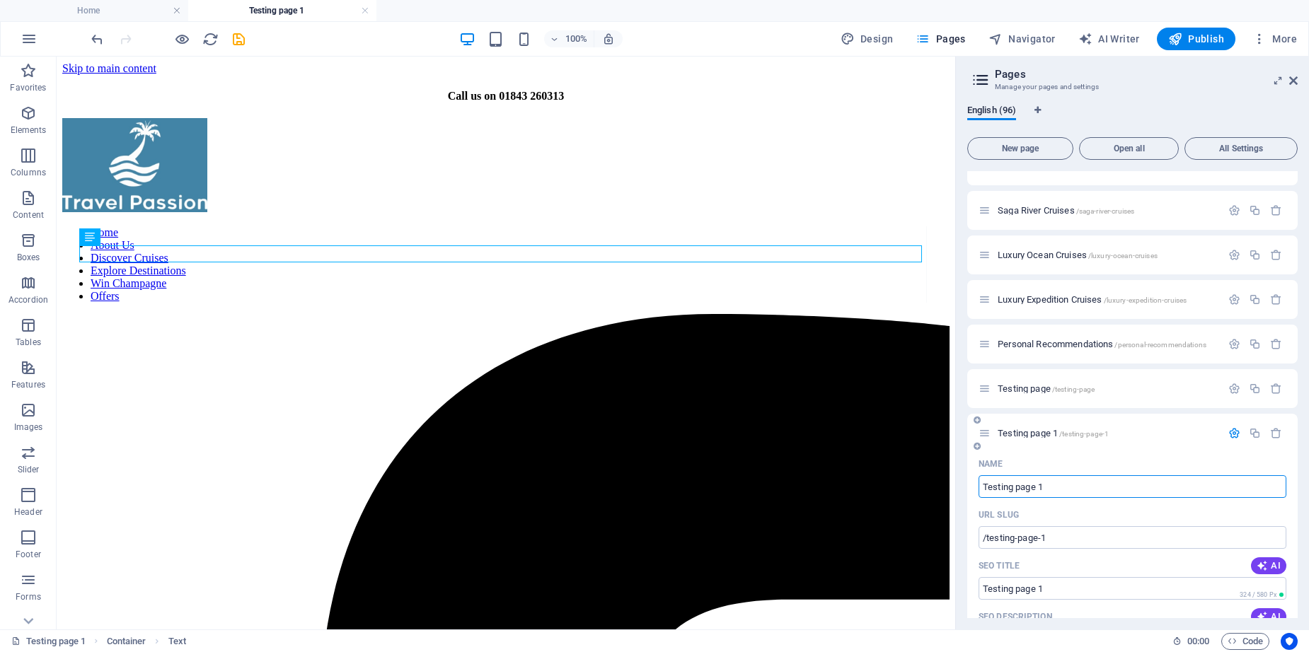
drag, startPoint x: 1060, startPoint y: 492, endPoint x: 977, endPoint y: 485, distance: 83.8
type input "Cruise Quite"
type input "/cruise"
type input "Cruise"
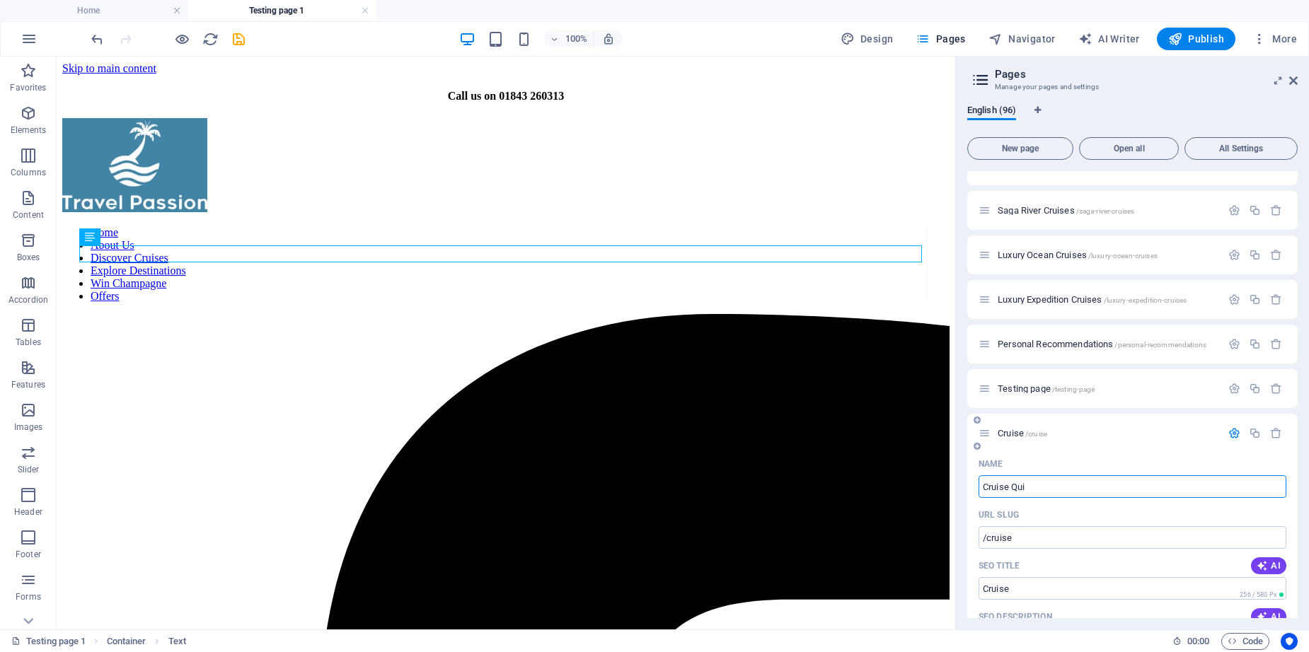
type input "Cruise Qu"
type input "/cruise-qui"
type input "Cruise Qui"
type input "Cruise Qut"
type input "/cruise-qute"
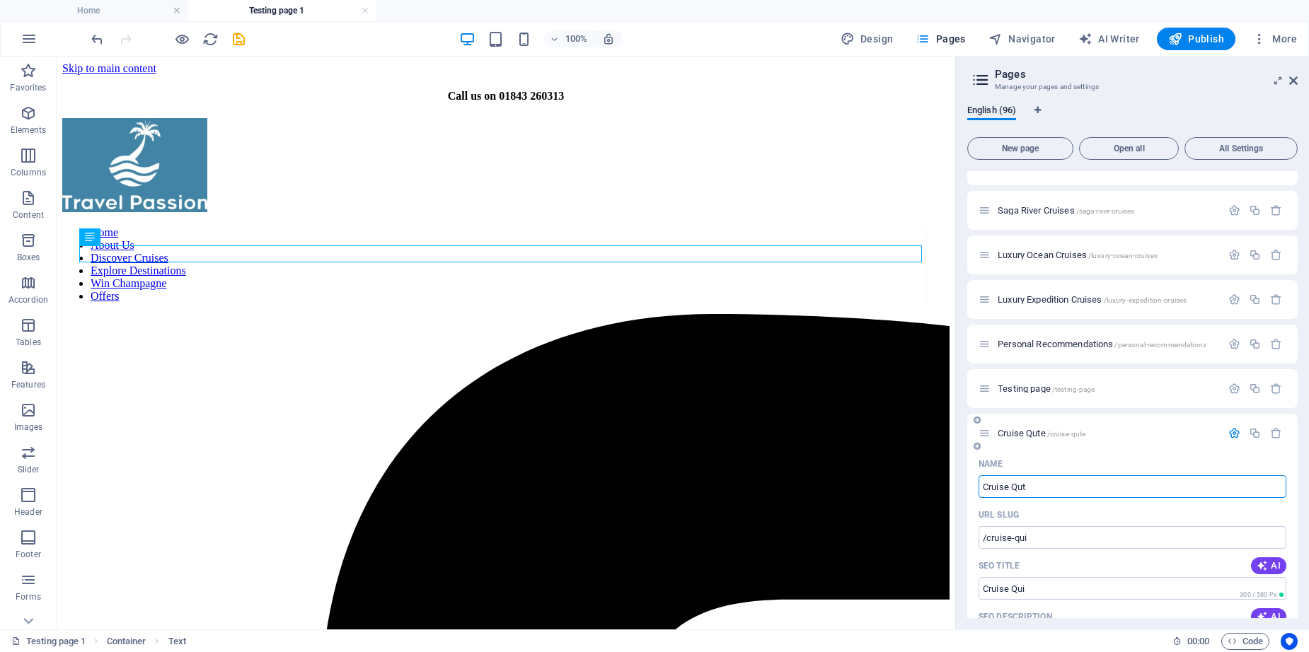
type input "Cruise Qute"
type input "Cruise Qu"
type input "/cruise-q"
type input "Cruise Q"
type input "Cruise Quote"
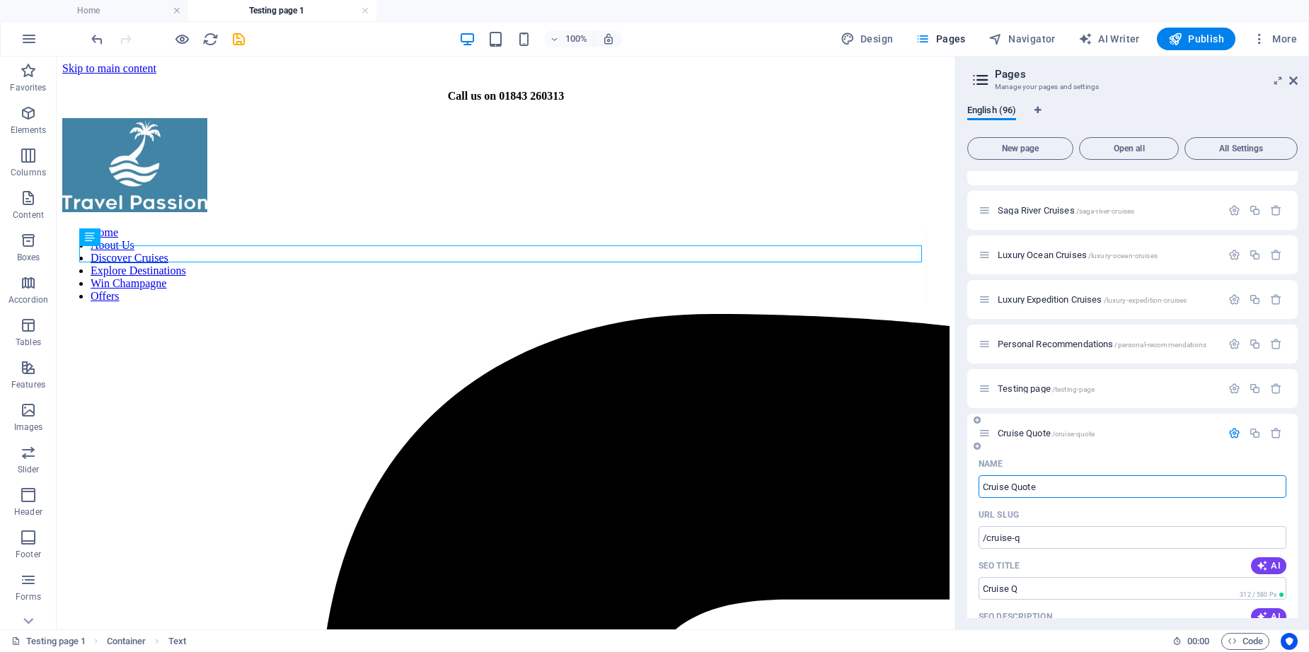
type input "/cruise-quote"
type input "Cruise Quote"
type input "Cruise Quote Off"
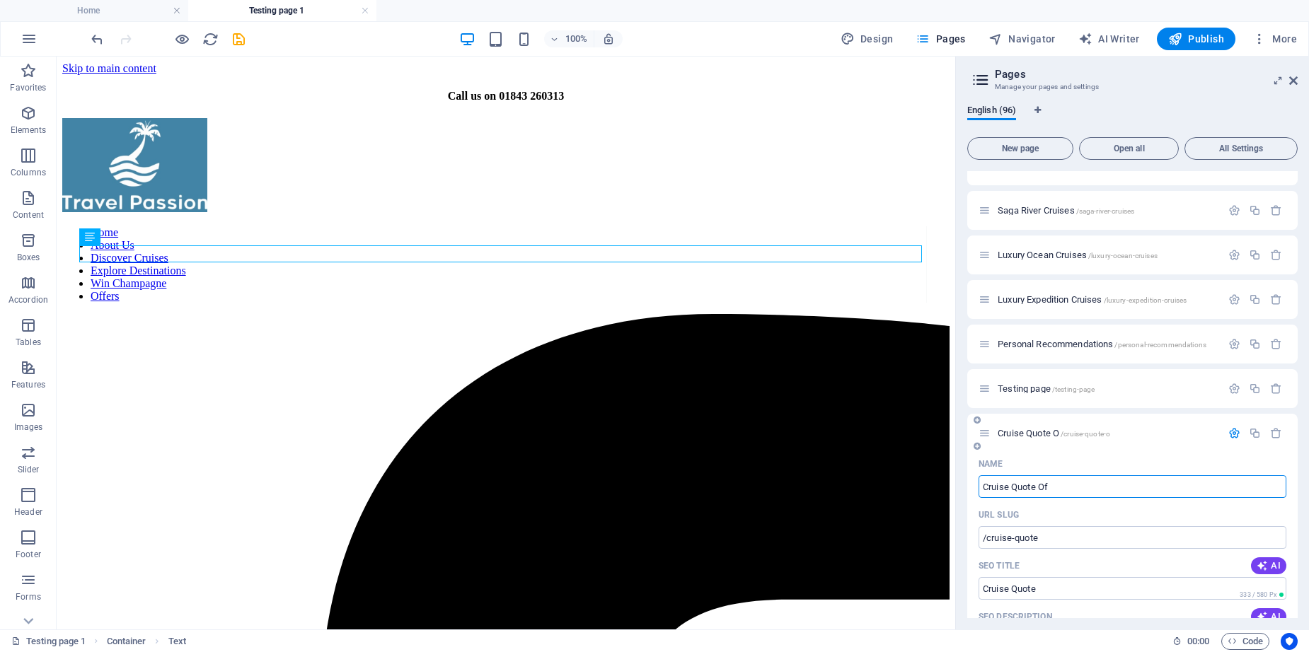
type input "/cruise-quote-o"
type input "Cruise Quote O"
type input "Cruise Quote Offer D"
type input "/cruise-quote-offer"
type input "Cruise Quote Offer"
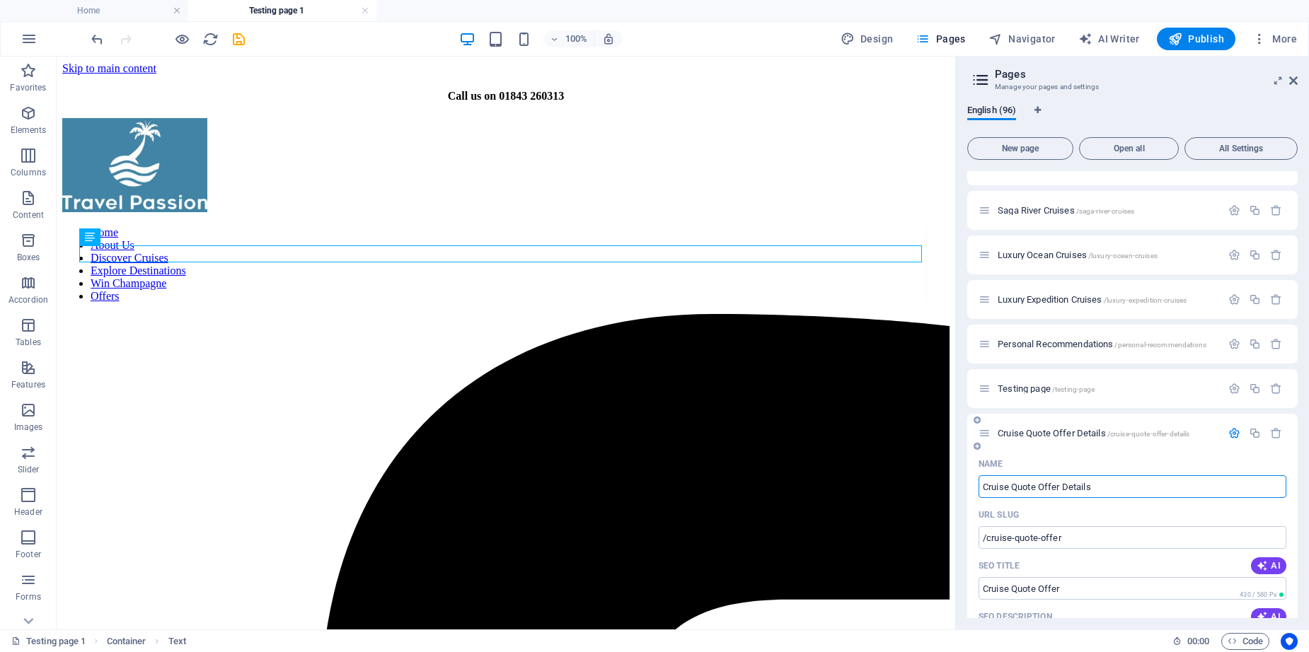
type input "Cruise Quote Offer Details"
type input "/cruise-quote-offer-details"
type input "Cruise Quote Offer Details"
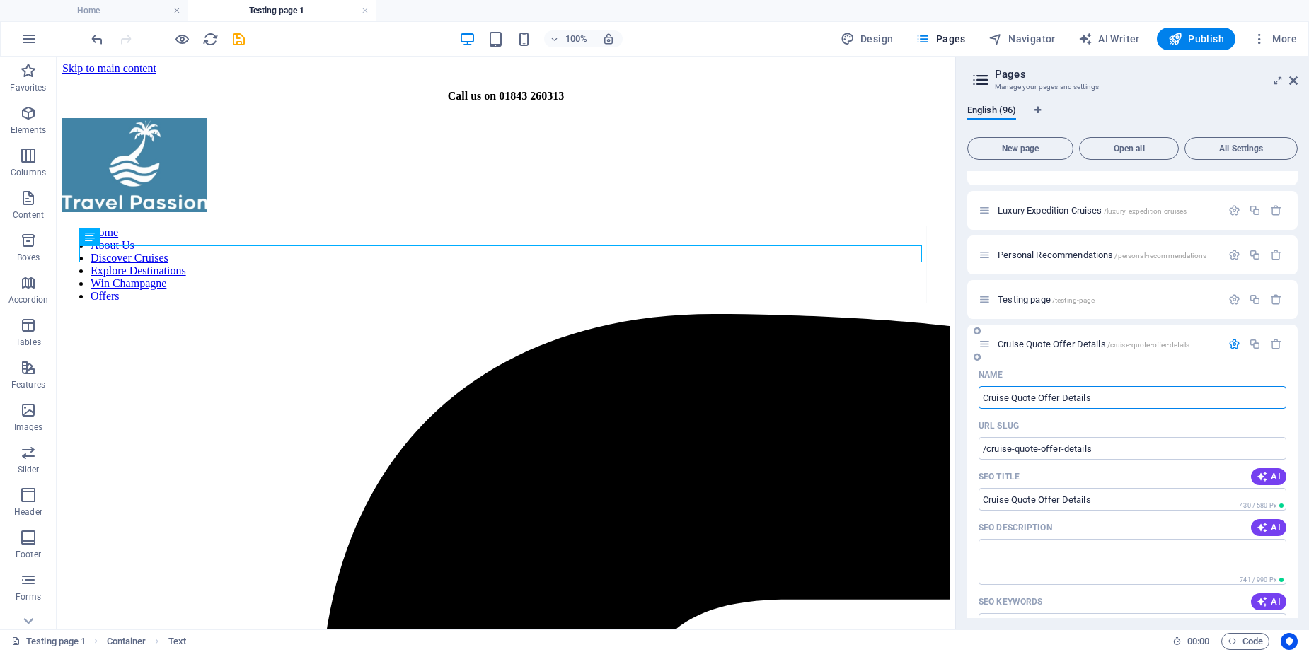
scroll to position [3461, 0]
drag, startPoint x: 1098, startPoint y: 393, endPoint x: 977, endPoint y: 393, distance: 120.3
click at [977, 393] on div "Name Cruise Quote Offer Details ​ URL SLUG /cruise-quote-offer-details ​ SEO Ti…" at bounding box center [1132, 647] width 330 height 575
type input "Quote"
type input "/quote"
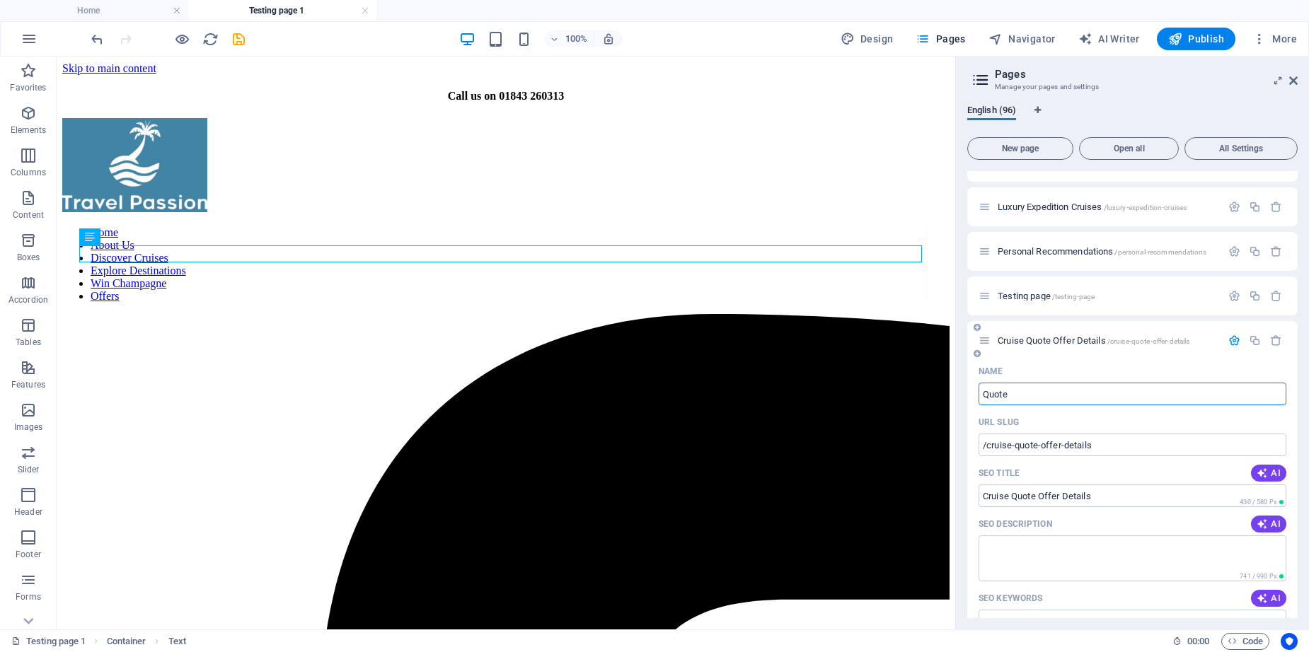
type input "Quote"
drag, startPoint x: 1014, startPoint y: 394, endPoint x: 967, endPoint y: 392, distance: 47.5
click at [967, 392] on div "Name Quote ​ URL SLUG /quote ​ SEO Title AI Quote ​ 247 / 580 Px SEO Descriptio…" at bounding box center [1132, 638] width 330 height 556
click at [1028, 400] on input "Quote" at bounding box center [1133, 394] width 308 height 23
drag, startPoint x: 1010, startPoint y: 391, endPoint x: 979, endPoint y: 391, distance: 31.1
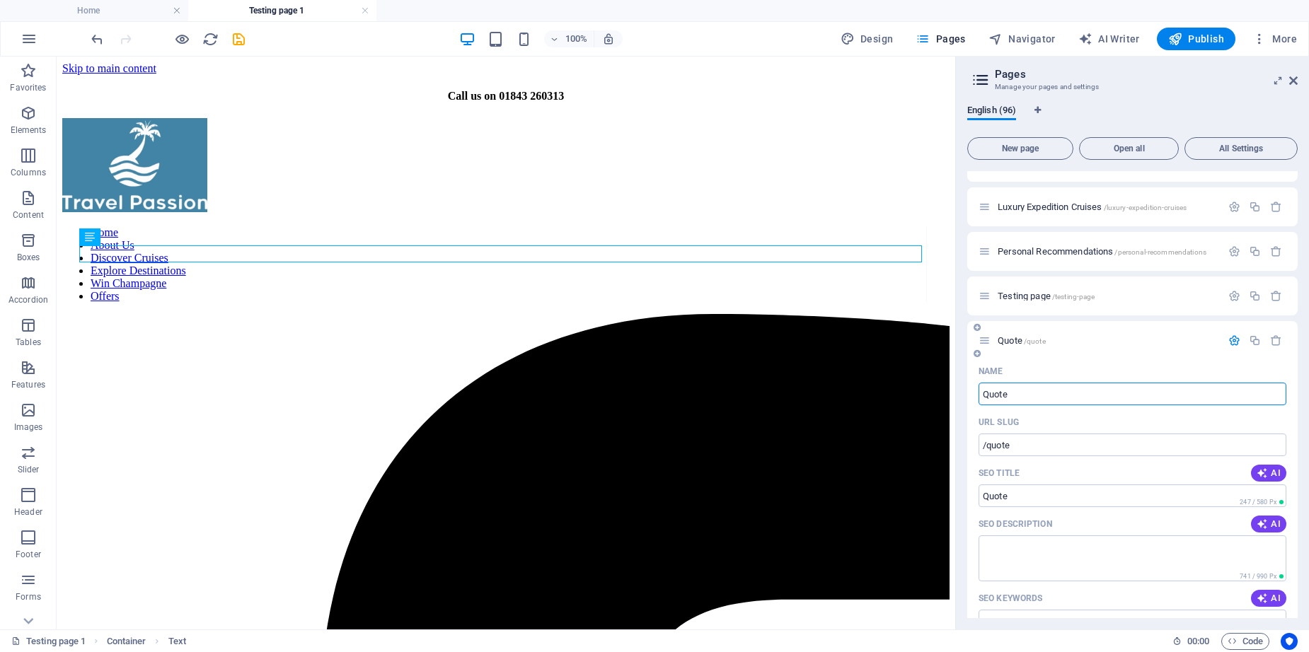
click at [979, 391] on input "Quote" at bounding box center [1133, 394] width 308 height 23
type input "Details"
type input "/details"
type input "Details"
click at [984, 396] on input "Details" at bounding box center [1133, 394] width 308 height 23
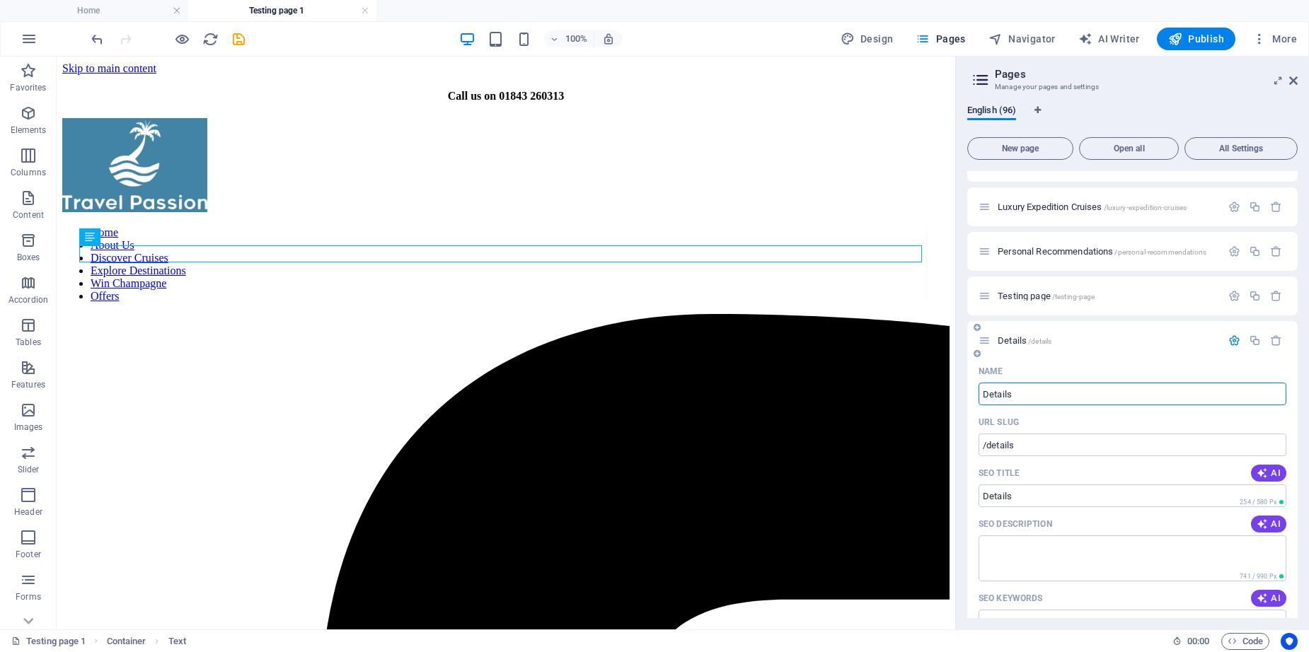
drag, startPoint x: 1018, startPoint y: 394, endPoint x: 977, endPoint y: 391, distance: 41.8
click at [977, 393] on div "Name Details ​ URL SLUG /details ​ SEO Title AI Details ​ 254 / 580 Px SEO Desc…" at bounding box center [1132, 638] width 330 height 556
type input "Offer De"
type input "/offer-de"
type input "Offer De"
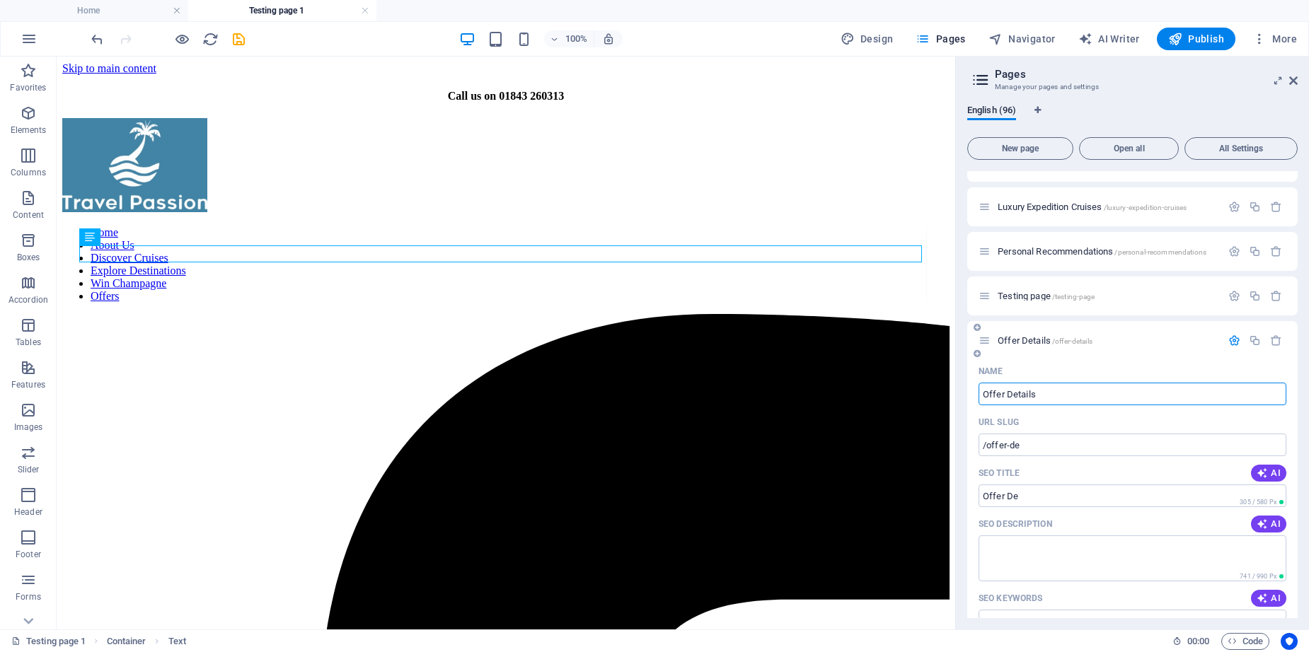
type input "Offer Details"
type input "/offer-details"
type input "Offer Details"
drag, startPoint x: 1004, startPoint y: 395, endPoint x: 973, endPoint y: 390, distance: 31.5
click at [973, 390] on div "Name Offer Details ​ URL SLUG /offer-details ​ SEO Title AI Offer Details ​ 305…" at bounding box center [1132, 638] width 330 height 556
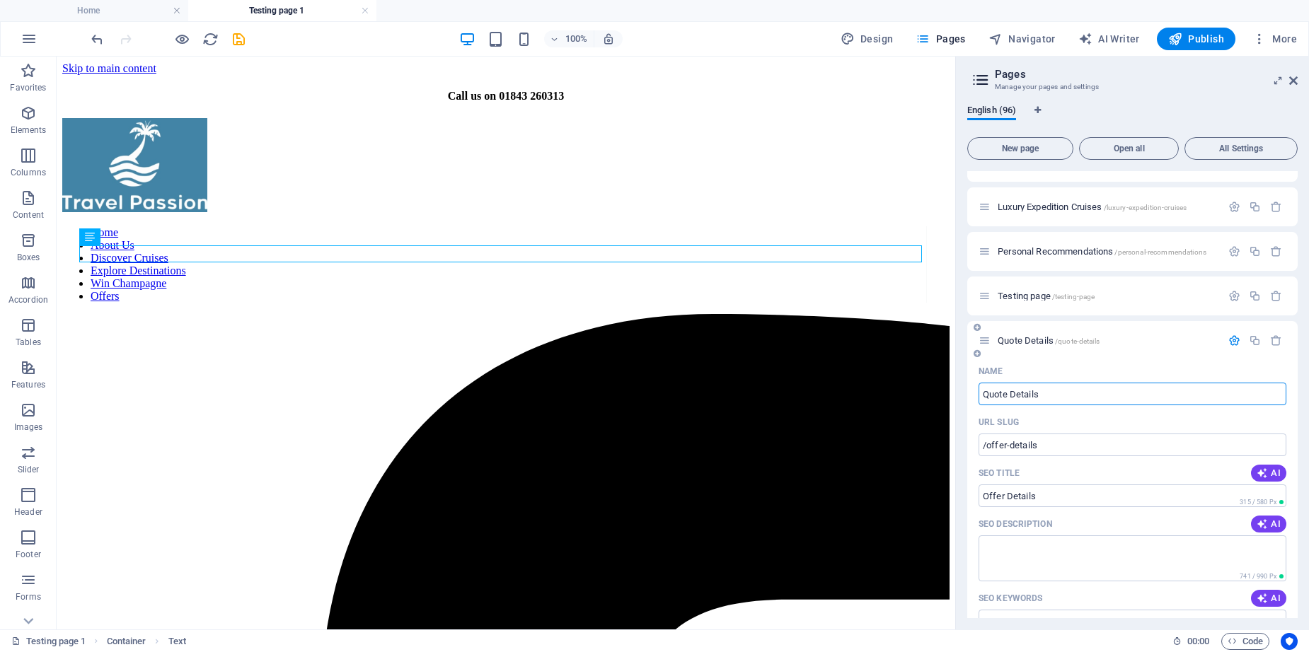
type input "Quote Details"
type input "/quote-details"
type input "Quote Details"
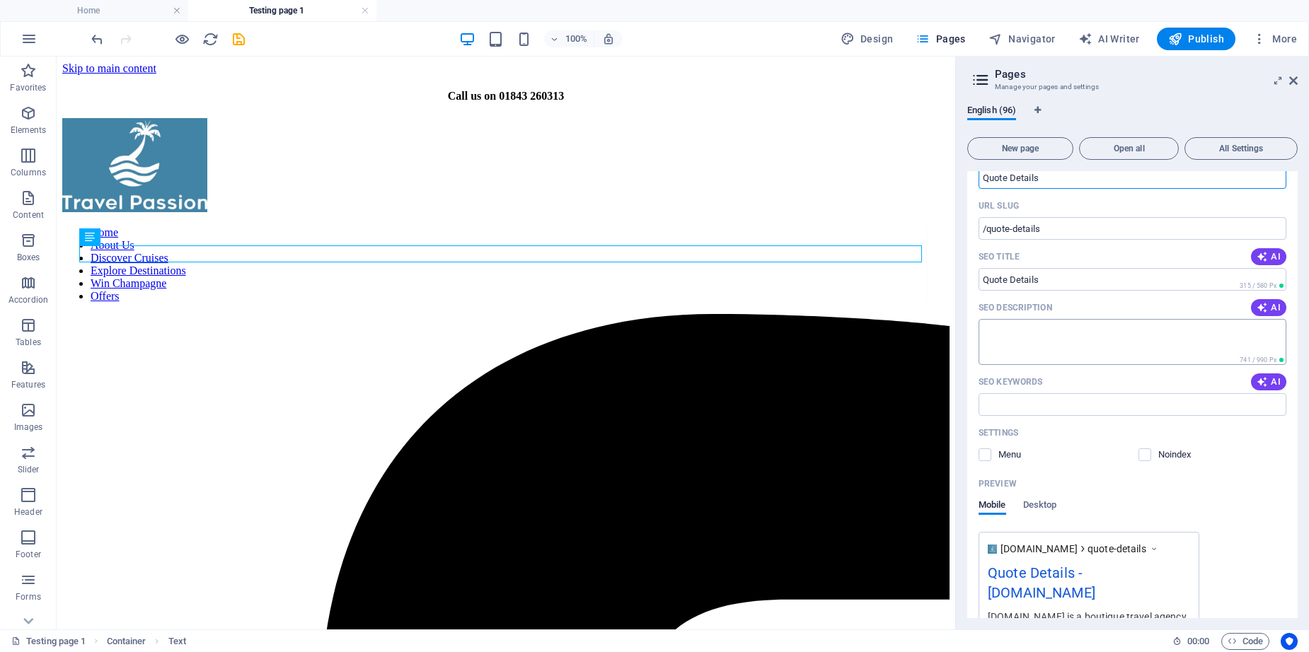
scroll to position [3680, 0]
click at [1142, 452] on label at bounding box center [1145, 453] width 13 height 13
click at [0, 0] on input "checkbox" at bounding box center [0, 0] width 0 height 0
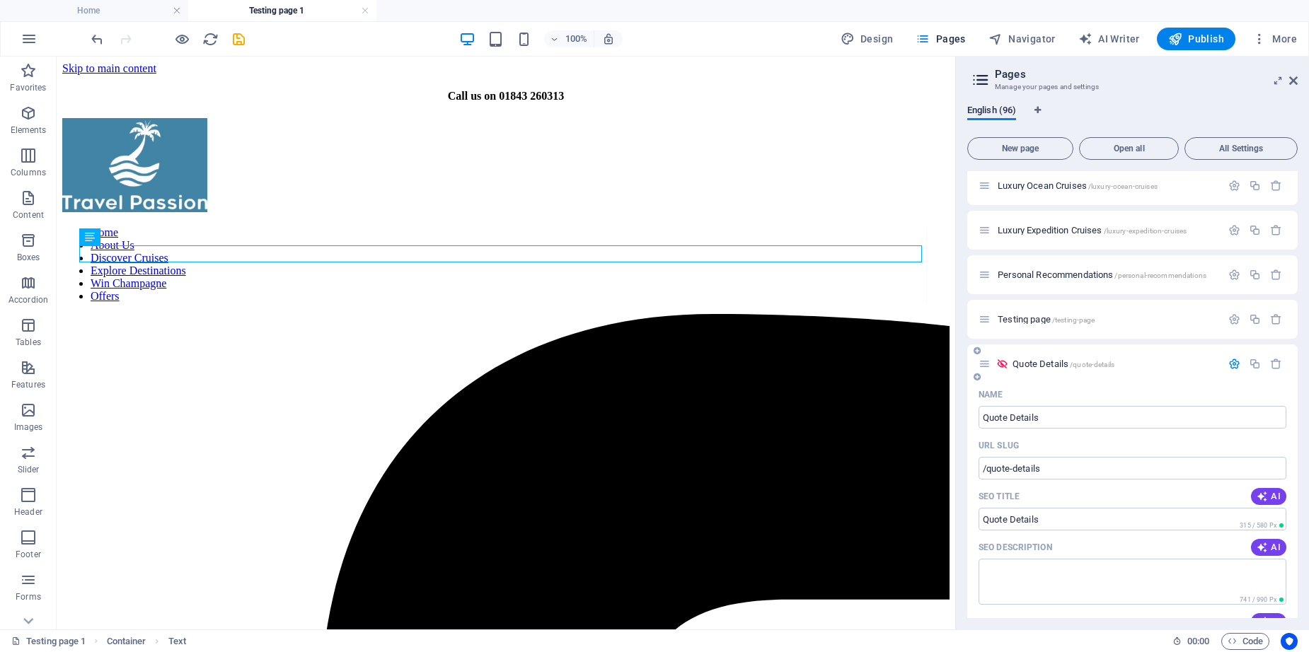
scroll to position [3437, 0]
drag, startPoint x: 1044, startPoint y: 416, endPoint x: 1011, endPoint y: 417, distance: 33.3
click at [1011, 417] on input "Quote Details" at bounding box center [1133, 418] width 308 height 23
type input "Quote"
type input "/quote"
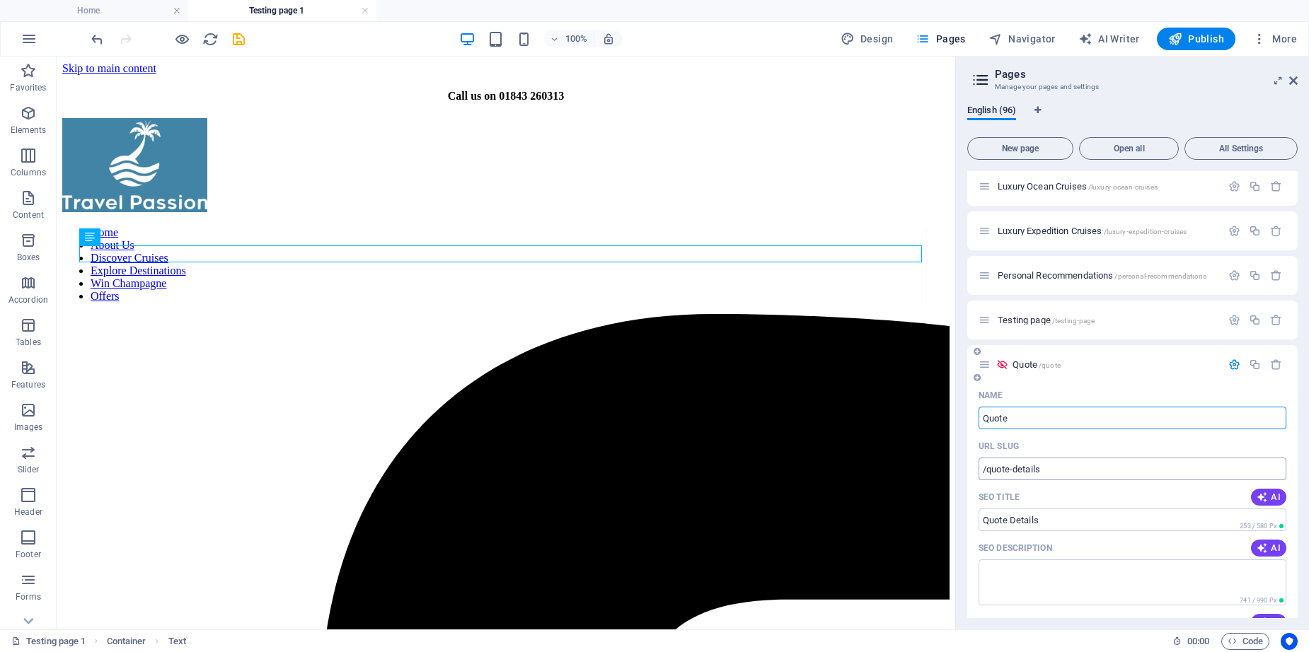
type input "Quote"
click at [1049, 447] on div "URL SLUG" at bounding box center [1133, 446] width 308 height 23
type input "Quote"
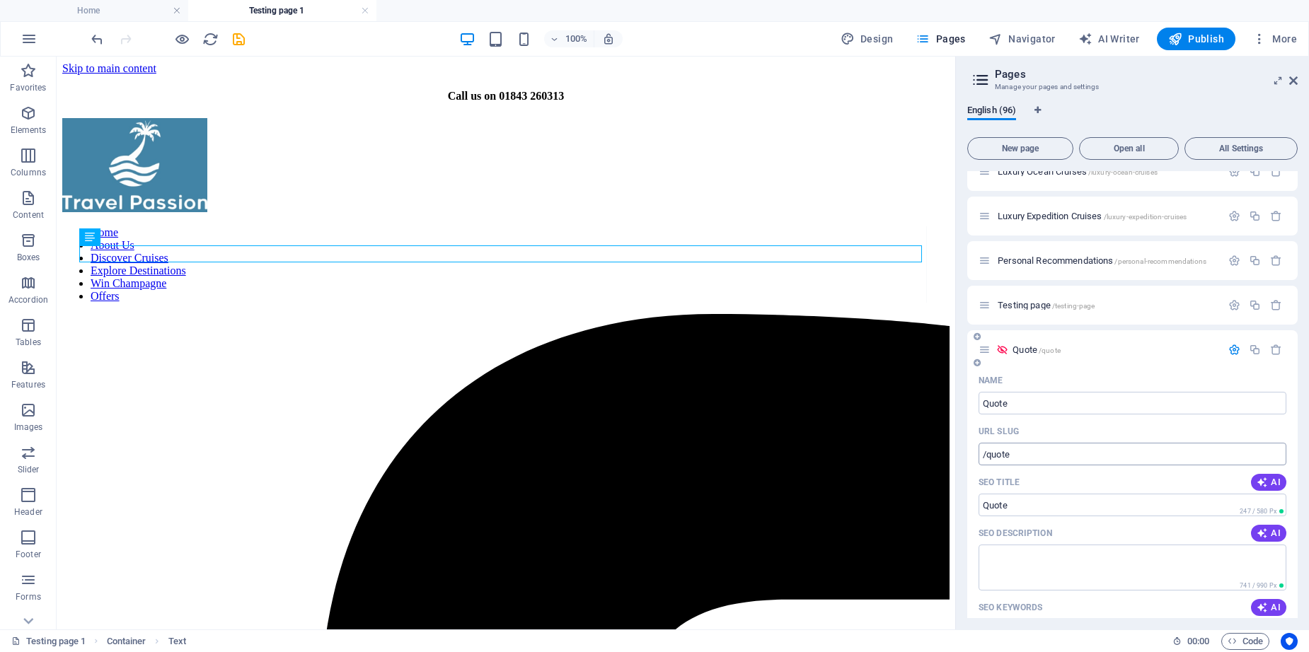
scroll to position [3457, 0]
drag, startPoint x: 1014, startPoint y: 449, endPoint x: 988, endPoint y: 450, distance: 26.2
click at [988, 450] on input "/quote" at bounding box center [1133, 449] width 308 height 23
click at [1052, 416] on div "URL SLUG" at bounding box center [1133, 426] width 308 height 23
click at [239, 37] on icon "save" at bounding box center [239, 39] width 16 height 16
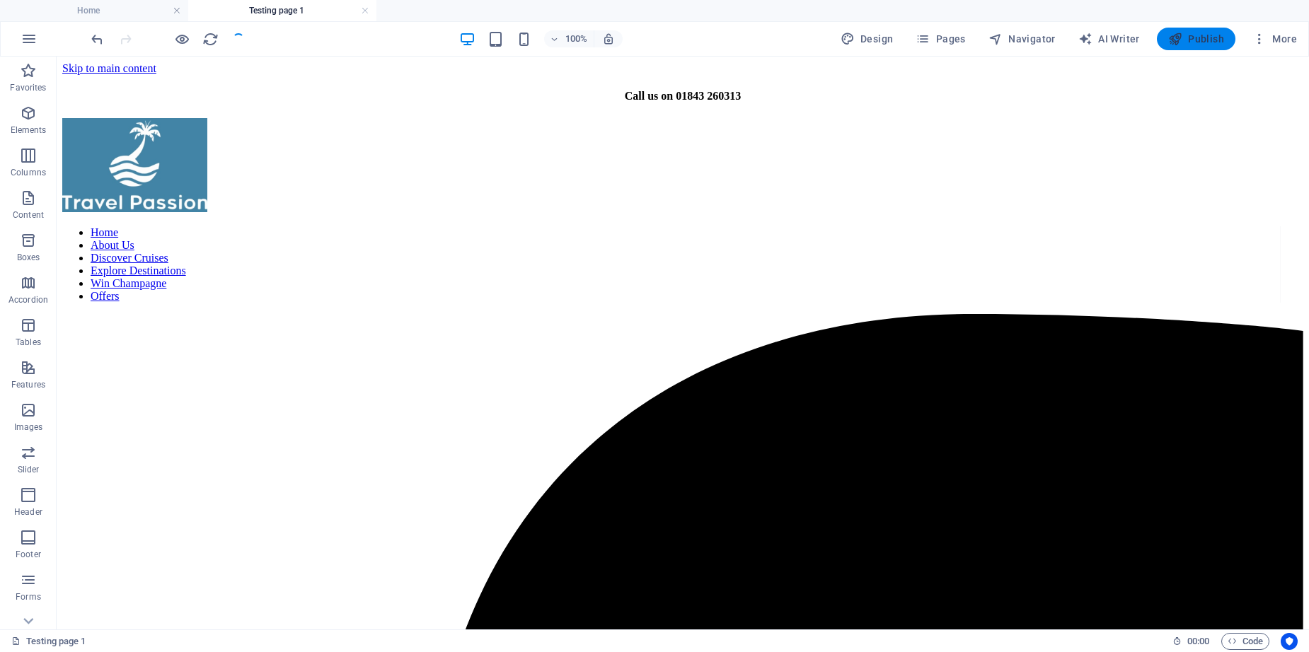
click at [1192, 42] on span "Publish" at bounding box center [1196, 39] width 56 height 14
